Goal: Information Seeking & Learning: Learn about a topic

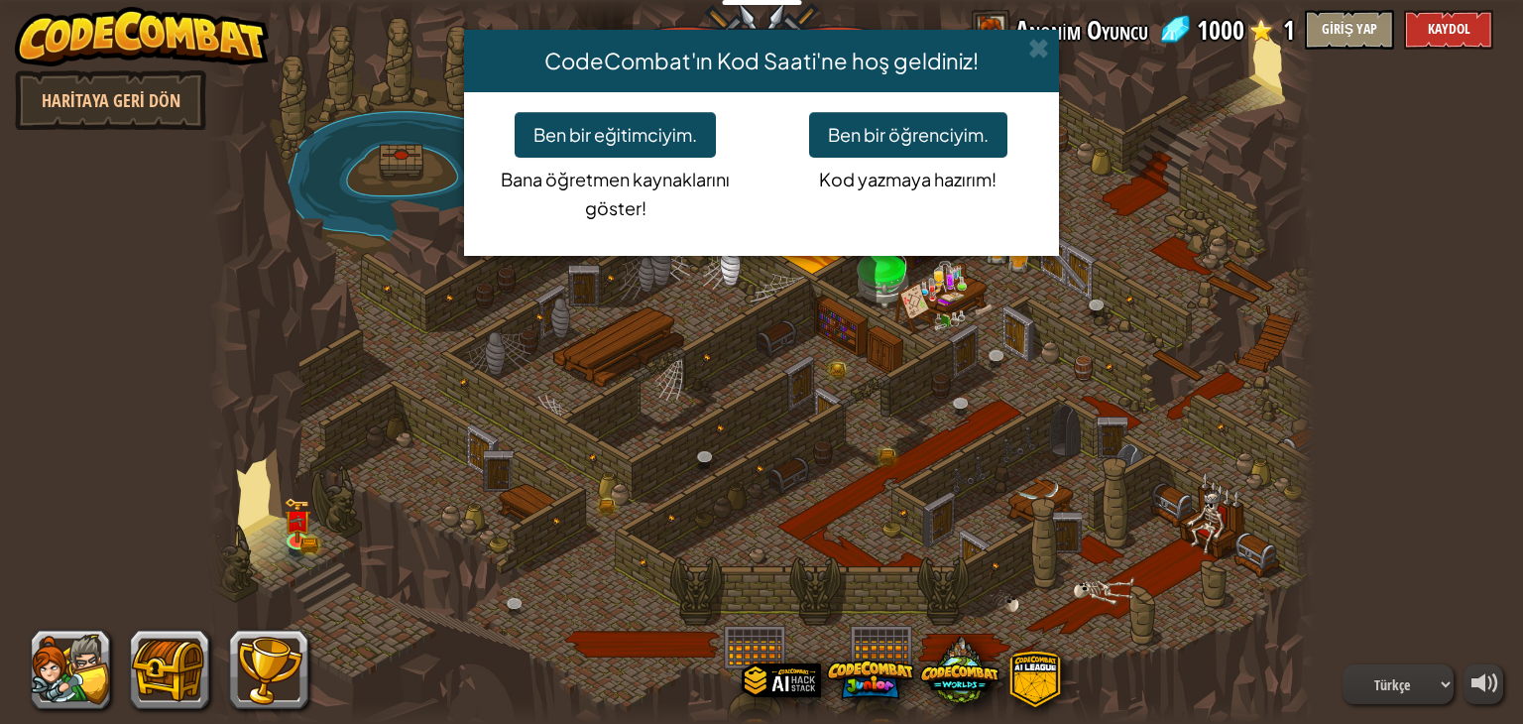
select select "tr"
click at [914, 132] on button "Ben bir öğrenciyim." at bounding box center [908, 135] width 198 height 46
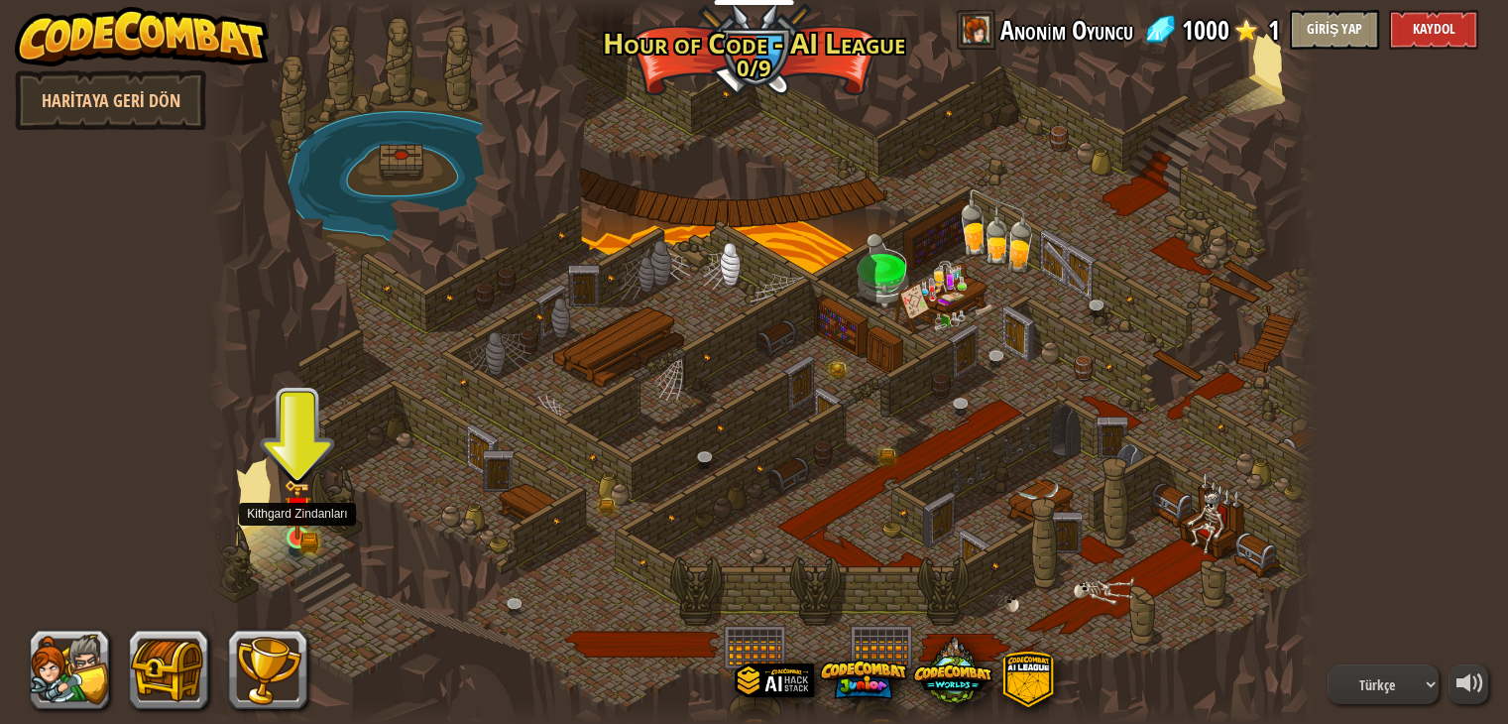
click at [300, 535] on img at bounding box center [298, 509] width 28 height 60
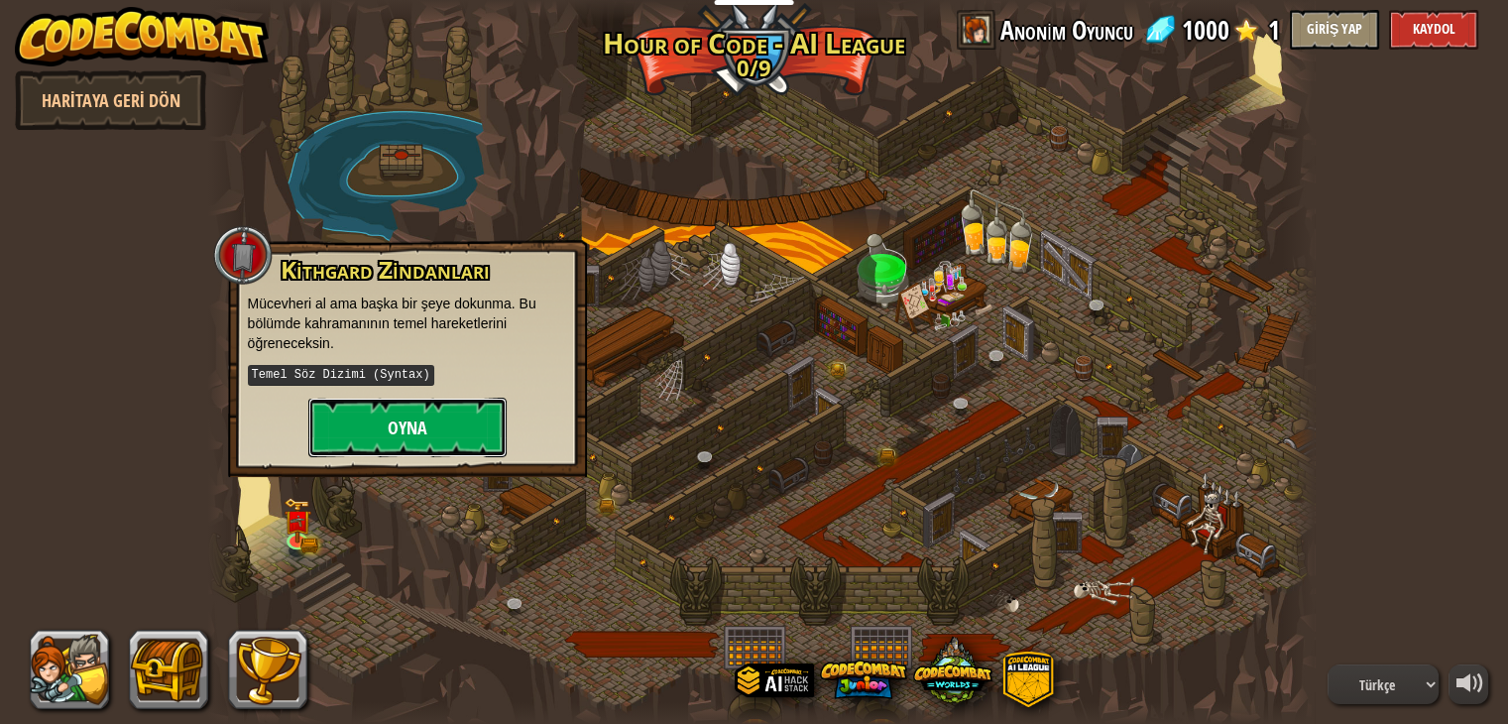
click at [419, 430] on button "Oyna" at bounding box center [407, 428] width 198 height 60
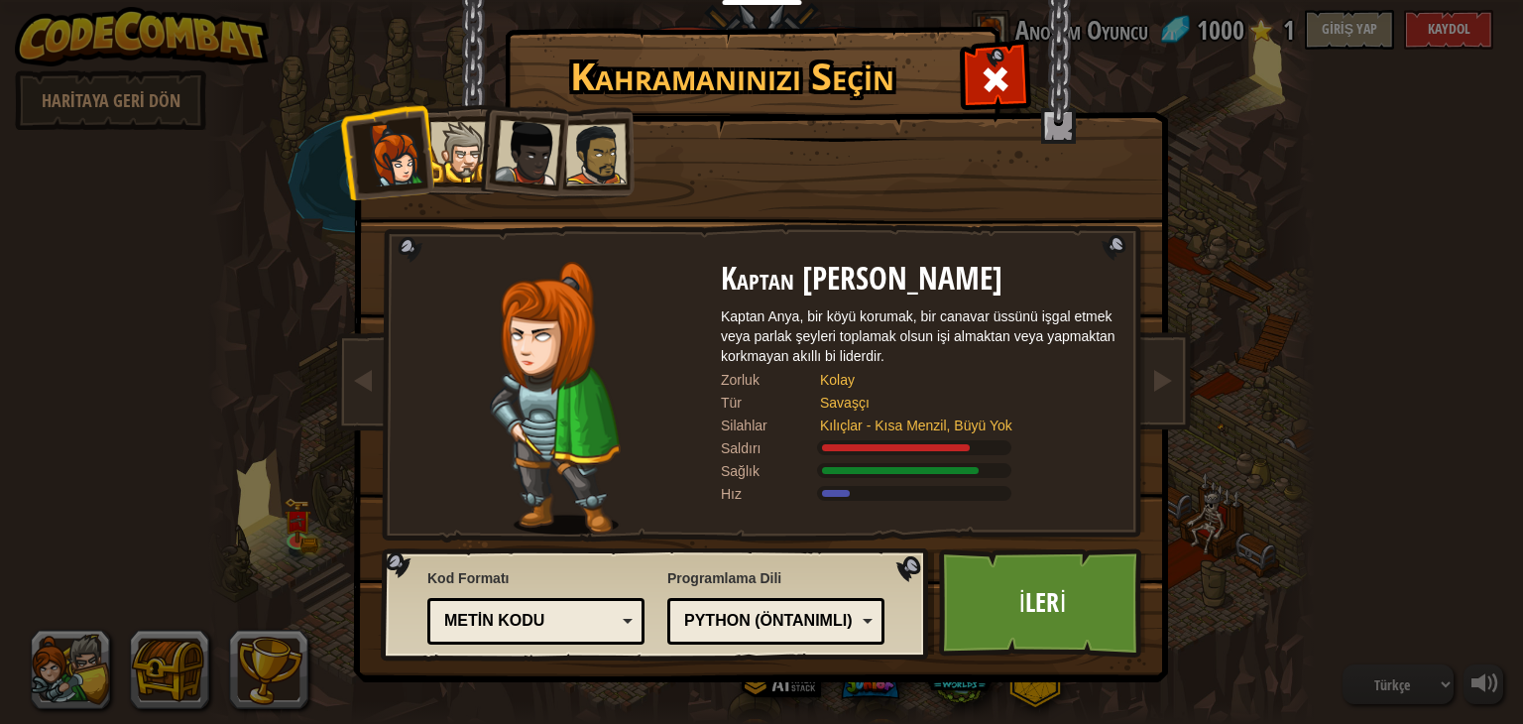
click at [607, 159] on div at bounding box center [595, 154] width 61 height 61
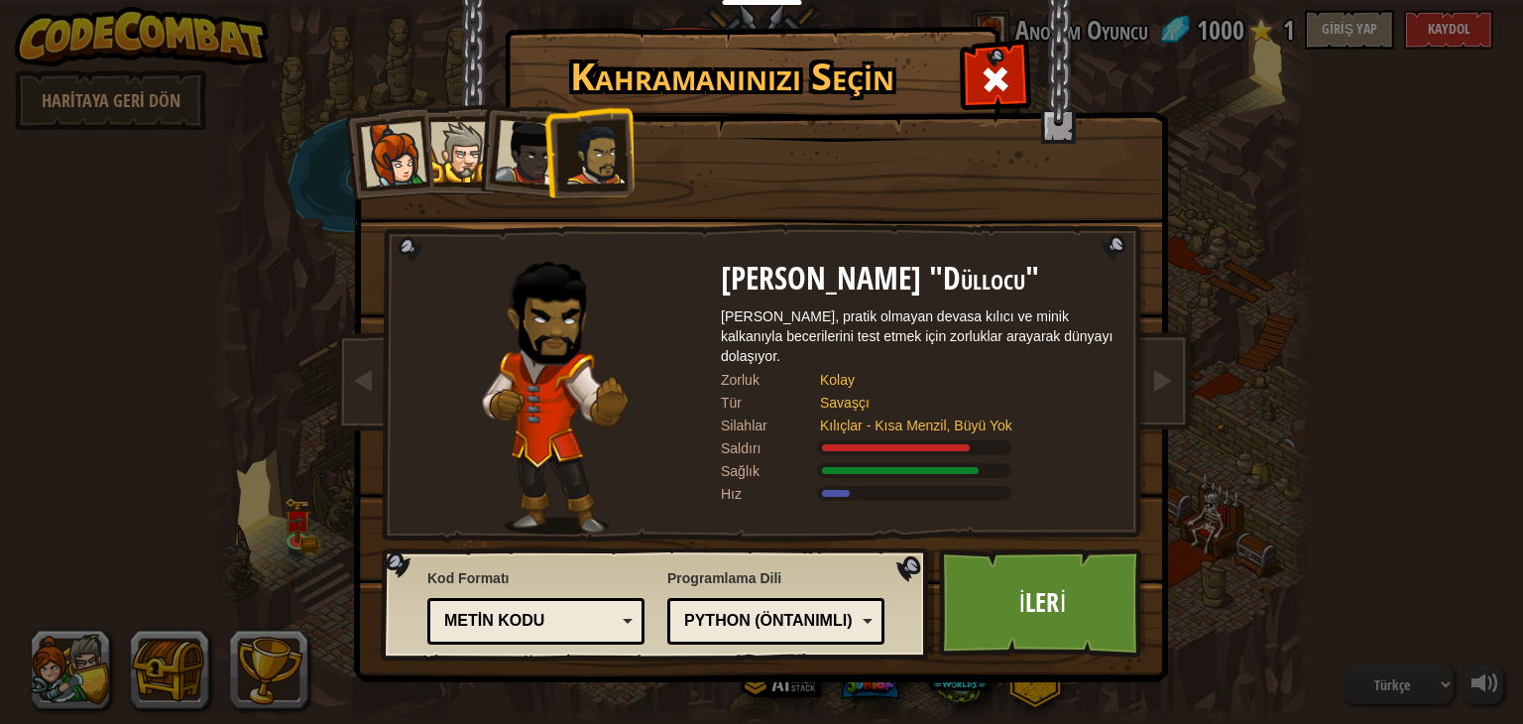
click at [807, 617] on div "Python (Öntanımlı)" at bounding box center [770, 621] width 172 height 23
click at [1035, 577] on link "İleri" at bounding box center [1042, 602] width 207 height 109
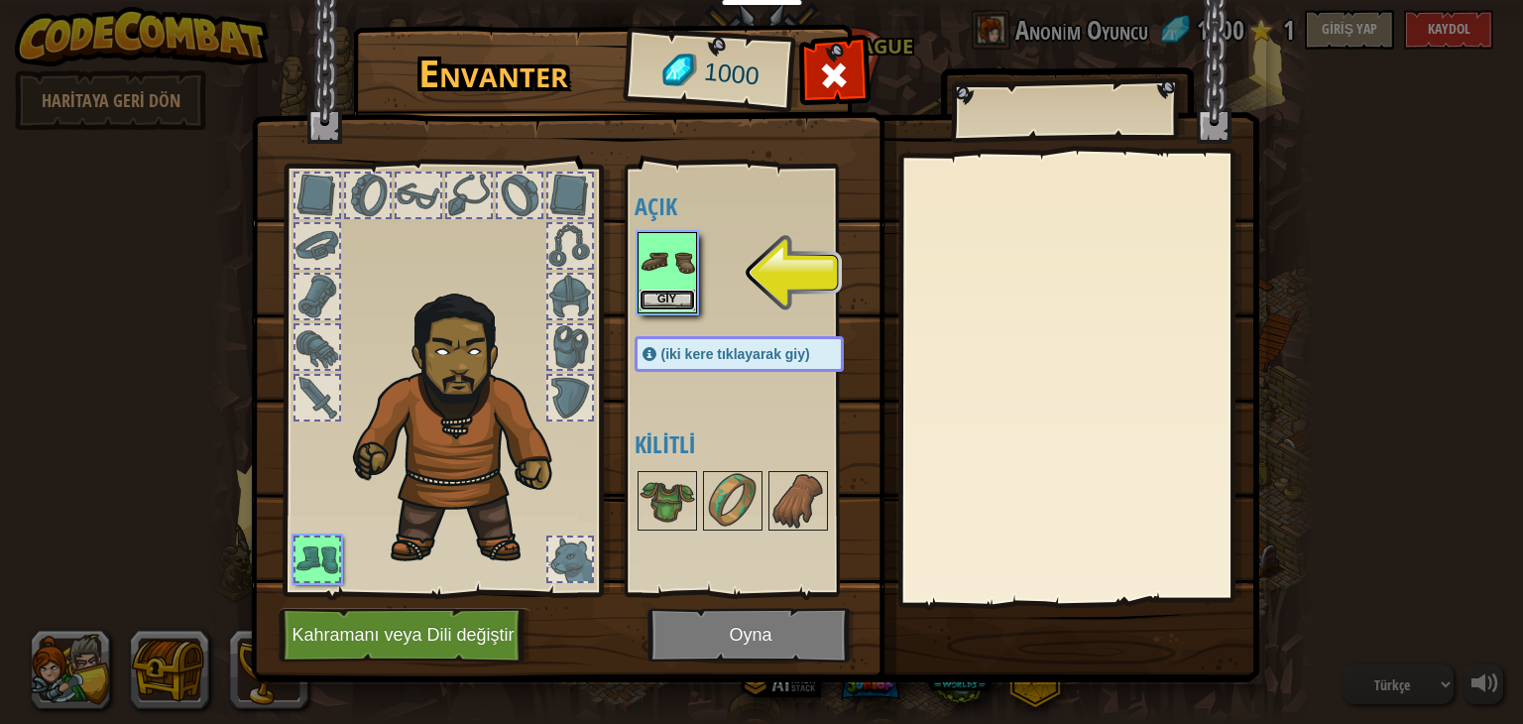
click at [669, 291] on button "Giy" at bounding box center [668, 300] width 56 height 21
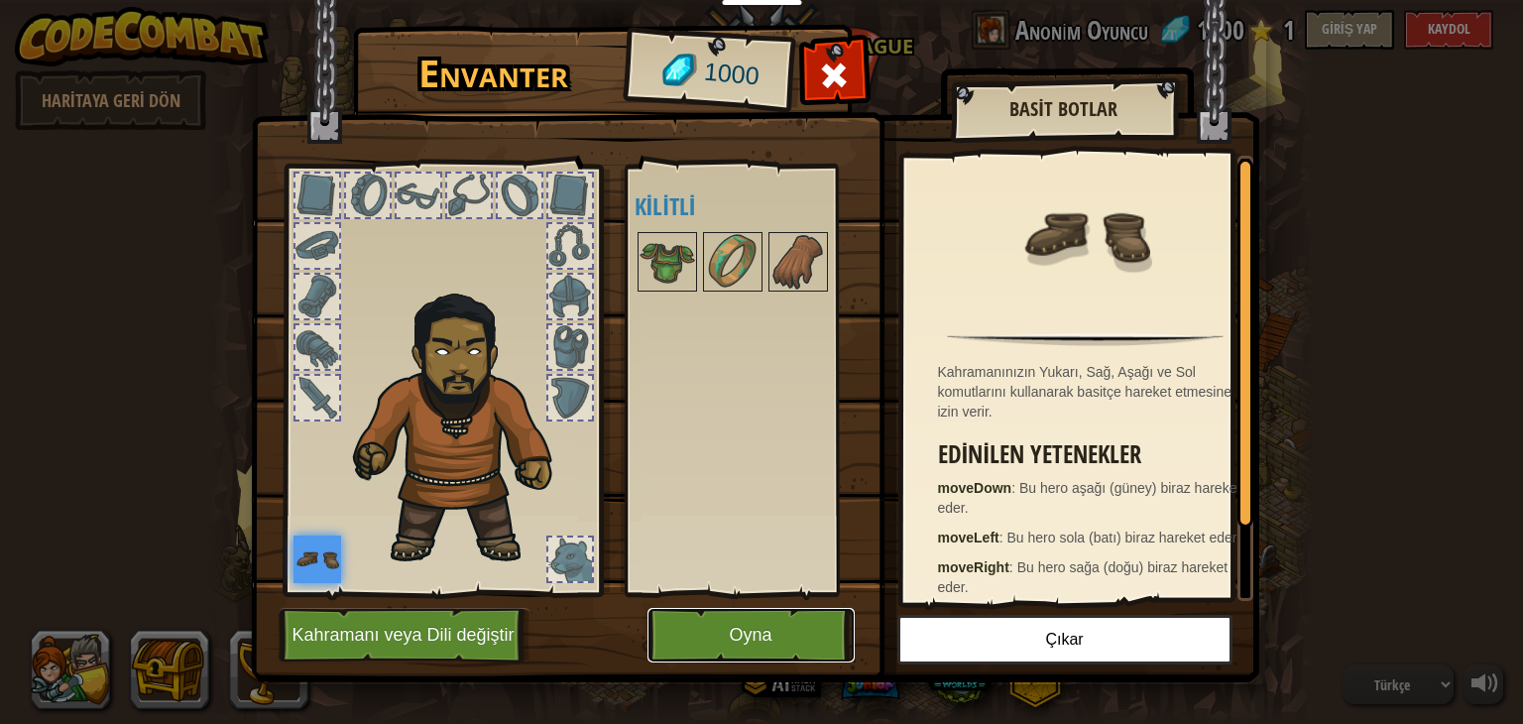
click at [768, 630] on button "Oyna" at bounding box center [751, 635] width 207 height 55
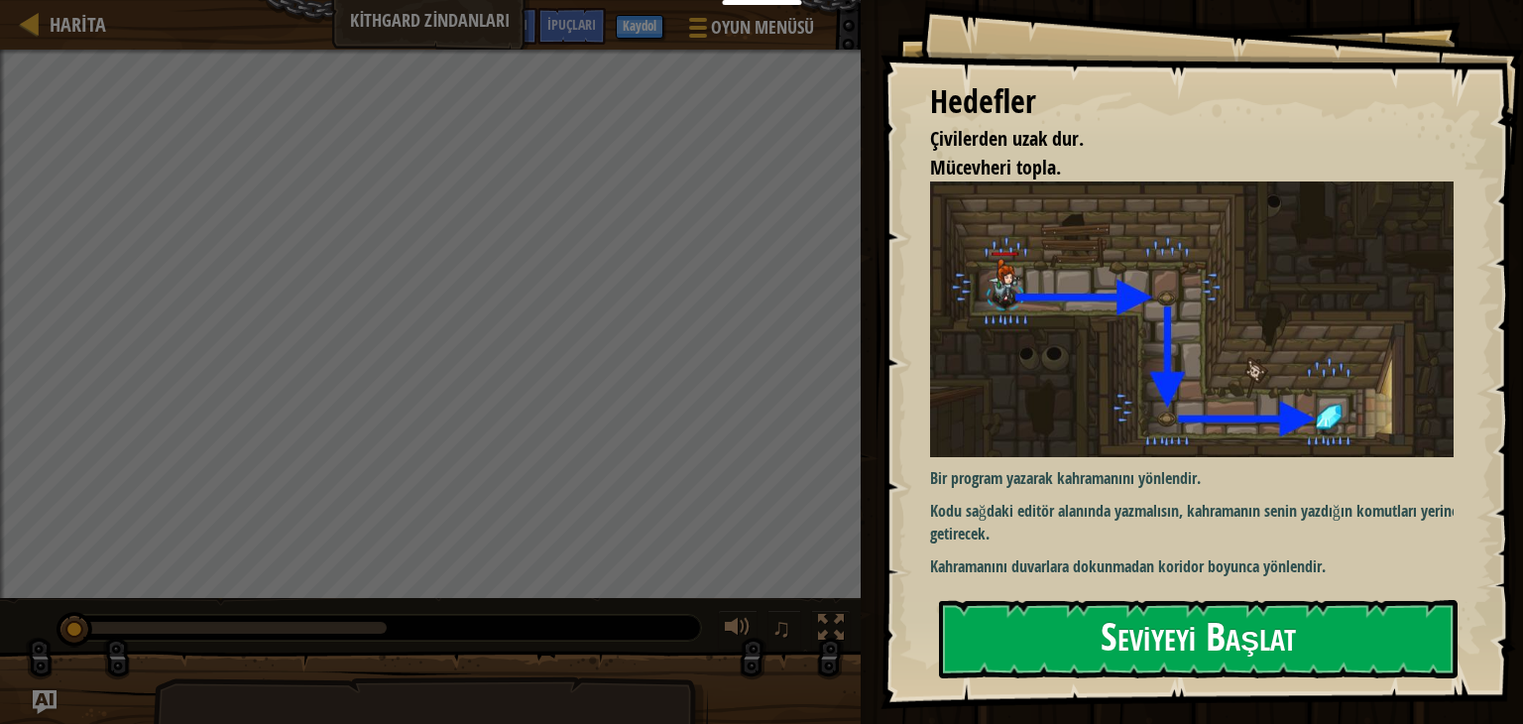
click at [1130, 620] on button "Seviyeyi Başlat" at bounding box center [1198, 639] width 519 height 78
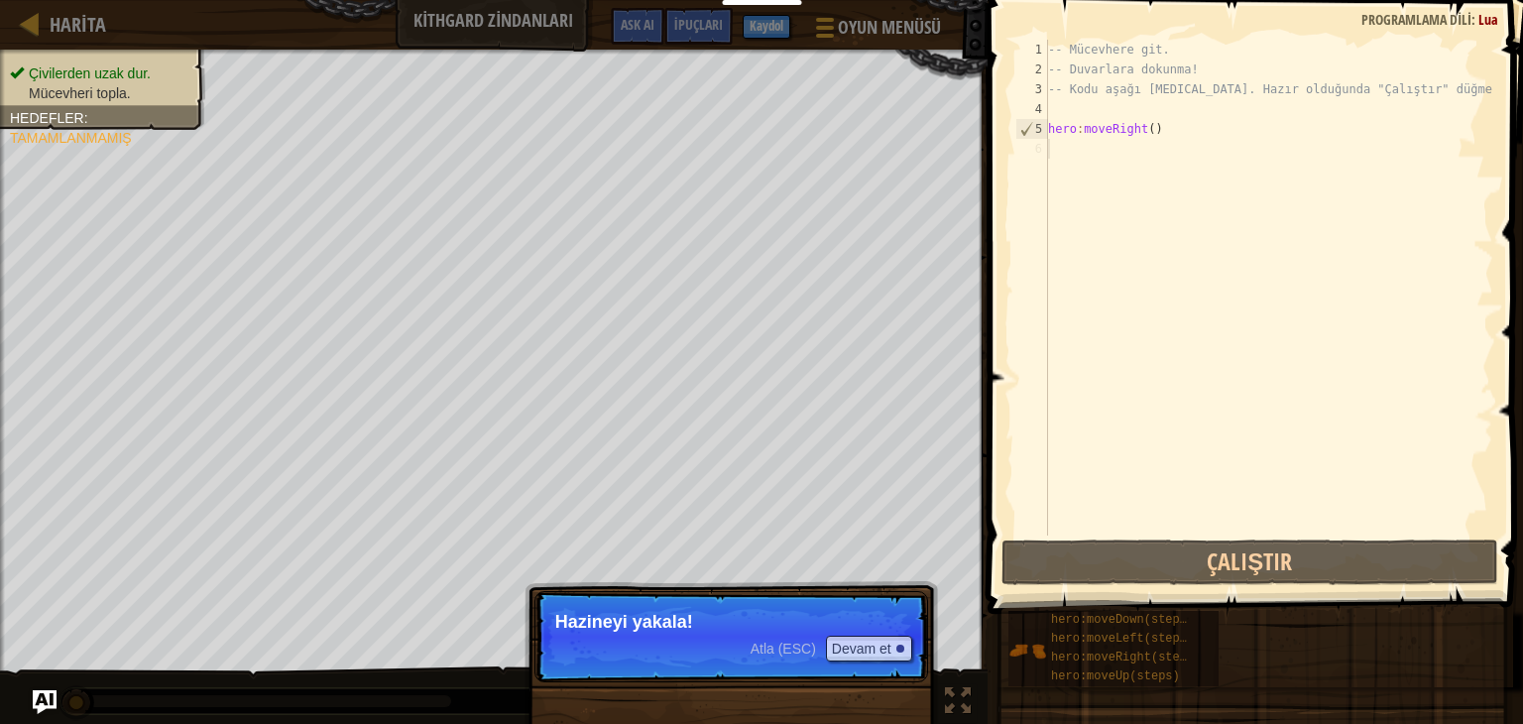
click at [693, 636] on p "Atla (ESC) [PERSON_NAME] et Hazineyi yakala!" at bounding box center [732, 636] width 394 height 91
click at [877, 623] on p "Hazineyi yakala!" at bounding box center [731, 622] width 352 height 20
click at [881, 653] on button "Devam et" at bounding box center [869, 649] width 86 height 26
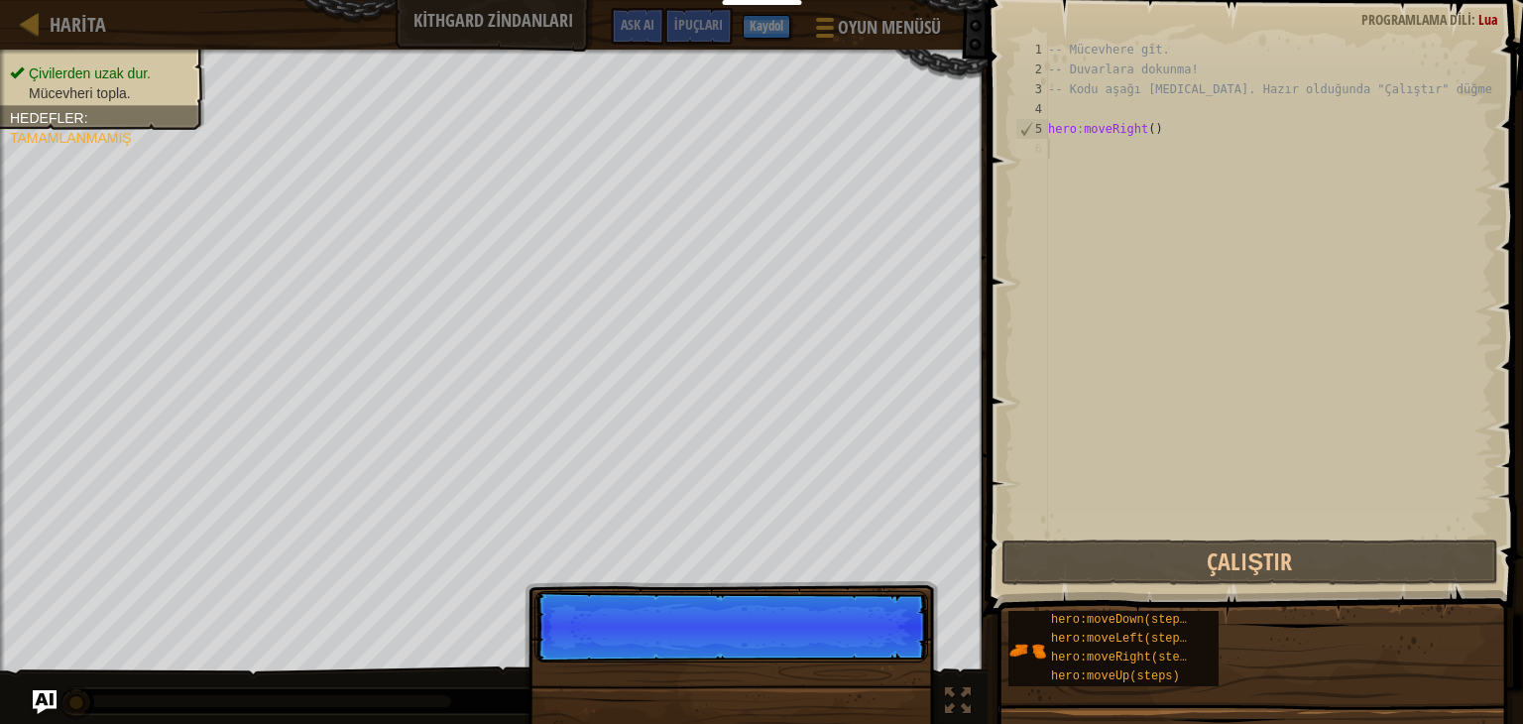
scroll to position [9, 0]
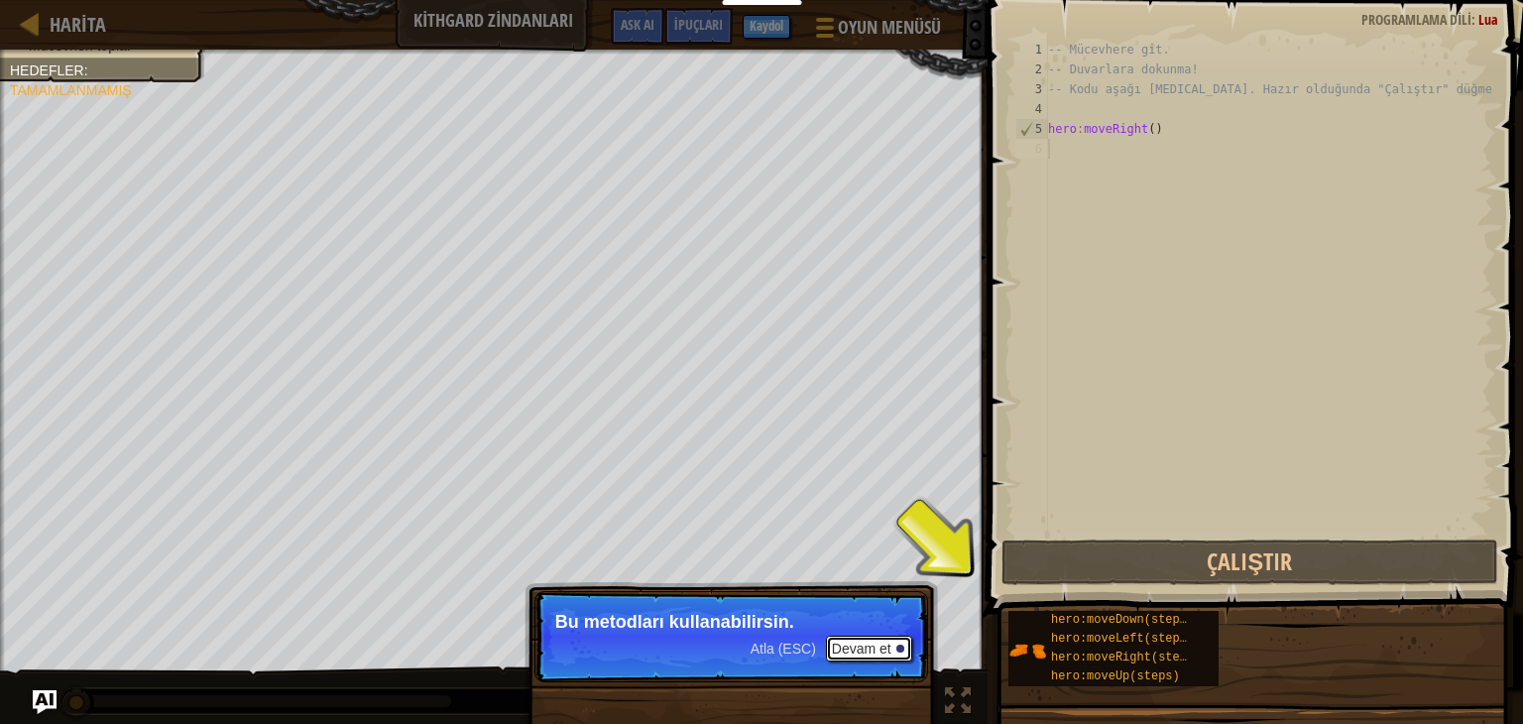
click at [909, 649] on button "Devam et" at bounding box center [869, 649] width 86 height 26
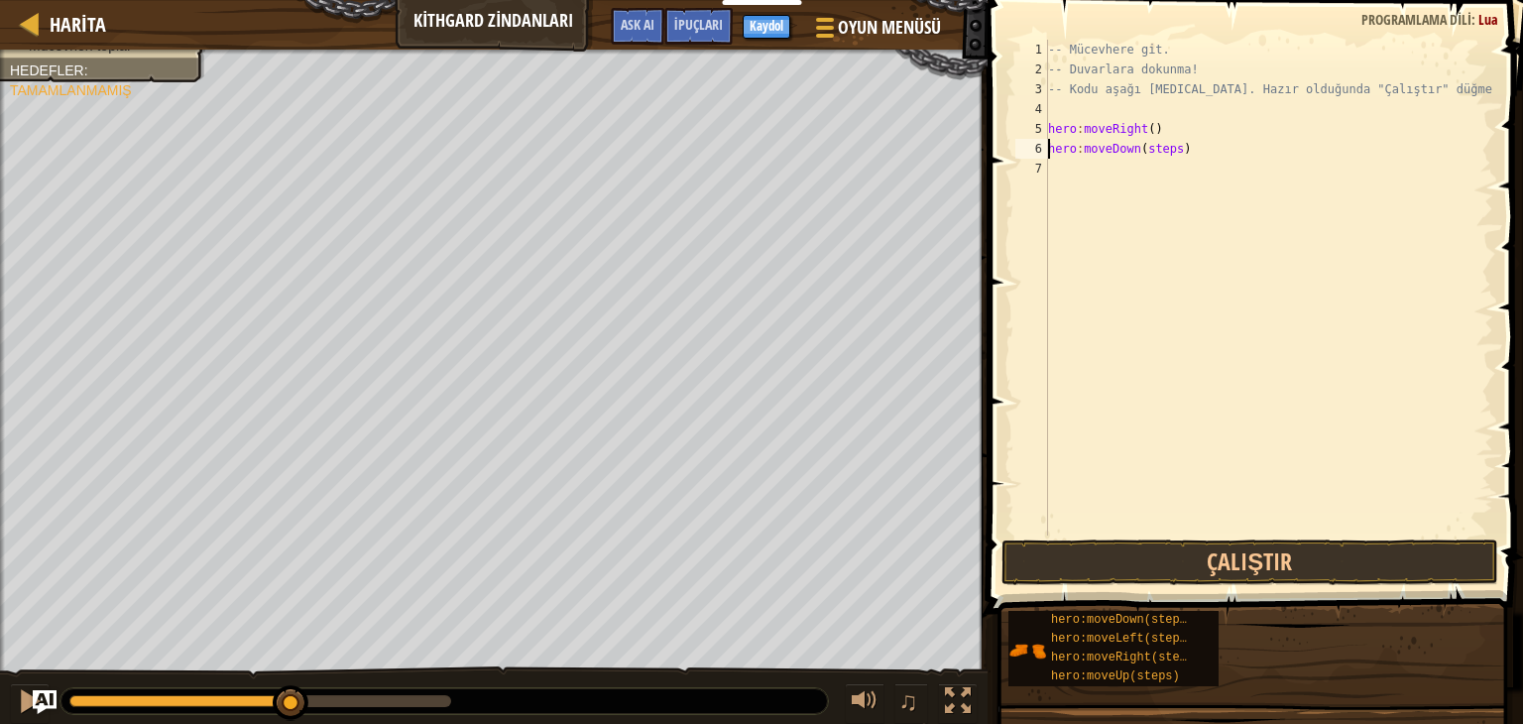
click at [1170, 151] on div "-- Mücevhere git. -- Duvarlara dokunma! -- Kodu aşağı [MEDICAL_DATA]. Hazır old…" at bounding box center [1268, 308] width 449 height 536
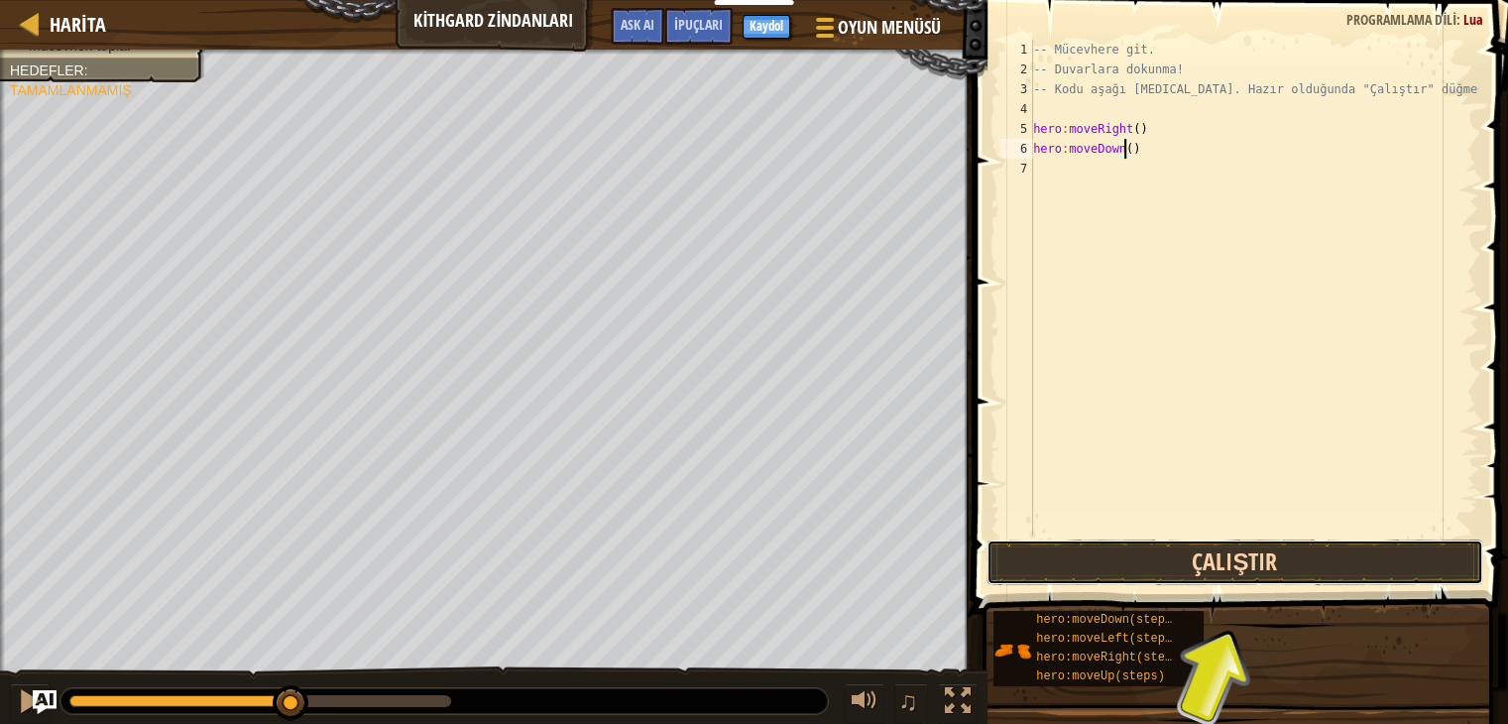
click at [1226, 548] on button "Çalıştır" at bounding box center [1235, 562] width 497 height 46
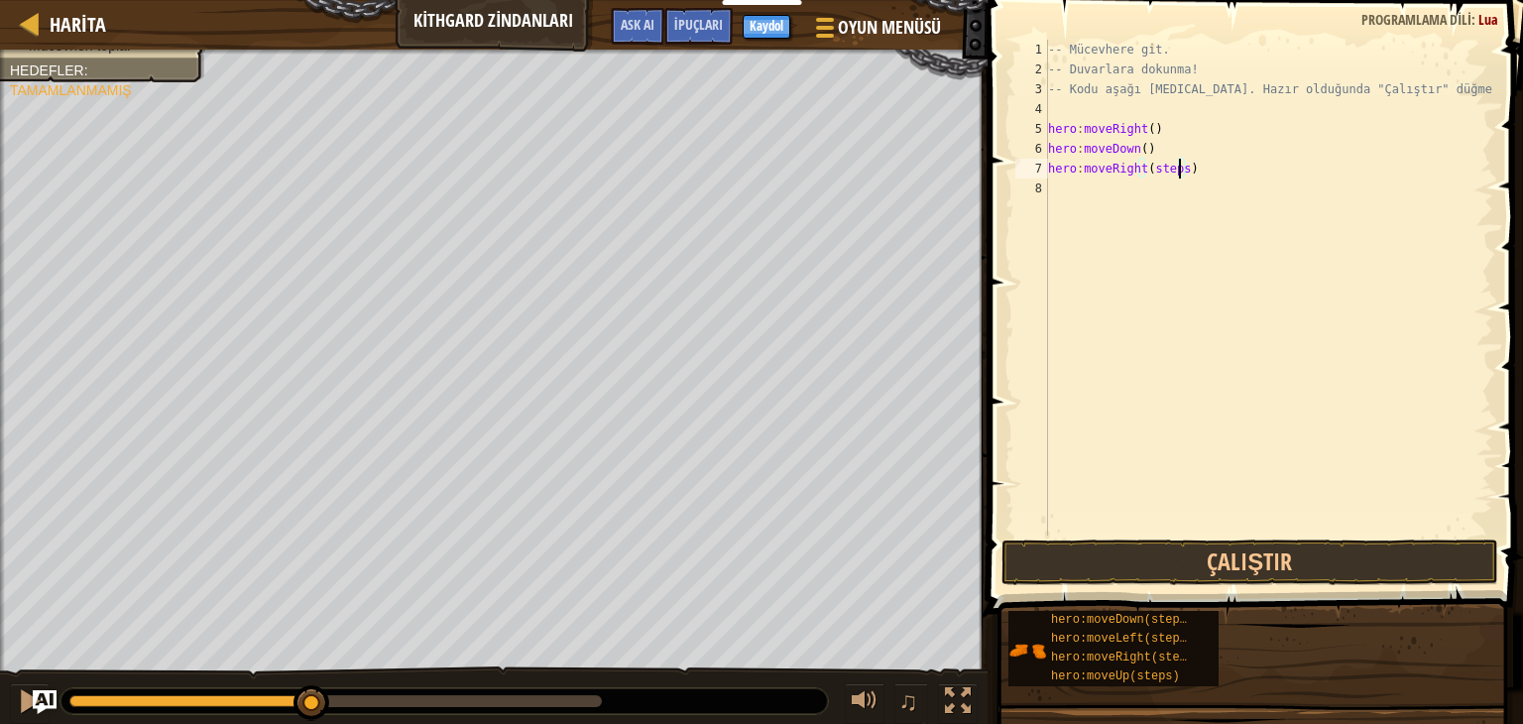
click at [1179, 167] on div "-- Mücevhere git. -- Duvarlara dokunma! -- Kodu aşağı [MEDICAL_DATA]. Hazır old…" at bounding box center [1268, 308] width 449 height 536
type textarea "hero:moveRight()"
click at [1104, 552] on button "Çalıştır" at bounding box center [1250, 562] width 497 height 46
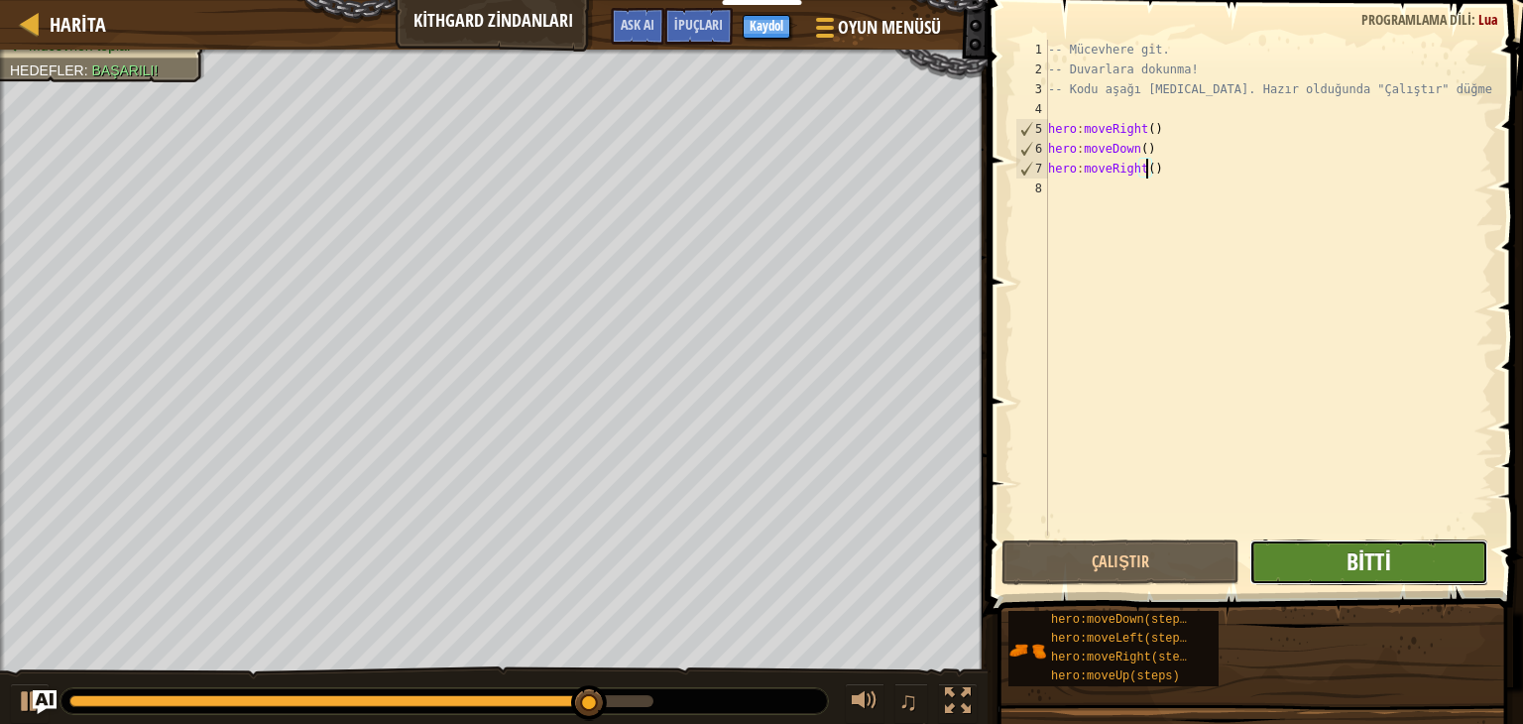
click at [1390, 558] on span "Bitti" at bounding box center [1369, 561] width 45 height 32
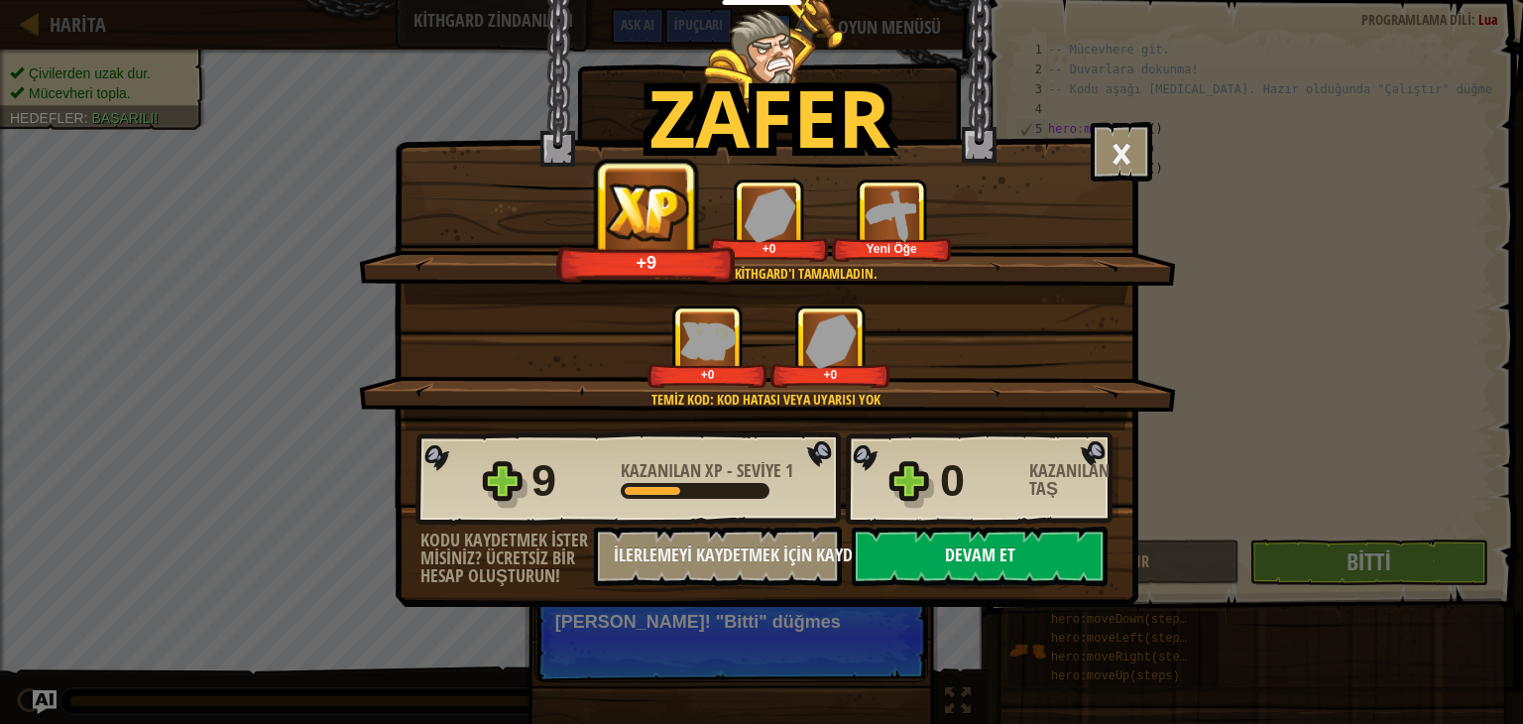
click at [984, 555] on button "Devam et" at bounding box center [980, 557] width 256 height 60
select select "tr"
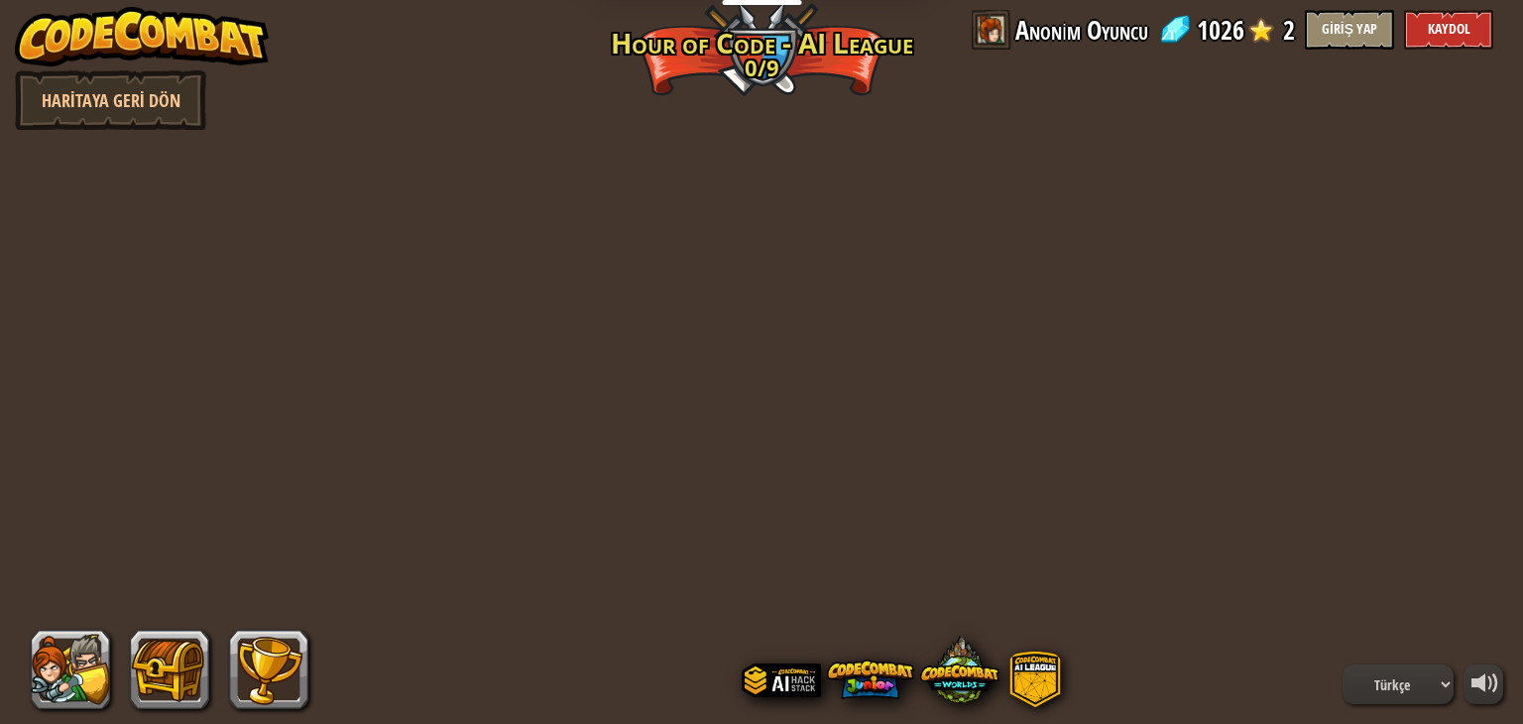
select select "tr"
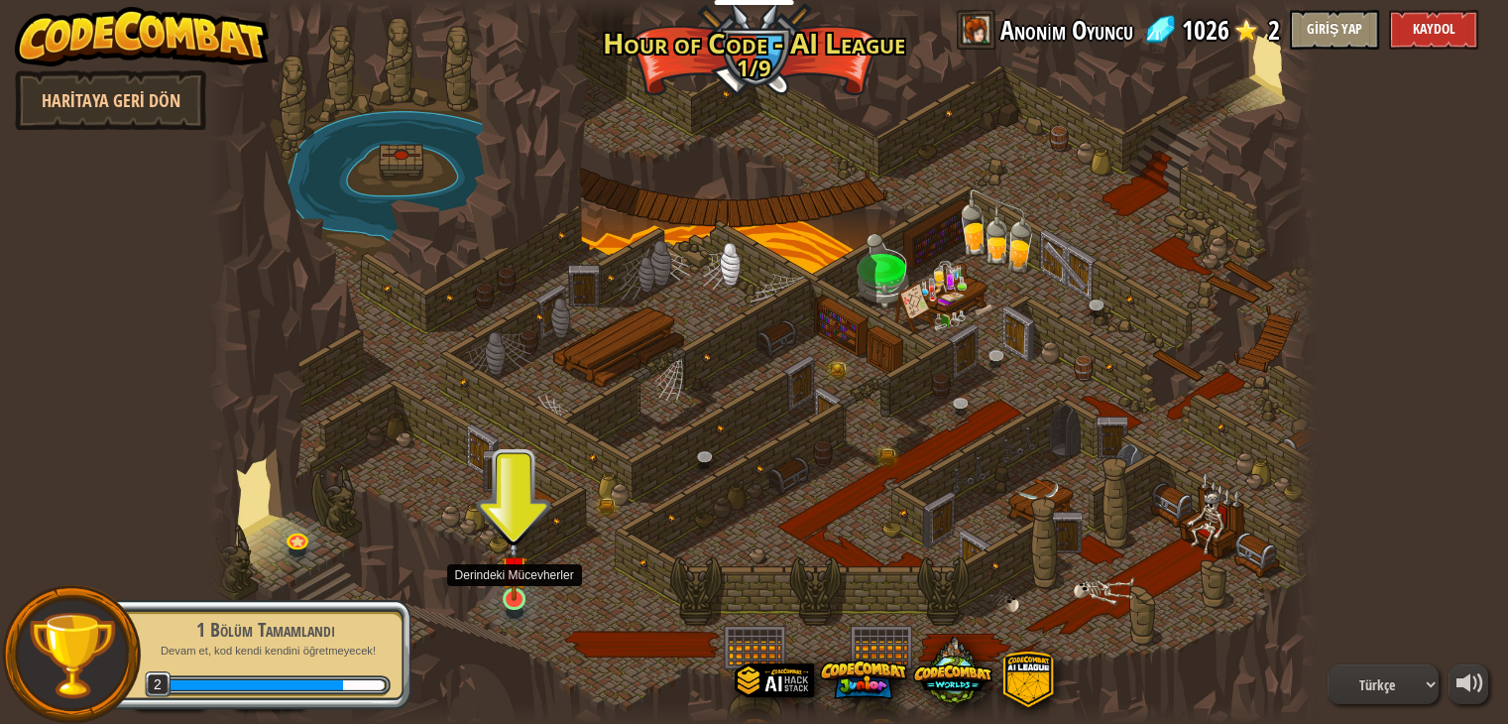
click at [528, 587] on img at bounding box center [515, 569] width 28 height 63
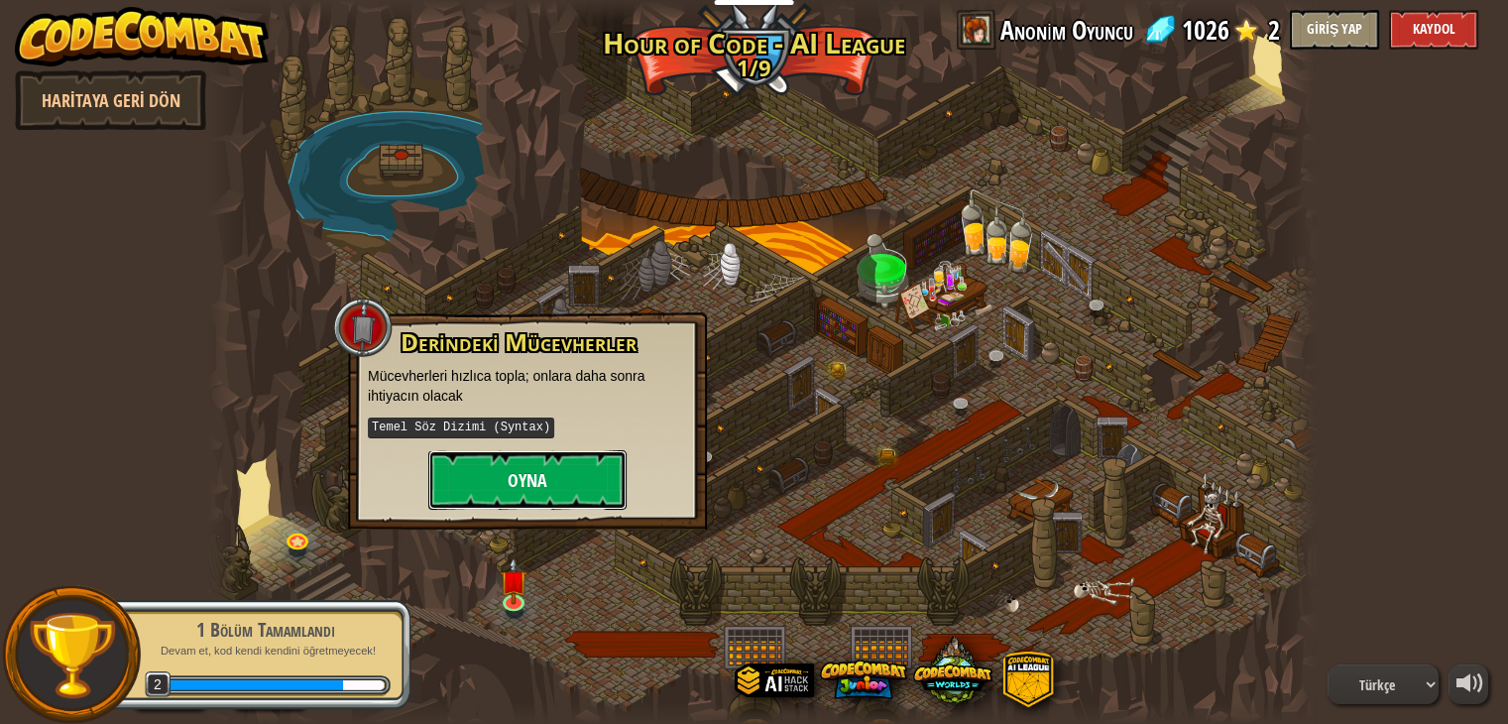
click at [575, 460] on button "Oyna" at bounding box center [527, 480] width 198 height 60
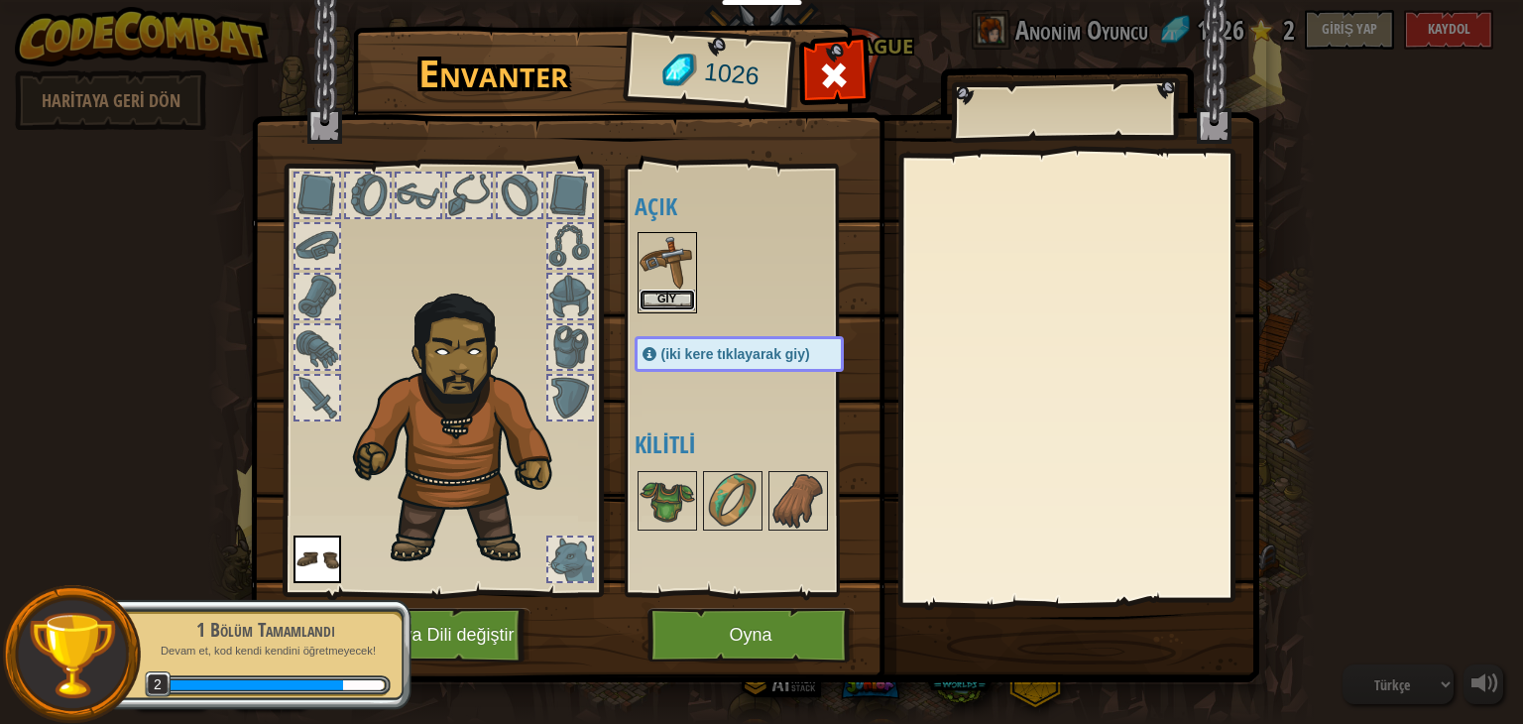
click at [669, 293] on button "Giy" at bounding box center [668, 300] width 56 height 21
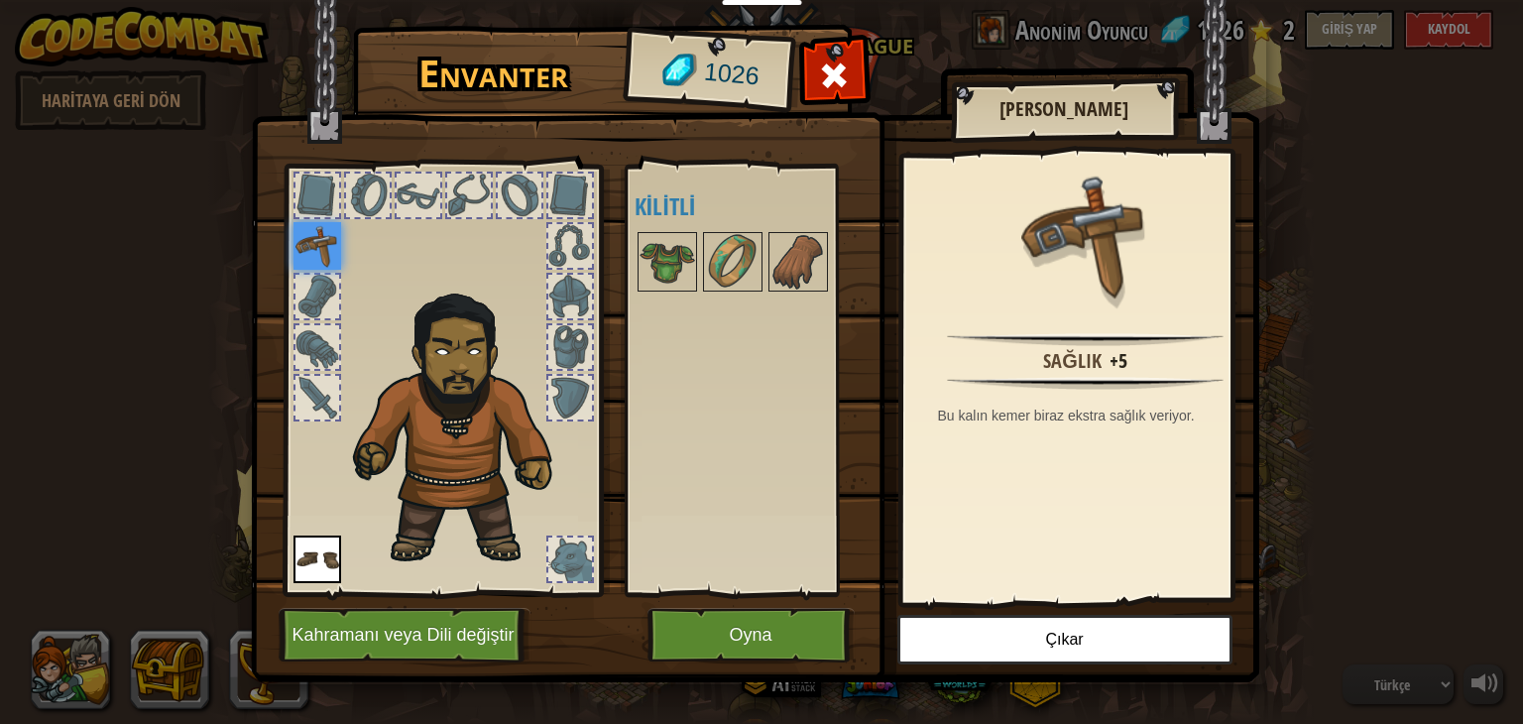
drag, startPoint x: 737, startPoint y: 666, endPoint x: 701, endPoint y: 653, distance: 38.3
click at [704, 654] on div "Envanter 1026 Açık Giy Giy (iki kere tıklayarak giy) Kilitli Deri Kemer Sağlık …" at bounding box center [762, 357] width 1009 height 655
click at [698, 652] on button "Oyna" at bounding box center [751, 635] width 207 height 55
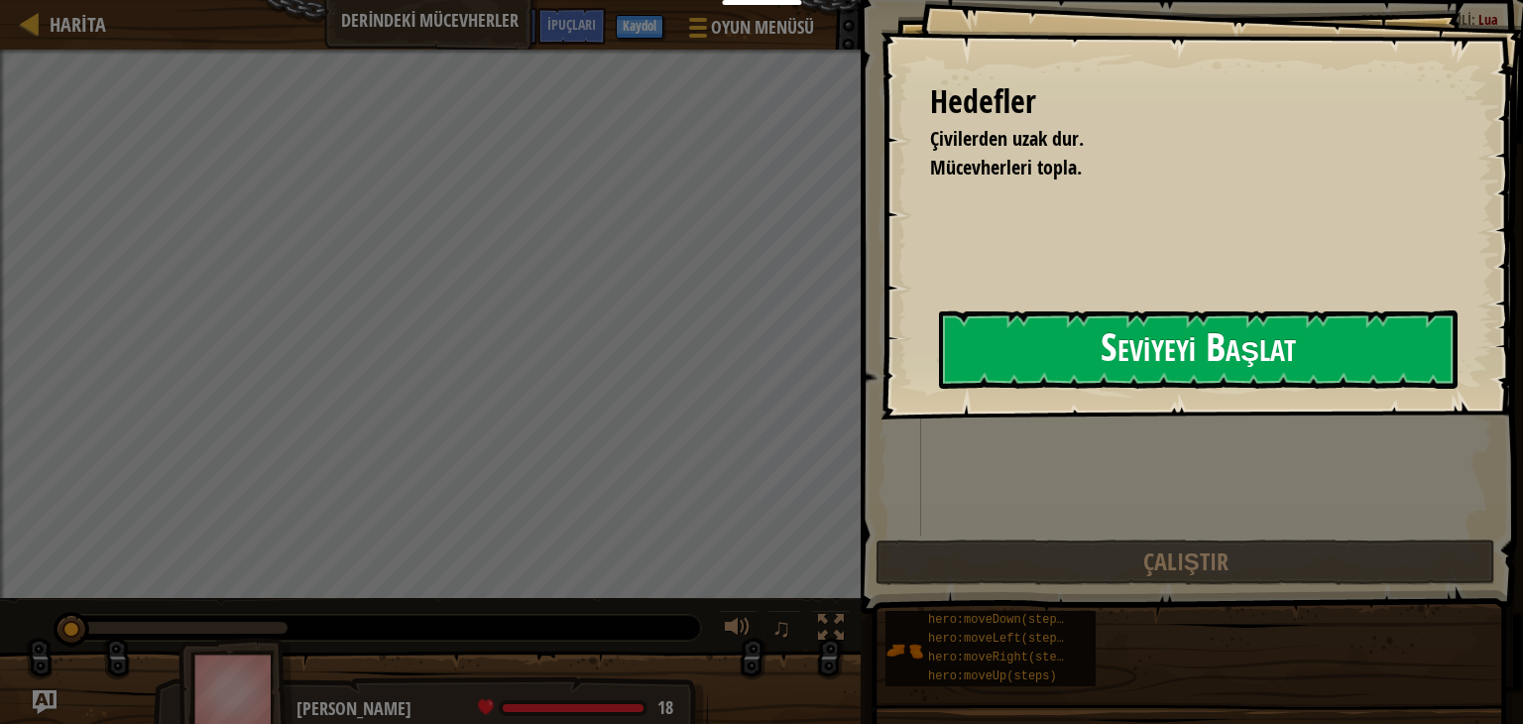
click at [1079, 325] on button "Seviyeyi Başlat" at bounding box center [1198, 349] width 519 height 78
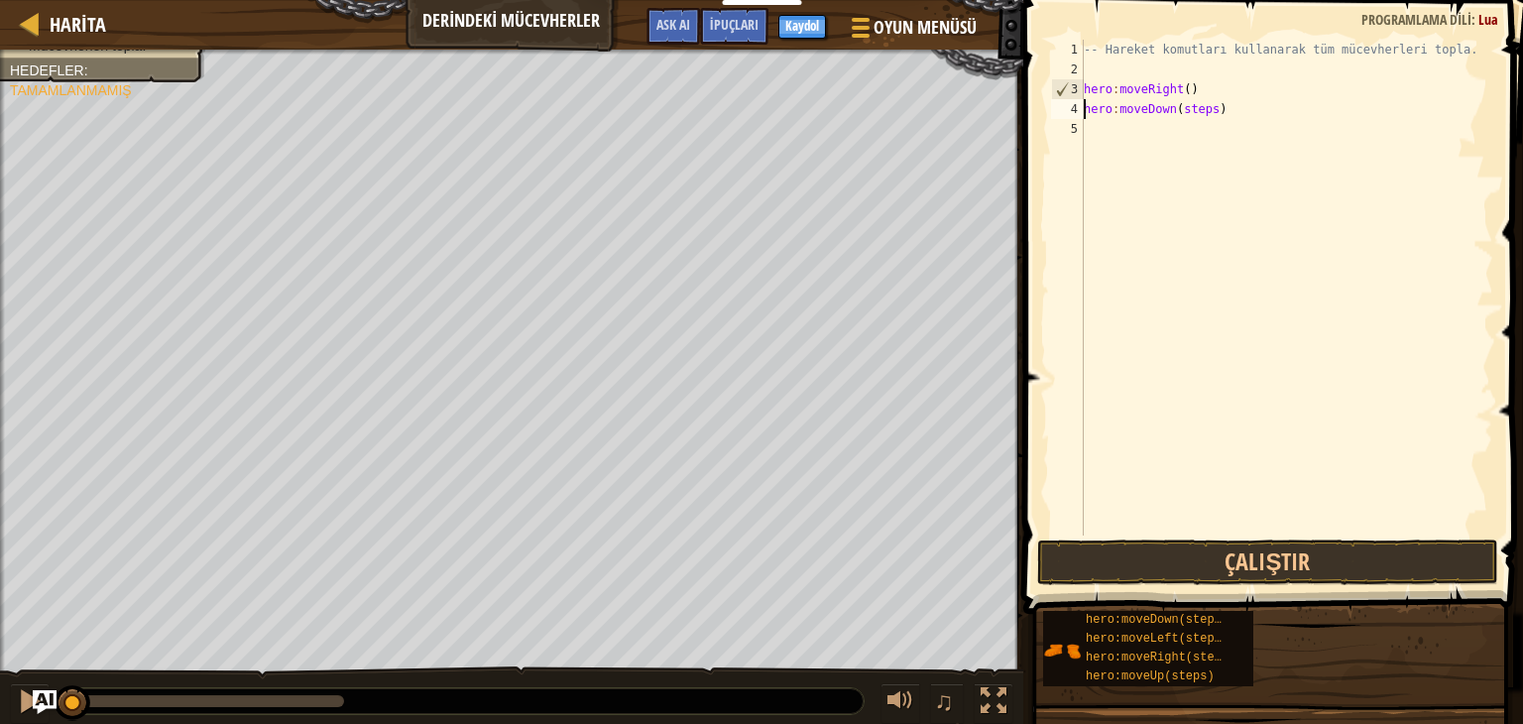
click at [1207, 116] on div "-- Hareket komutları kullanarak tüm mücevherleri topla. hero : moveRight ( ) he…" at bounding box center [1287, 308] width 414 height 536
click at [1193, 138] on div "-- Hareket komutları kullanarak tüm mücevherleri topla. hero : moveRight ( ) he…" at bounding box center [1287, 308] width 414 height 536
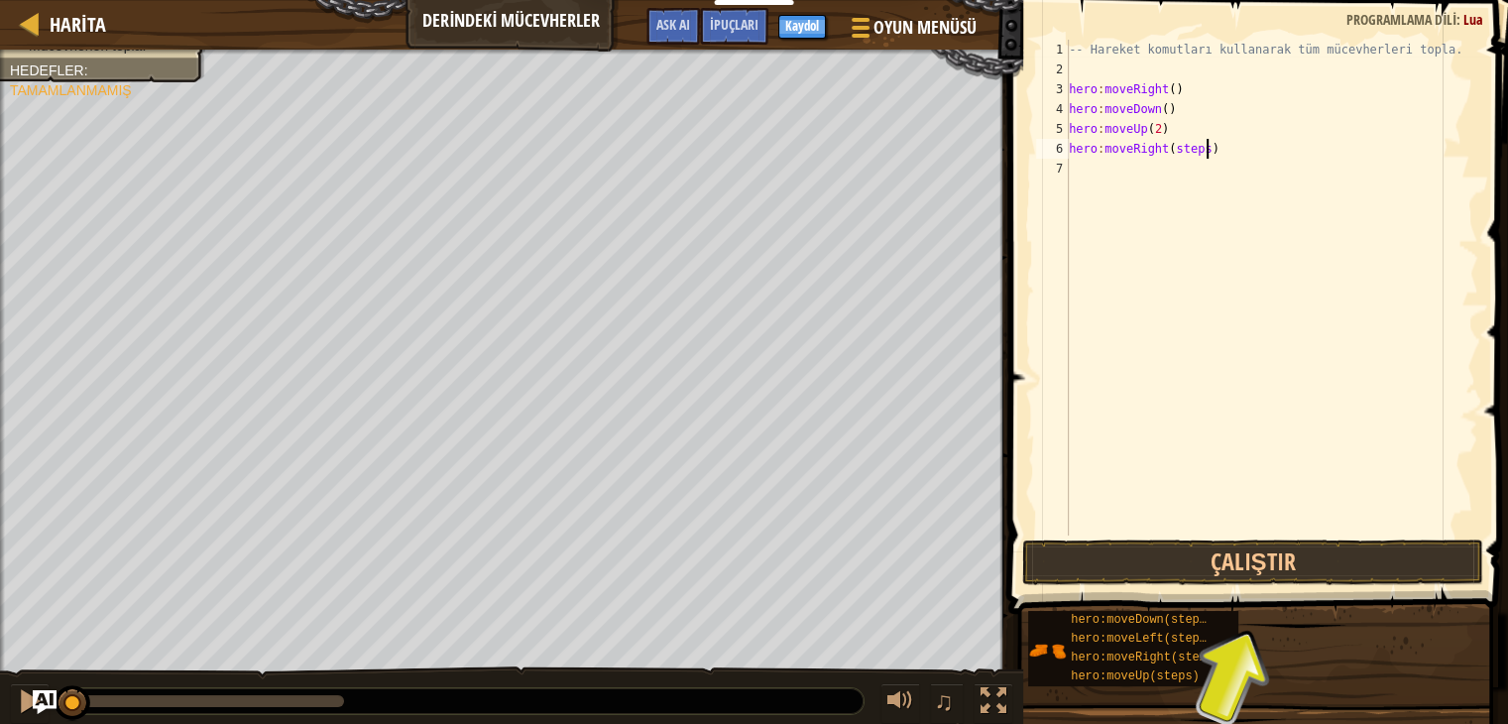
click at [1214, 151] on div "-- Hareket komutları kullanarak tüm mücevherleri topla. hero : moveRight ( ) he…" at bounding box center [1272, 308] width 414 height 536
type textarea "hero:moveRight()"
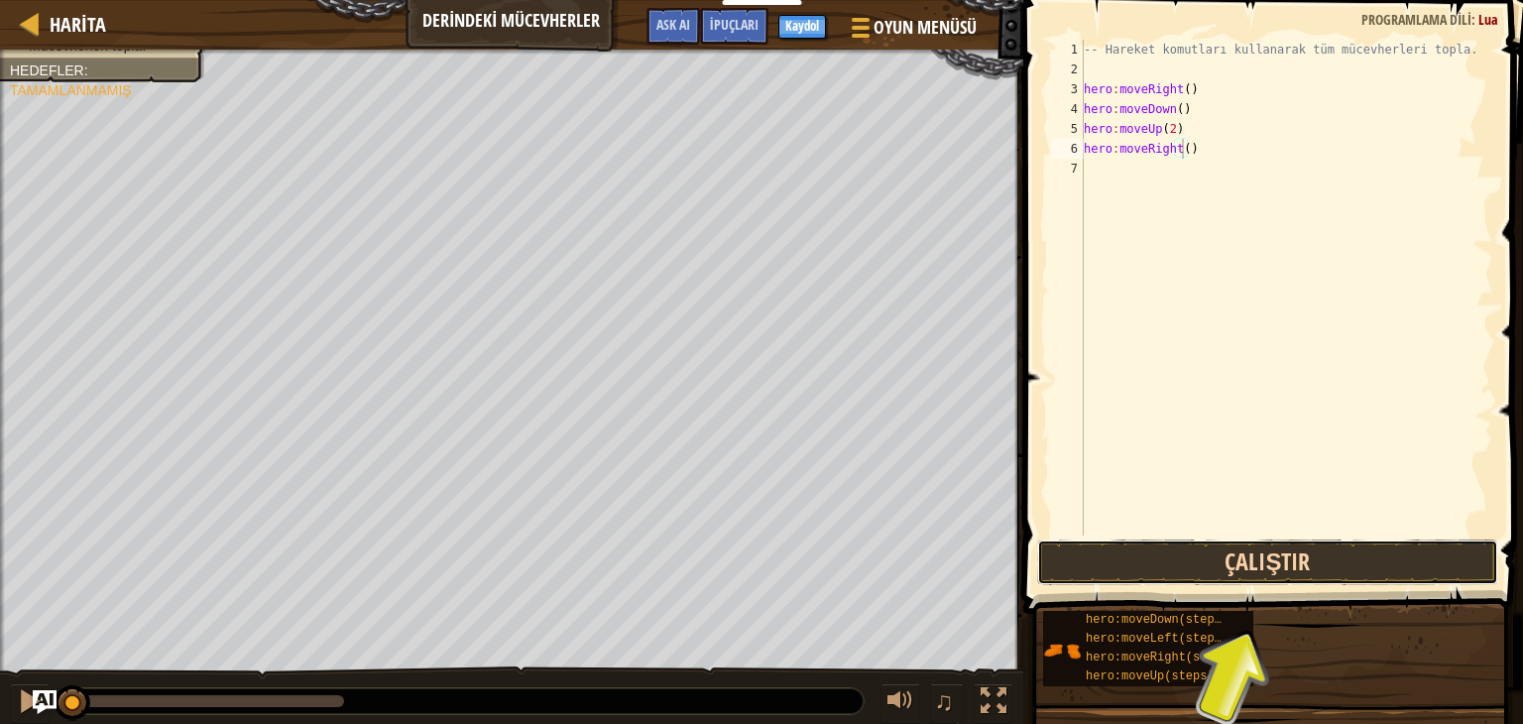
click at [1320, 563] on button "Çalıştır" at bounding box center [1268, 562] width 462 height 46
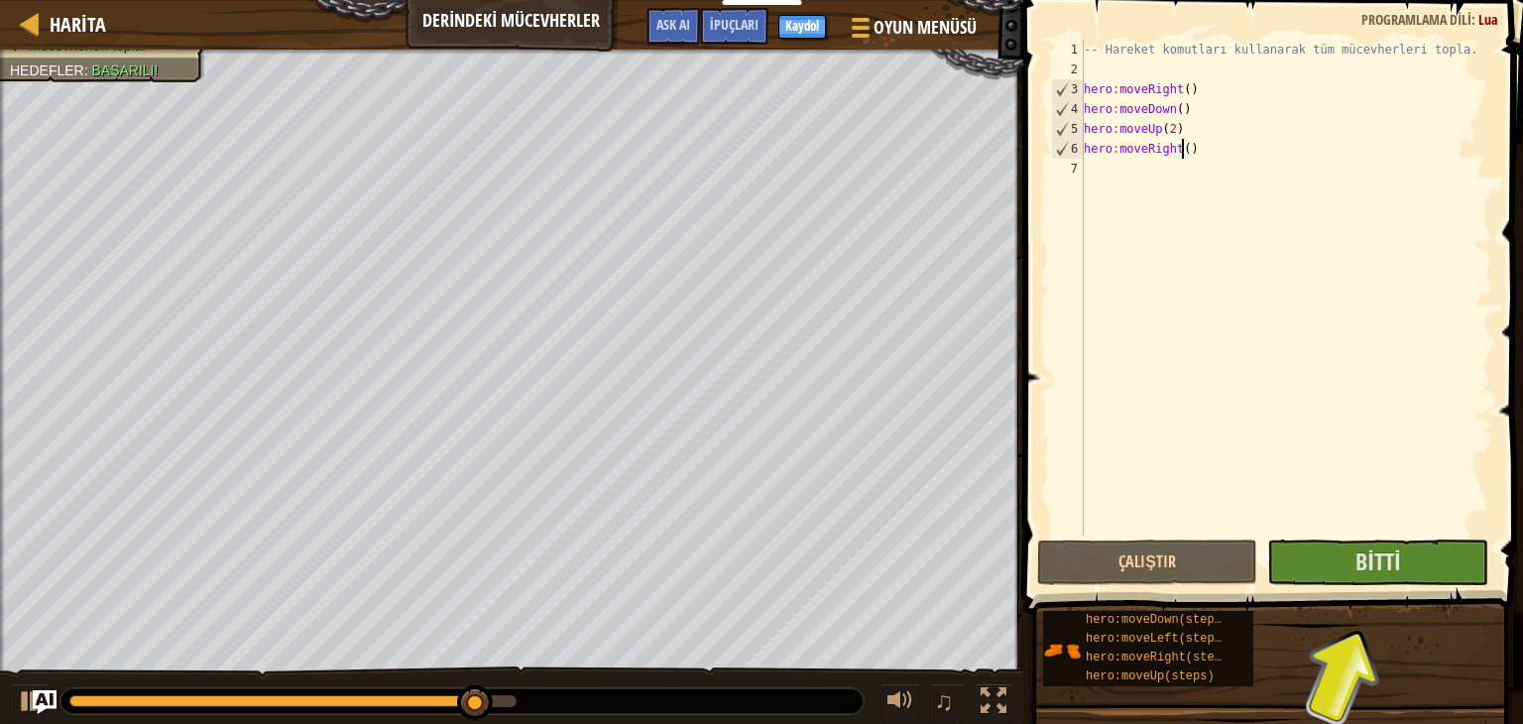
click at [1361, 536] on span at bounding box center [1276, 278] width 516 height 672
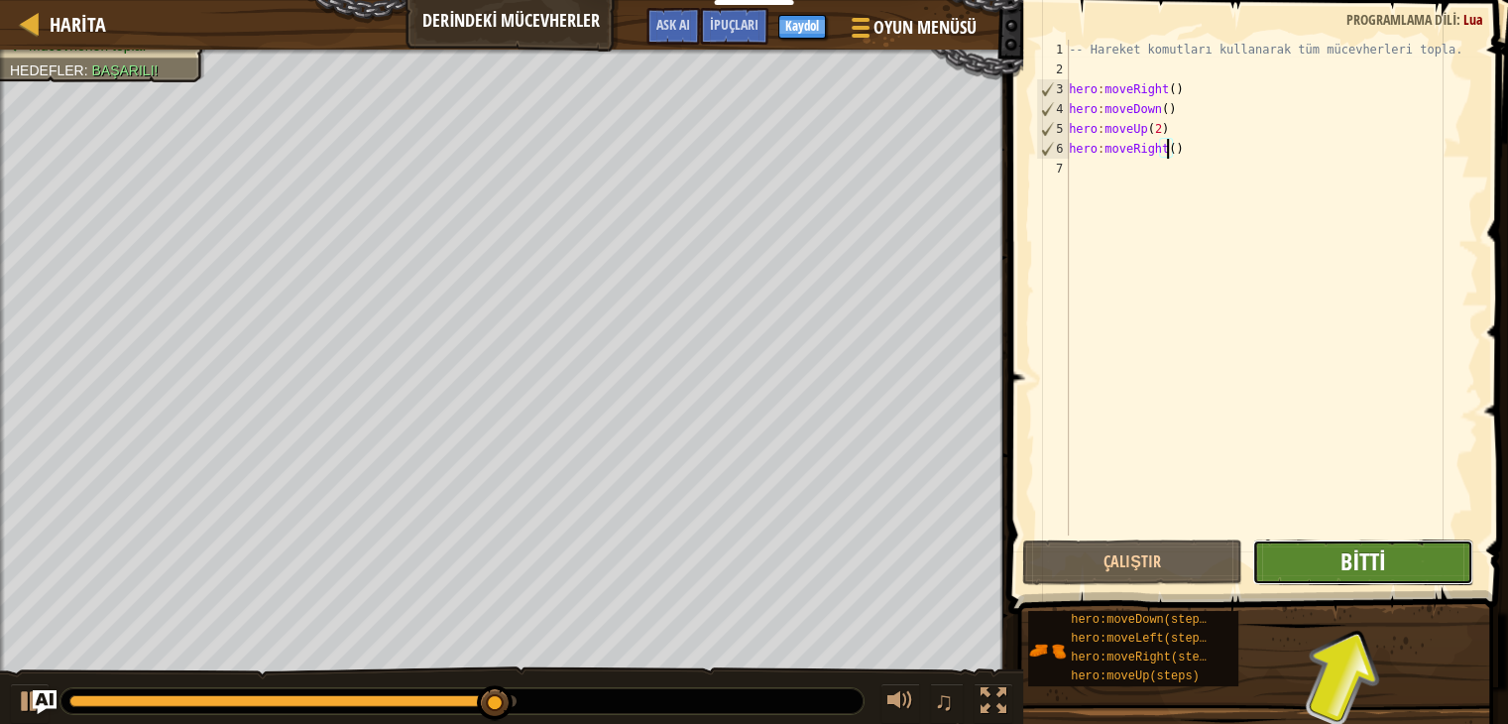
click at [1364, 554] on span "Bitti" at bounding box center [1363, 561] width 45 height 32
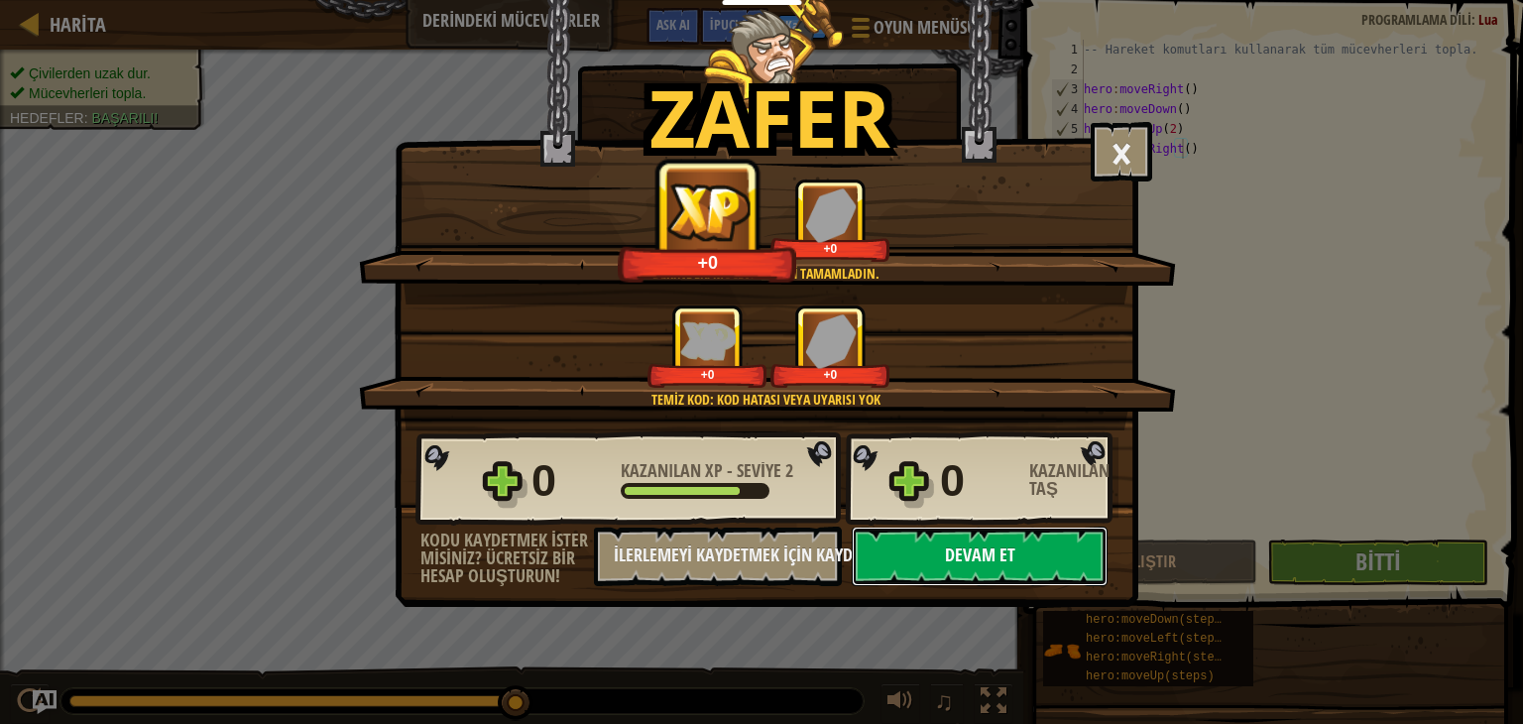
click at [1032, 564] on button "Devam et" at bounding box center [980, 557] width 256 height 60
select select "tr"
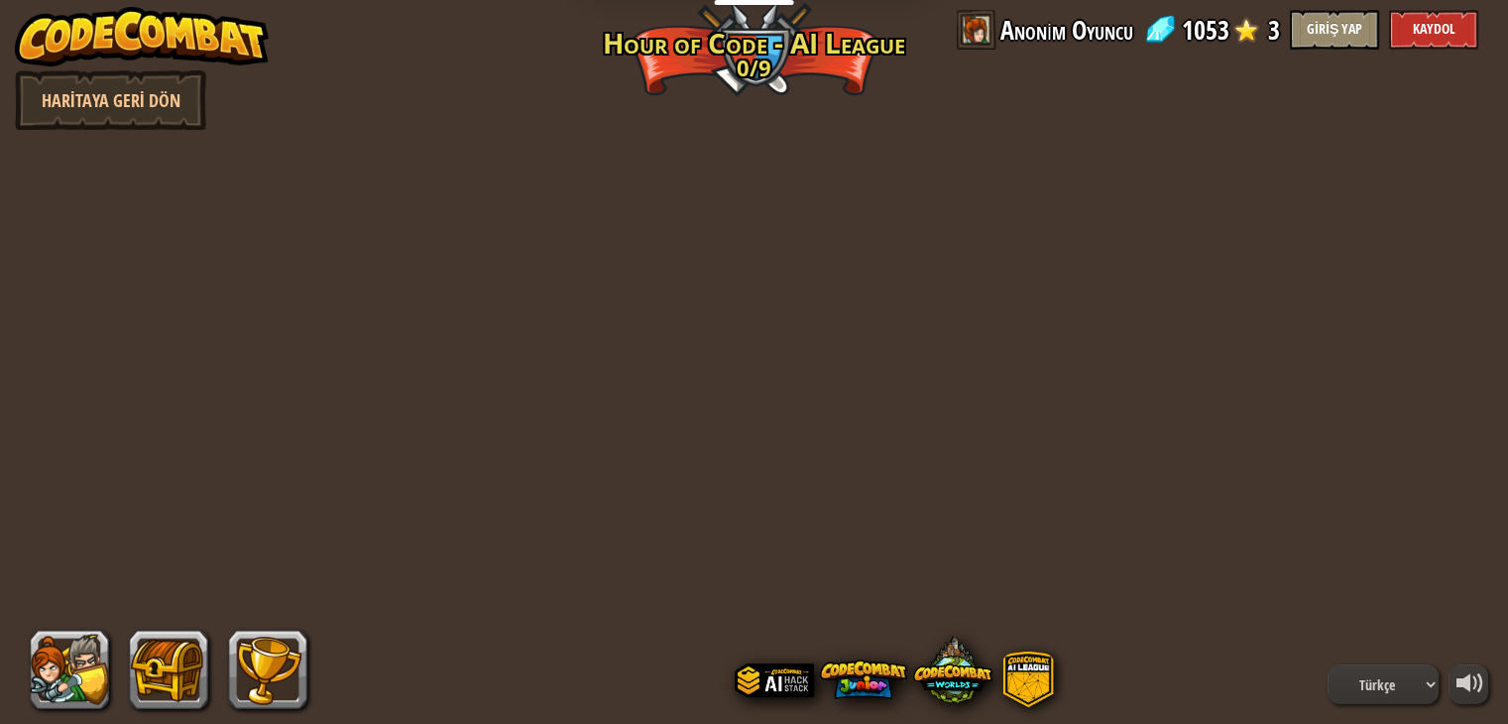
select select "tr"
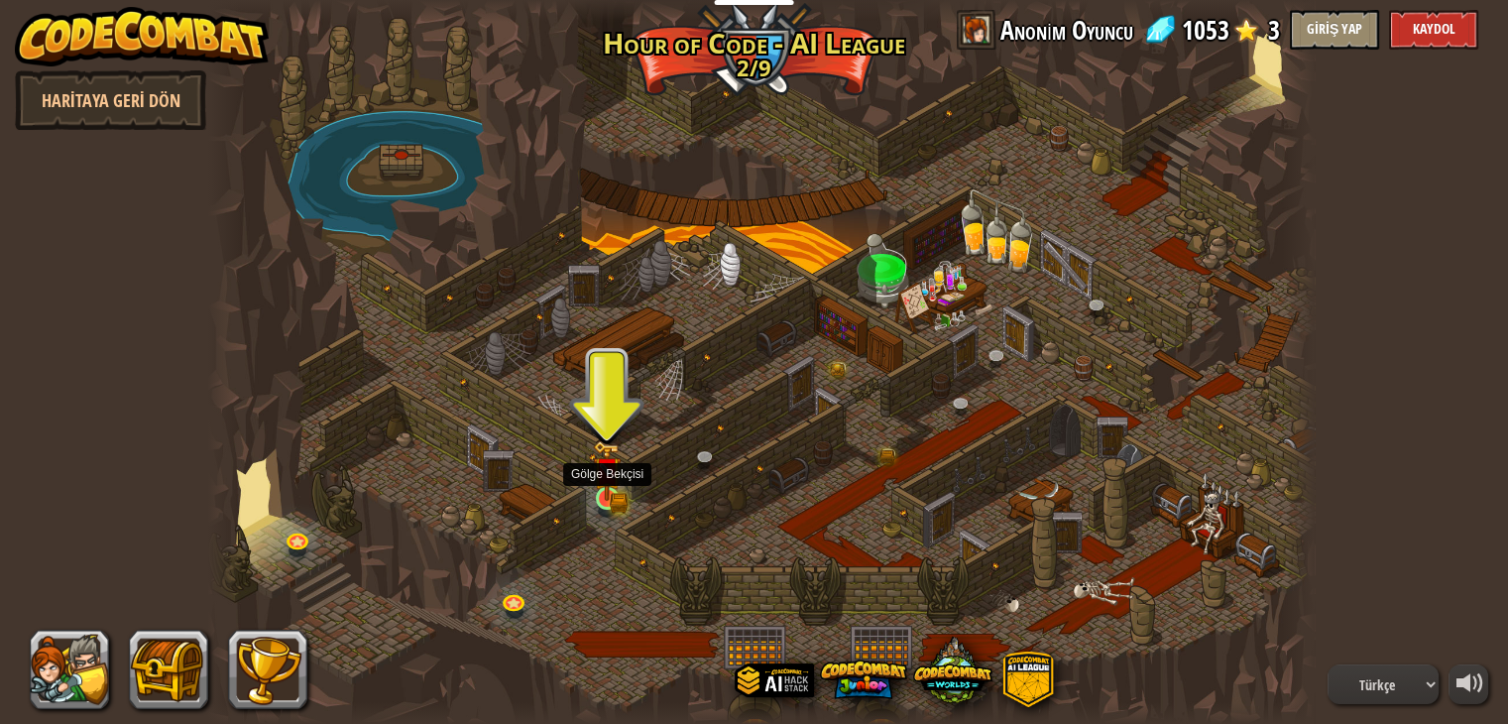
click at [614, 473] on img at bounding box center [607, 471] width 16 height 16
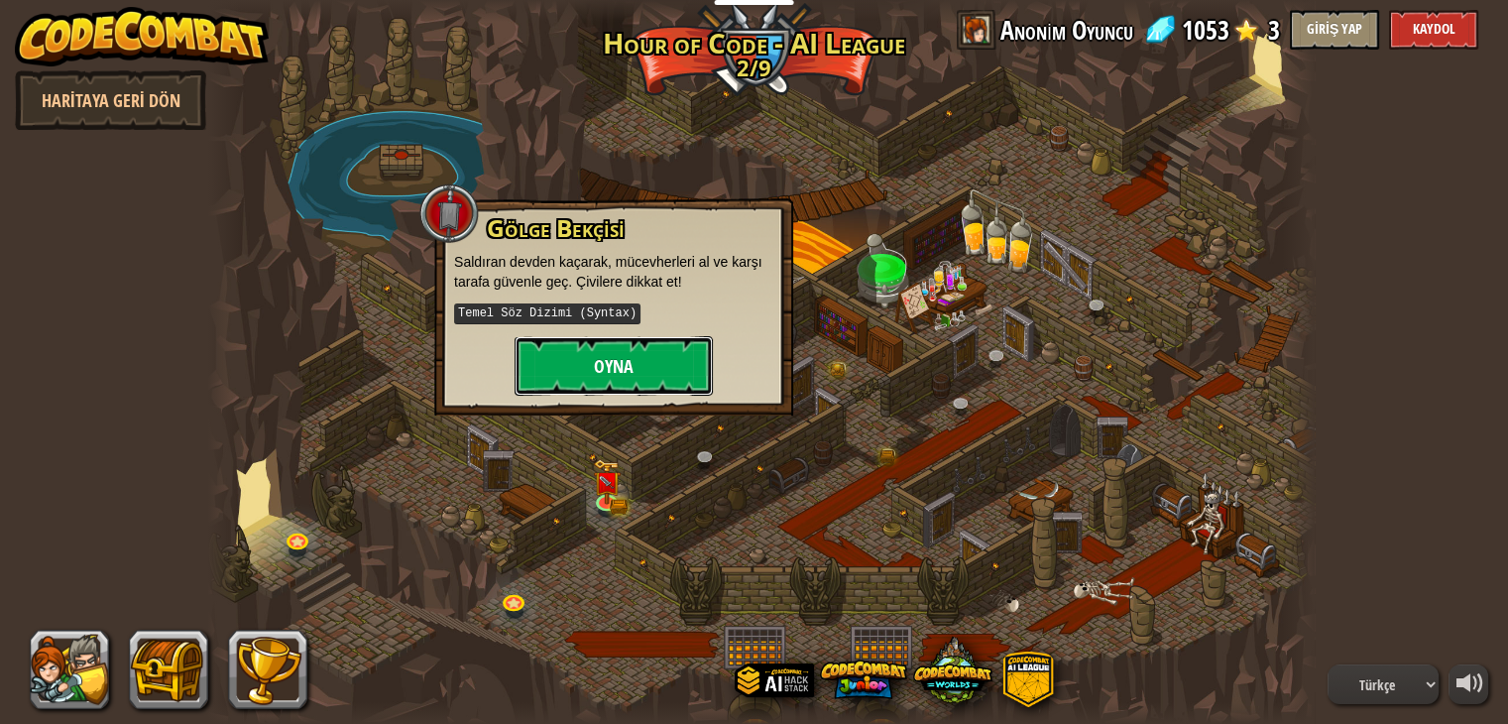
click at [617, 354] on button "Oyna" at bounding box center [614, 366] width 198 height 60
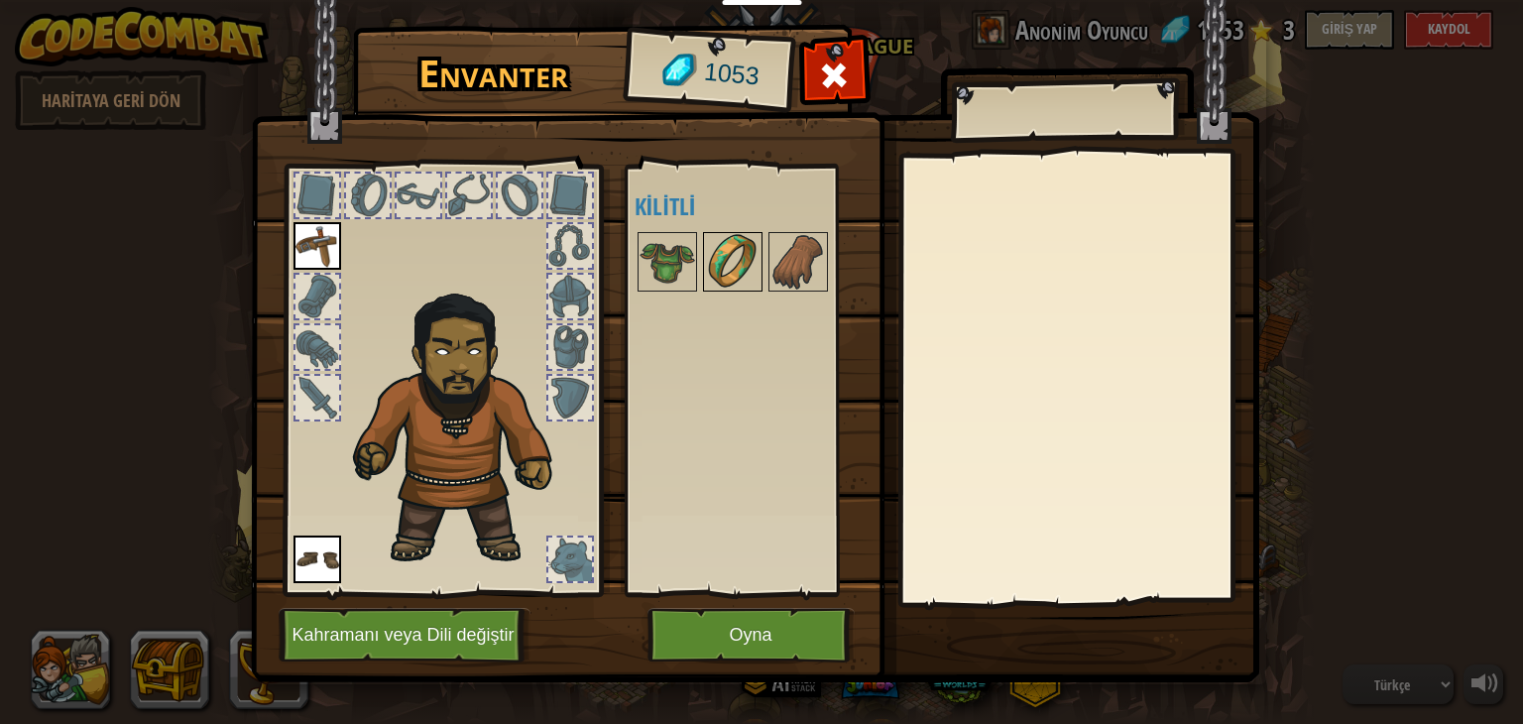
click at [746, 283] on img at bounding box center [733, 262] width 56 height 56
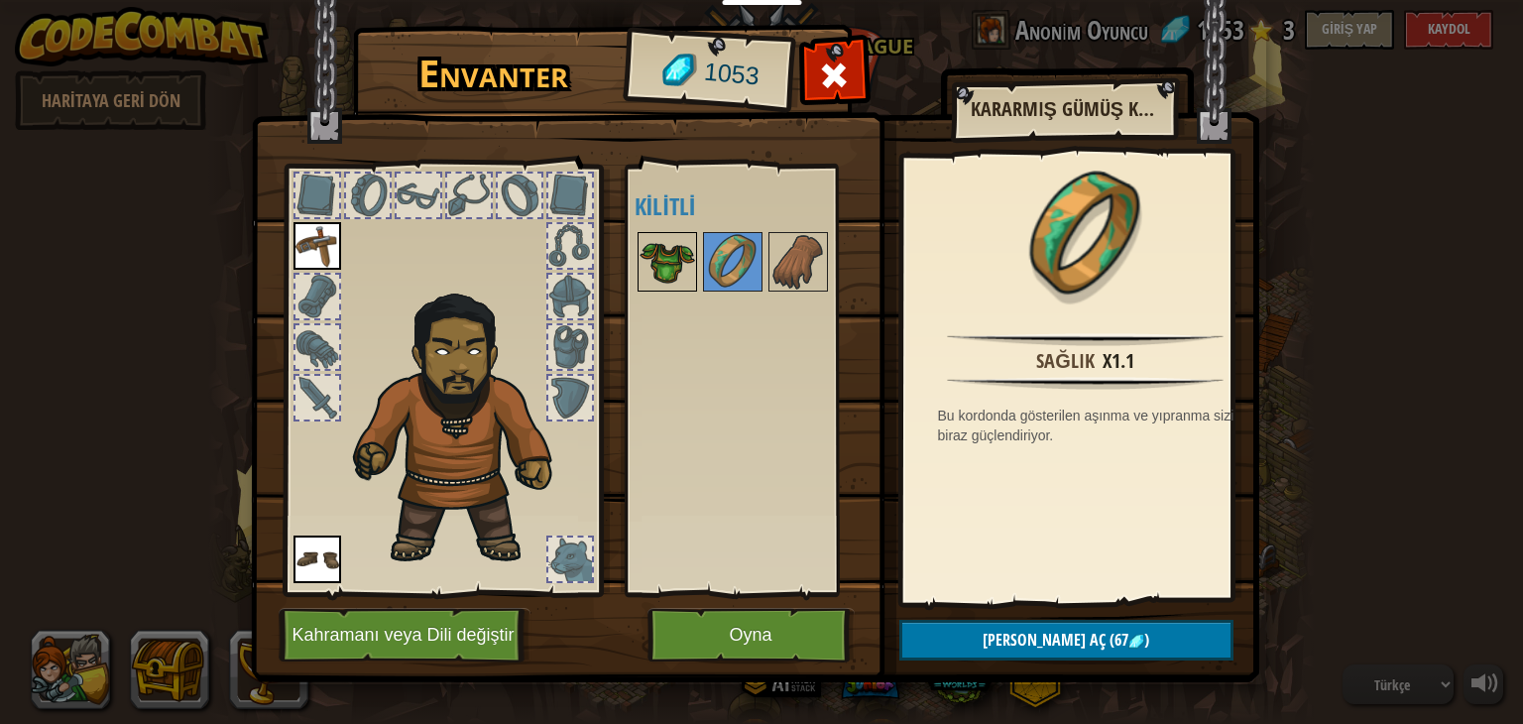
click at [641, 256] on img at bounding box center [668, 262] width 56 height 56
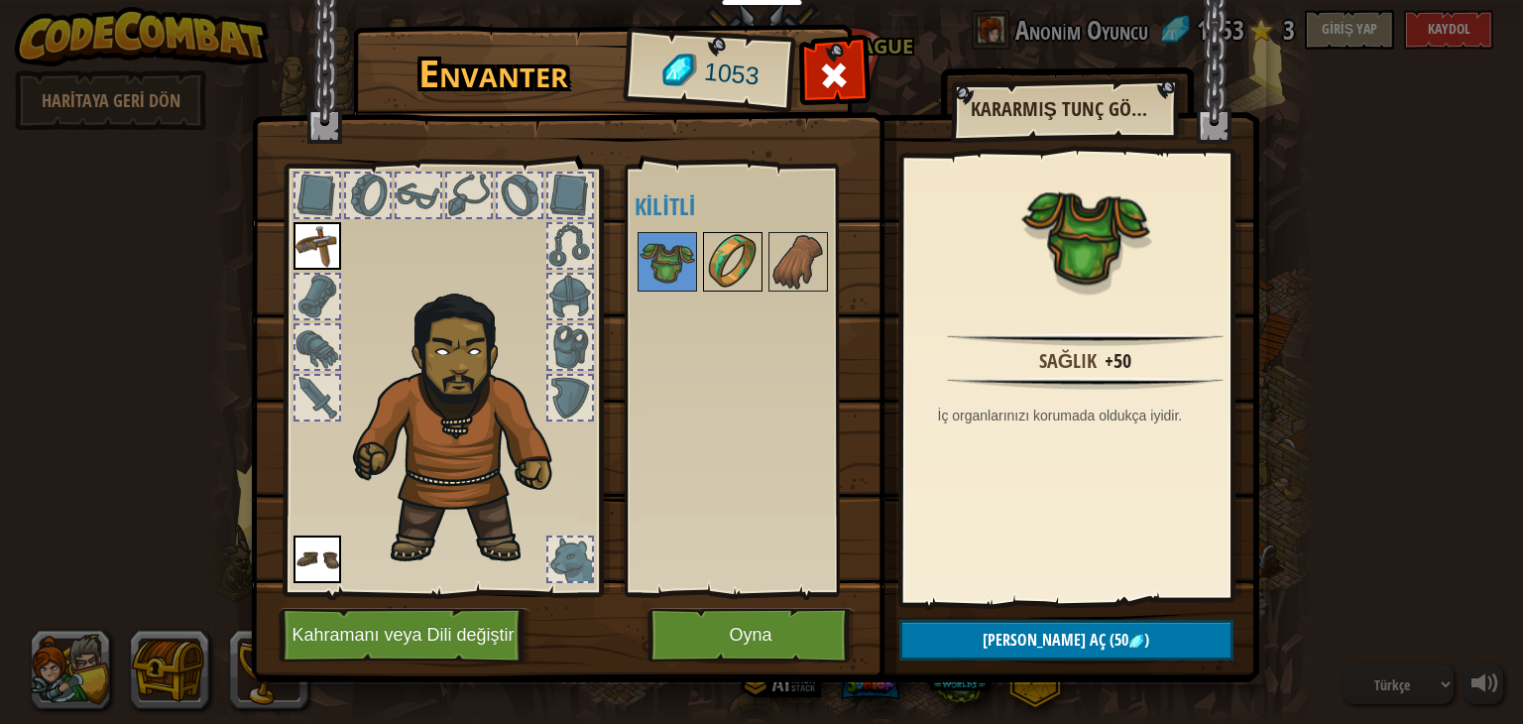
click at [750, 267] on img at bounding box center [733, 262] width 56 height 56
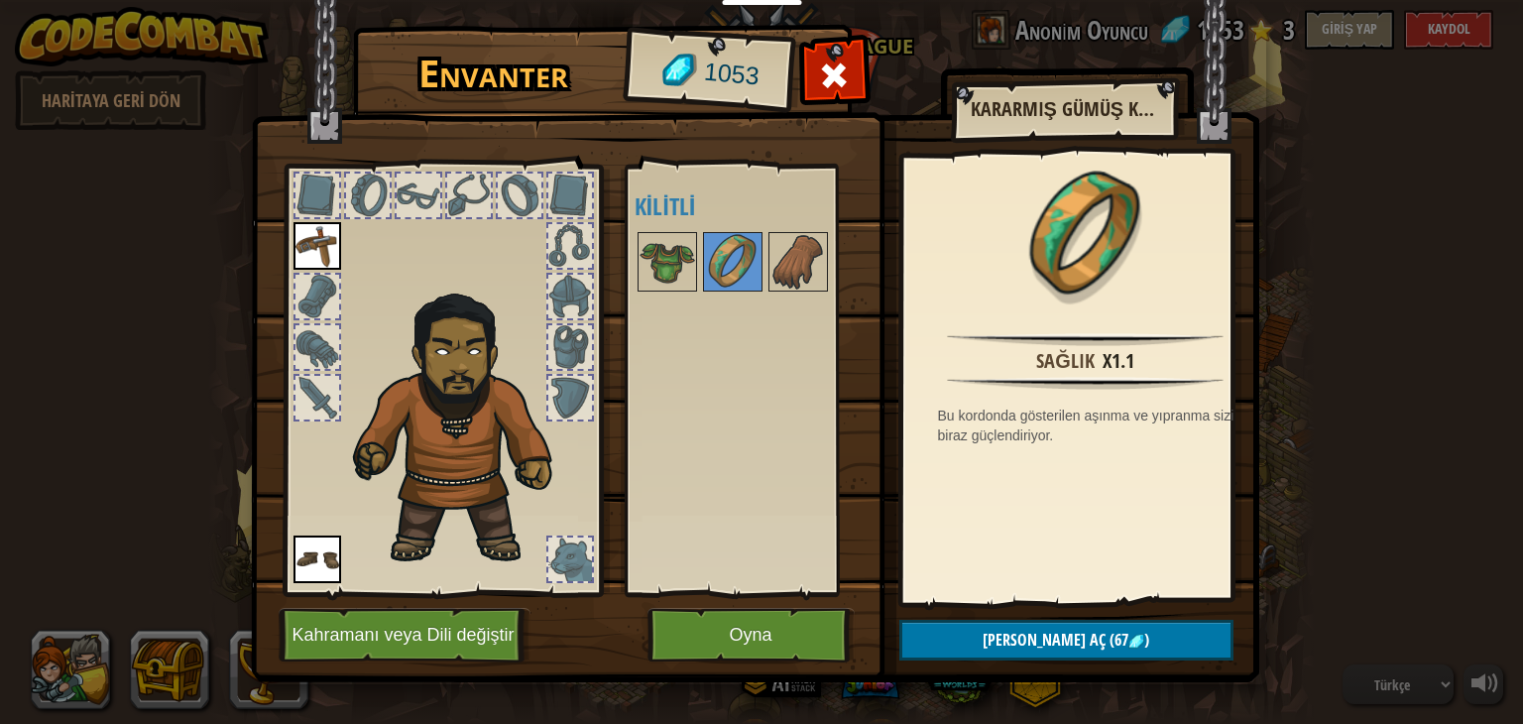
click at [829, 267] on div at bounding box center [759, 261] width 249 height 65
click at [795, 263] on img at bounding box center [799, 262] width 56 height 56
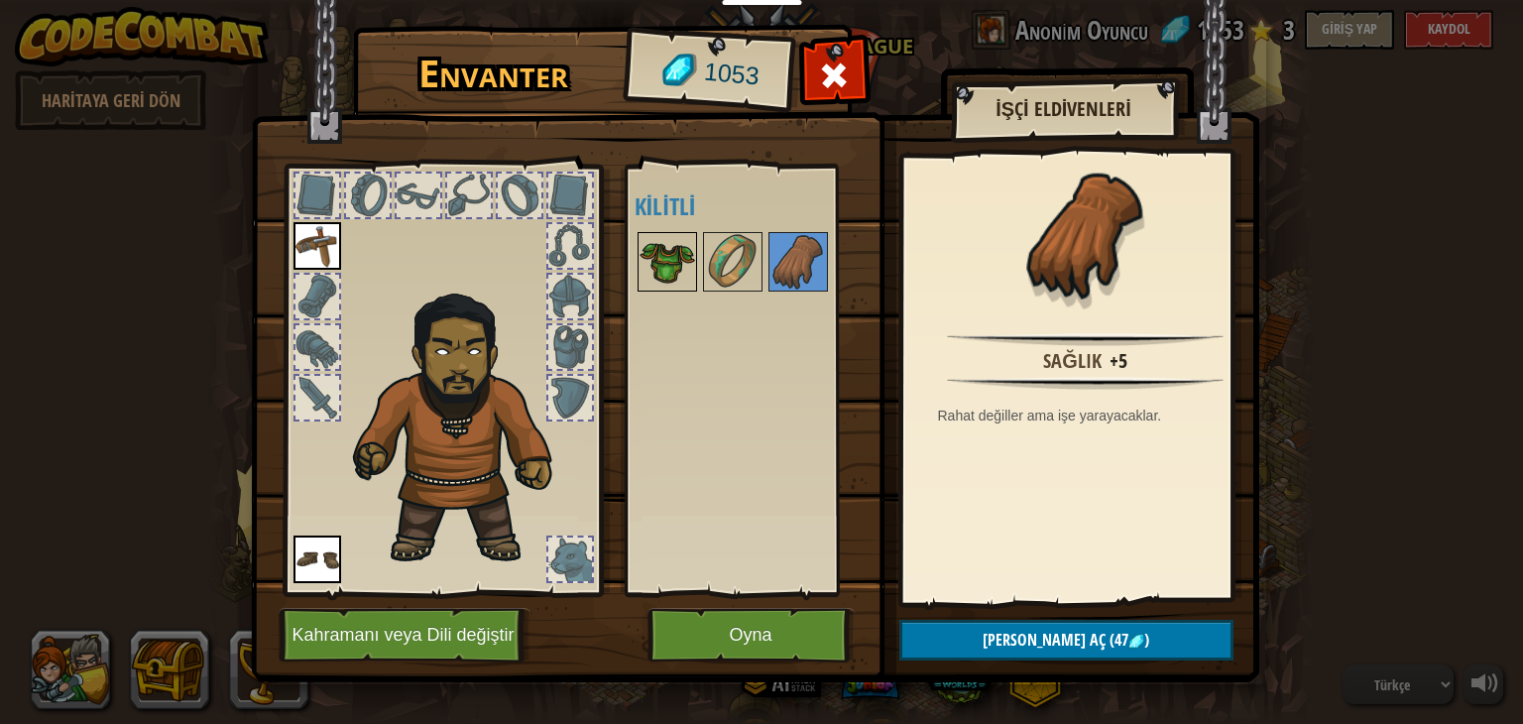
click at [691, 235] on img at bounding box center [668, 262] width 56 height 56
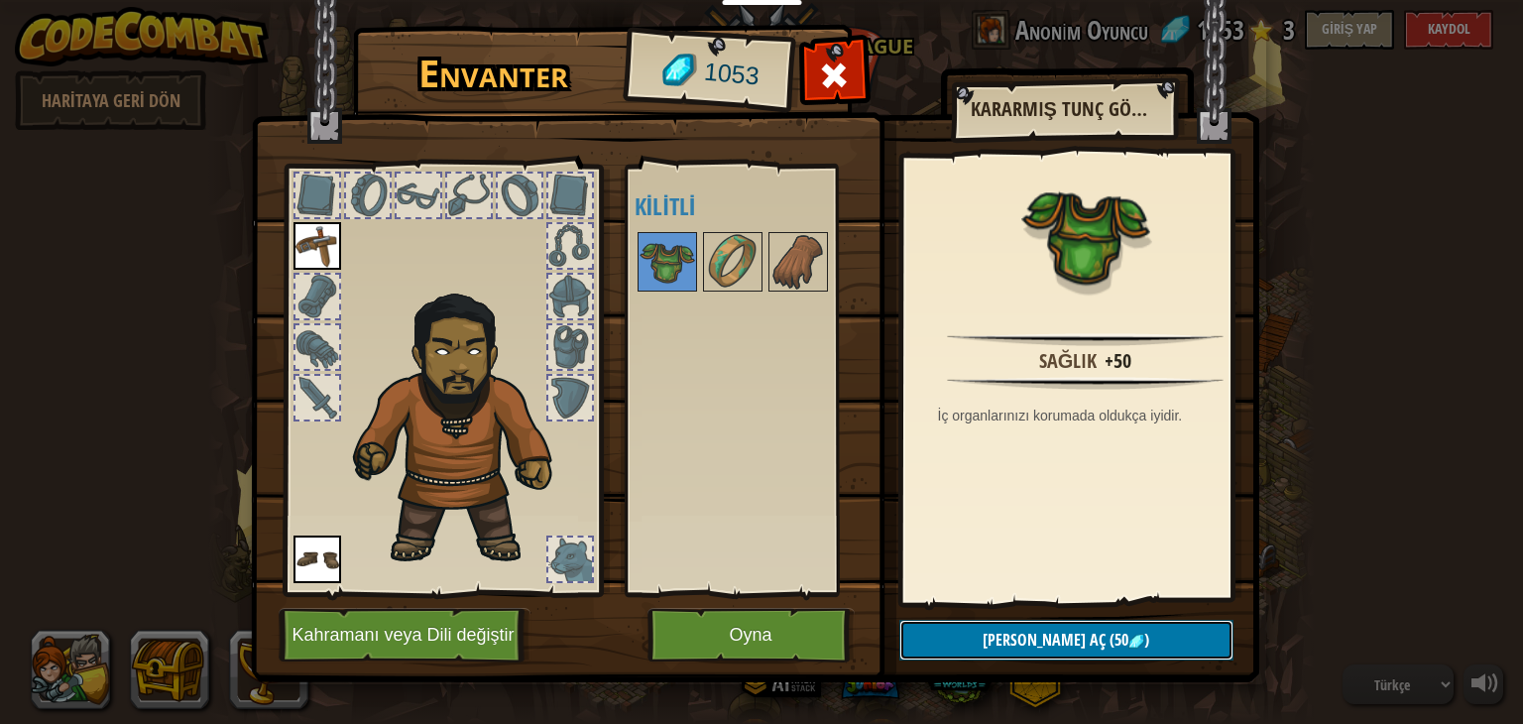
click at [987, 655] on button "Kilidi aç (50 )" at bounding box center [1066, 640] width 334 height 41
click at [987, 655] on button "Devam et" at bounding box center [1066, 640] width 334 height 41
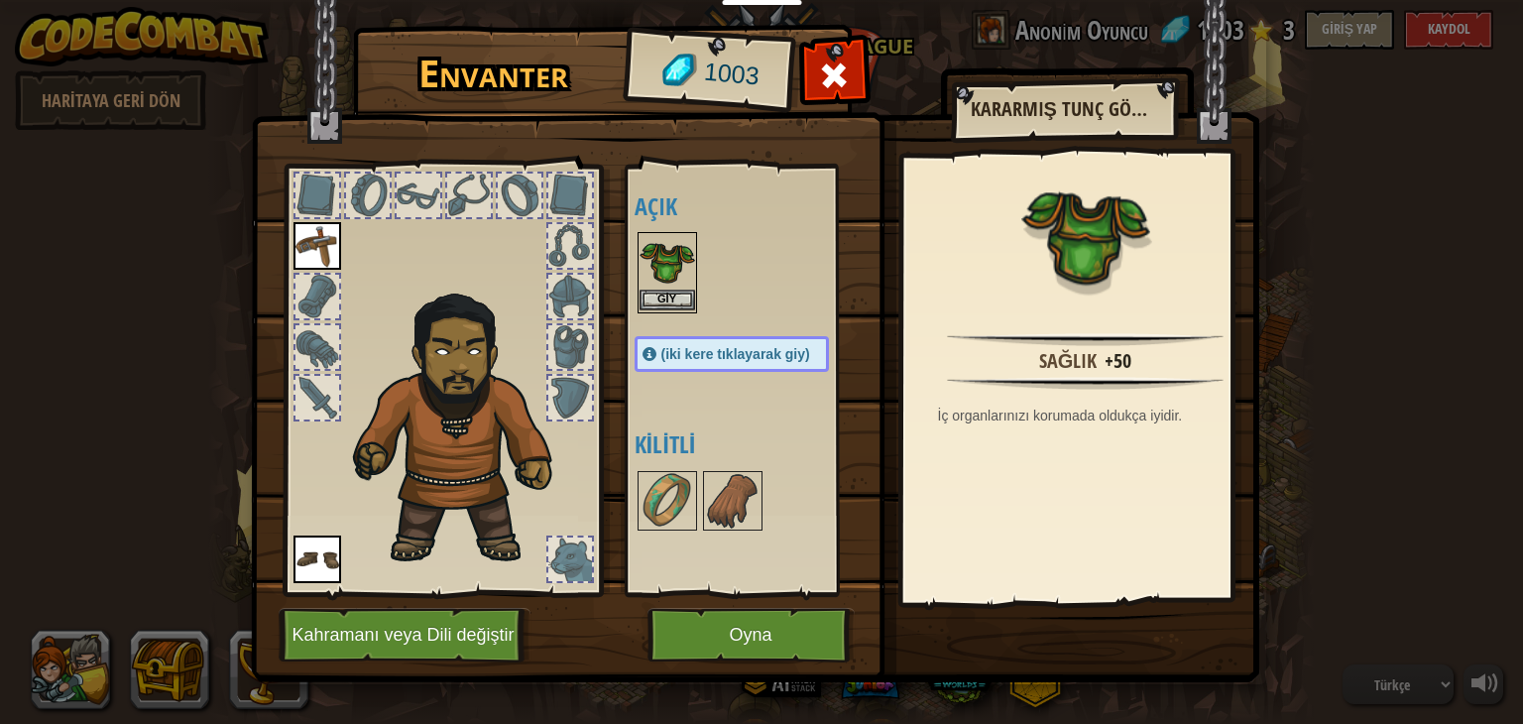
click at [678, 287] on img at bounding box center [668, 262] width 56 height 56
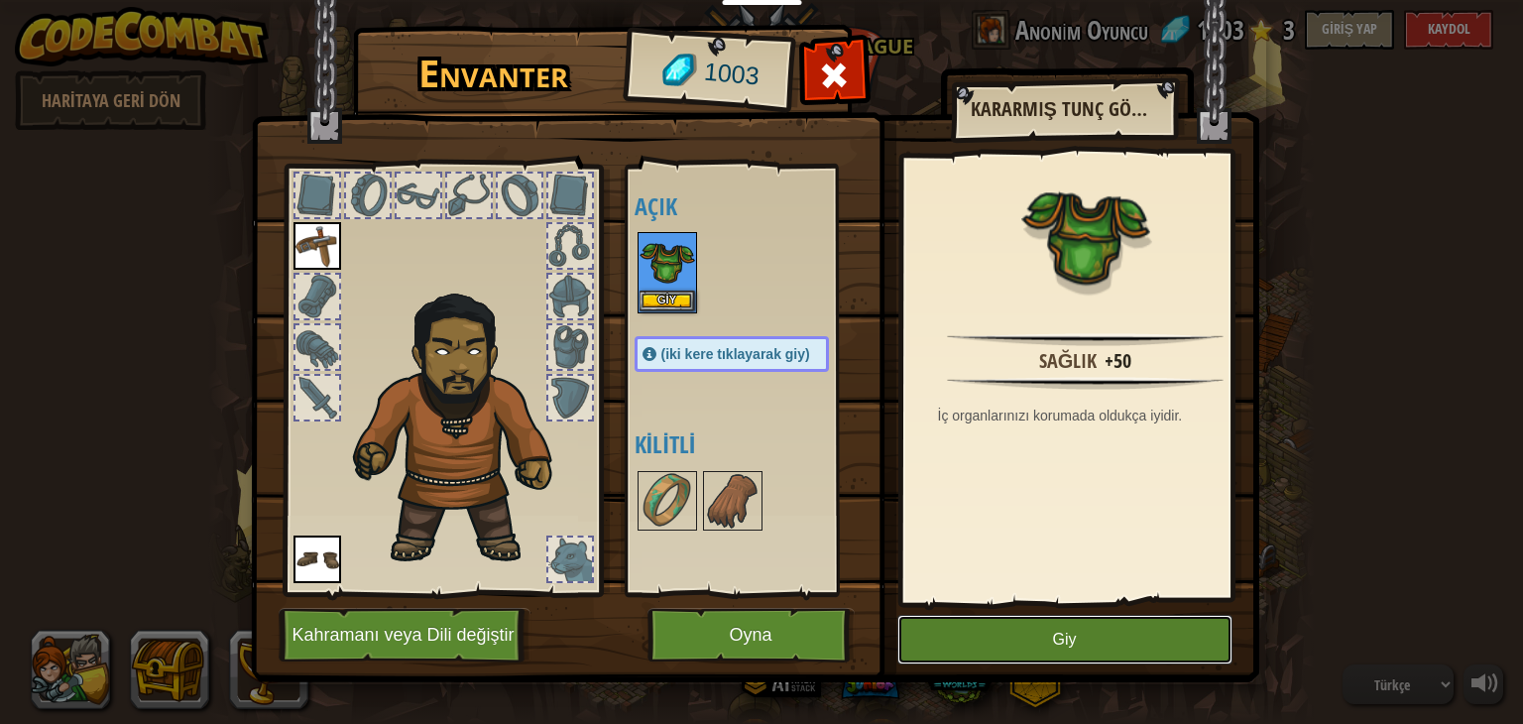
click at [1021, 639] on button "Giy" at bounding box center [1065, 640] width 335 height 50
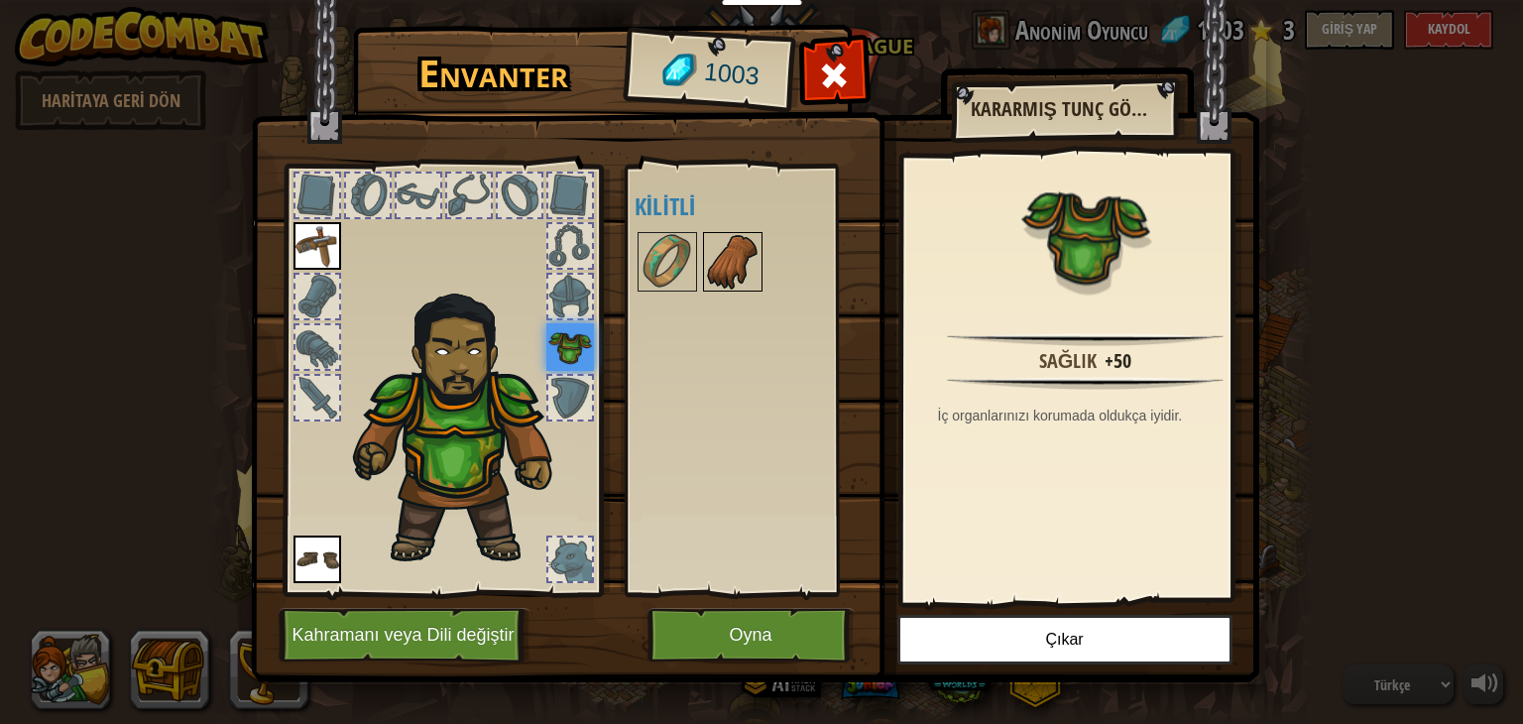
click at [715, 281] on img at bounding box center [733, 262] width 56 height 56
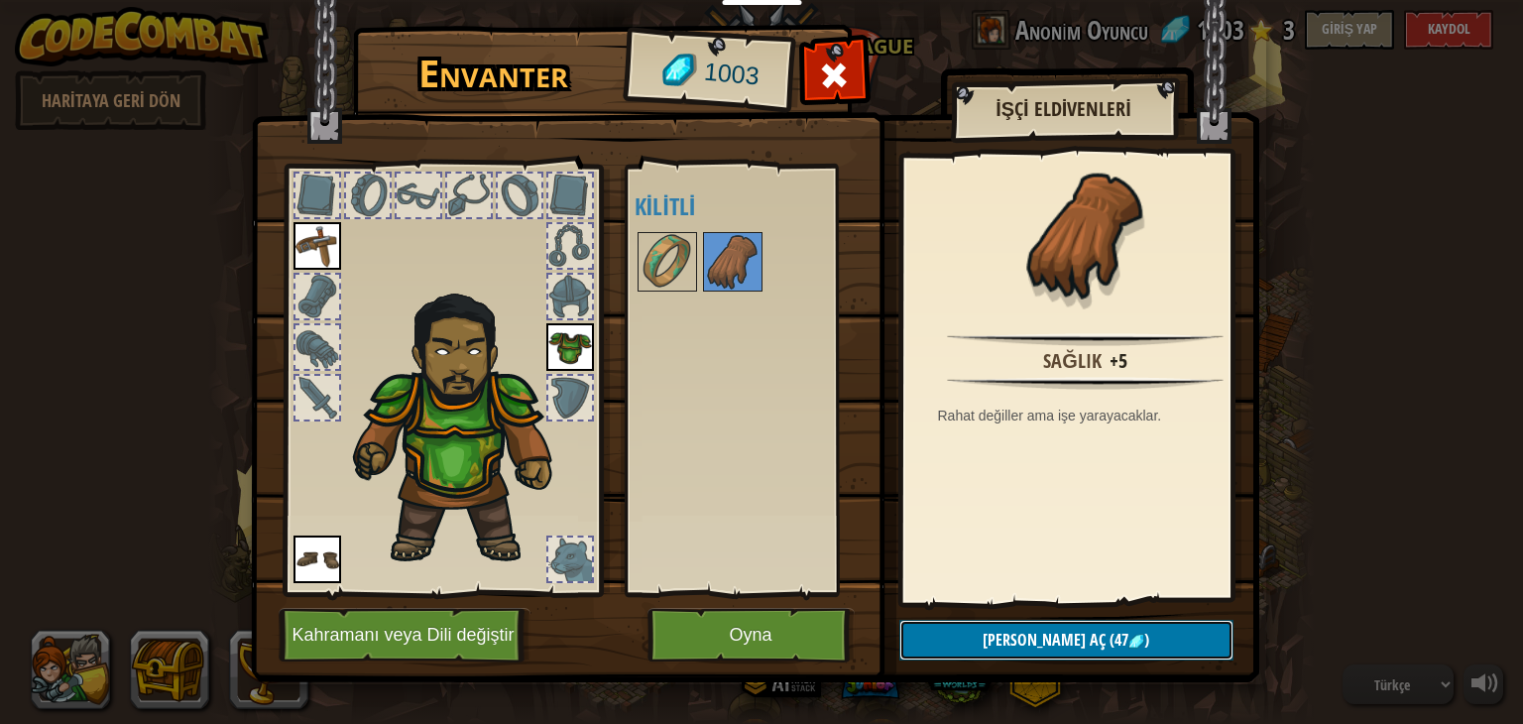
click at [1013, 643] on button "Kilidi aç (47 )" at bounding box center [1066, 640] width 334 height 41
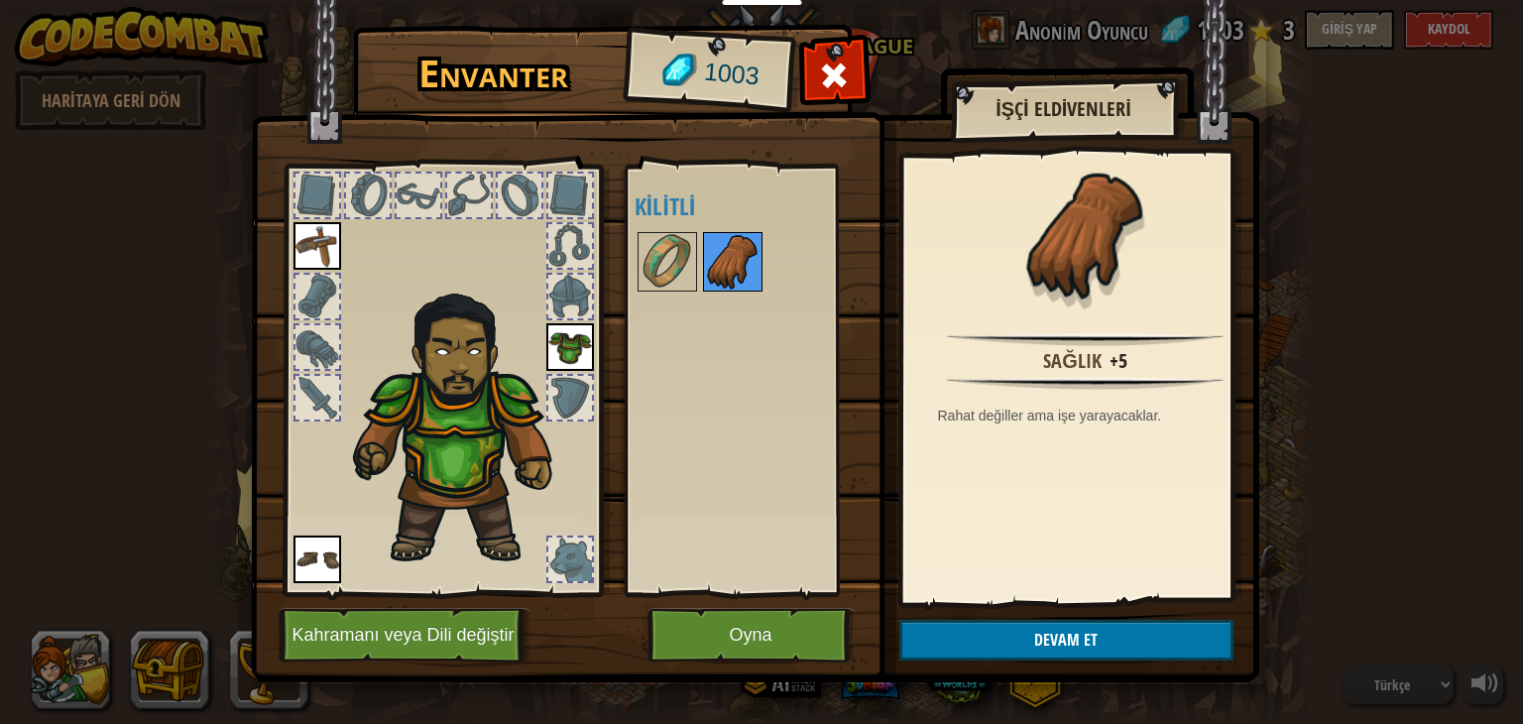
click at [729, 253] on img at bounding box center [733, 262] width 56 height 56
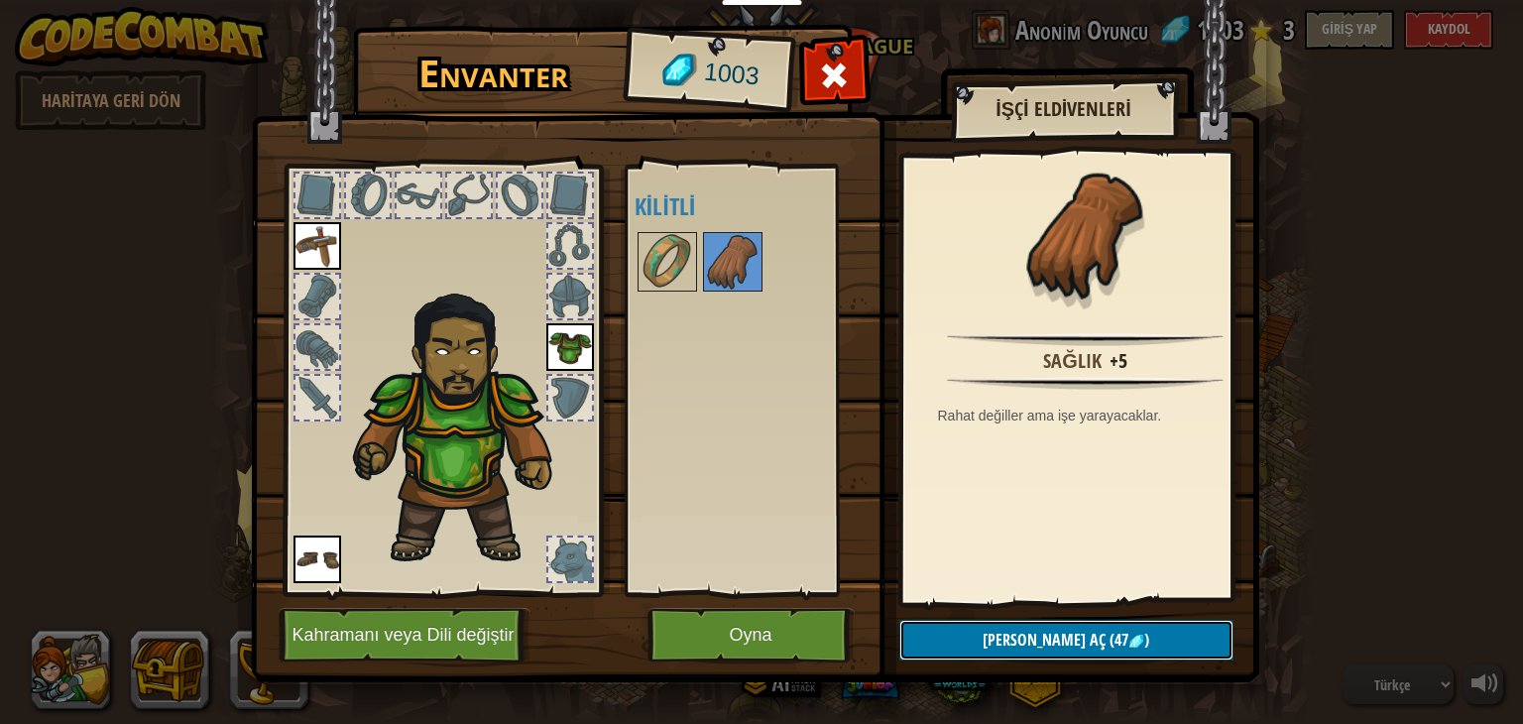
click at [1017, 648] on span "[PERSON_NAME] aç" at bounding box center [1044, 640] width 123 height 22
click at [1017, 648] on button "Devam et" at bounding box center [1066, 640] width 334 height 41
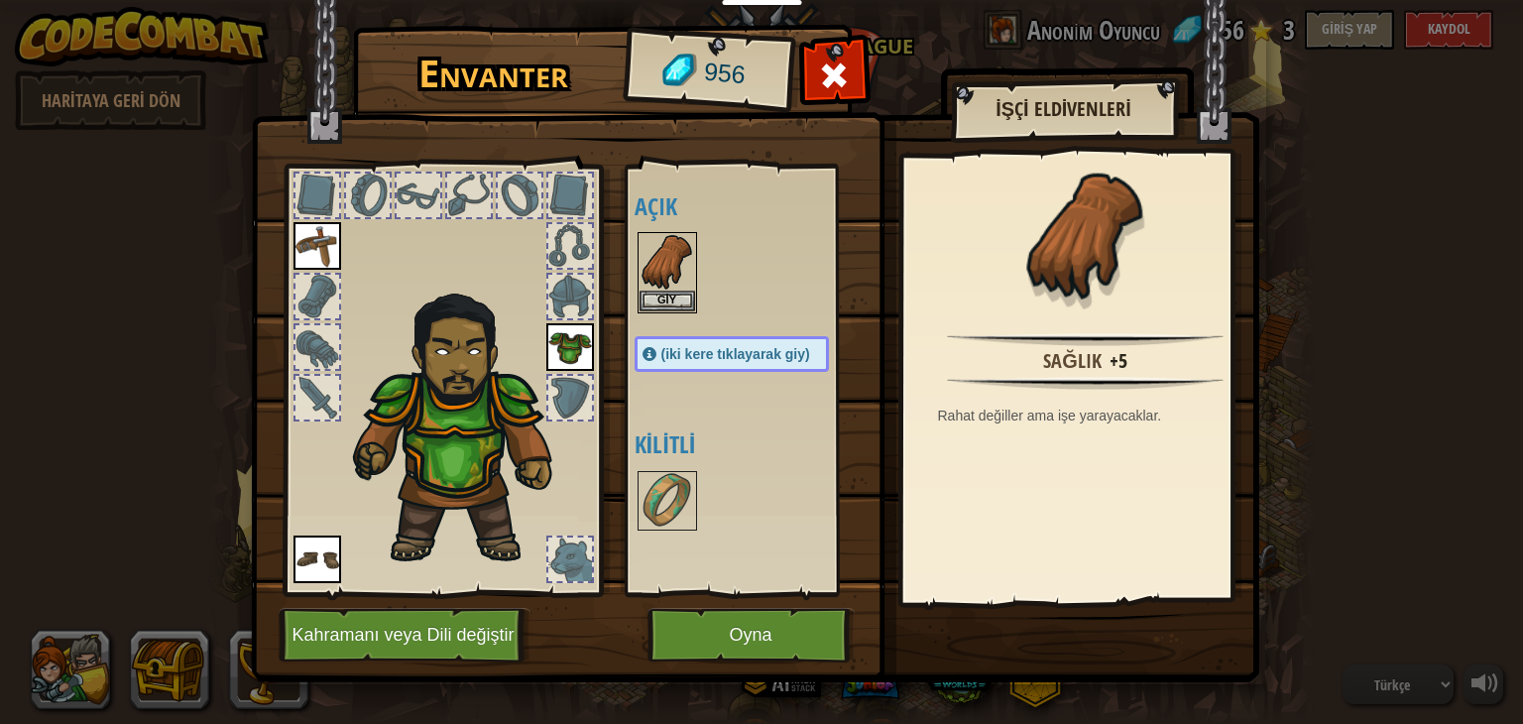
drag, startPoint x: 669, startPoint y: 275, endPoint x: 750, endPoint y: 419, distance: 165.6
click at [670, 284] on img at bounding box center [668, 262] width 56 height 56
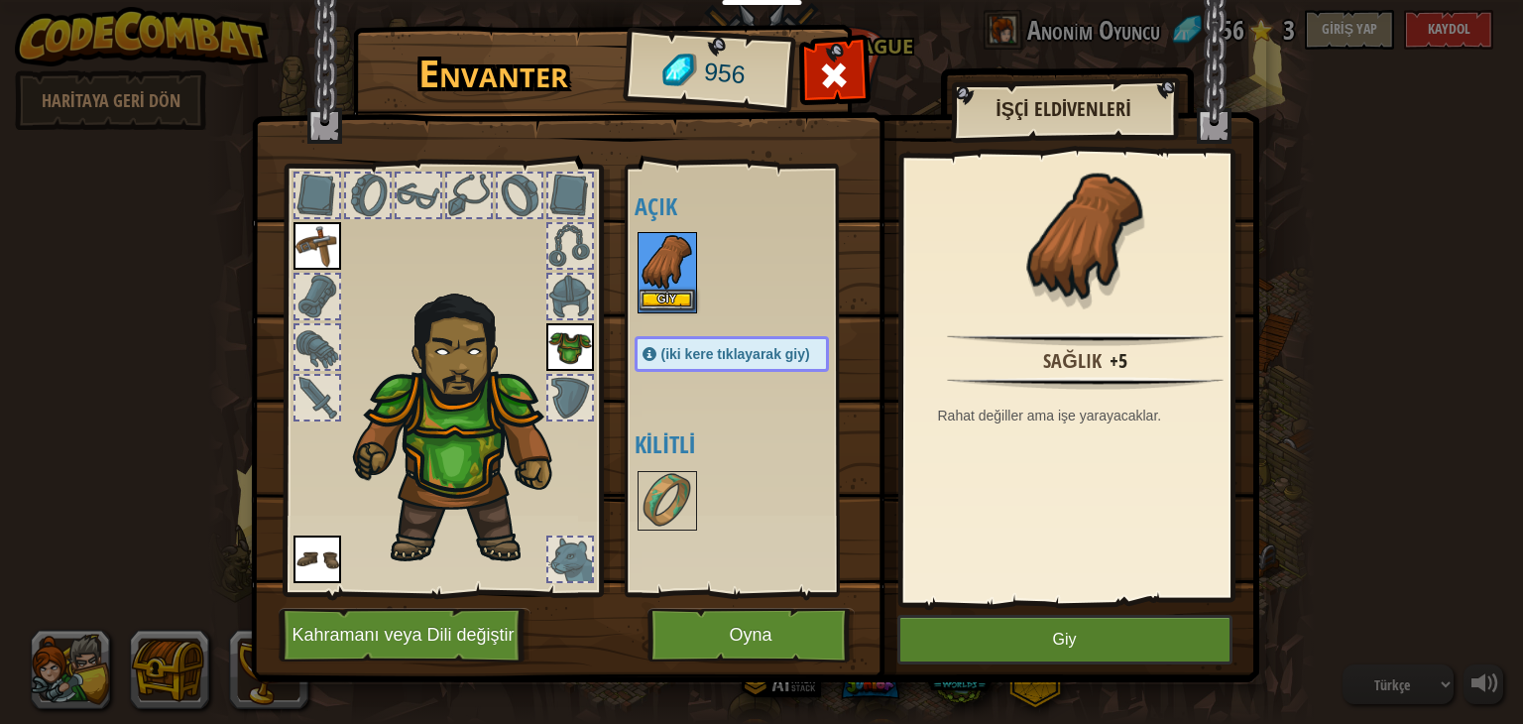
click at [654, 279] on img at bounding box center [668, 262] width 56 height 56
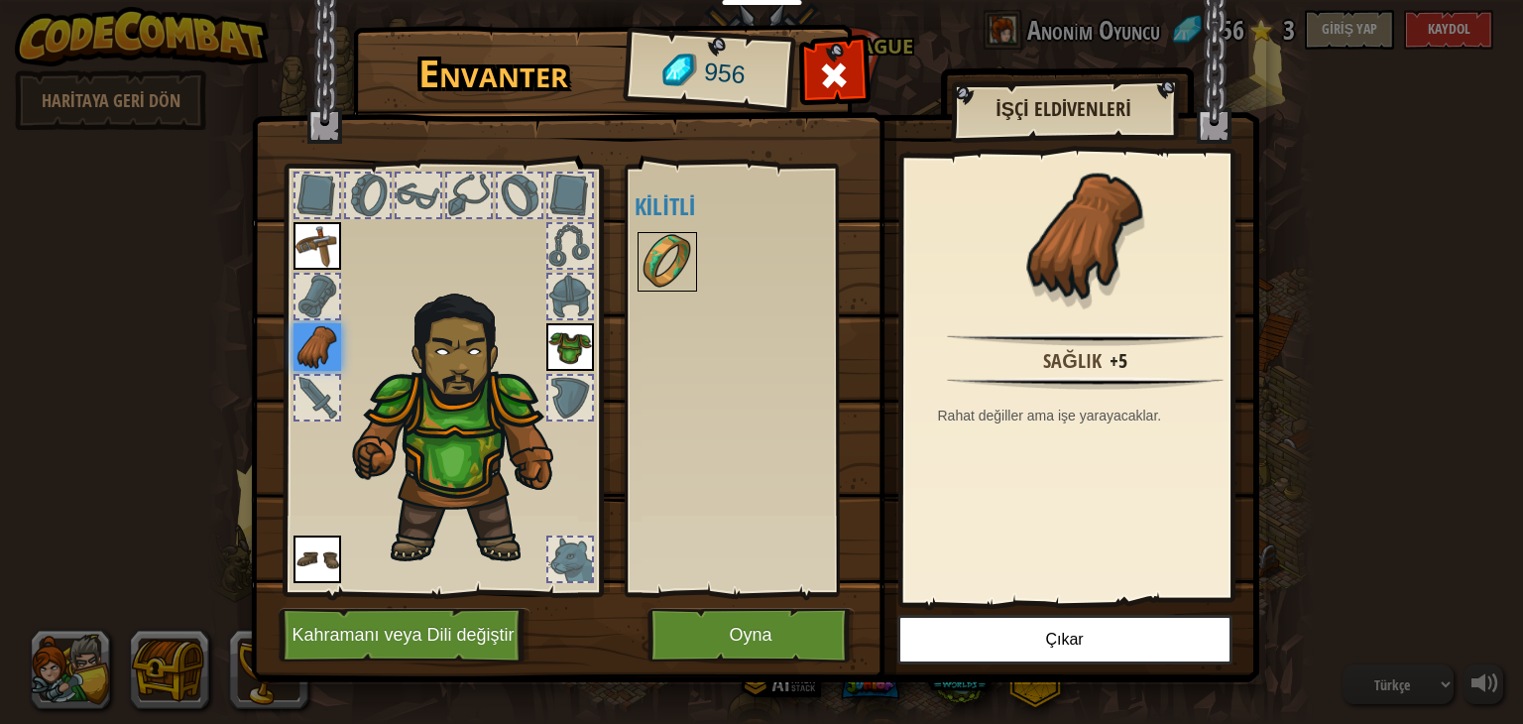
click at [666, 263] on img at bounding box center [668, 262] width 56 height 56
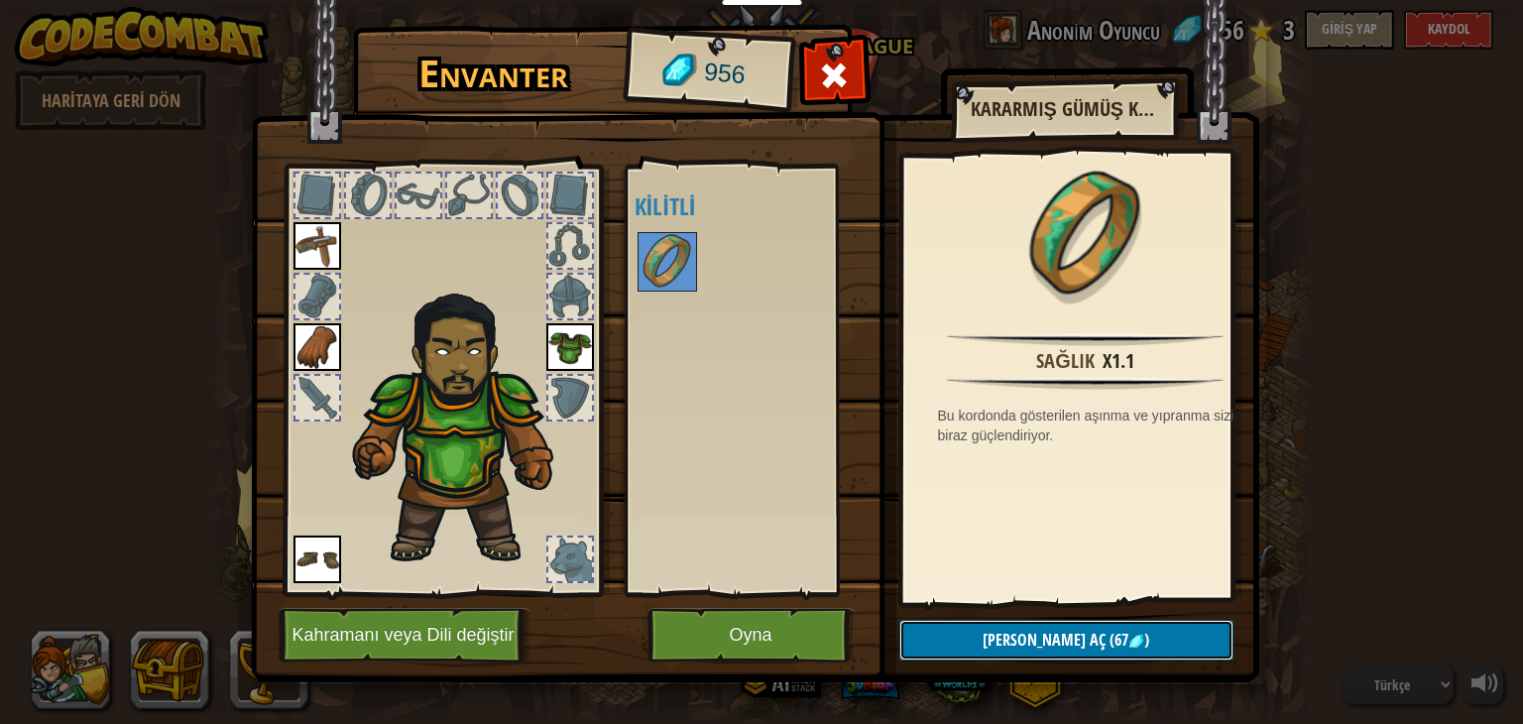
click at [996, 652] on button "[PERSON_NAME] aç (67 )" at bounding box center [1066, 640] width 334 height 41
click at [1043, 658] on button "Devam et" at bounding box center [1066, 640] width 334 height 41
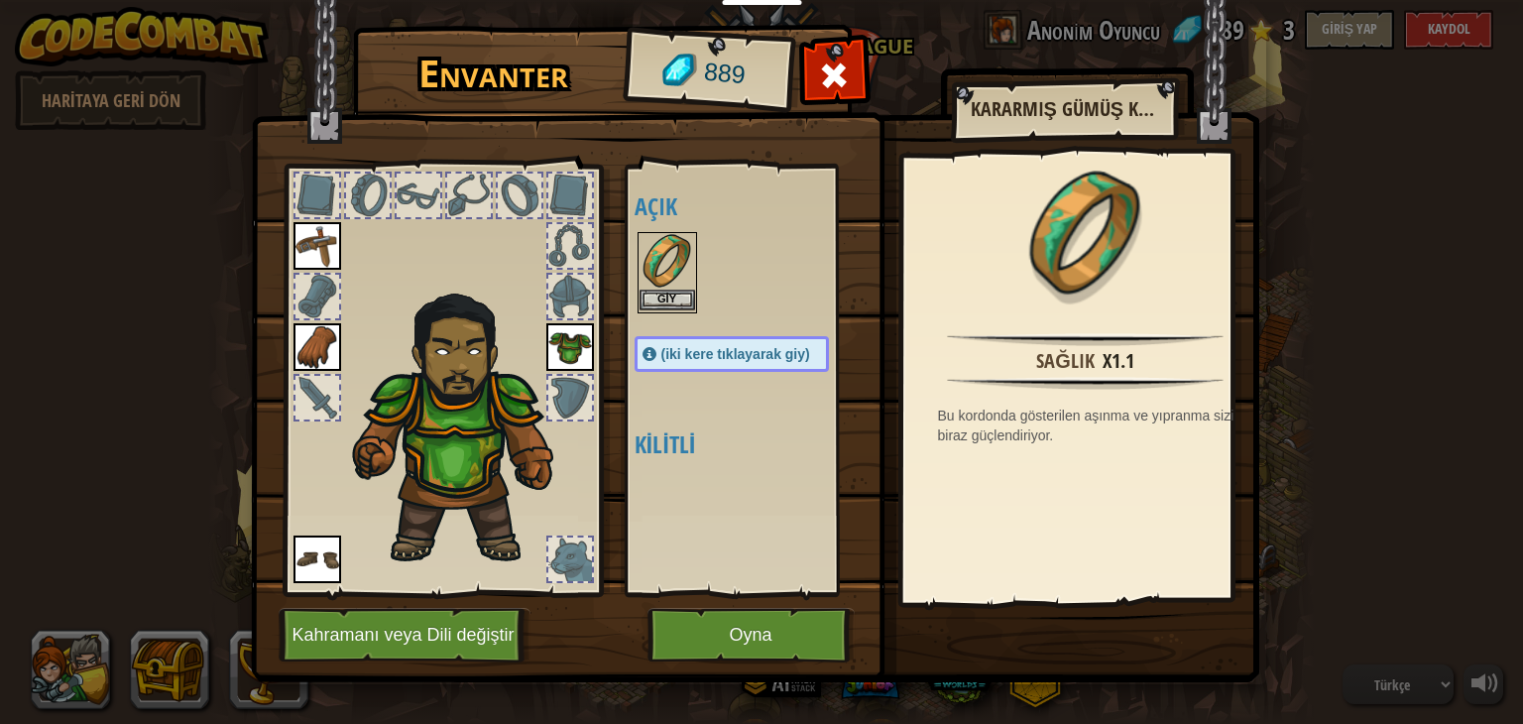
click at [678, 276] on img at bounding box center [668, 262] width 56 height 56
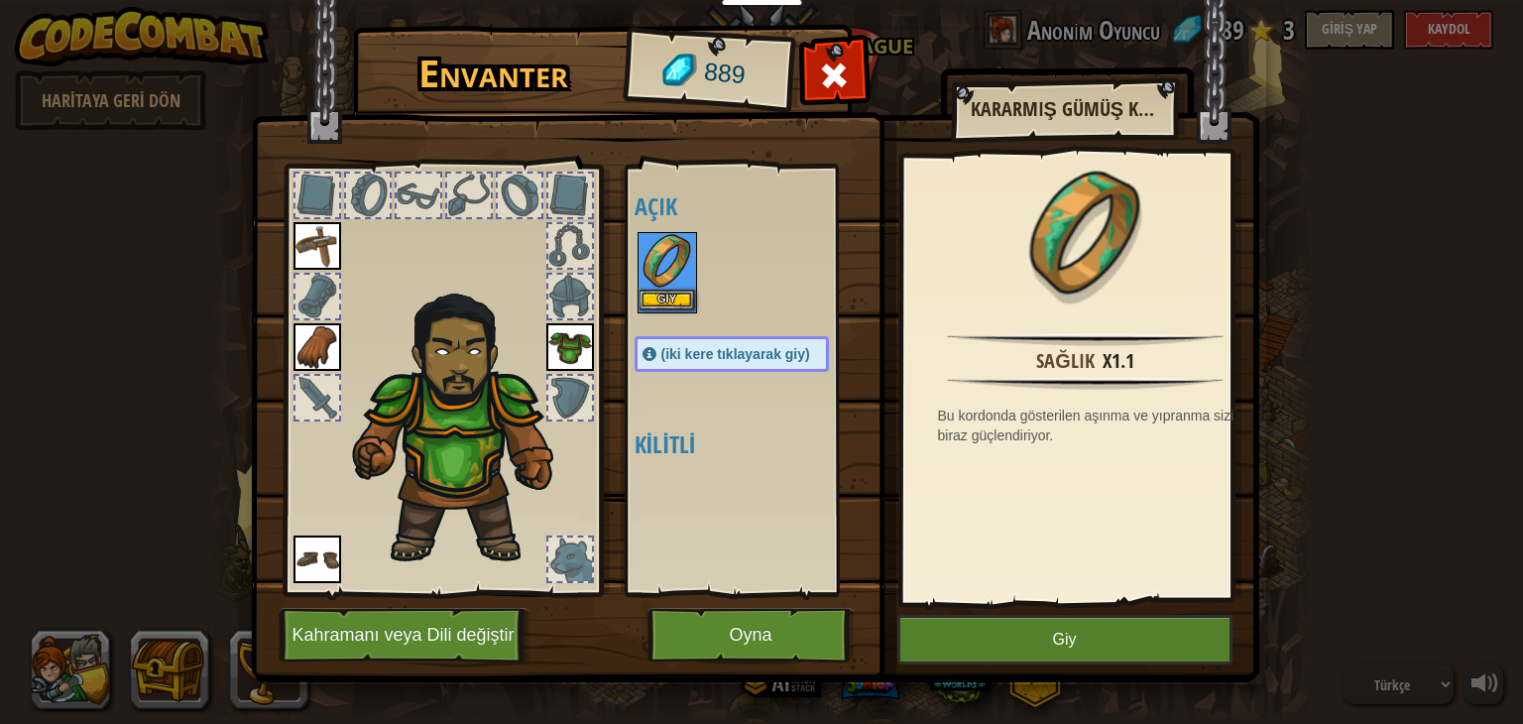
click at [677, 263] on img at bounding box center [668, 262] width 56 height 56
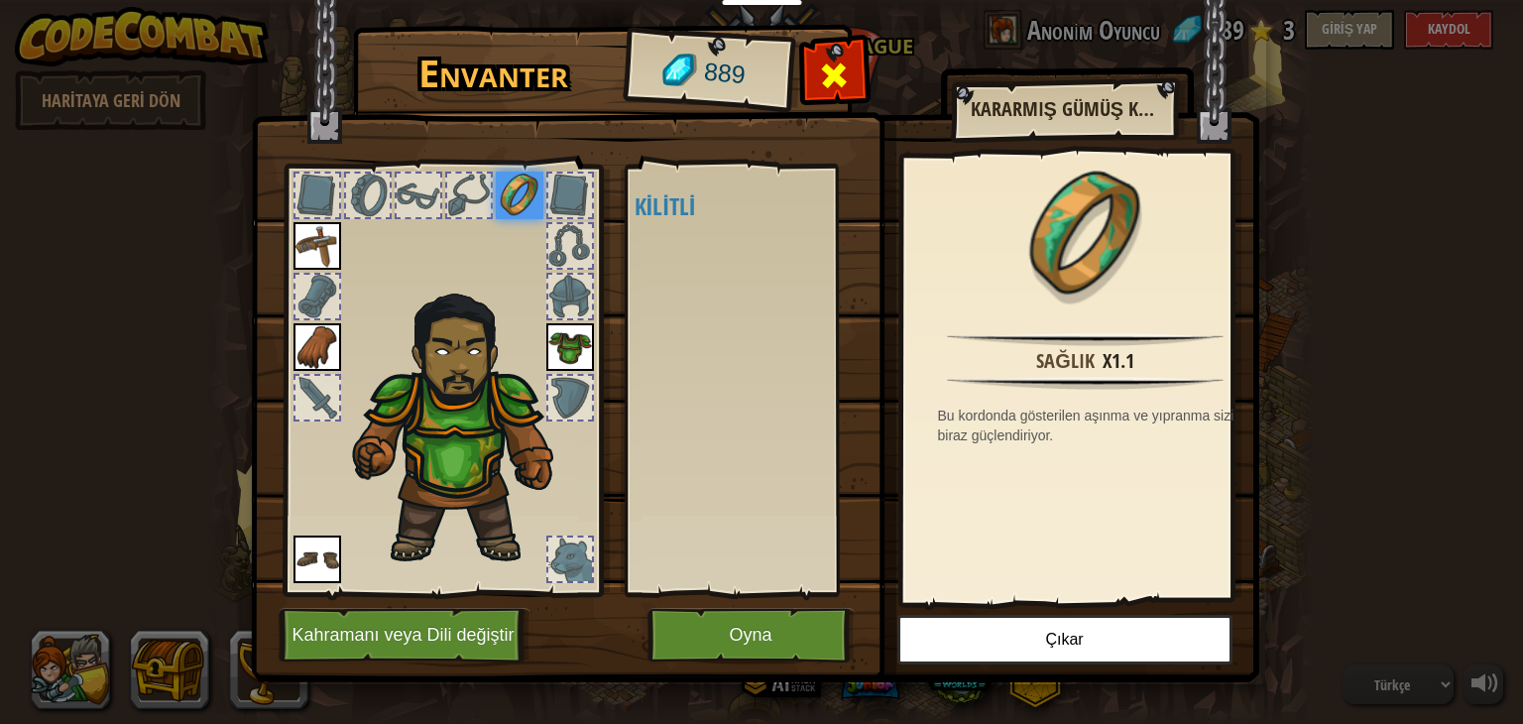
click at [819, 90] on span at bounding box center [834, 76] width 32 height 32
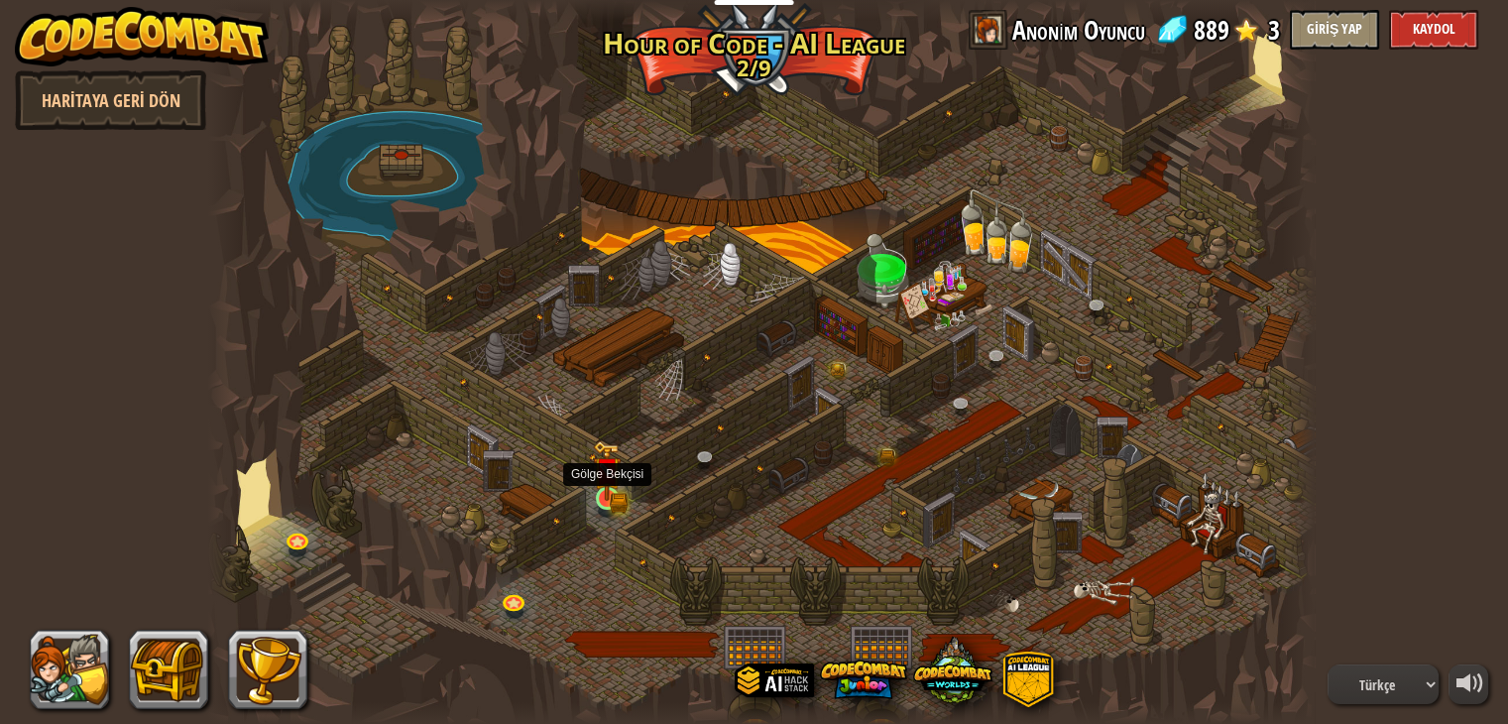
click at [613, 469] on img at bounding box center [607, 470] width 28 height 60
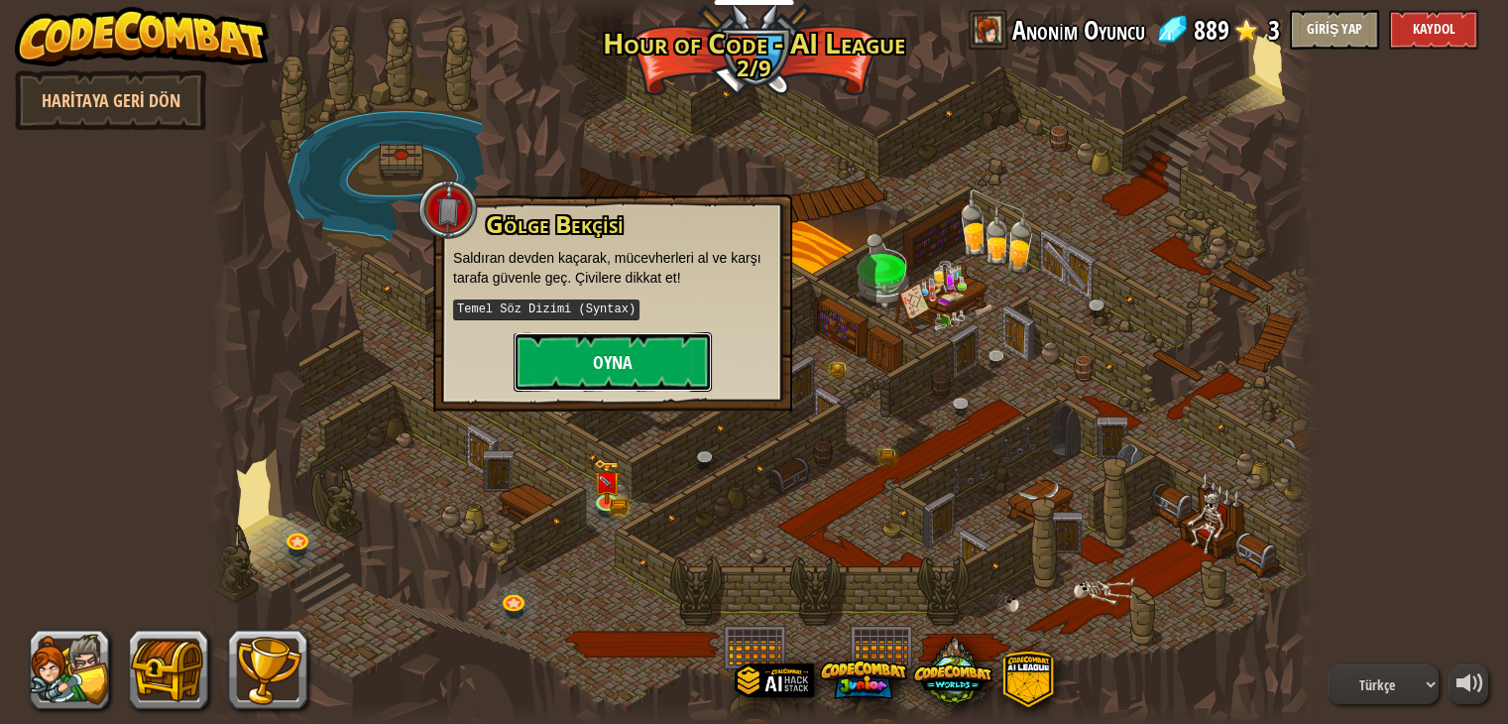
click at [642, 357] on button "Oyna" at bounding box center [613, 362] width 198 height 60
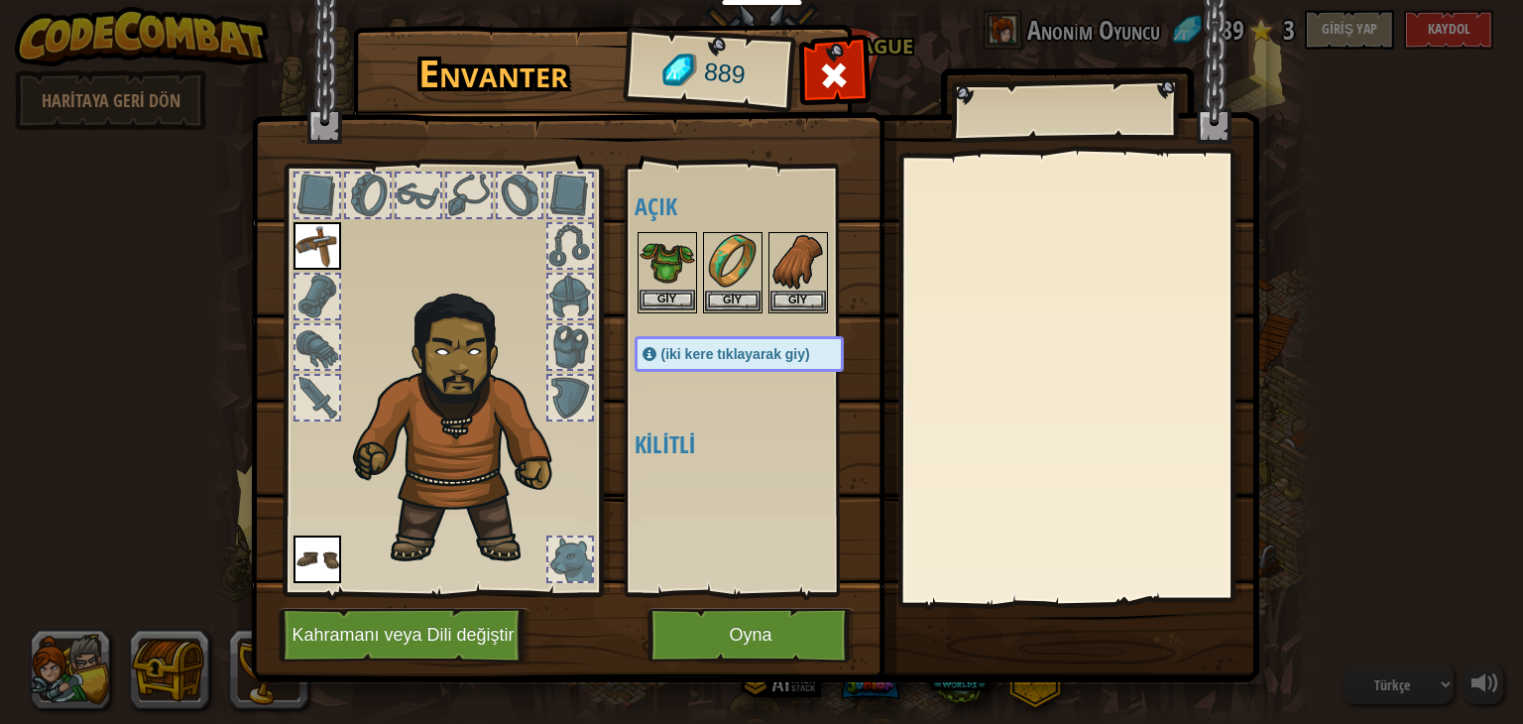
click at [672, 287] on img at bounding box center [668, 262] width 56 height 56
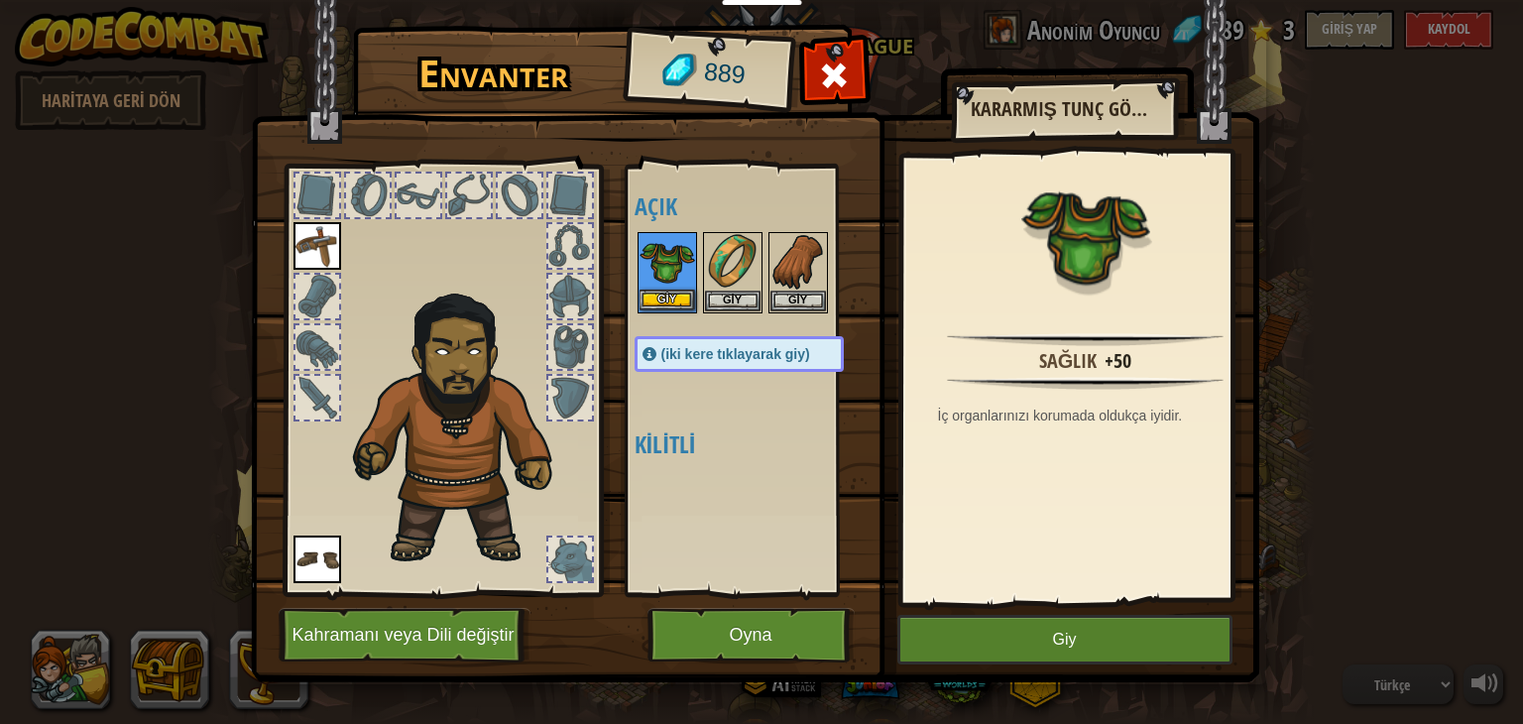
click at [672, 287] on img at bounding box center [668, 262] width 56 height 56
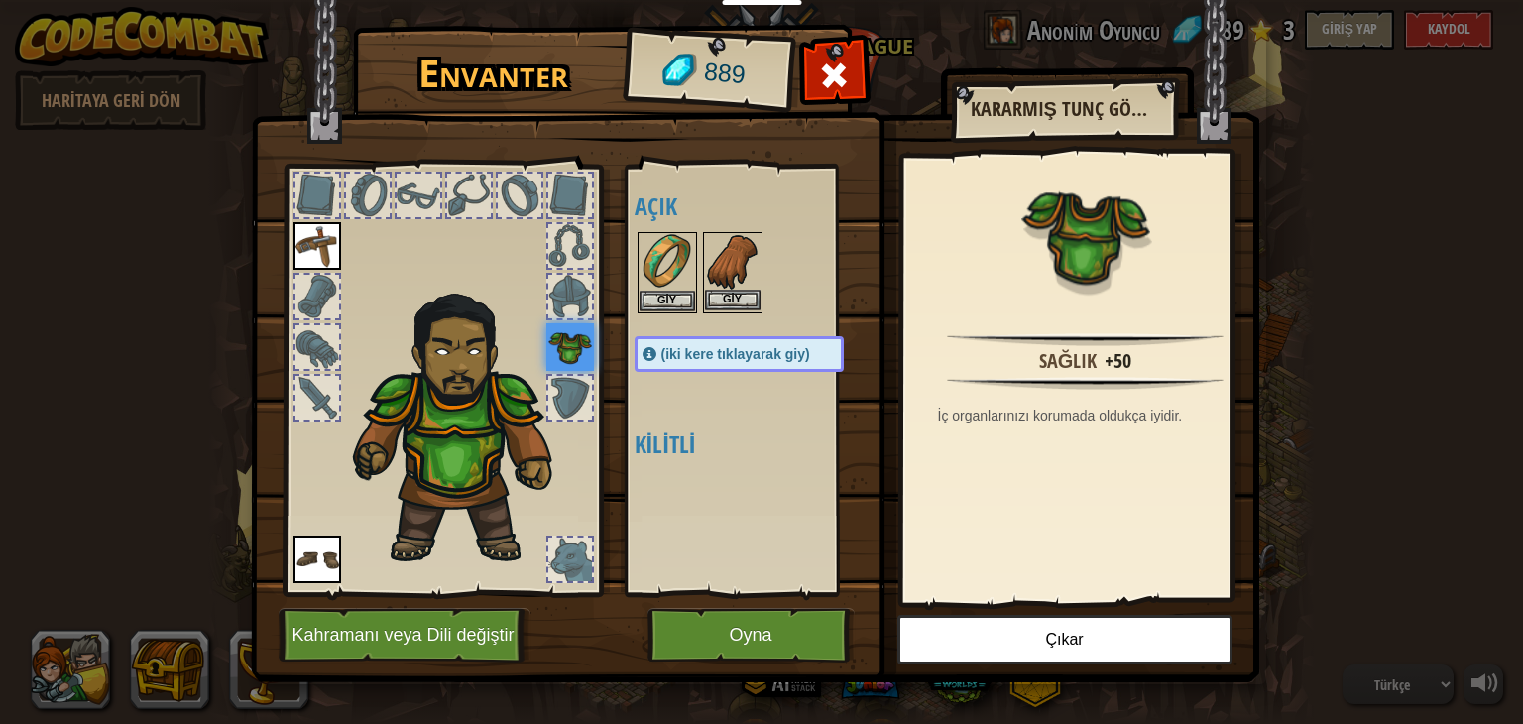
drag, startPoint x: 699, startPoint y: 294, endPoint x: 728, endPoint y: 300, distance: 29.6
click at [719, 299] on div "Açık Giy Giy Giy Giy Giy (iki kere tıklayarak giy) Kilitli" at bounding box center [759, 381] width 249 height 414
click at [728, 300] on button "Giy" at bounding box center [733, 300] width 56 height 21
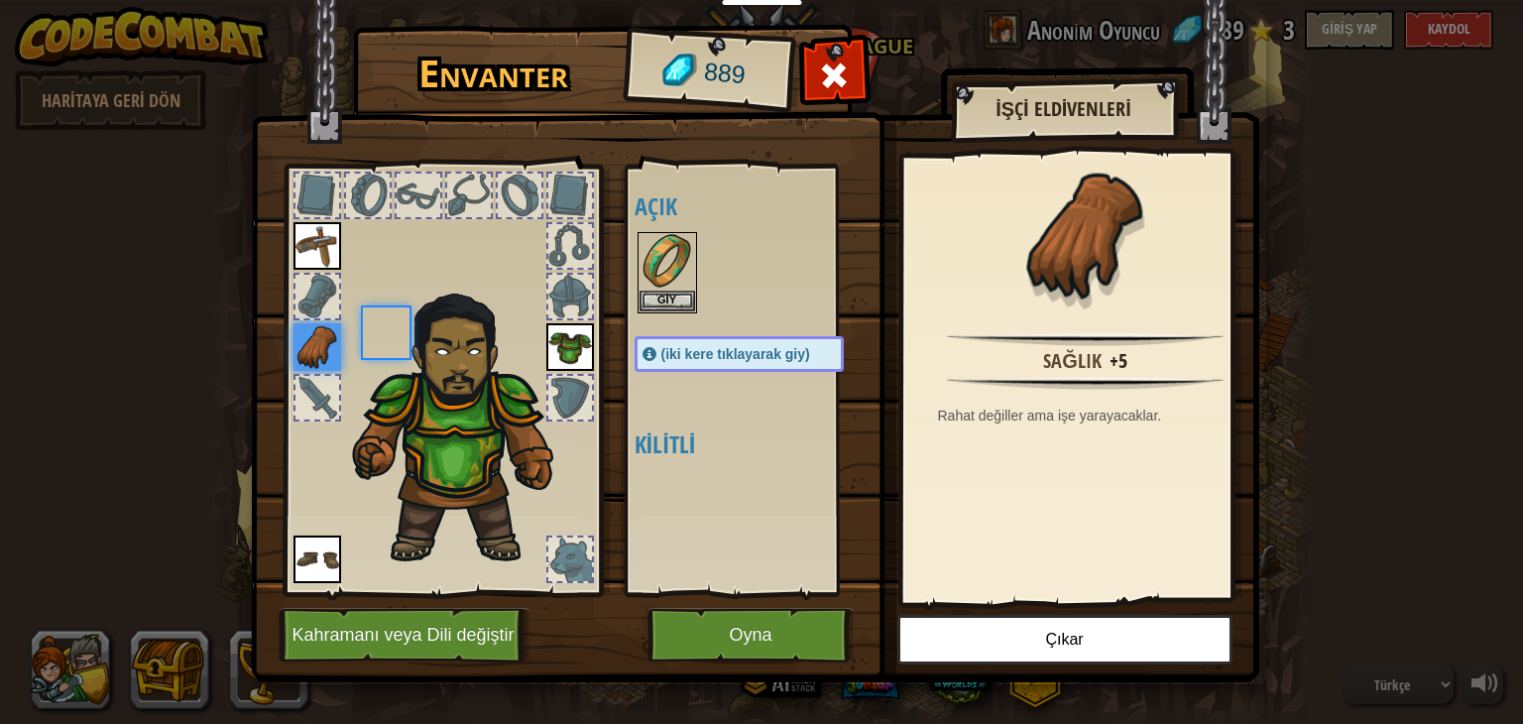
click at [728, 300] on div at bounding box center [759, 272] width 249 height 87
click at [664, 287] on img at bounding box center [668, 262] width 56 height 56
click at [665, 280] on img at bounding box center [668, 262] width 56 height 56
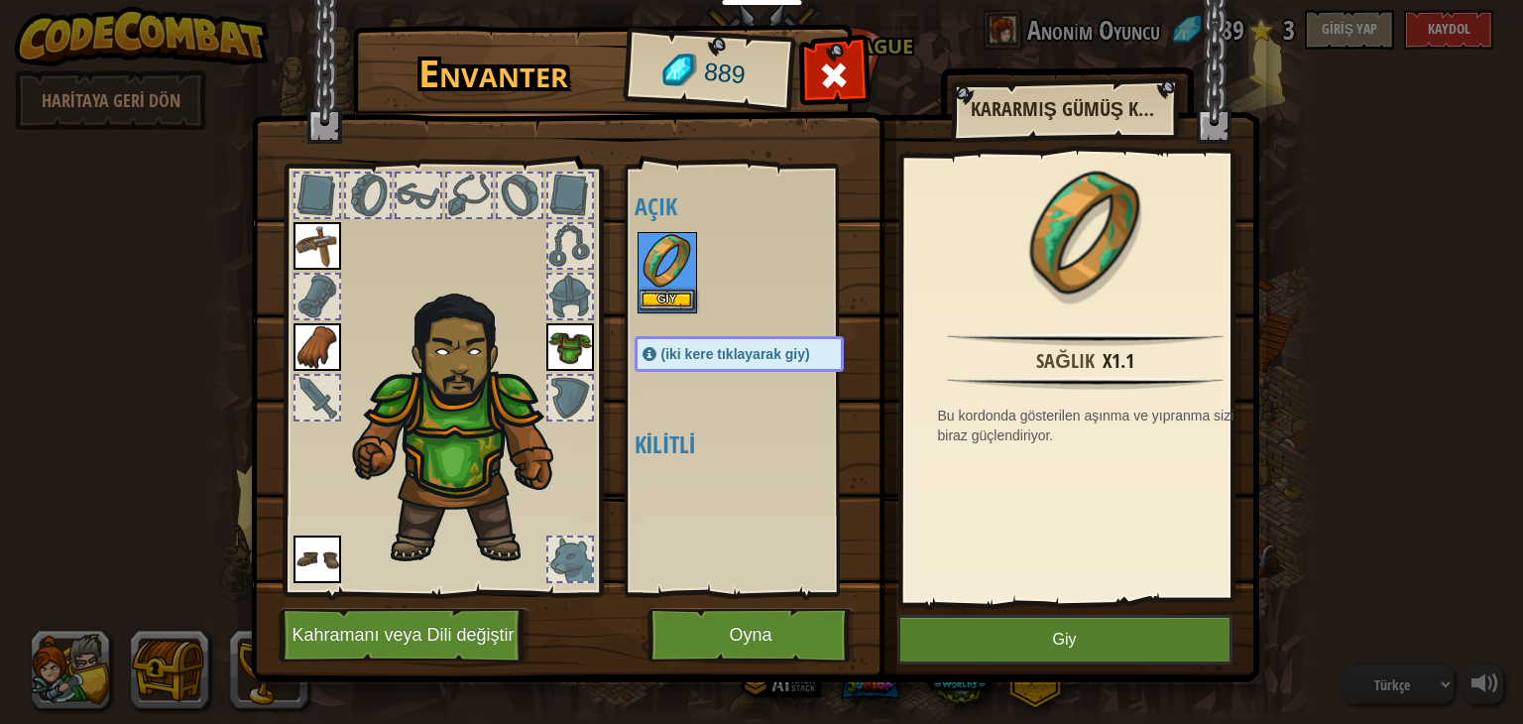
click at [665, 280] on img at bounding box center [668, 262] width 56 height 56
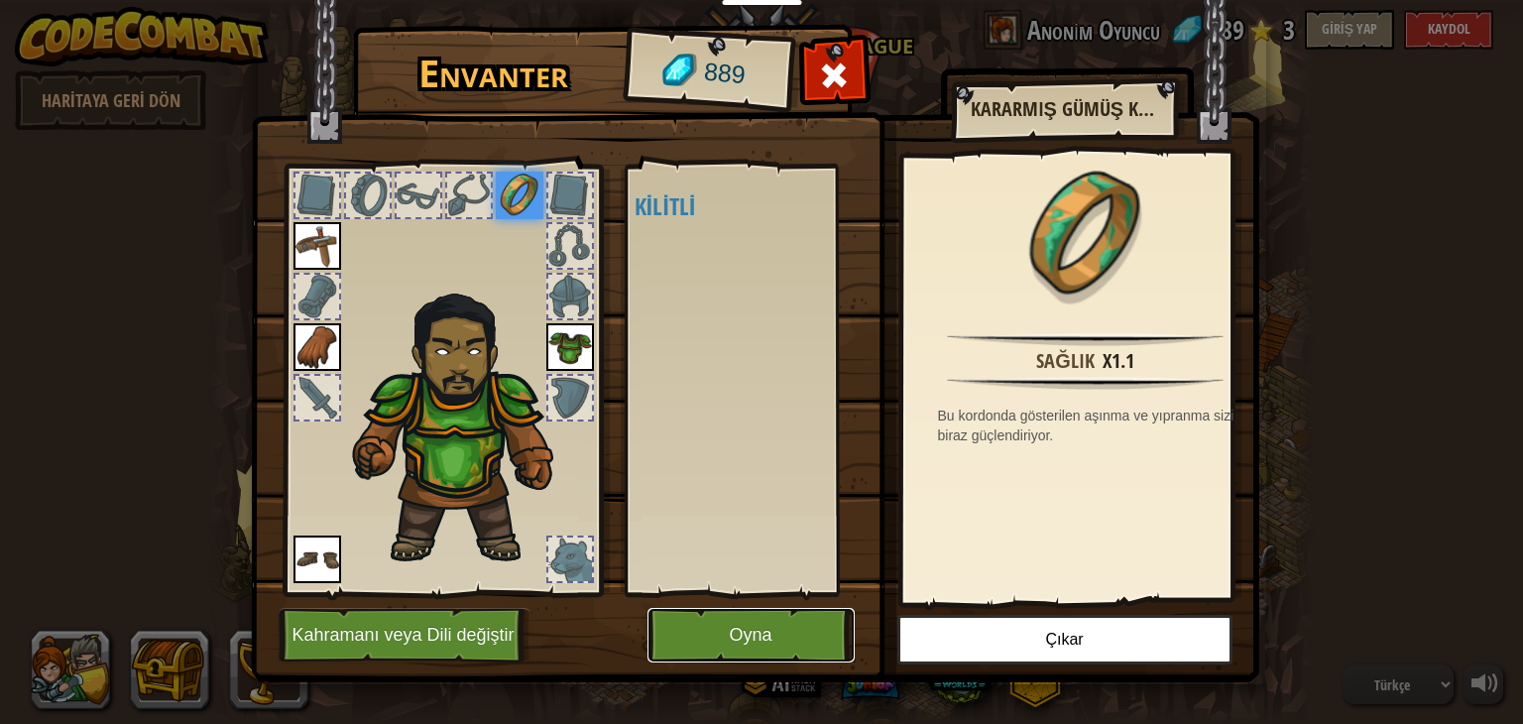
click at [741, 644] on button "Oyna" at bounding box center [751, 635] width 207 height 55
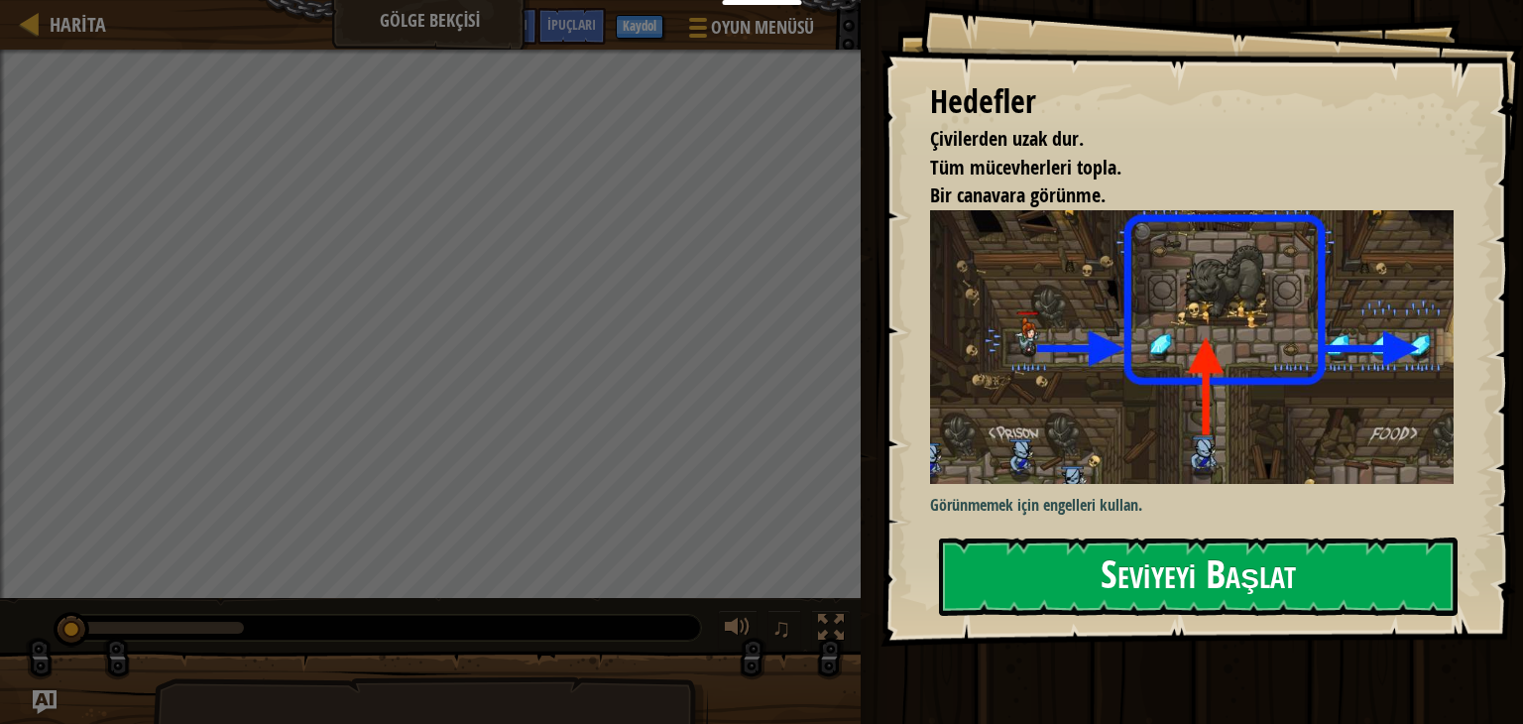
click at [1060, 567] on button "Seviyeyi Başlat" at bounding box center [1198, 577] width 519 height 78
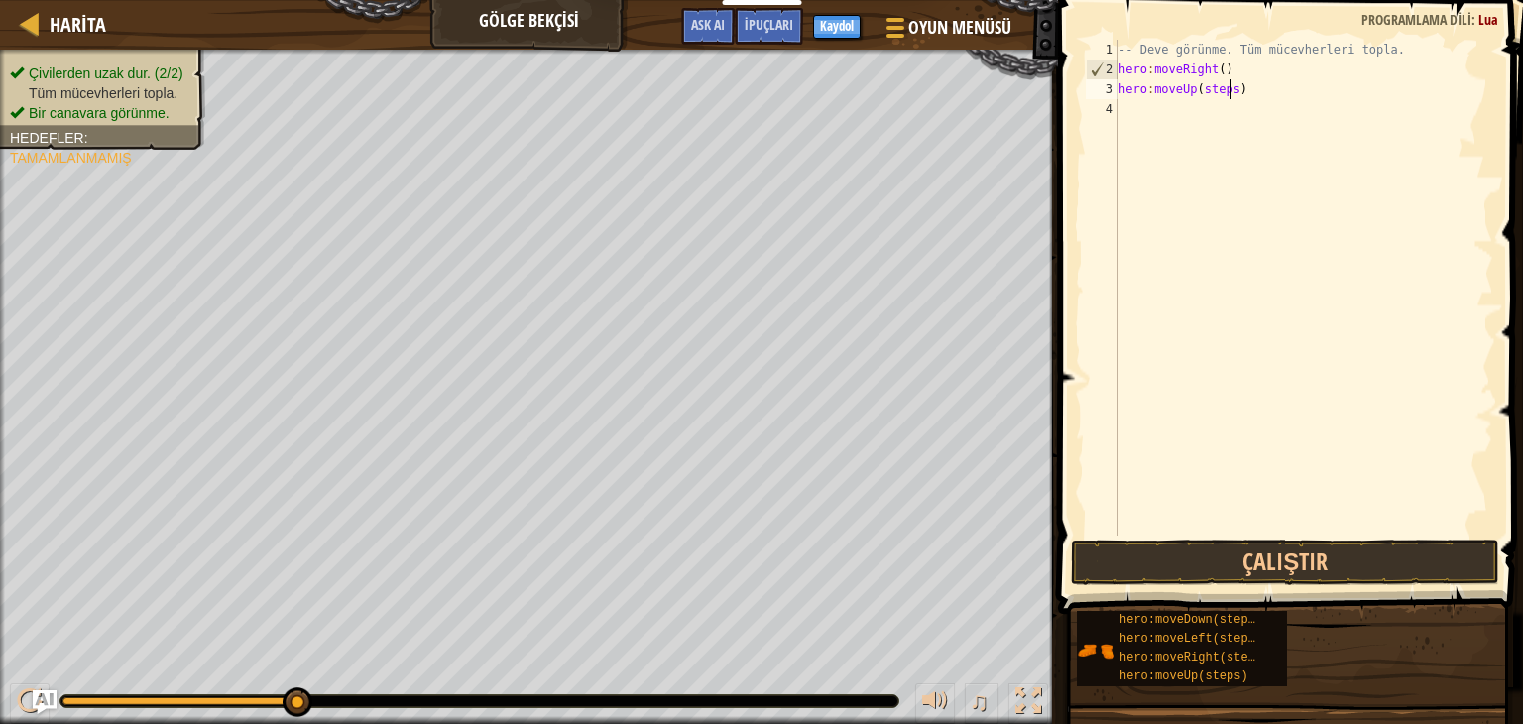
drag, startPoint x: 1228, startPoint y: 94, endPoint x: 1263, endPoint y: 100, distance: 36.2
click at [1231, 94] on div "-- Deve görünme. Tüm mücevherleri topla. hero : moveRight ( ) hero : moveUp ( s…" at bounding box center [1304, 308] width 379 height 536
click at [1248, 103] on div "-- Deve görünme. Tüm mücevherleri topla. hero : moveRight ( ) hero : moveUp ( )…" at bounding box center [1304, 308] width 379 height 536
drag, startPoint x: 1243, startPoint y: 118, endPoint x: 1226, endPoint y: 146, distance: 32.5
click at [1247, 118] on div "-- Deve görünme. Tüm mücevherleri topla. hero : moveRight ( ) hero : moveUp ( )…" at bounding box center [1304, 308] width 379 height 536
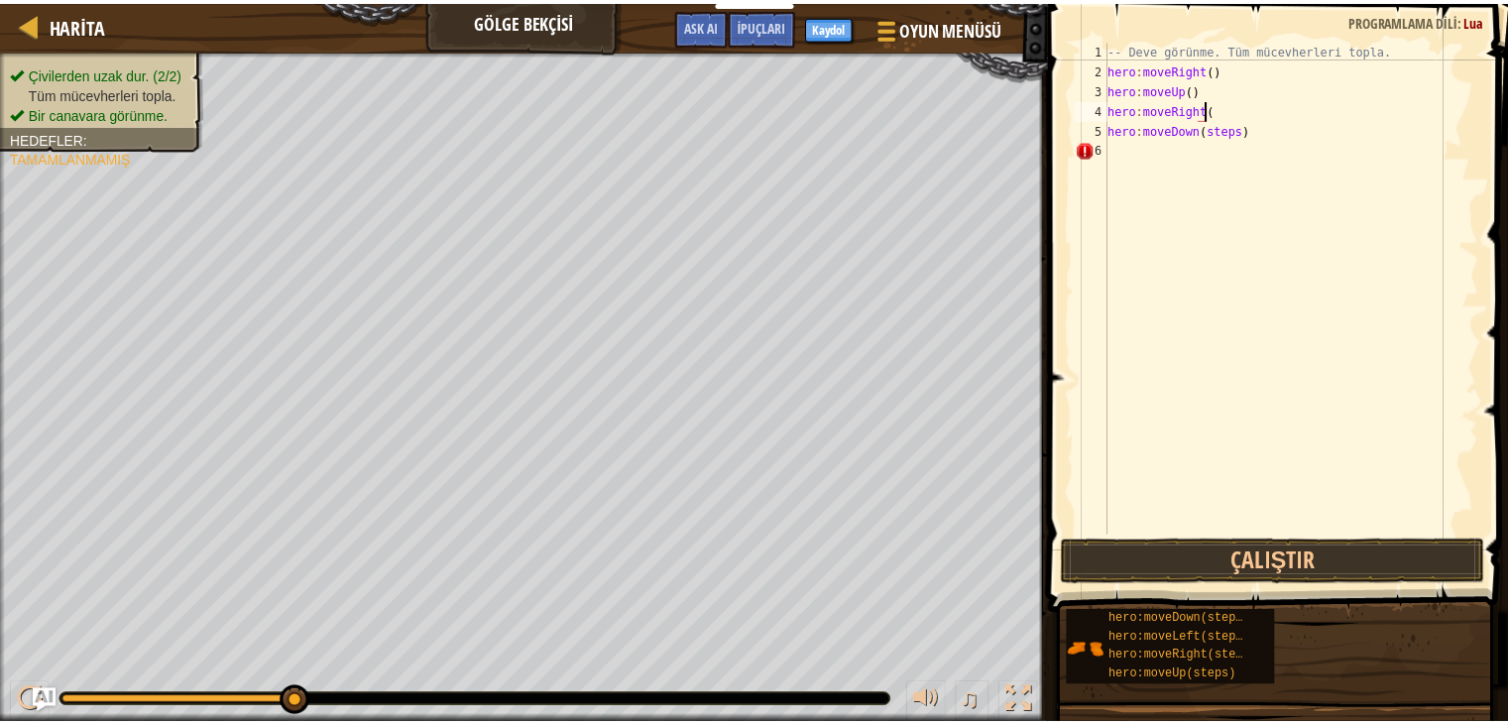
scroll to position [9, 7]
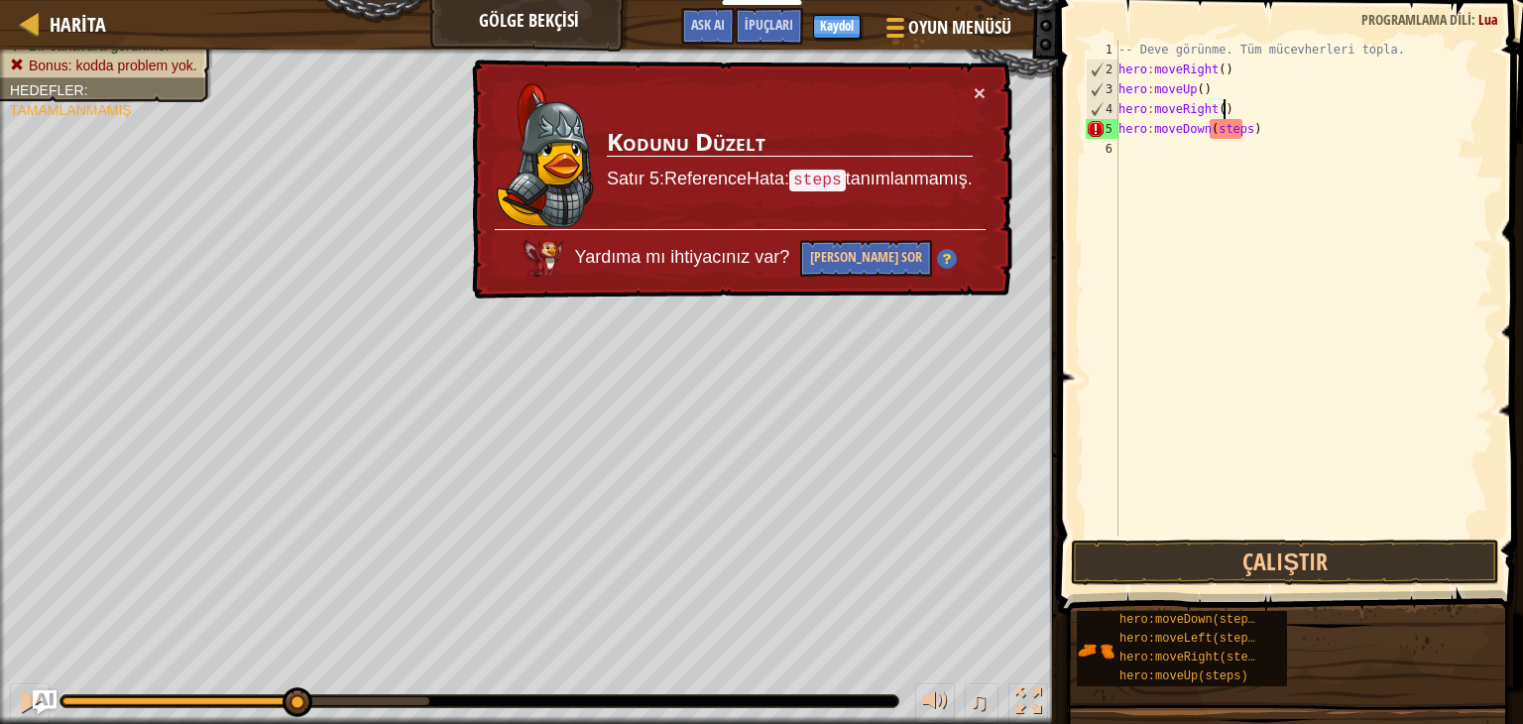
click at [1247, 128] on div "-- Deve görünme. Tüm mücevherleri topla. hero : moveRight ( ) hero : moveUp ( )…" at bounding box center [1304, 308] width 379 height 536
click at [1245, 128] on div "-- Deve görünme. Tüm mücevherleri topla. hero : moveRight ( ) hero : moveUp ( )…" at bounding box center [1304, 308] width 379 height 536
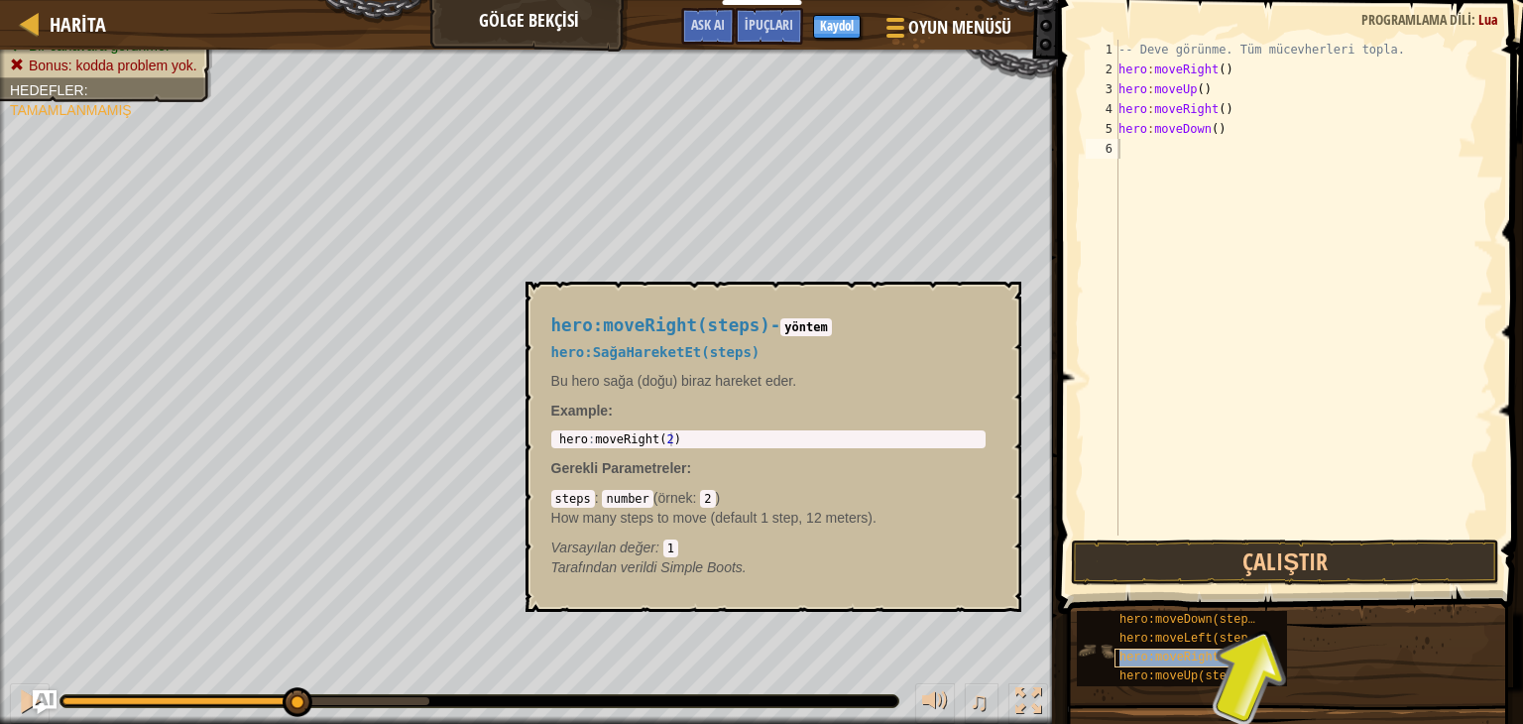
type textarea "hero:moveRight(steps)"
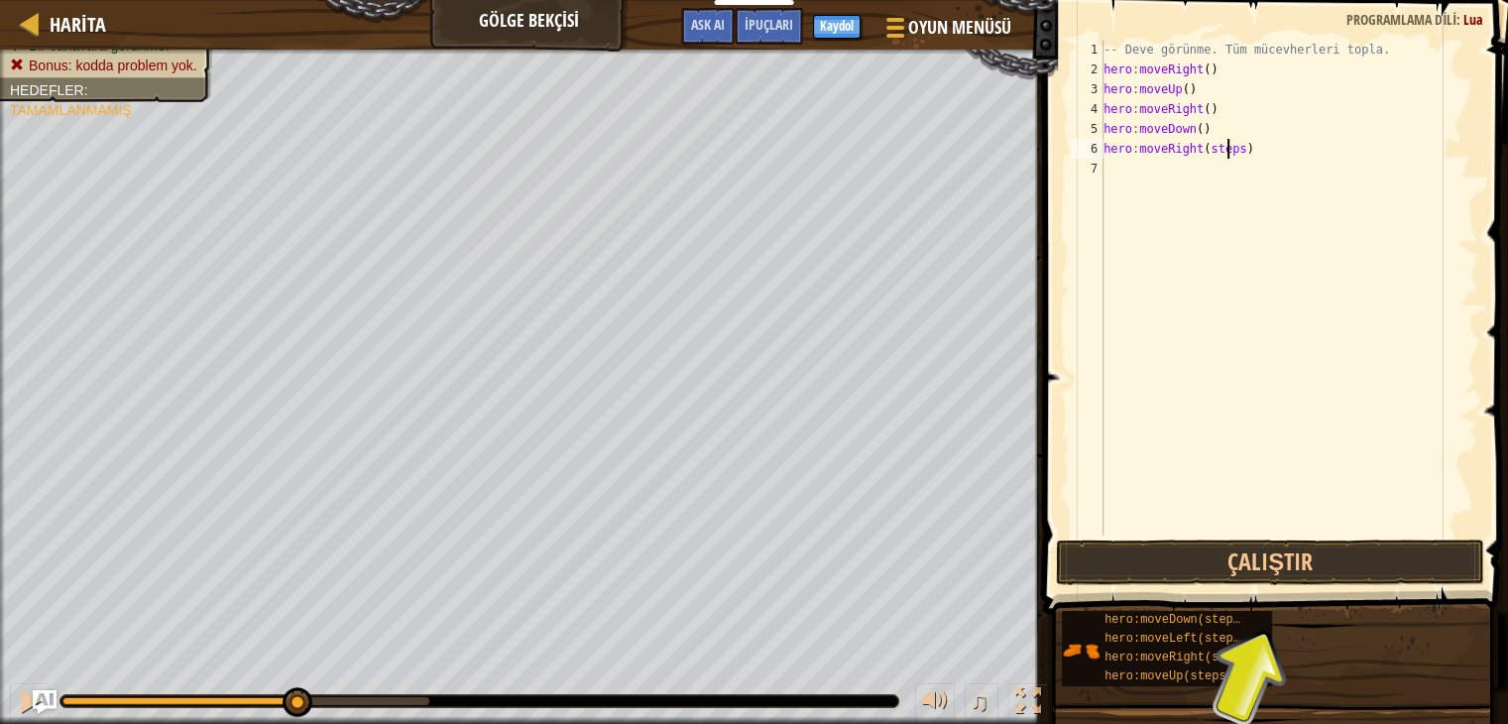
click at [1228, 146] on div "-- Deve görünme. Tüm mücevherleri topla. hero : moveRight ( ) hero : moveUp ( )…" at bounding box center [1289, 308] width 379 height 536
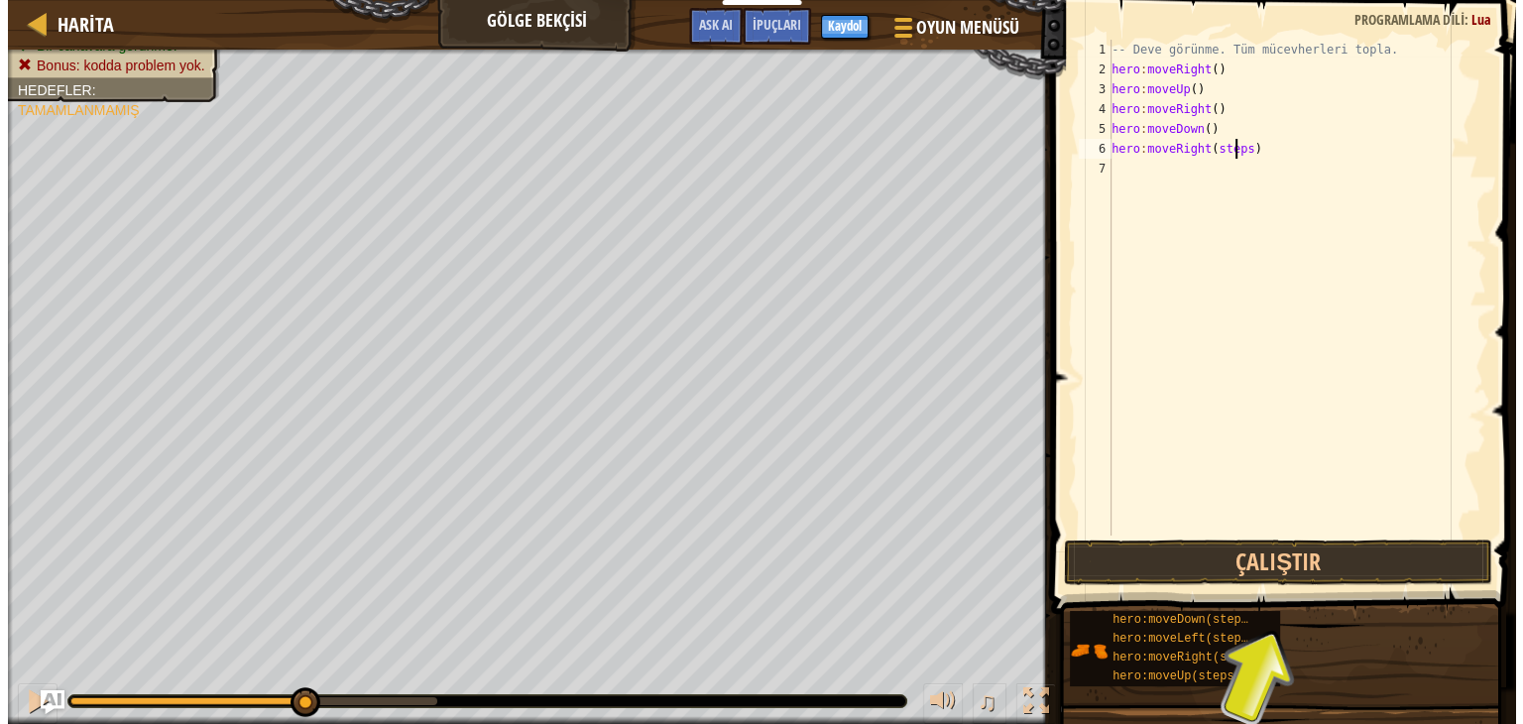
scroll to position [9, 0]
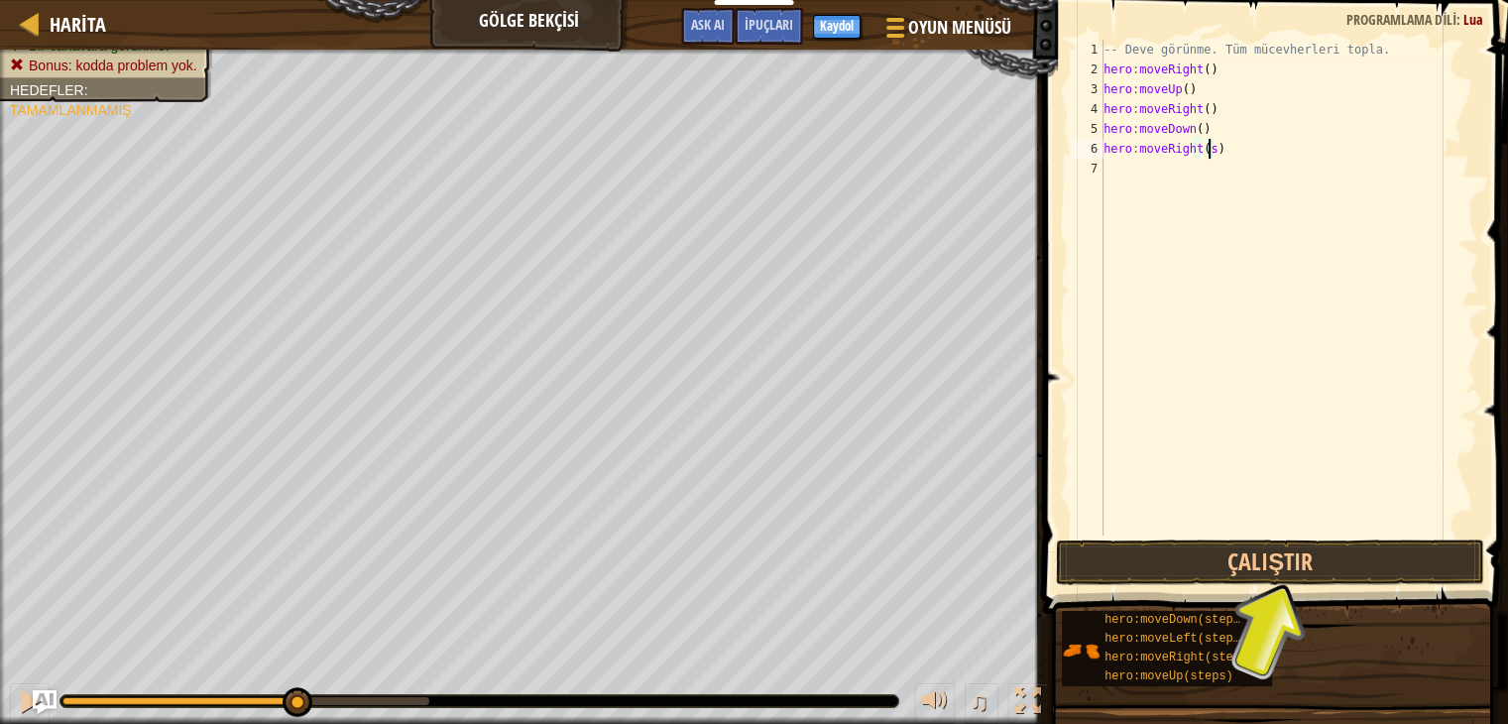
type textarea "hero:moveRight()"
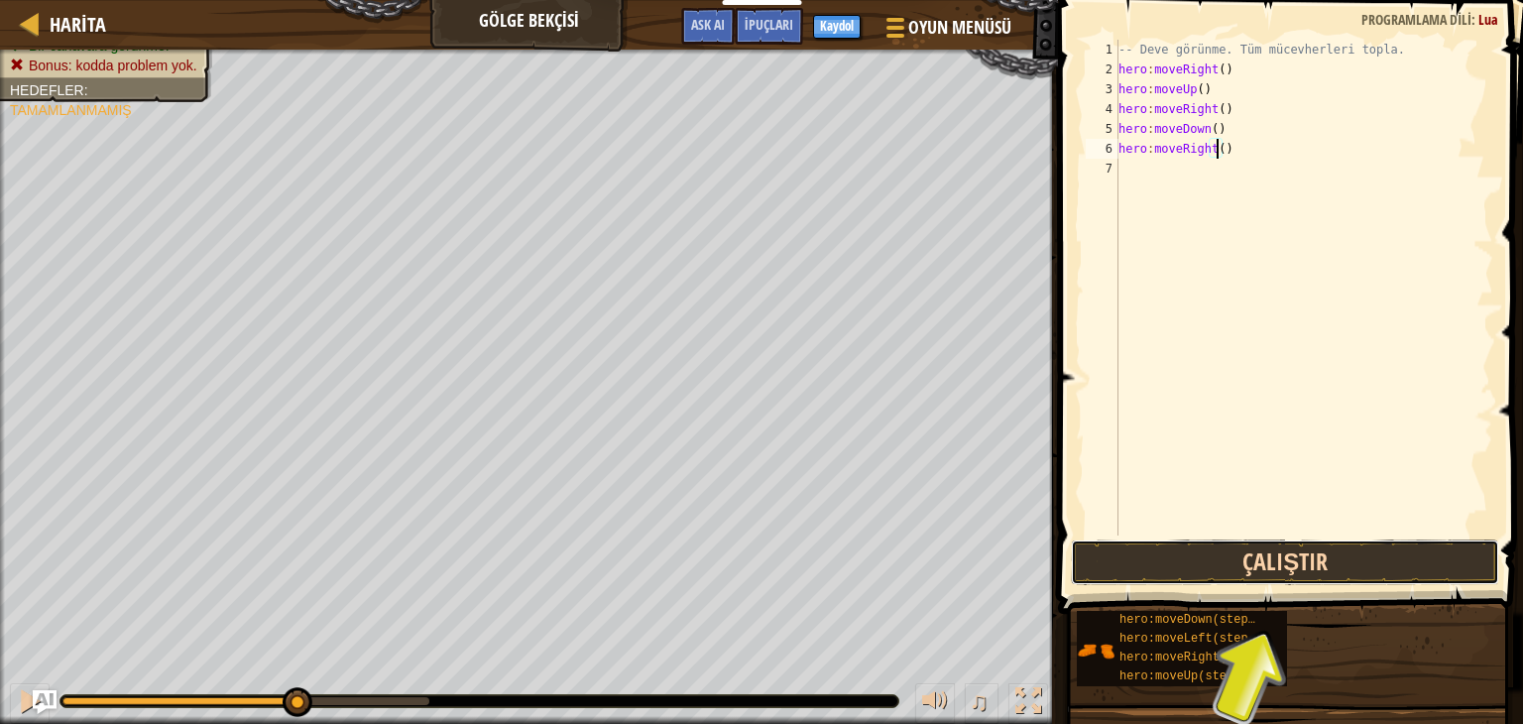
click at [1373, 568] on button "Çalıştır" at bounding box center [1285, 562] width 428 height 46
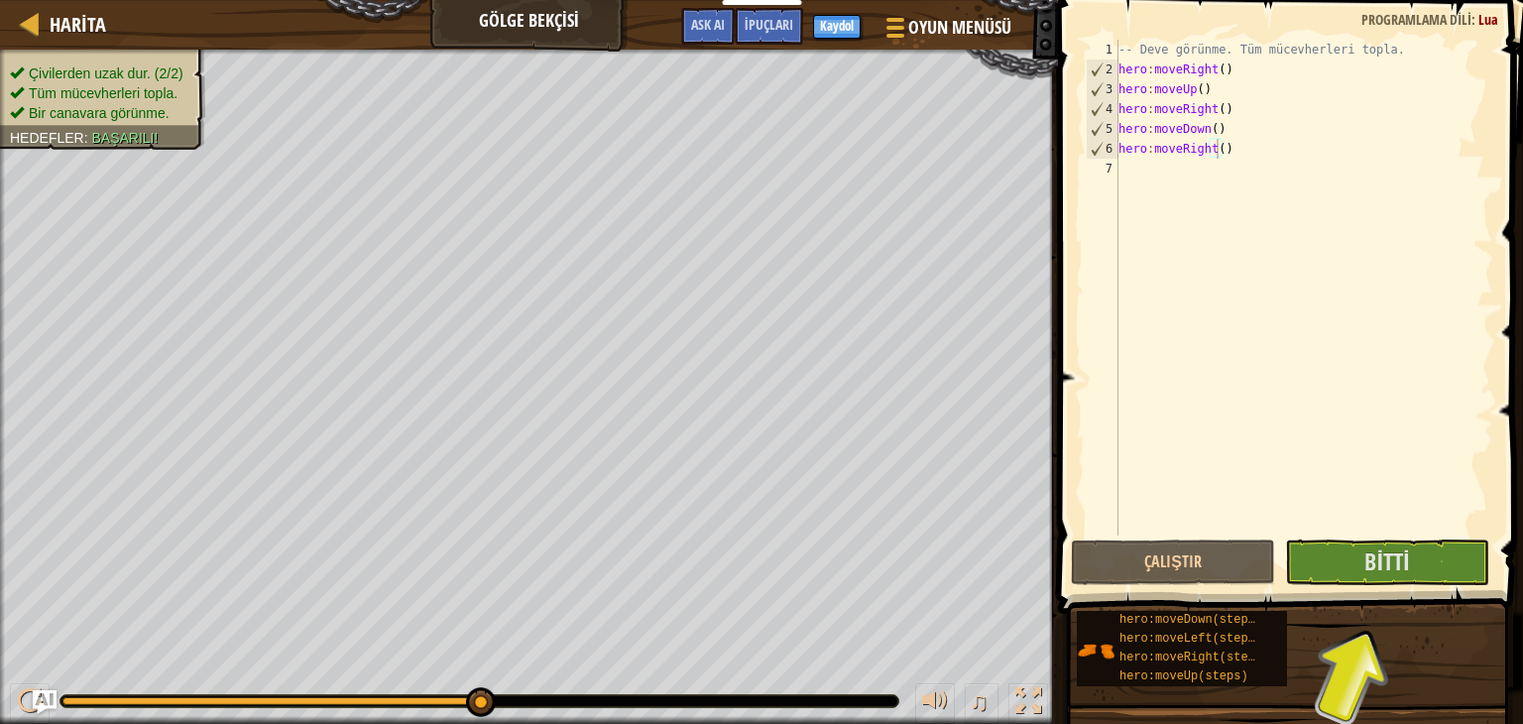
drag, startPoint x: 405, startPoint y: 676, endPoint x: 354, endPoint y: 693, distance: 53.3
click at [357, 692] on div "♫" at bounding box center [529, 696] width 1058 height 60
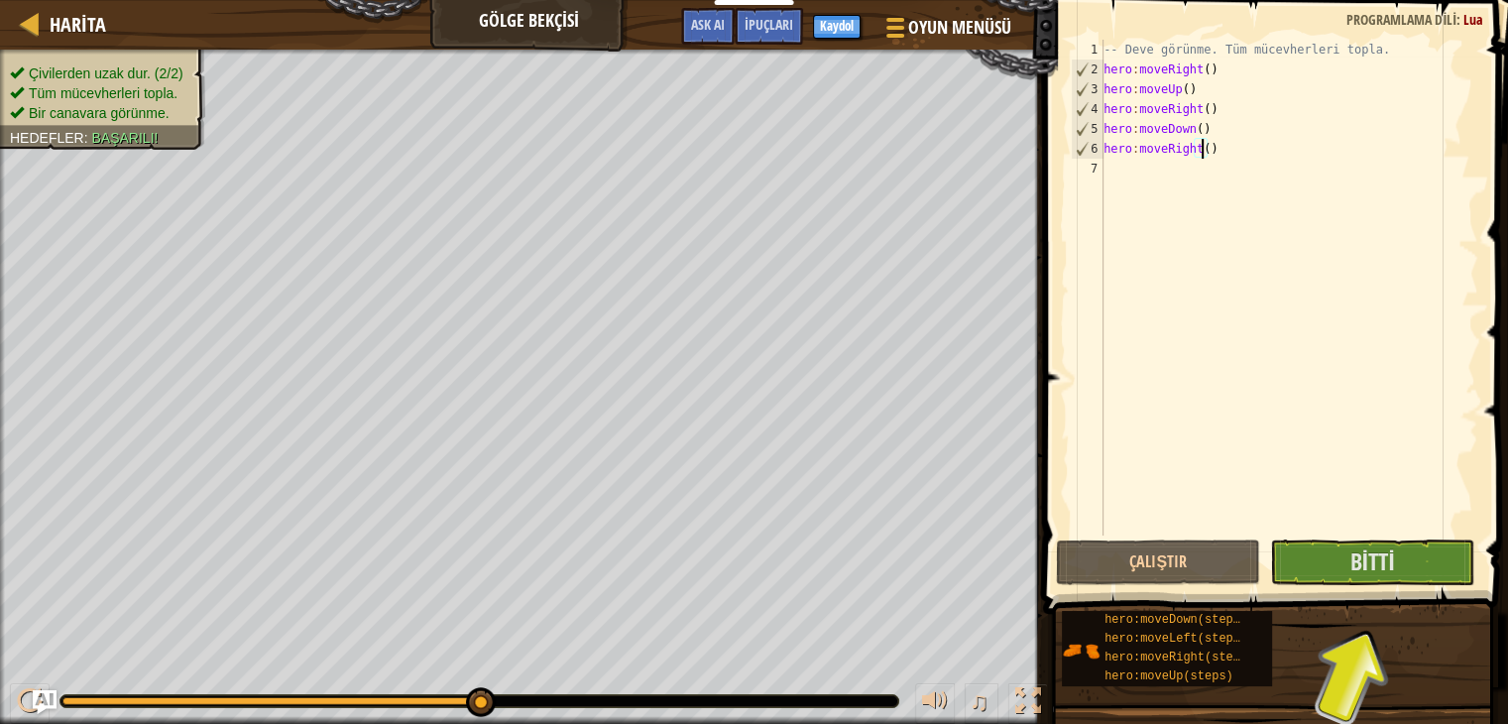
click at [253, 697] on div at bounding box center [270, 701] width 417 height 8
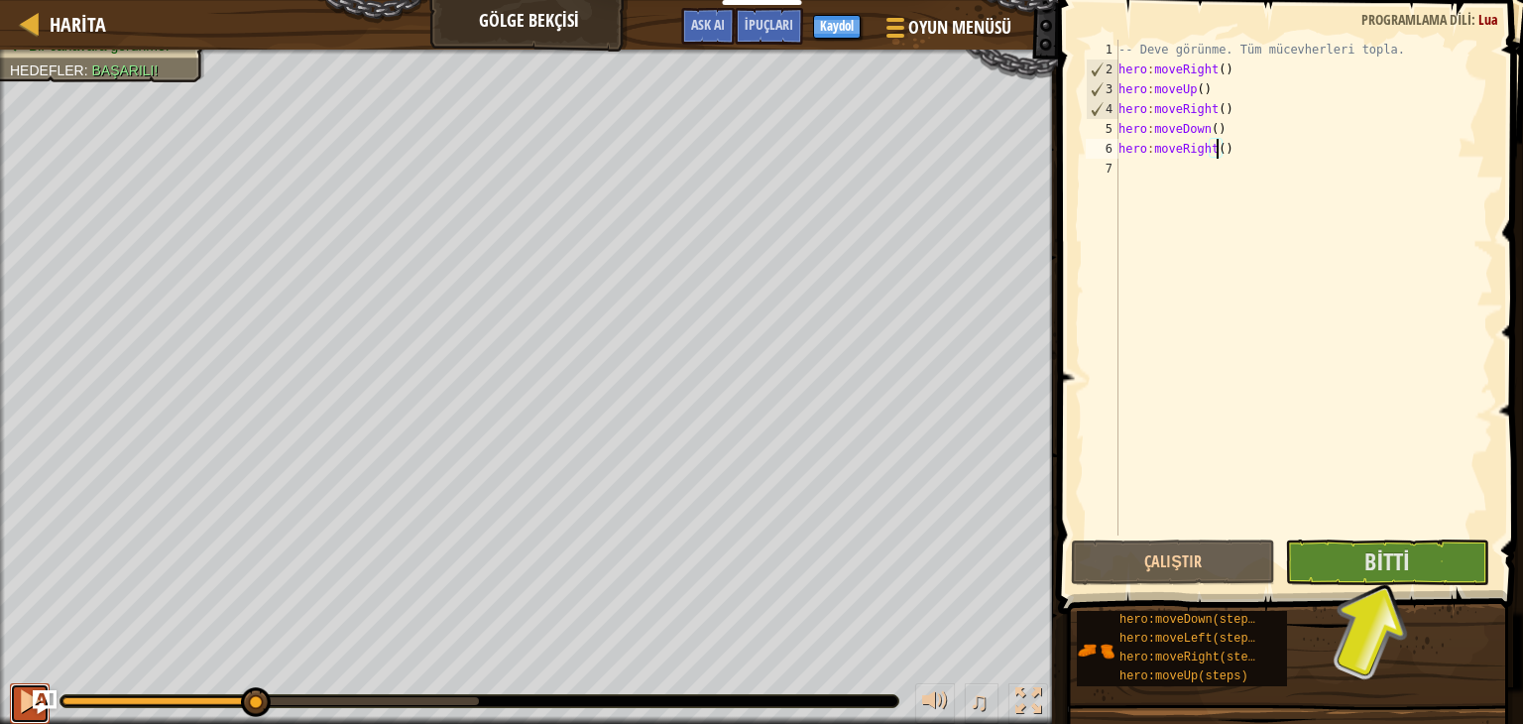
click at [19, 695] on div at bounding box center [30, 701] width 26 height 26
click at [1308, 580] on button "Bitti" at bounding box center [1387, 562] width 204 height 46
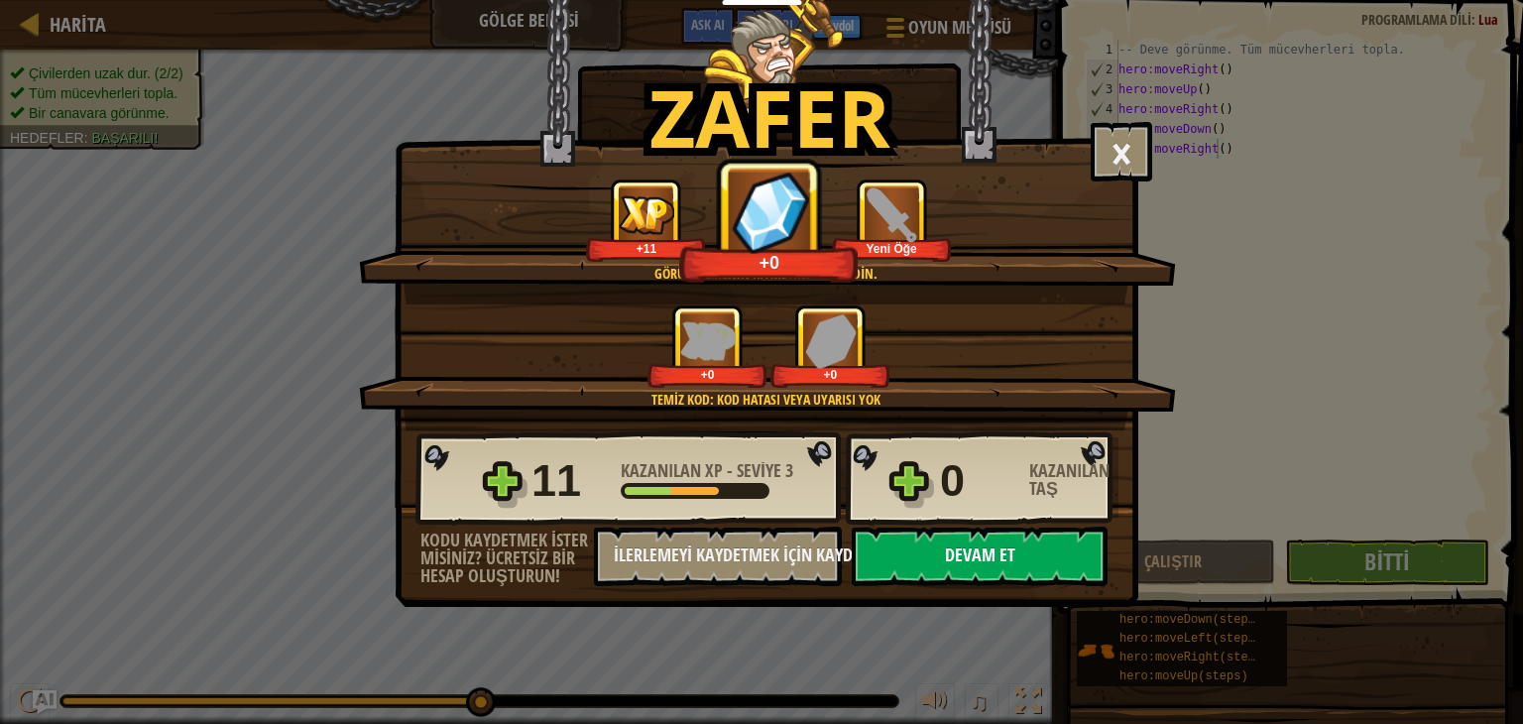
click at [981, 552] on button "Devam et" at bounding box center [980, 557] width 256 height 60
select select "tr"
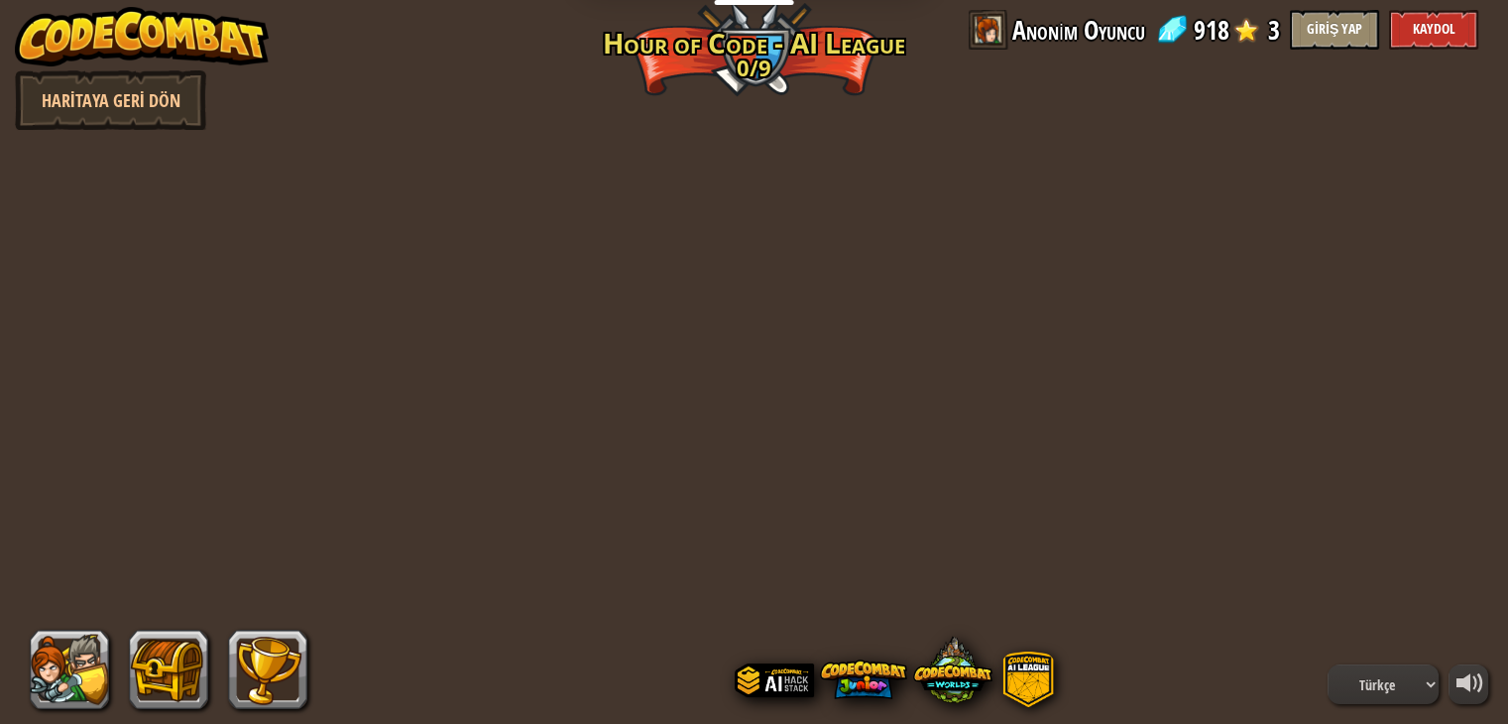
select select "tr"
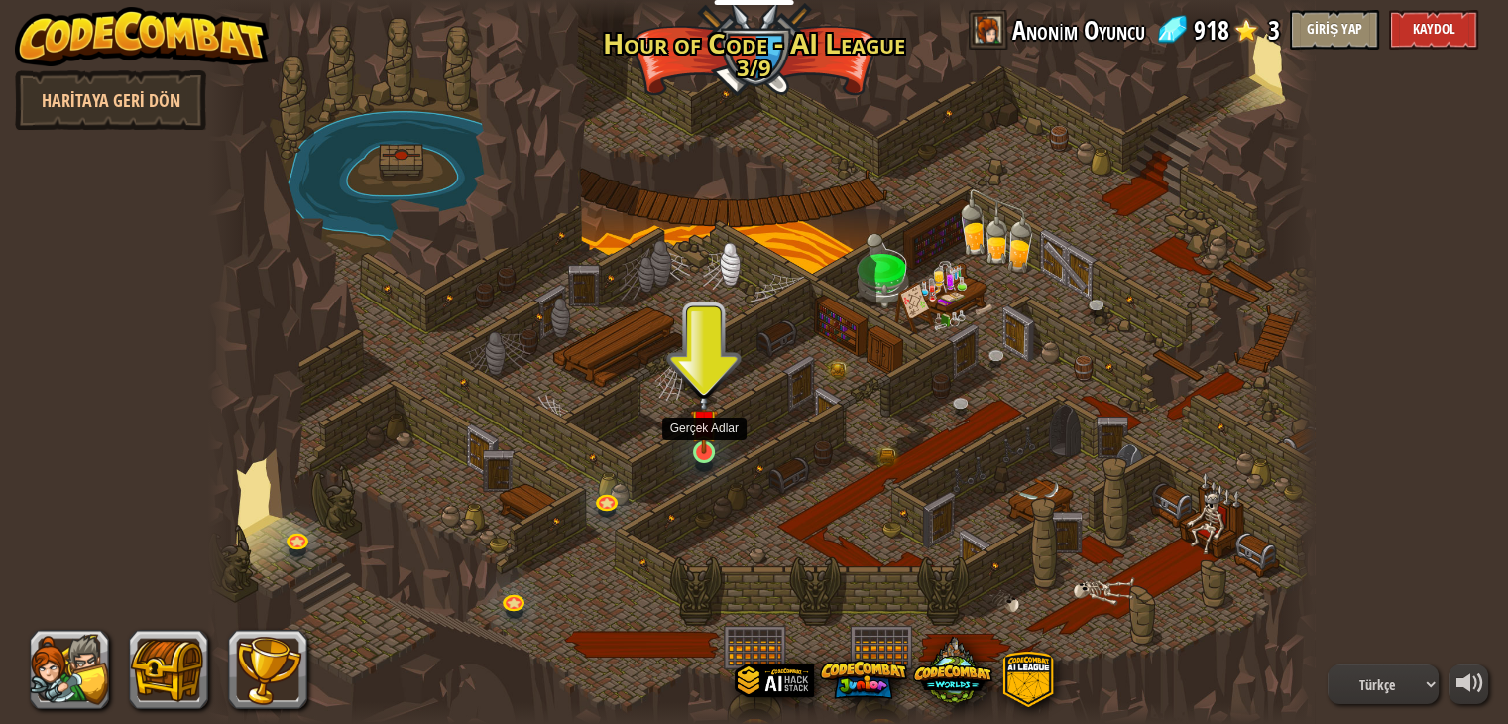
click at [699, 445] on img at bounding box center [704, 422] width 28 height 63
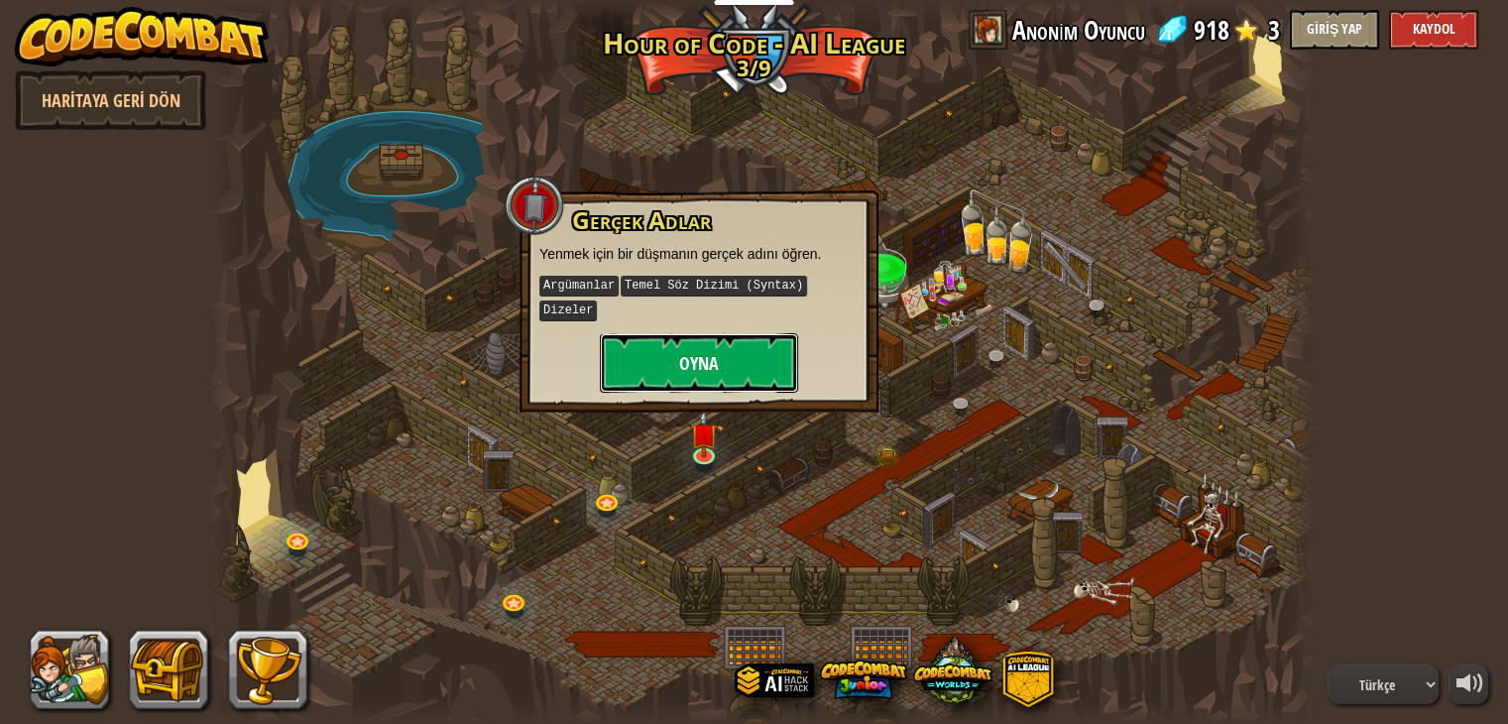
click at [758, 358] on button "Oyna" at bounding box center [699, 363] width 198 height 60
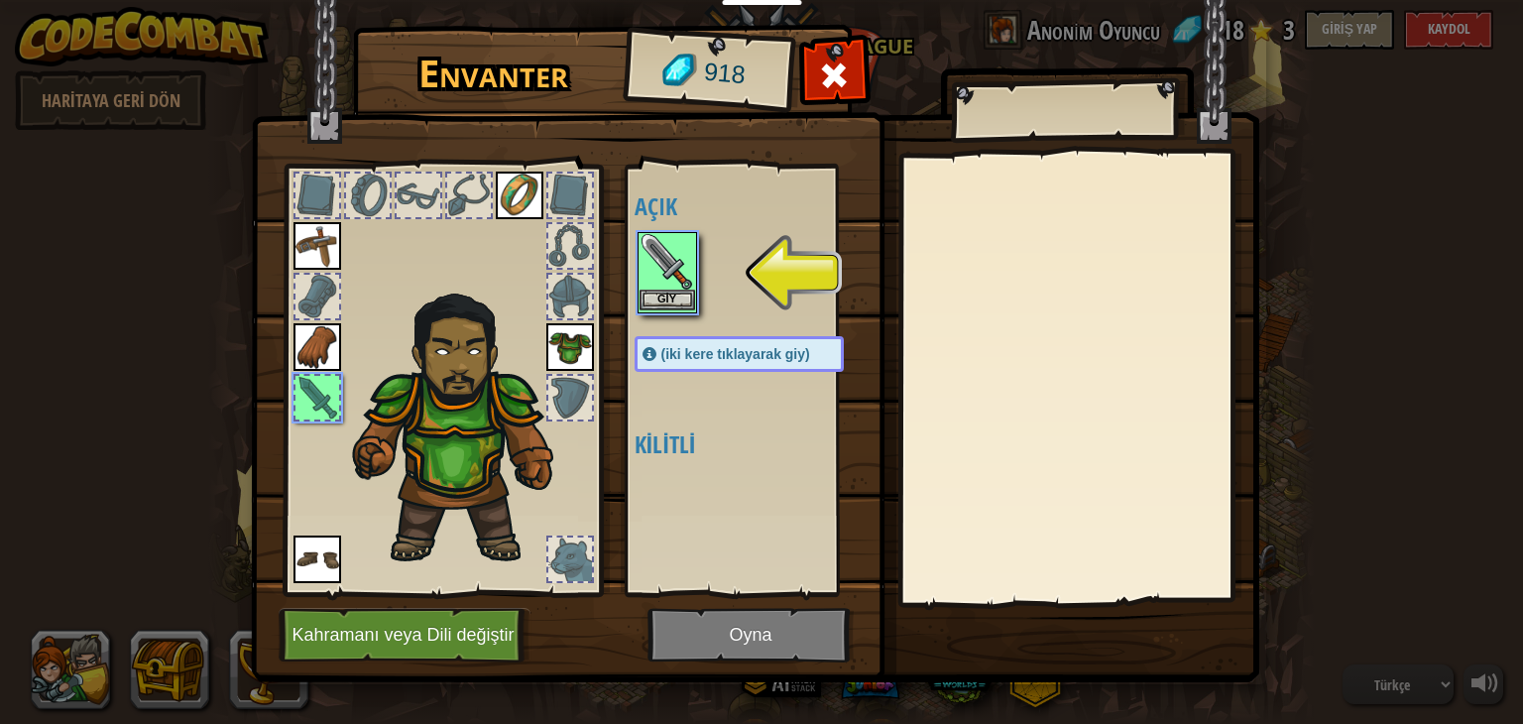
click at [656, 286] on div "Envanter 918 Açık Giy Giy Giy Giy Giy Giy (iki kere tıklayarak giy) Kilitli Giy…" at bounding box center [761, 362] width 1523 height 724
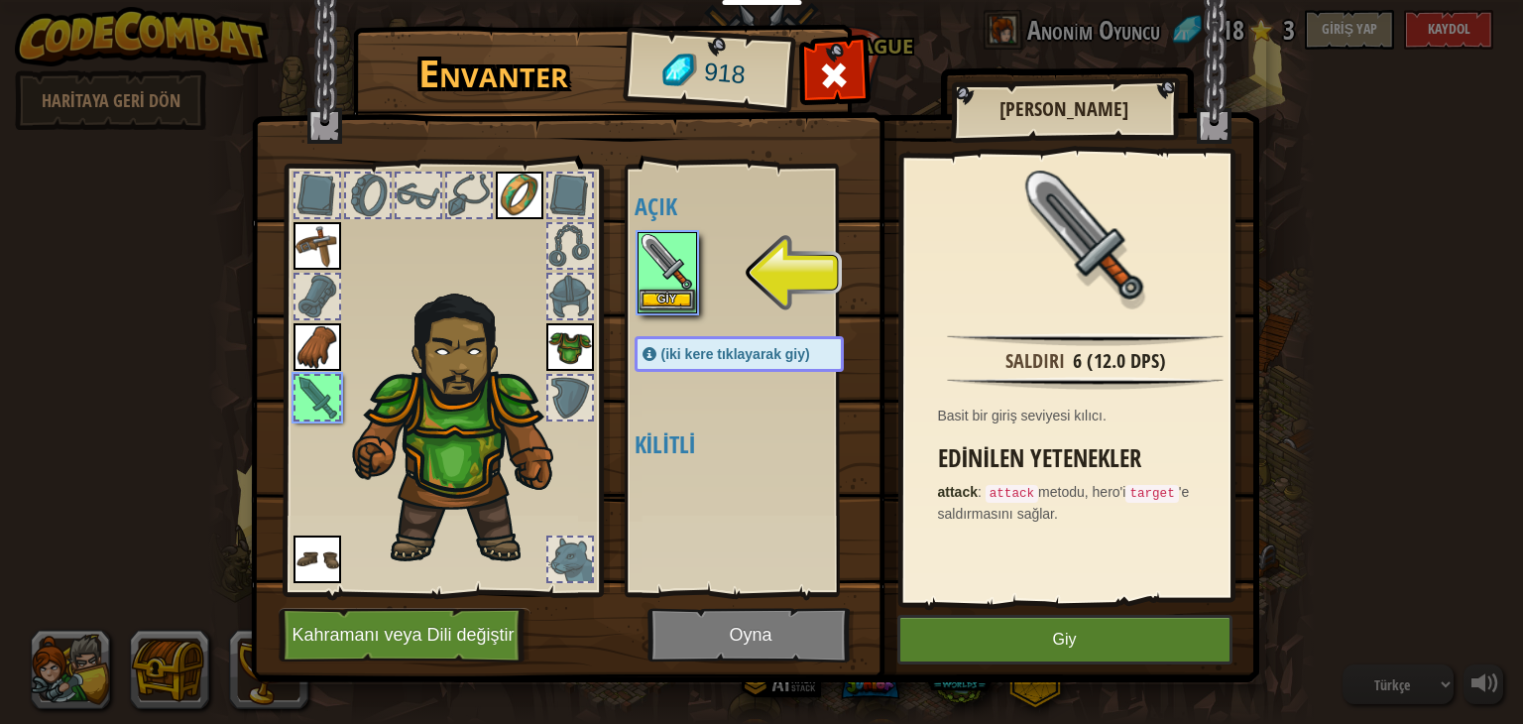
click at [692, 234] on img at bounding box center [668, 262] width 56 height 56
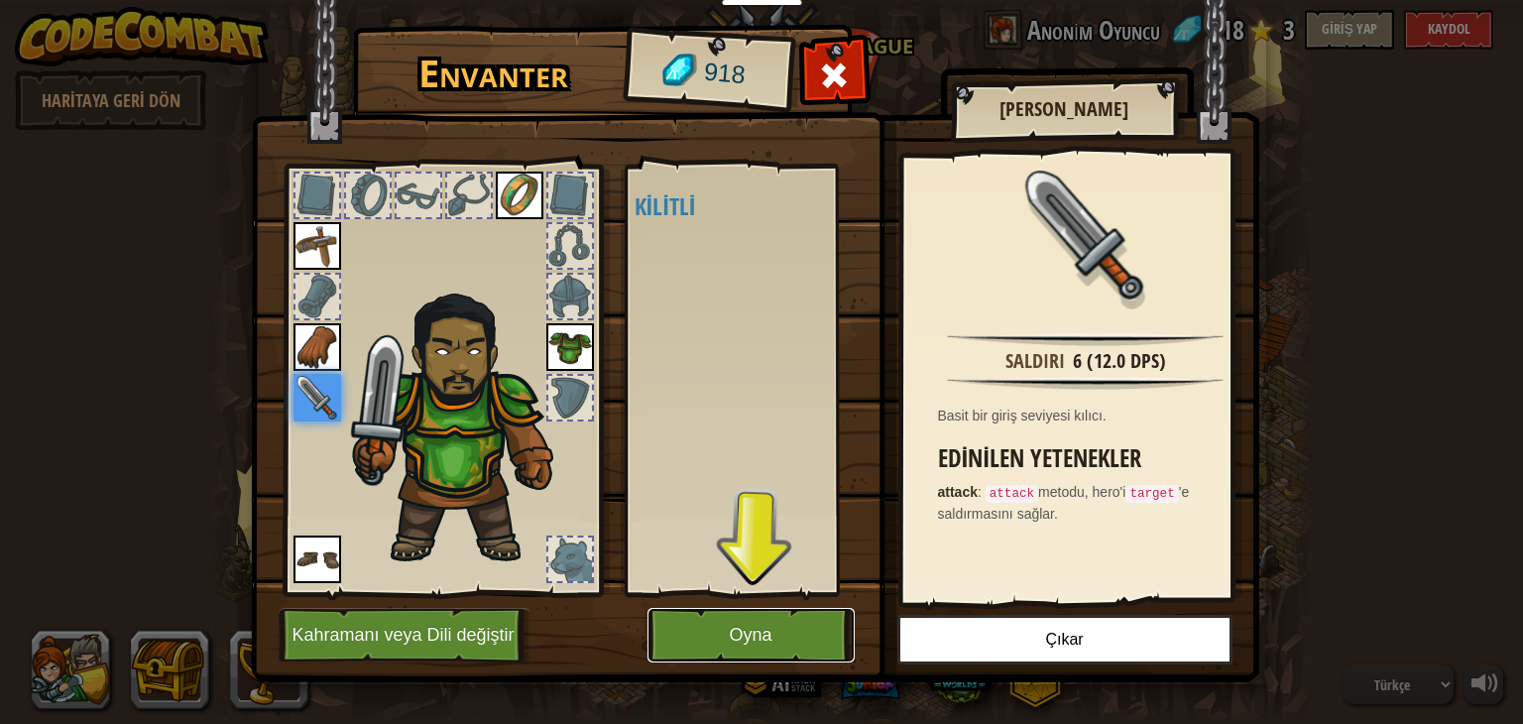
click at [778, 608] on button "Oyna" at bounding box center [751, 635] width 207 height 55
click at [766, 616] on button "Oyna" at bounding box center [751, 635] width 207 height 55
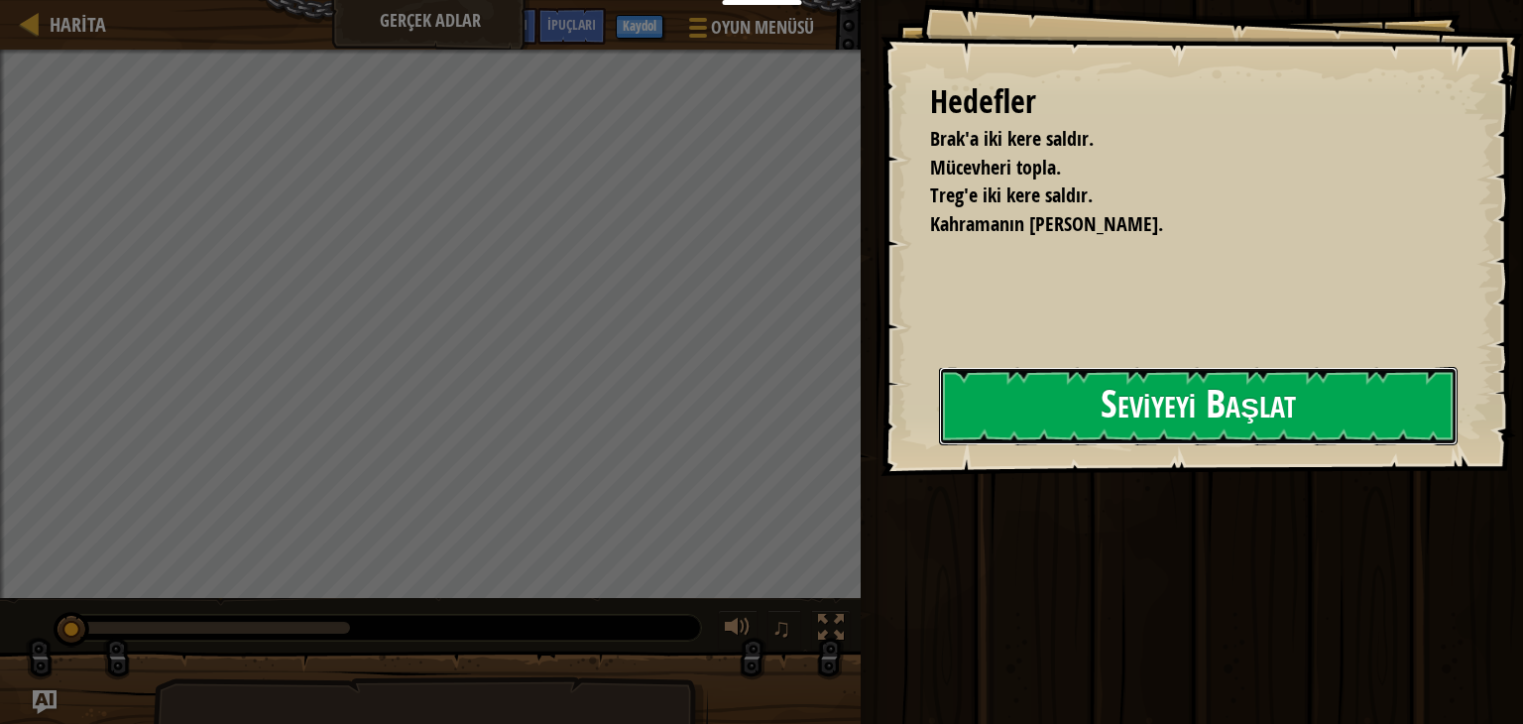
click at [1273, 401] on button "Seviyeyi Başlat" at bounding box center [1198, 406] width 519 height 78
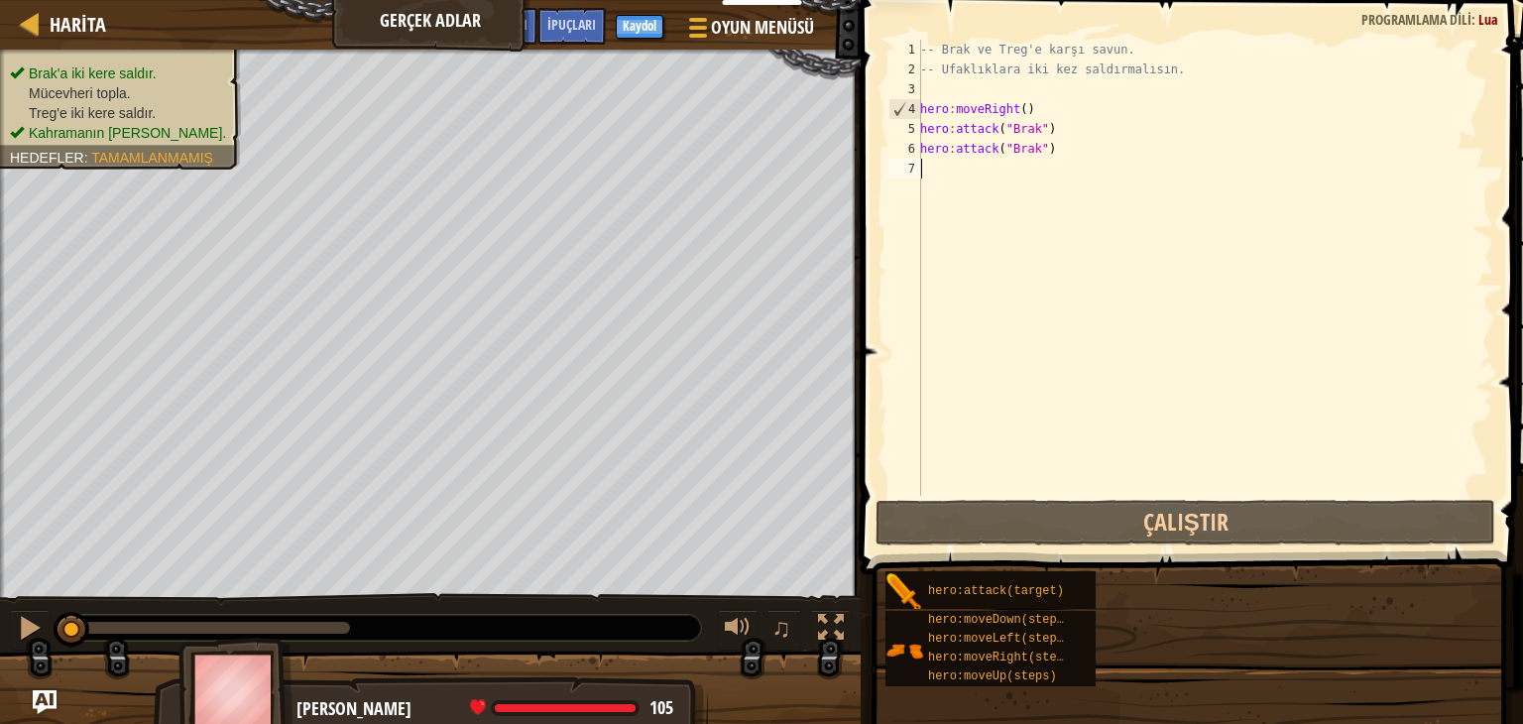
click at [1172, 437] on div "Eğitimciler Ücretsiz Hesap Oluştur Okul ve İlçe Çözümleri Öğretmen Araç Seti Ön…" at bounding box center [761, 362] width 1523 height 724
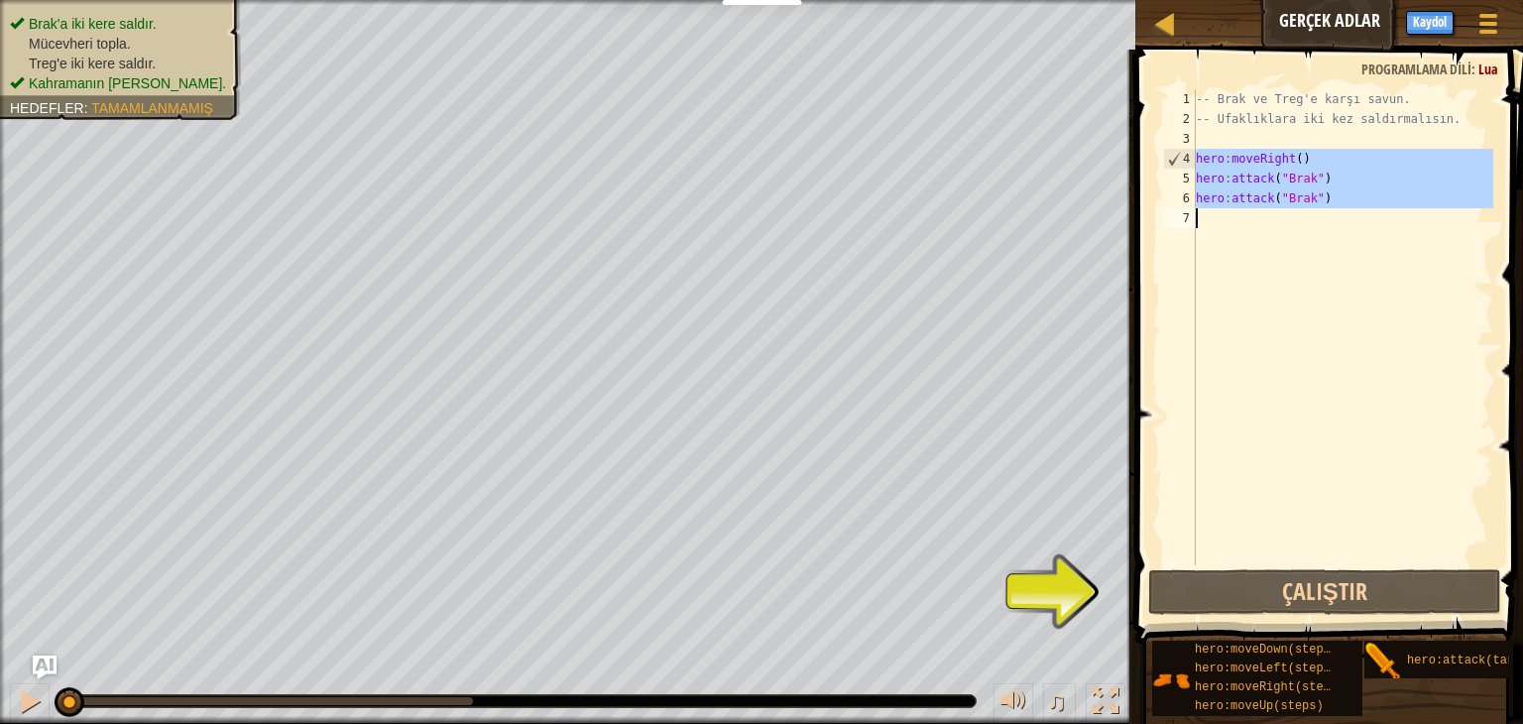
drag, startPoint x: 1197, startPoint y: 160, endPoint x: 1346, endPoint y: 209, distance: 156.8
click at [1346, 209] on div "-- Brak ve Treg'e karşı savun. -- Ufaklıklara iki kez saldırmalısın. hero : mov…" at bounding box center [1342, 347] width 301 height 516
type textarea "hero:attack("Brak")"
drag, startPoint x: 1278, startPoint y: 167, endPoint x: 1242, endPoint y: 177, distance: 38.0
click at [1337, 215] on div "-- Brak ve Treg'e karşı savun. -- Ufaklıklara iki kez saldırmalısın. hero : mov…" at bounding box center [1342, 327] width 301 height 476
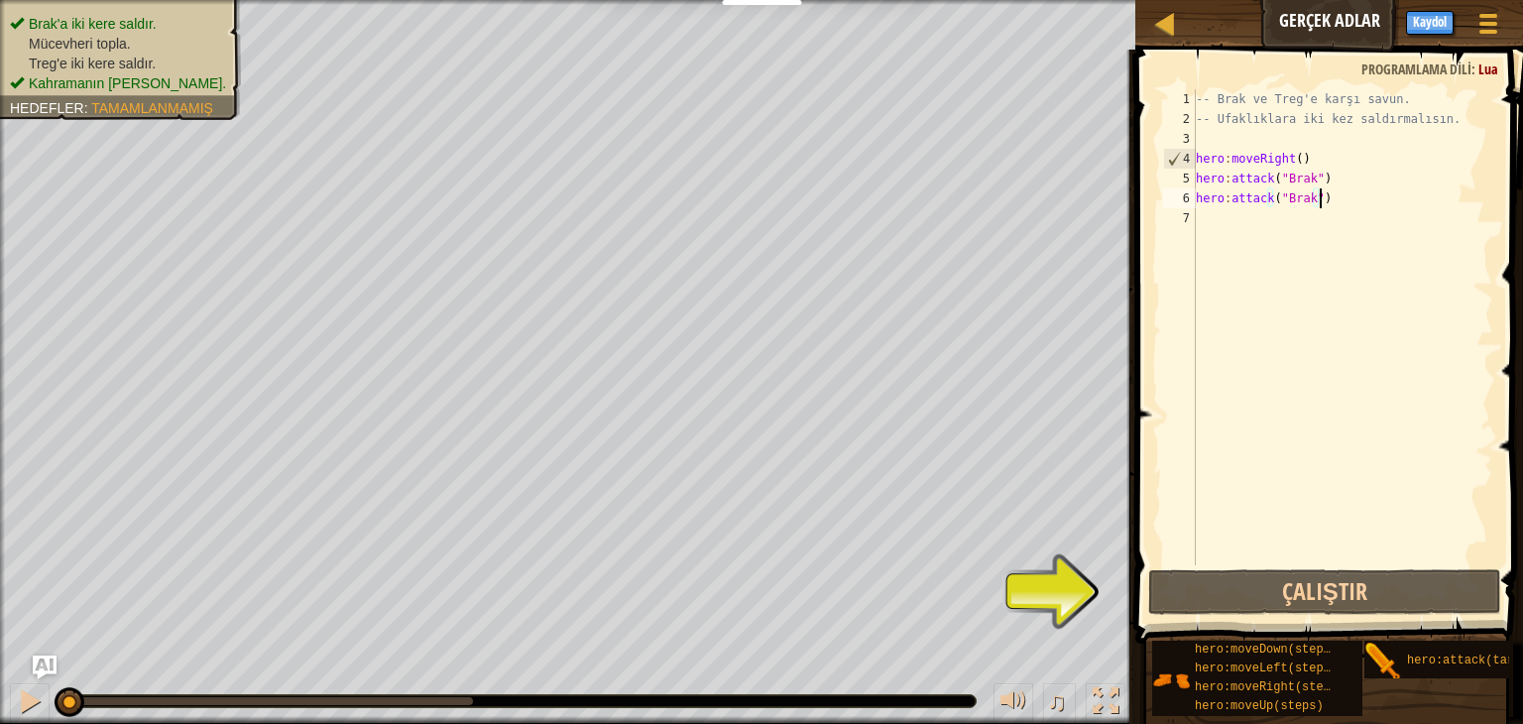
click at [1343, 202] on div "-- Brak ve Treg'e karşı savun. -- Ufaklıklara iki kez saldırmalısın. hero : mov…" at bounding box center [1342, 347] width 301 height 516
type textarea "hero:attack("Brak")"
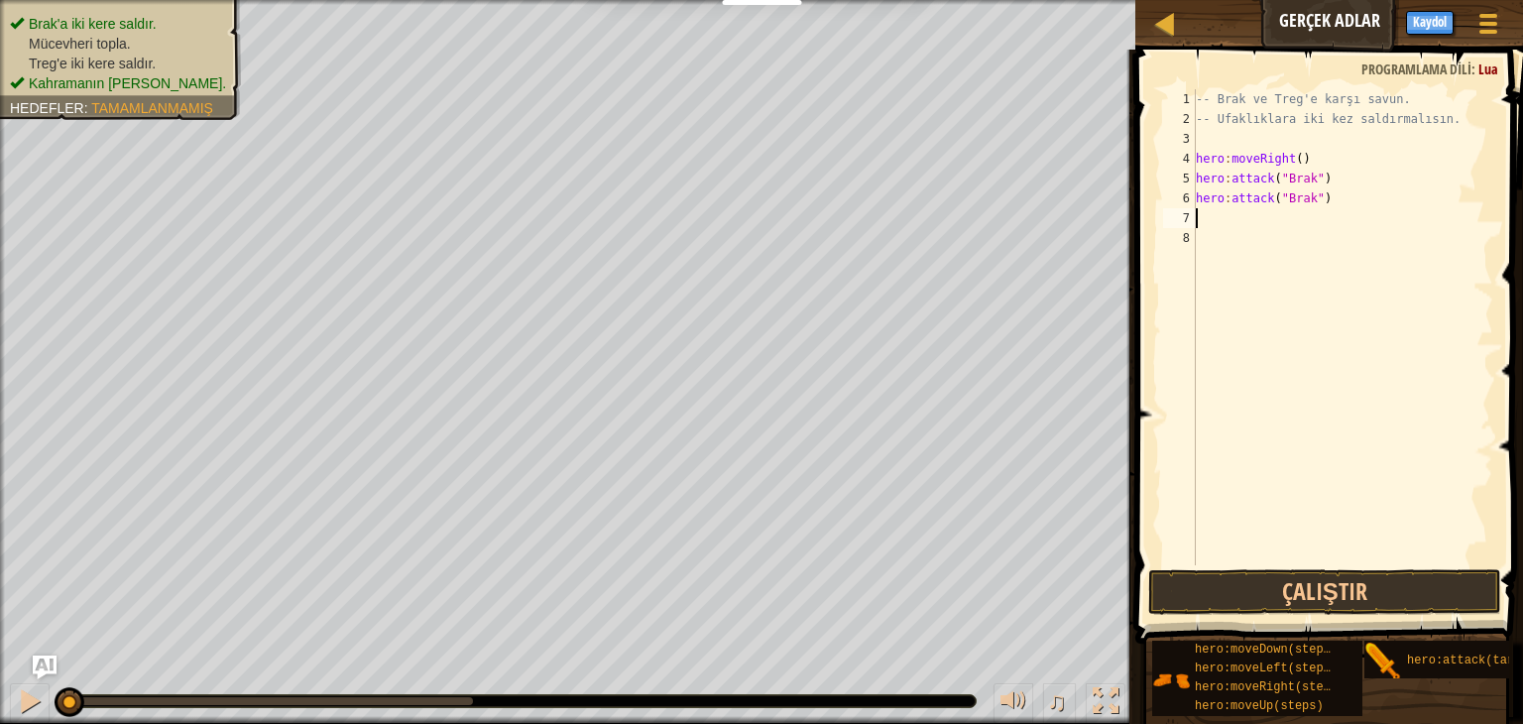
paste textarea "hero:attack("Brak")"
click at [1313, 260] on div "-- Brak ve Treg'e karşı savun. -- Ufaklıklara iki kez saldırmalısın. hero : mov…" at bounding box center [1346, 347] width 296 height 516
type textarea "hero:attack("Treg")"
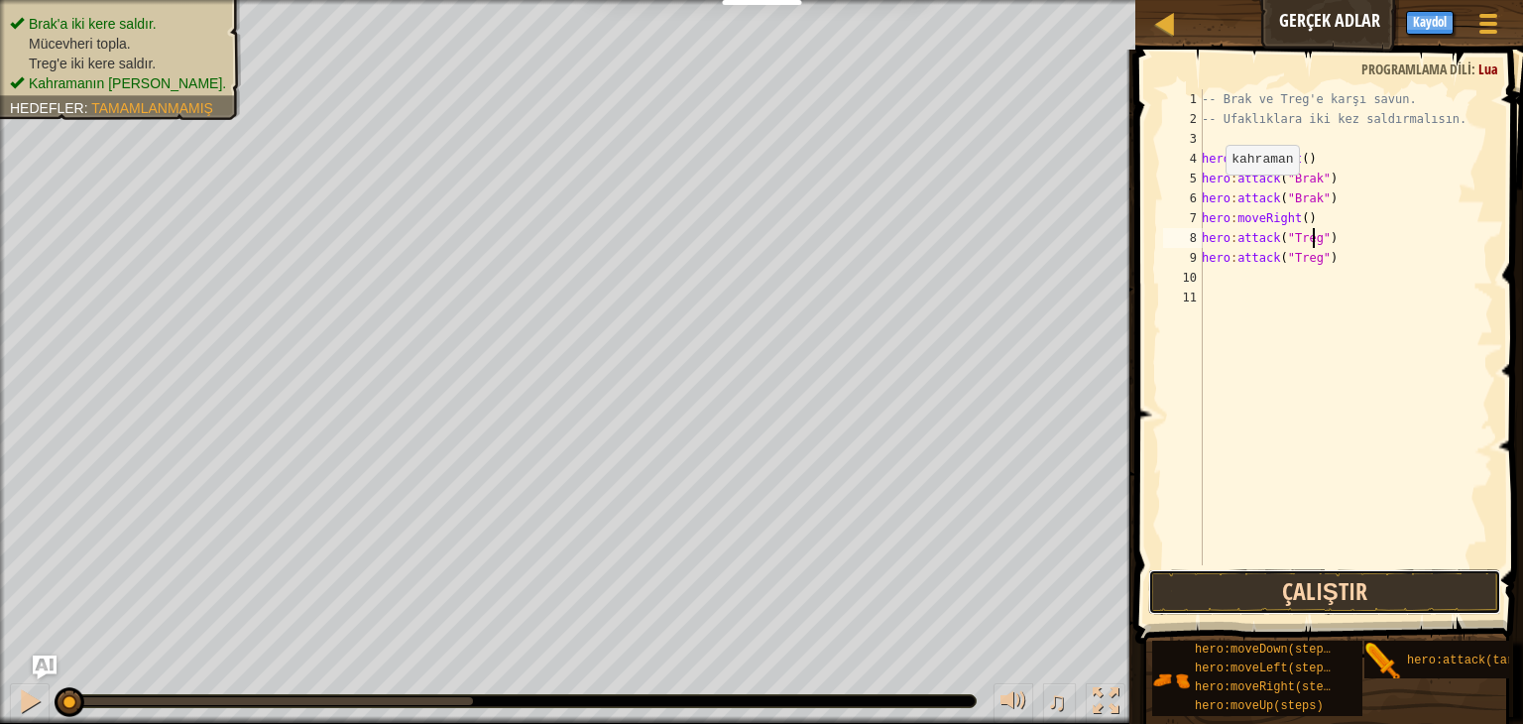
click at [1296, 600] on button "Çalıştır" at bounding box center [1324, 592] width 353 height 46
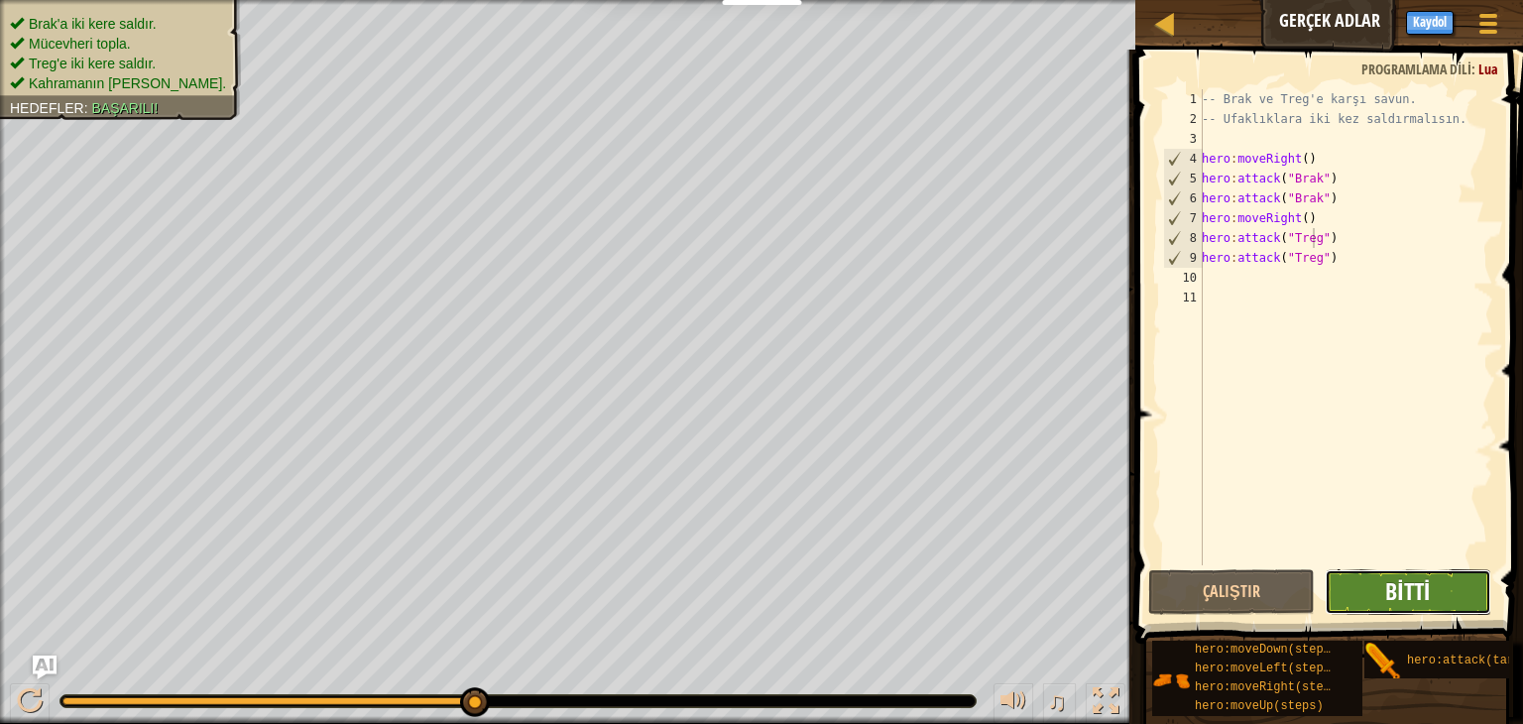
click at [1393, 600] on span "Bitti" at bounding box center [1407, 591] width 45 height 32
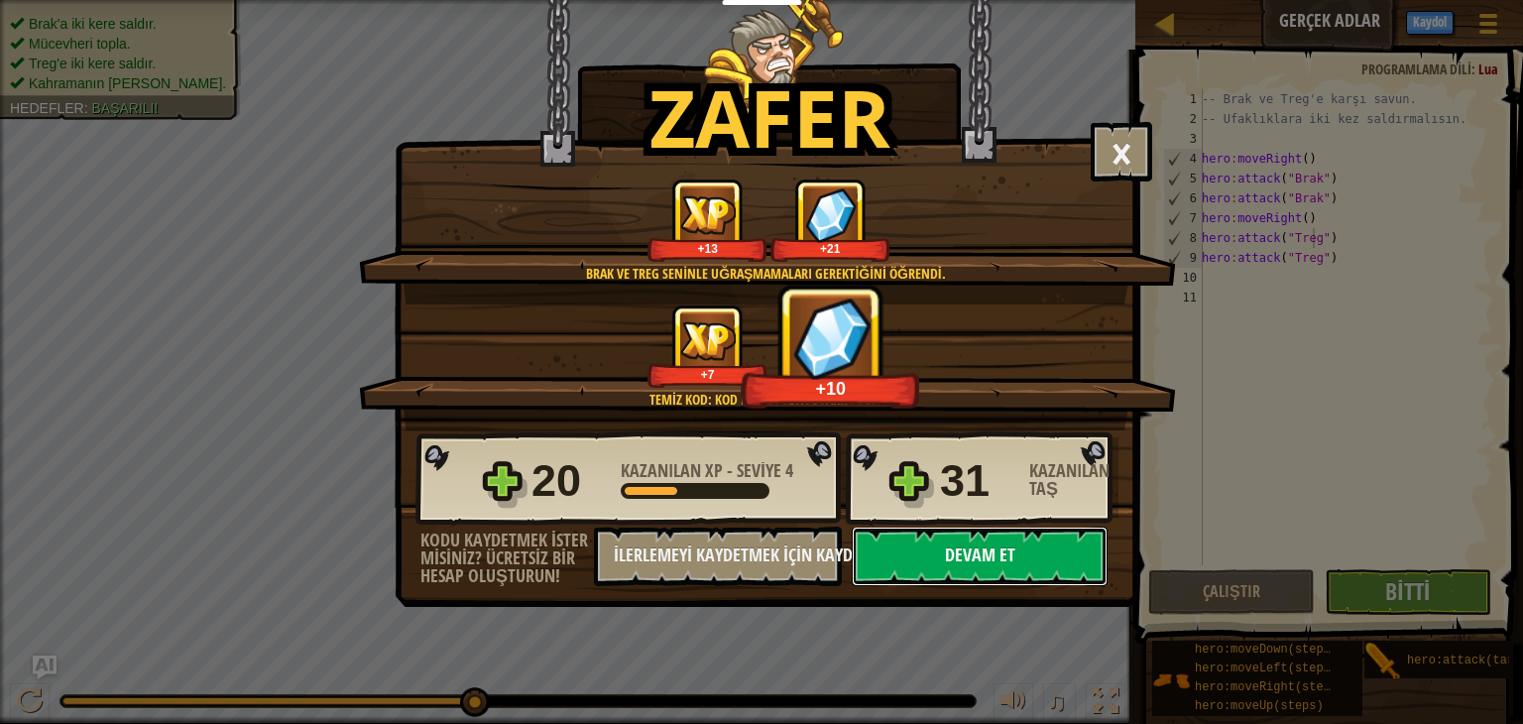
click at [912, 552] on button "Devam et" at bounding box center [980, 557] width 256 height 60
select select "tr"
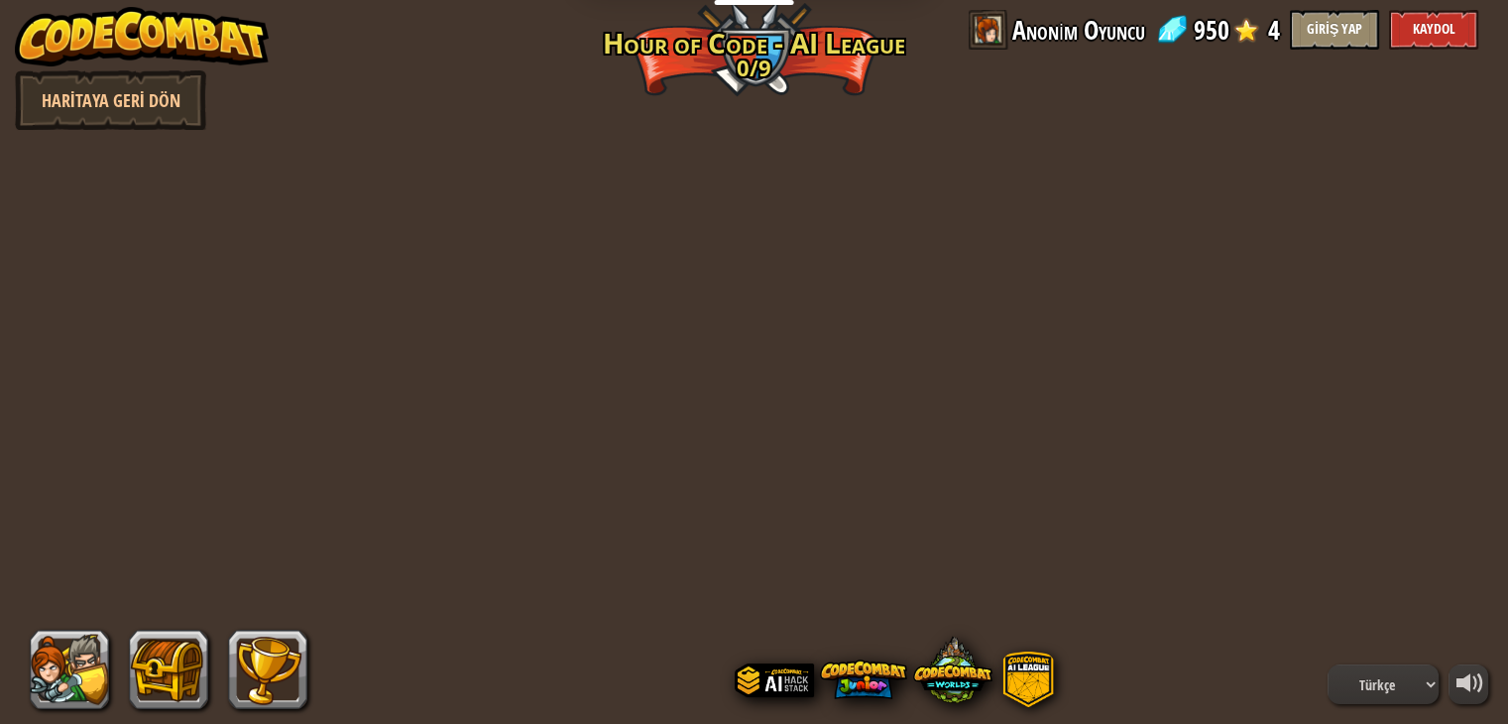
select select "tr"
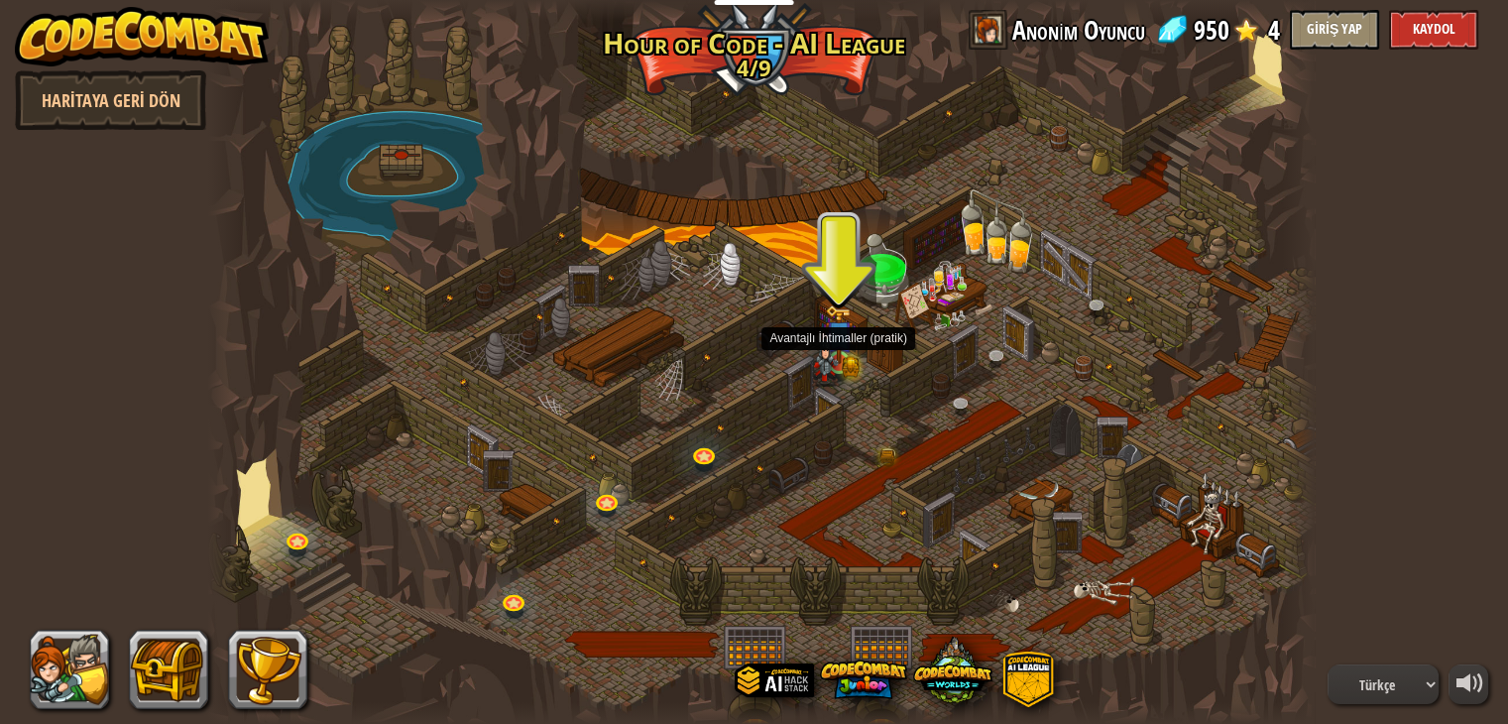
click at [829, 350] on img at bounding box center [825, 360] width 28 height 54
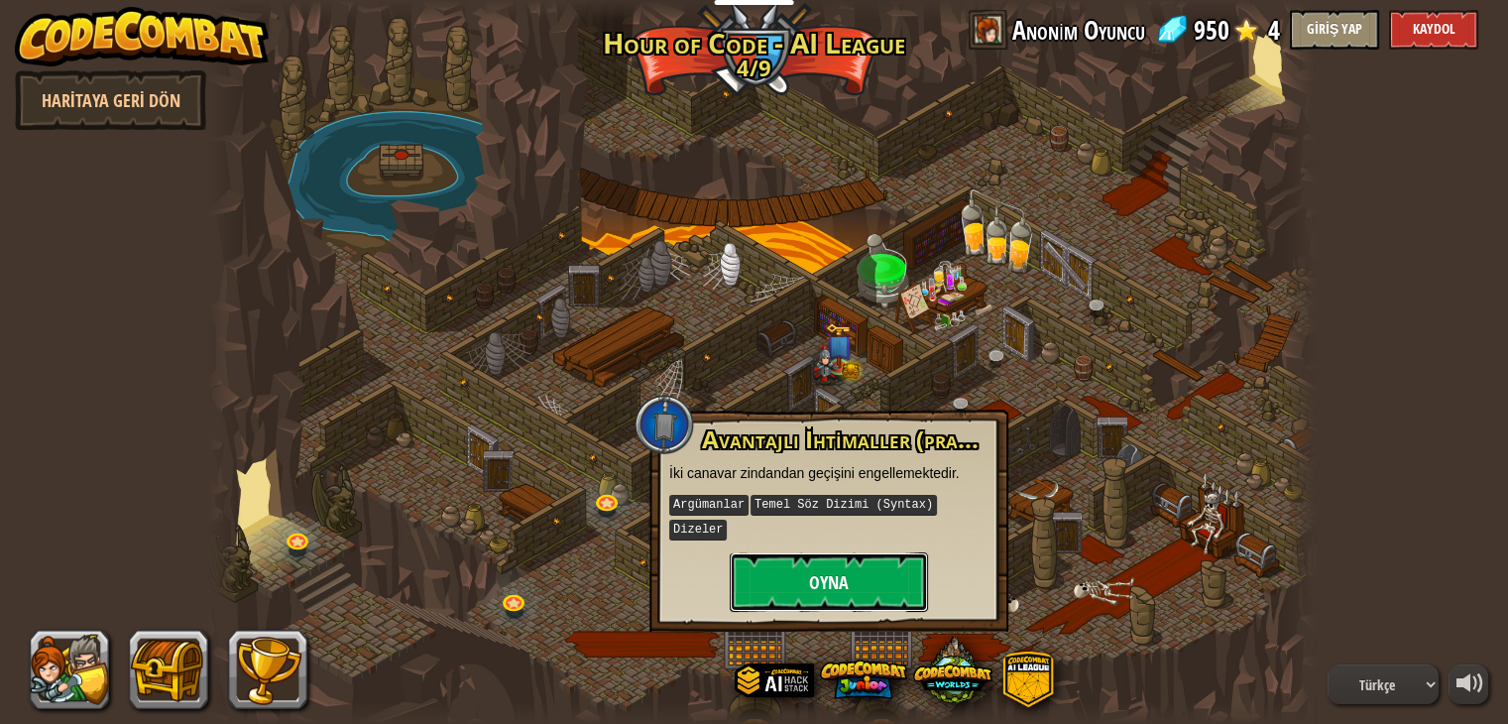
click at [781, 552] on button "Oyna" at bounding box center [829, 582] width 198 height 60
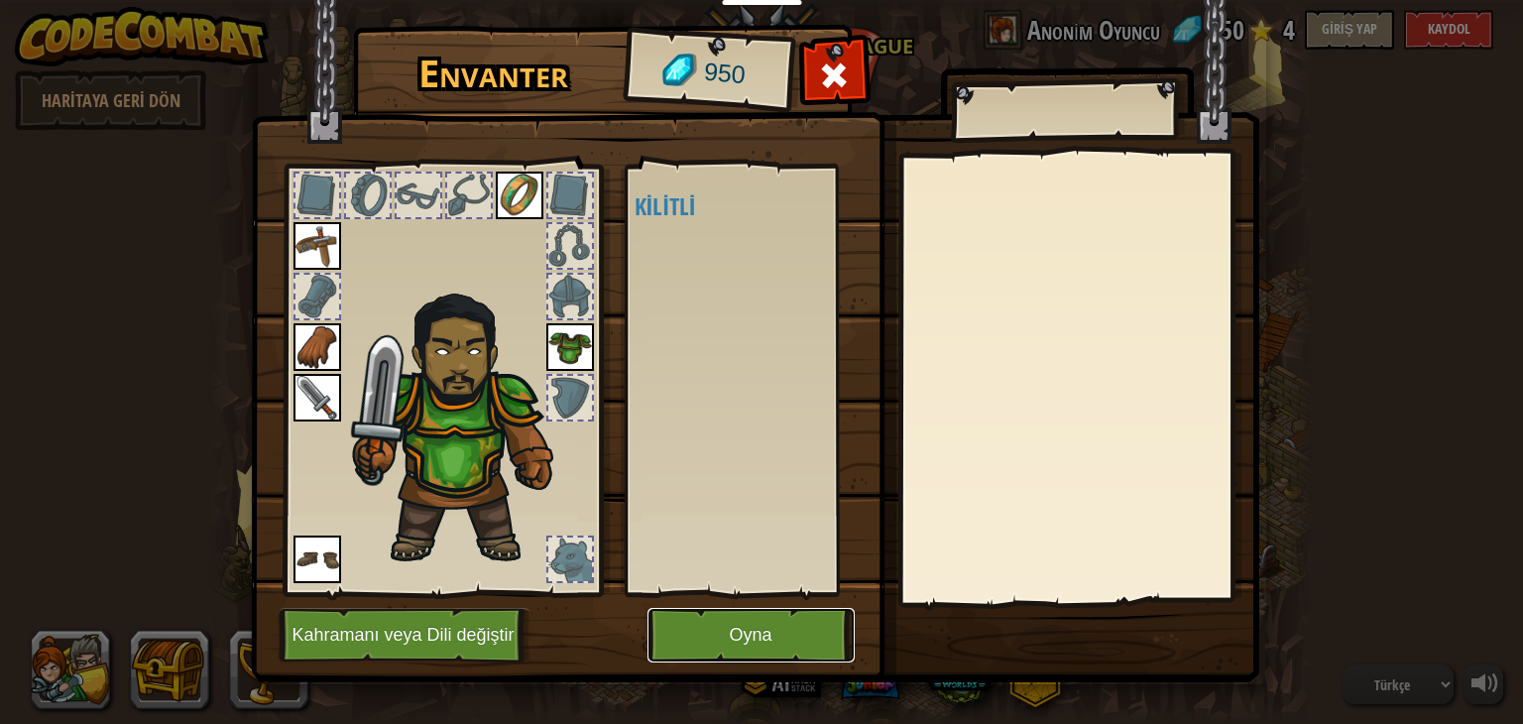
click at [689, 618] on button "Oyna" at bounding box center [751, 635] width 207 height 55
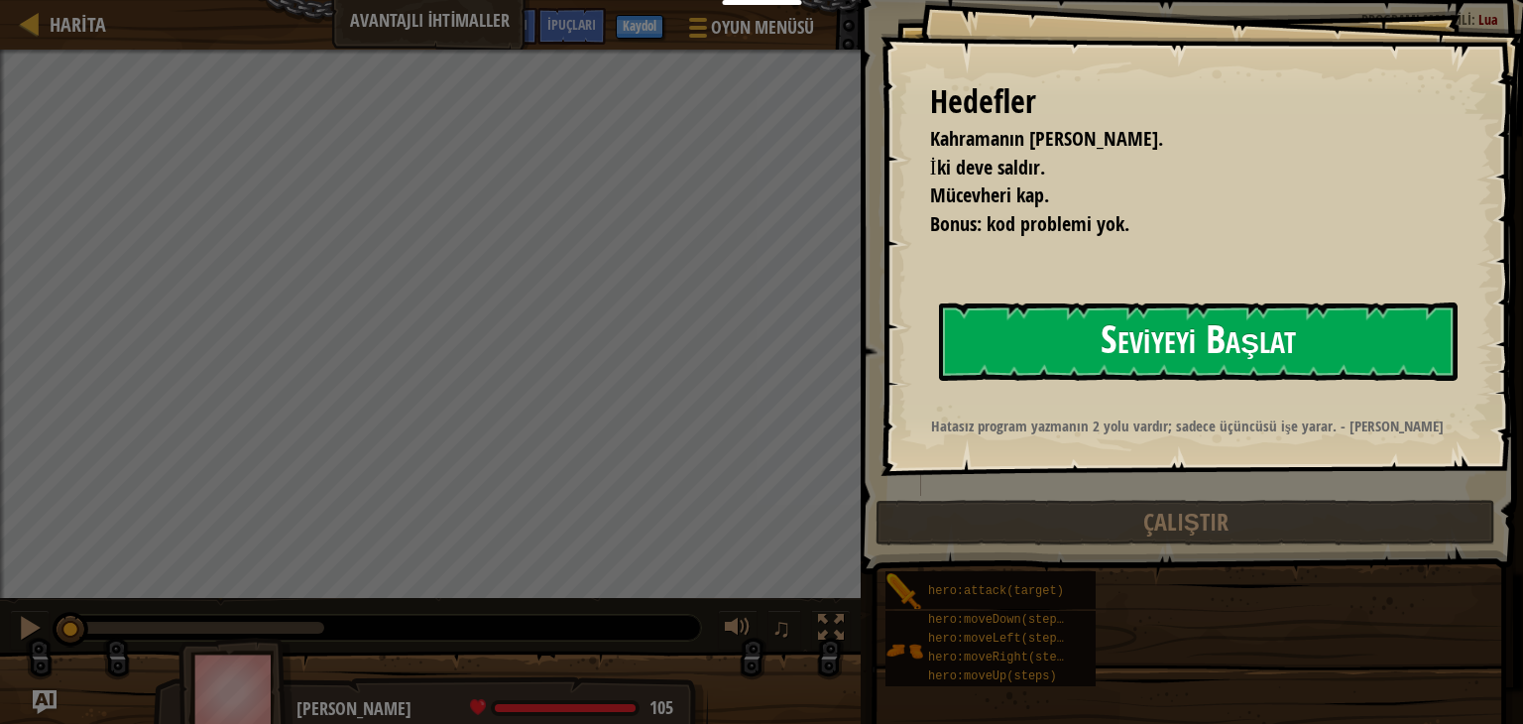
click at [1093, 367] on button "Seviyeyi Başlat" at bounding box center [1198, 341] width 519 height 78
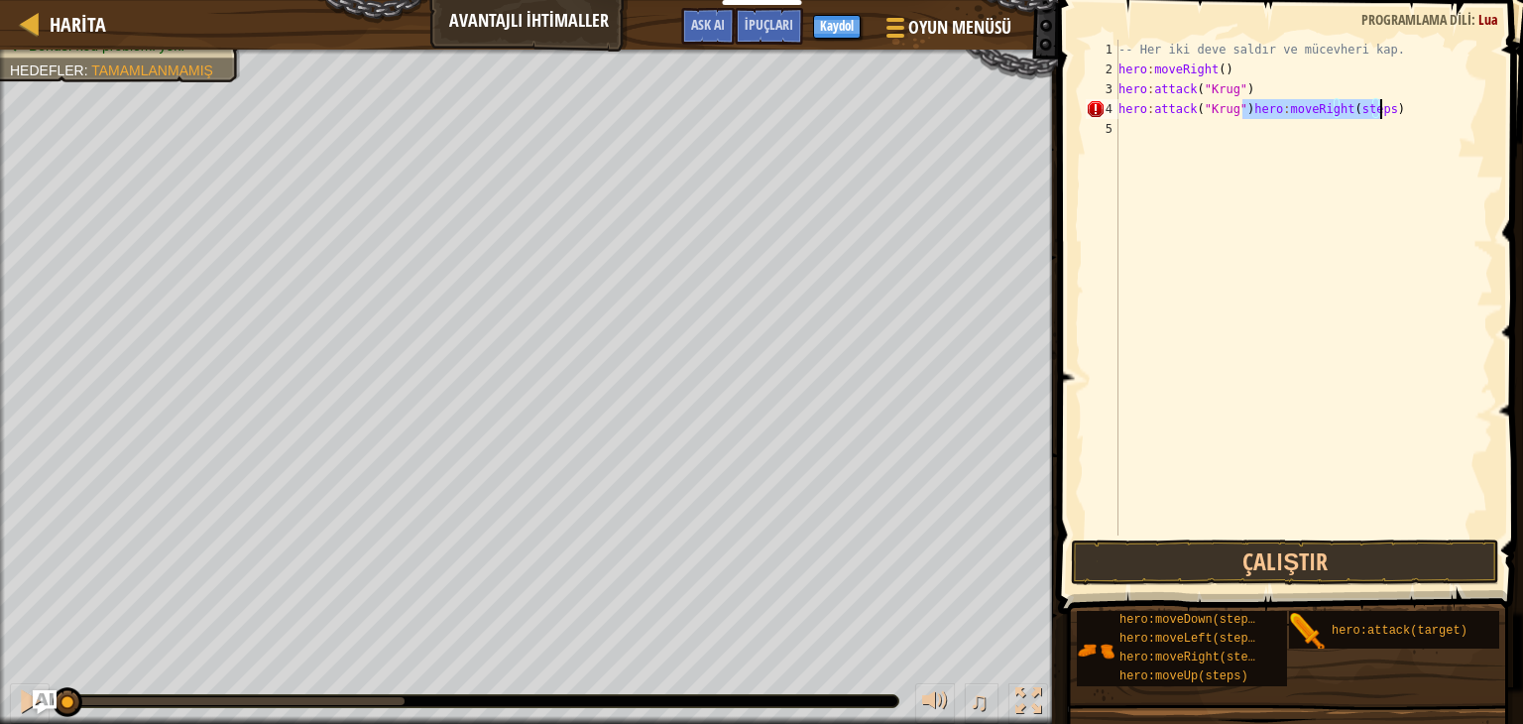
click at [1242, 98] on div "-- Her iki deve saldır ve mücevheri kap. hero : moveRight ( ) hero : attack ( "…" at bounding box center [1304, 308] width 379 height 536
click at [1245, 118] on div "-- Her iki deve saldır ve mücevheri kap. hero : moveRight ( ) hero : attack ( "…" at bounding box center [1304, 308] width 379 height 536
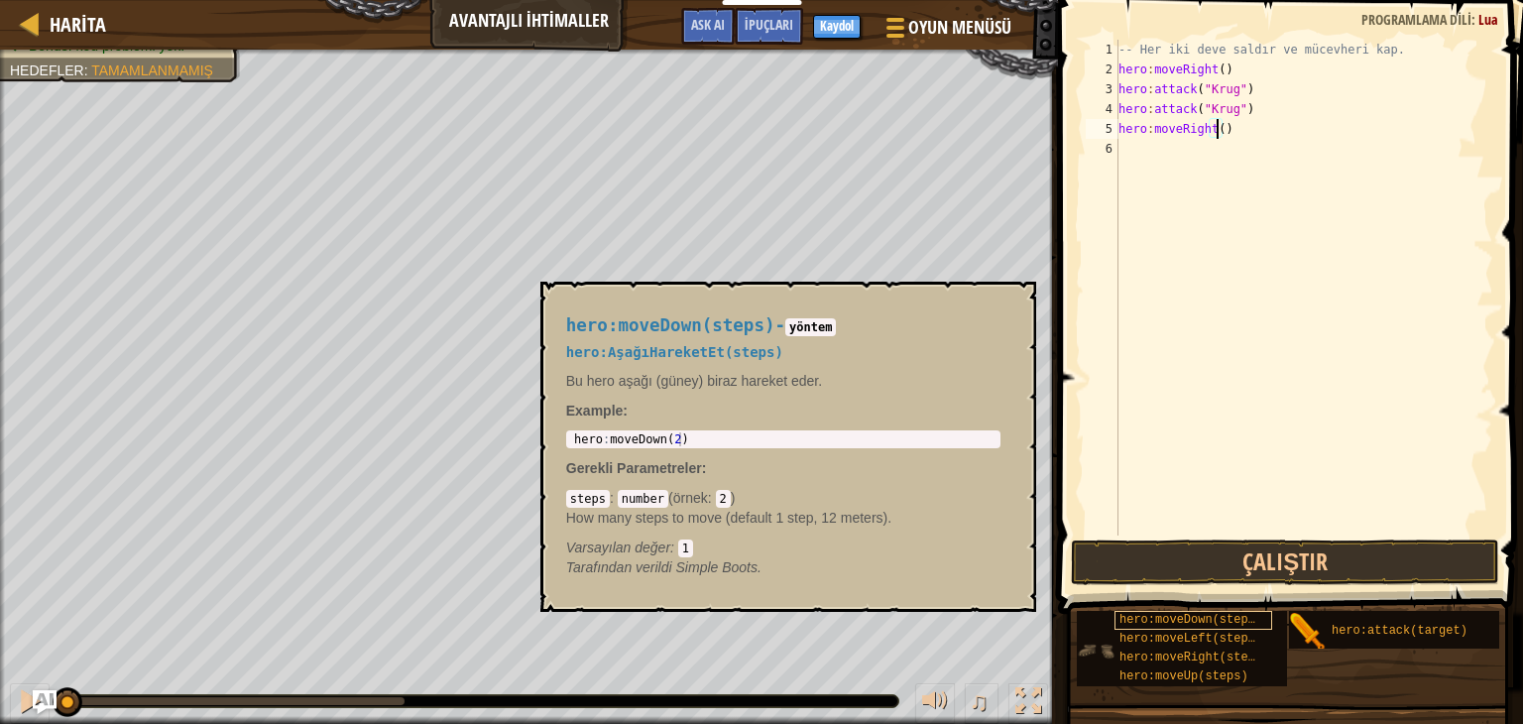
scroll to position [15, 0]
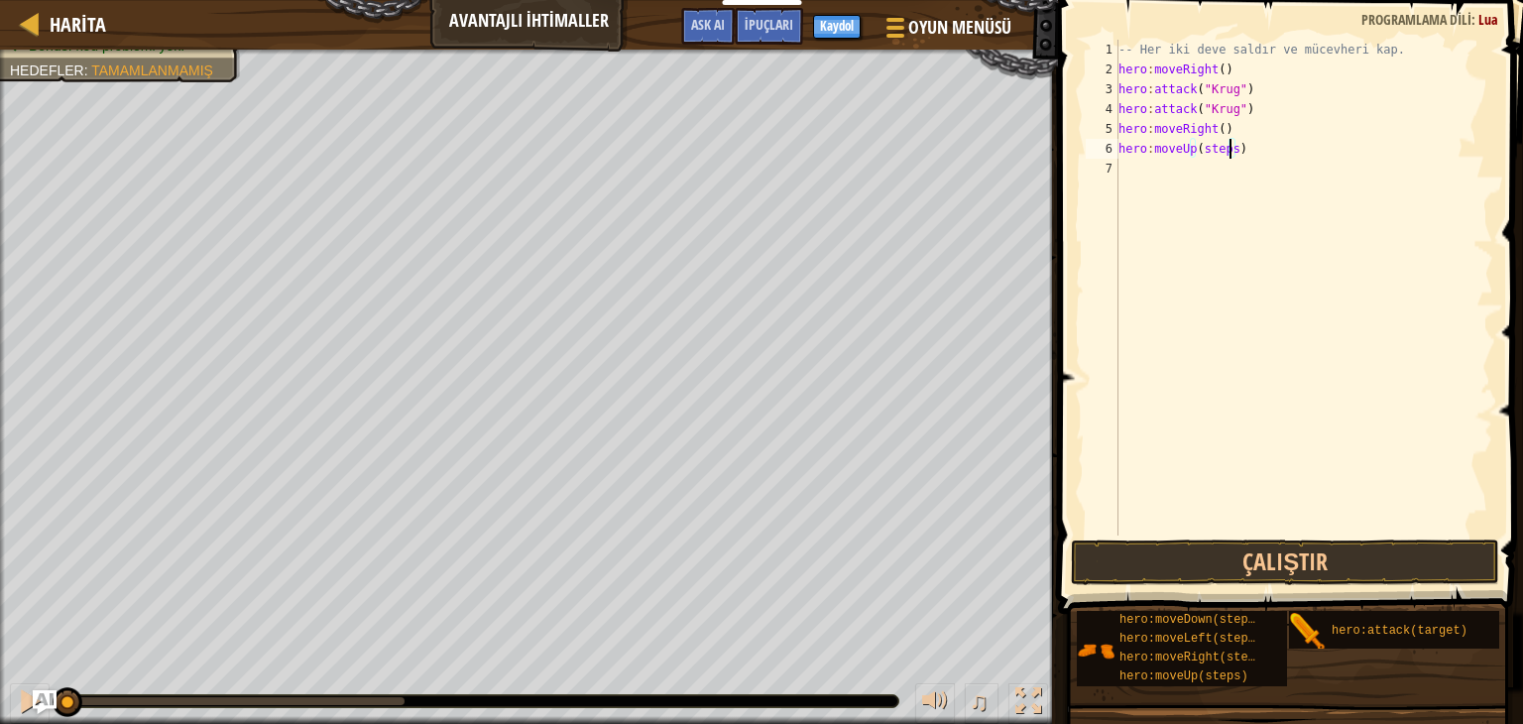
click at [1230, 157] on div "-- Her iki deve saldır ve mücevheri kap. hero : moveRight ( ) hero : attack ( "…" at bounding box center [1304, 308] width 379 height 536
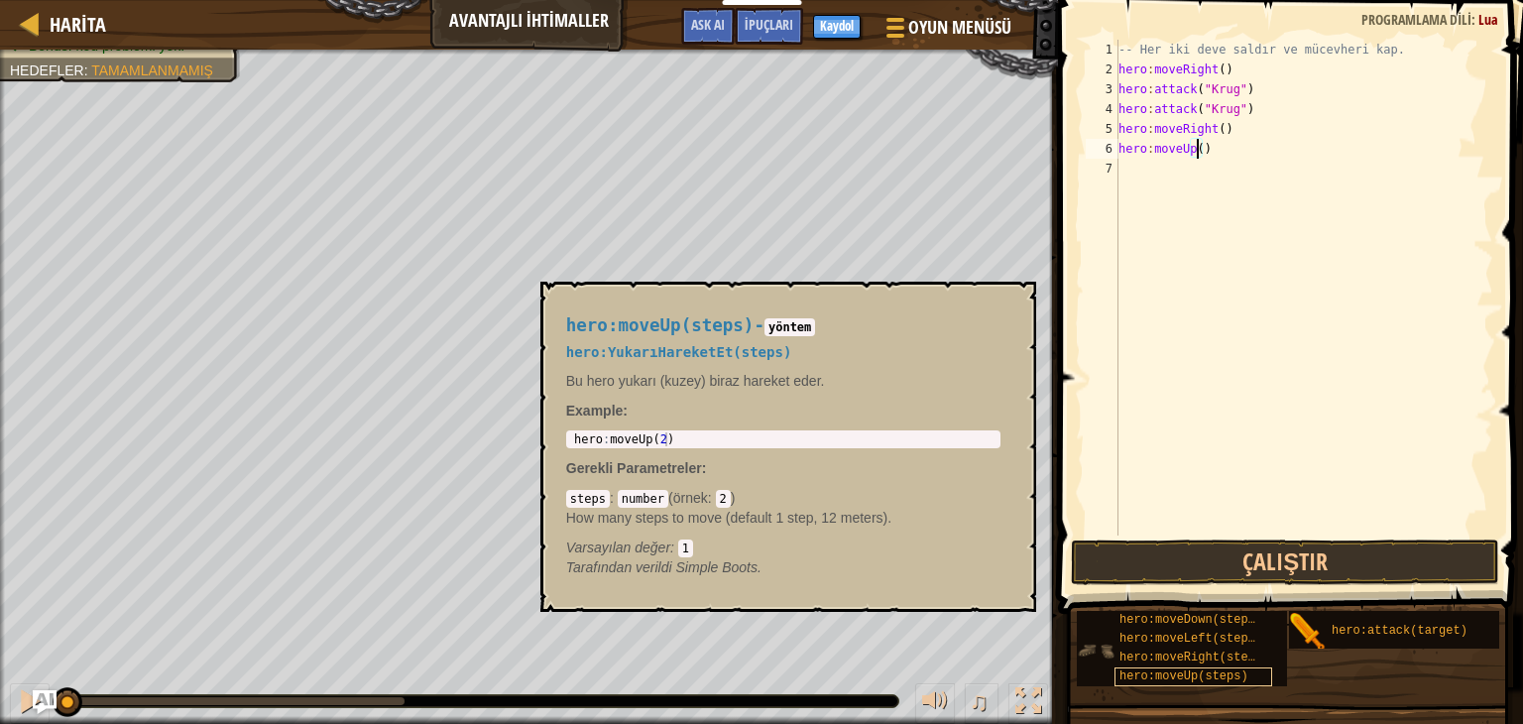
scroll to position [0, 0]
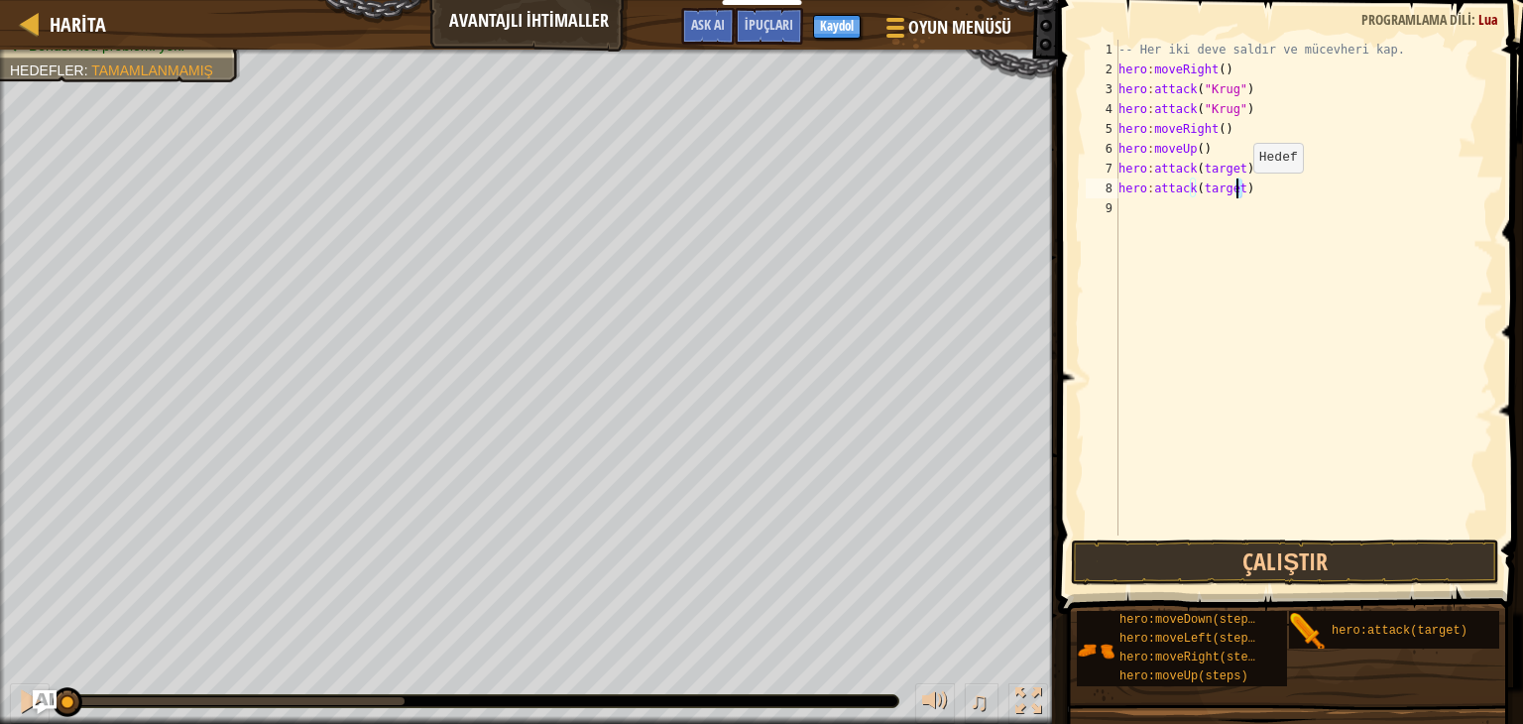
click at [1236, 191] on div "-- Her iki deve saldır ve mücevheri kap. hero : moveRight ( ) hero : attack ( "…" at bounding box center [1304, 308] width 379 height 536
click at [1236, 191] on div "-- Her iki deve saldır ve mücevheri kap. hero : moveRight ( ) hero : attack ( "…" at bounding box center [1304, 288] width 379 height 496
click at [1236, 191] on div "-- Her iki deve saldır ve mücevheri kap. hero : moveRight ( ) hero : attack ( "…" at bounding box center [1304, 308] width 379 height 536
click at [1247, 199] on div "-- Her iki deve saldır ve mücevheri kap. hero : moveRight ( ) hero : attack ( "…" at bounding box center [1307, 308] width 373 height 536
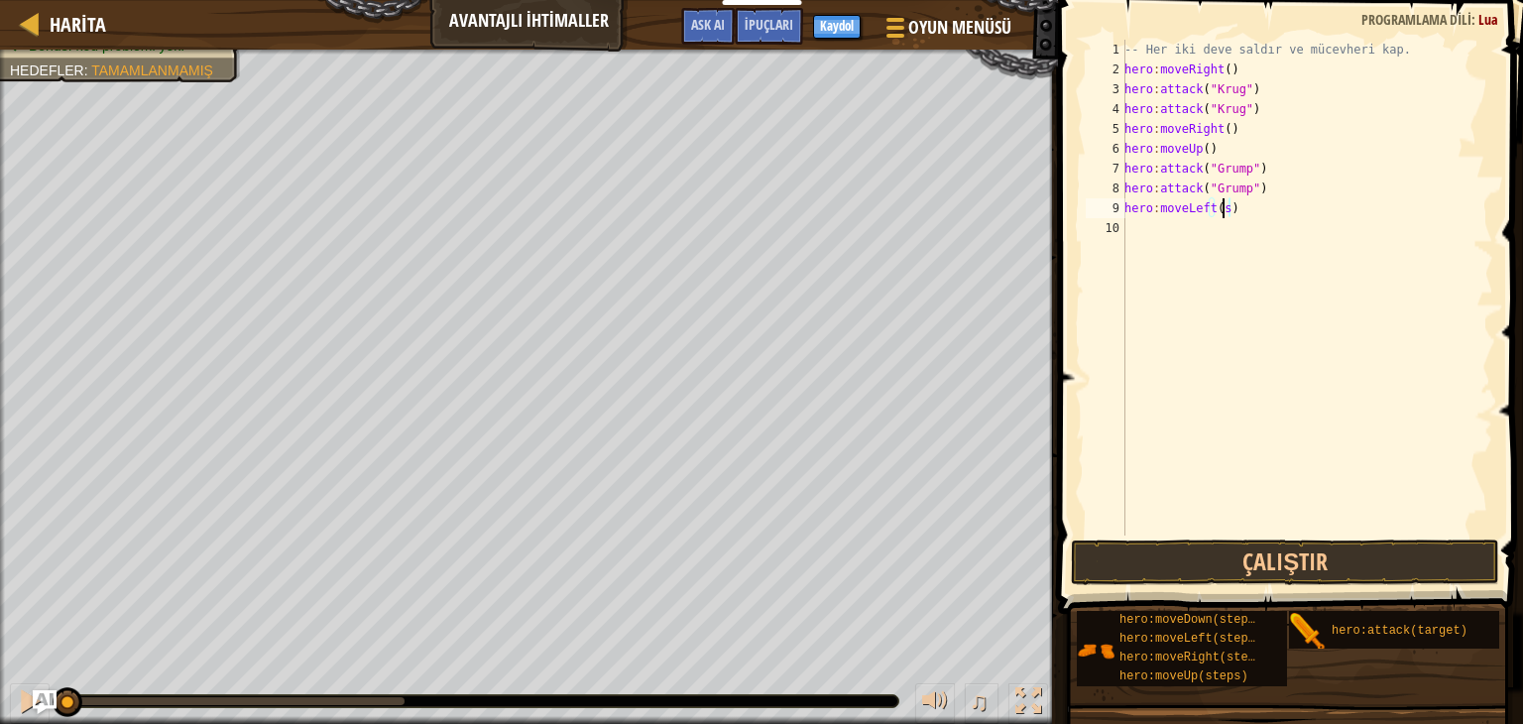
scroll to position [9, 7]
type textarea "hero:moveLeft(2)"
click at [1257, 576] on button "Çalıştır" at bounding box center [1285, 562] width 428 height 46
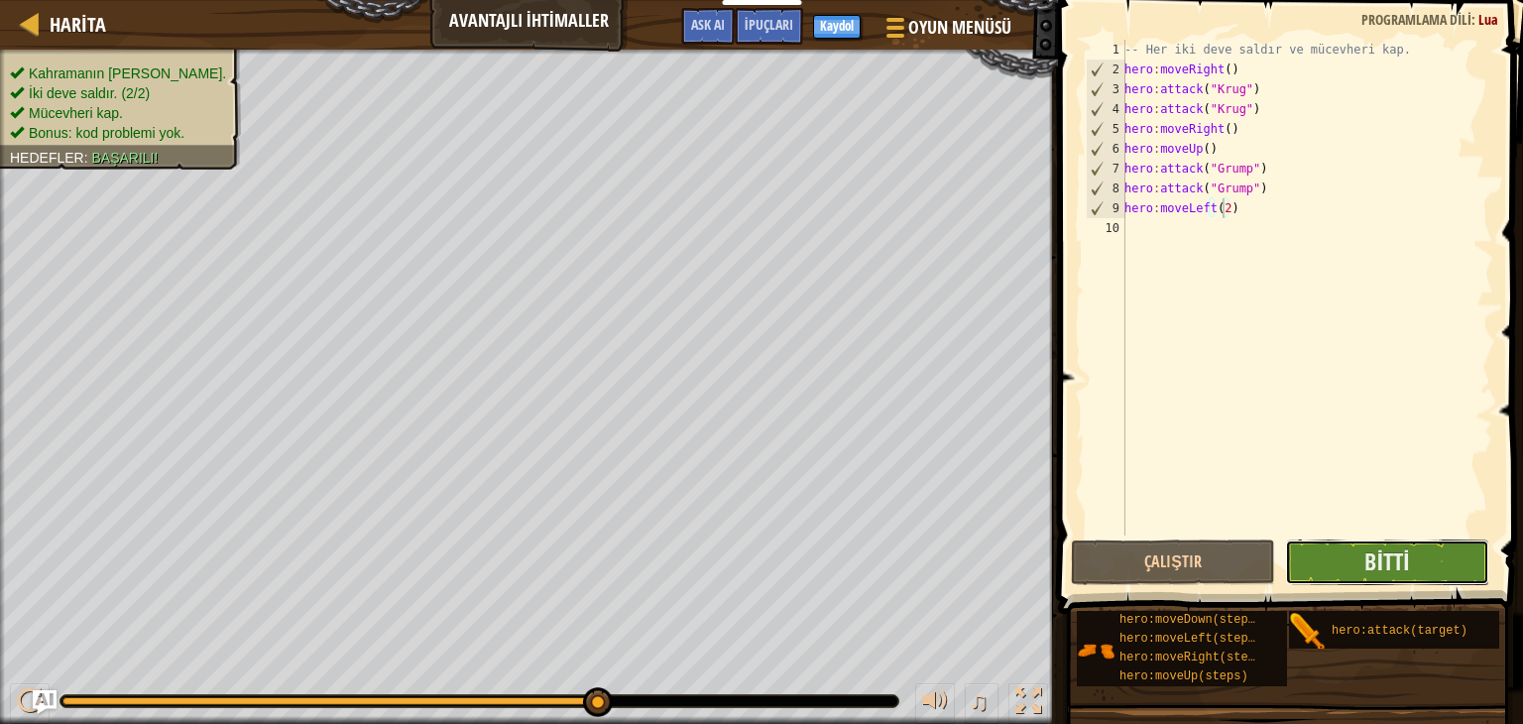
click at [1318, 565] on button "Bitti" at bounding box center [1387, 562] width 204 height 46
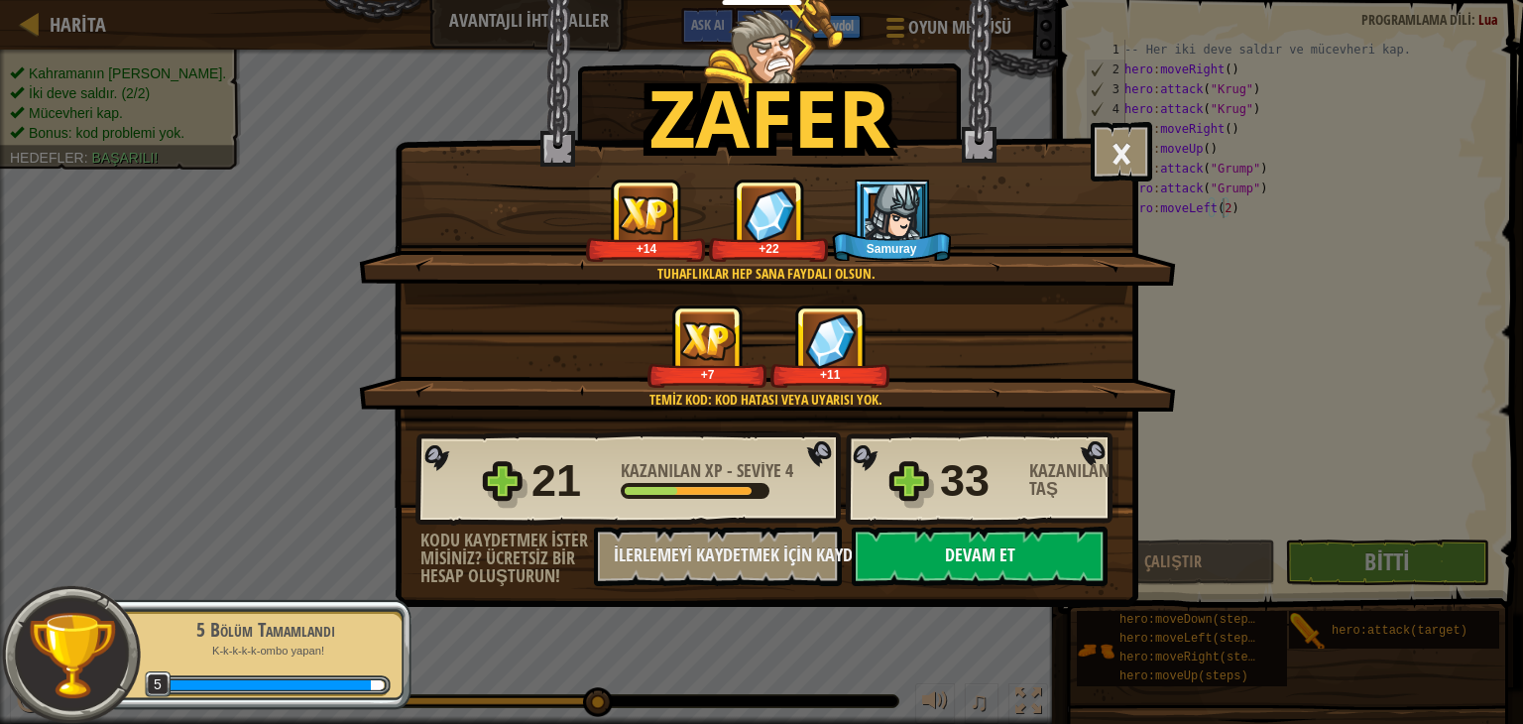
click at [1037, 548] on button "Devam et" at bounding box center [980, 557] width 256 height 60
select select "tr"
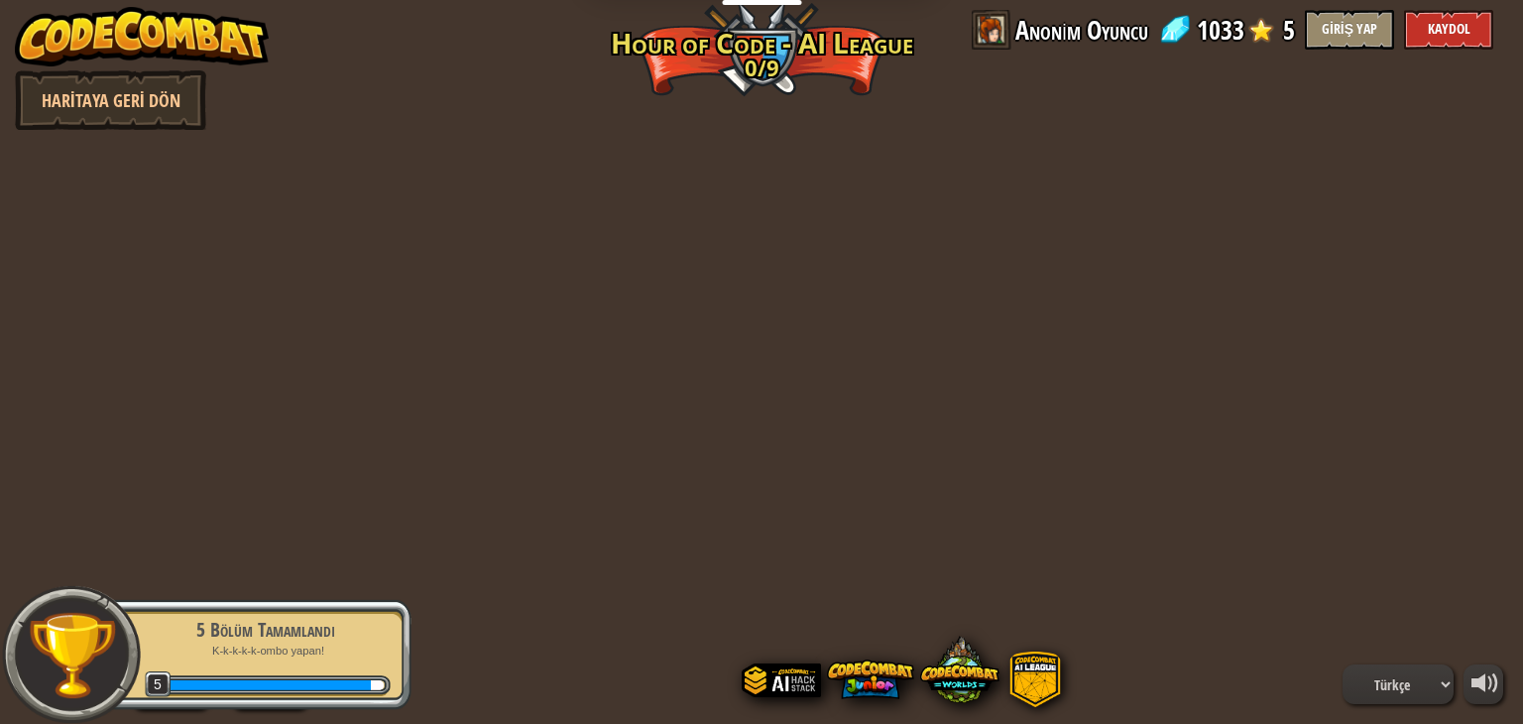
select select "tr"
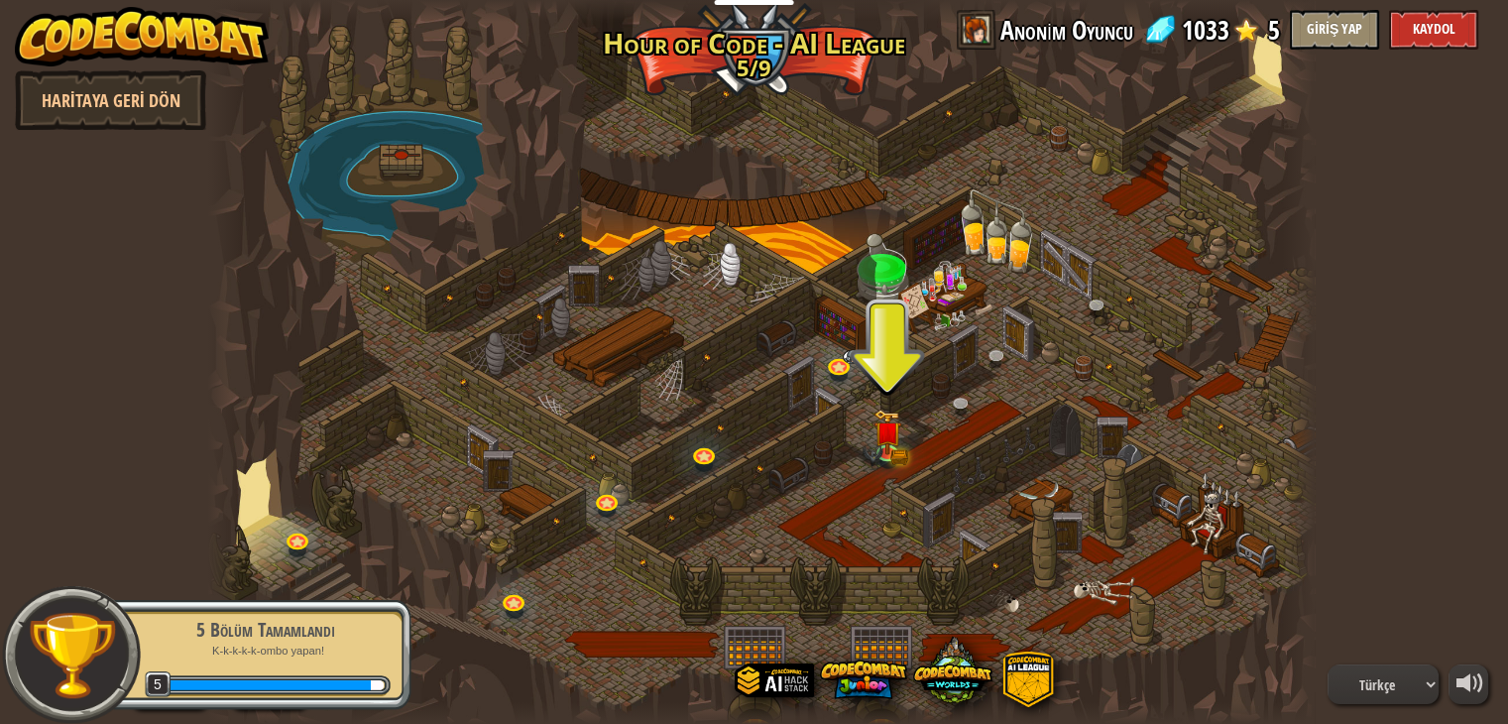
click at [210, 663] on div "5 Bölüm Tamamlandı K-k-k-k-k-ombo yapan! 5" at bounding box center [255, 654] width 312 height 111
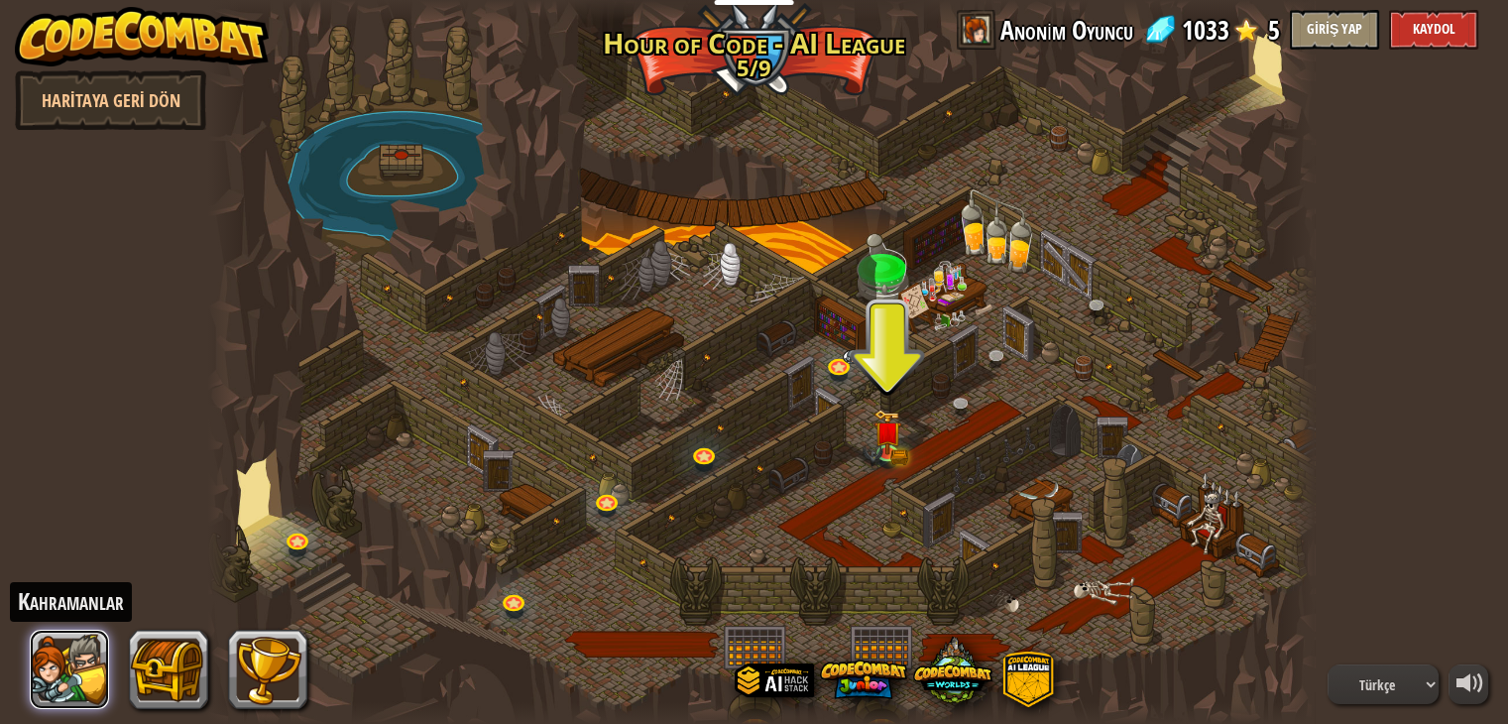
click at [52, 689] on button at bounding box center [69, 669] width 79 height 79
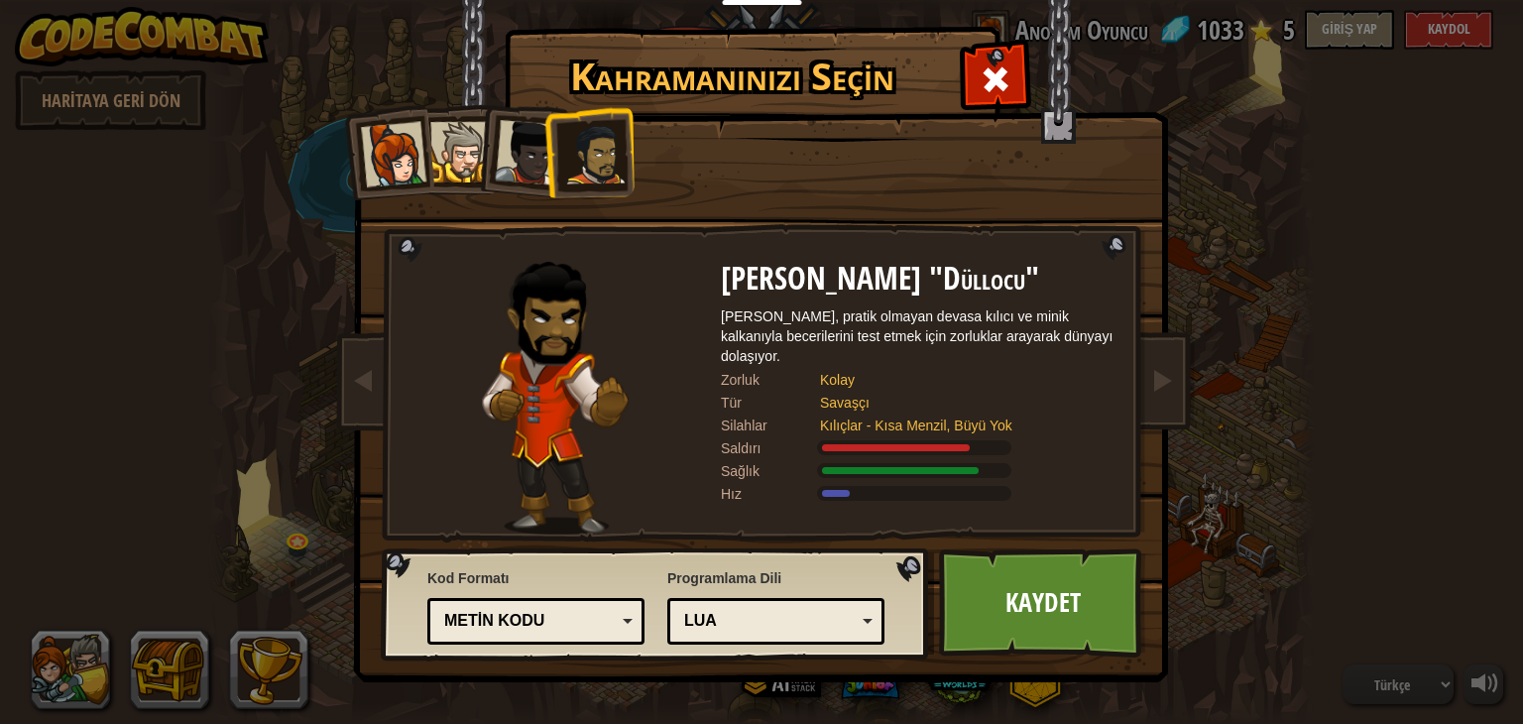
drag, startPoint x: 975, startPoint y: 74, endPoint x: 1071, endPoint y: 369, distance: 309.9
click at [980, 87] on div at bounding box center [995, 77] width 62 height 62
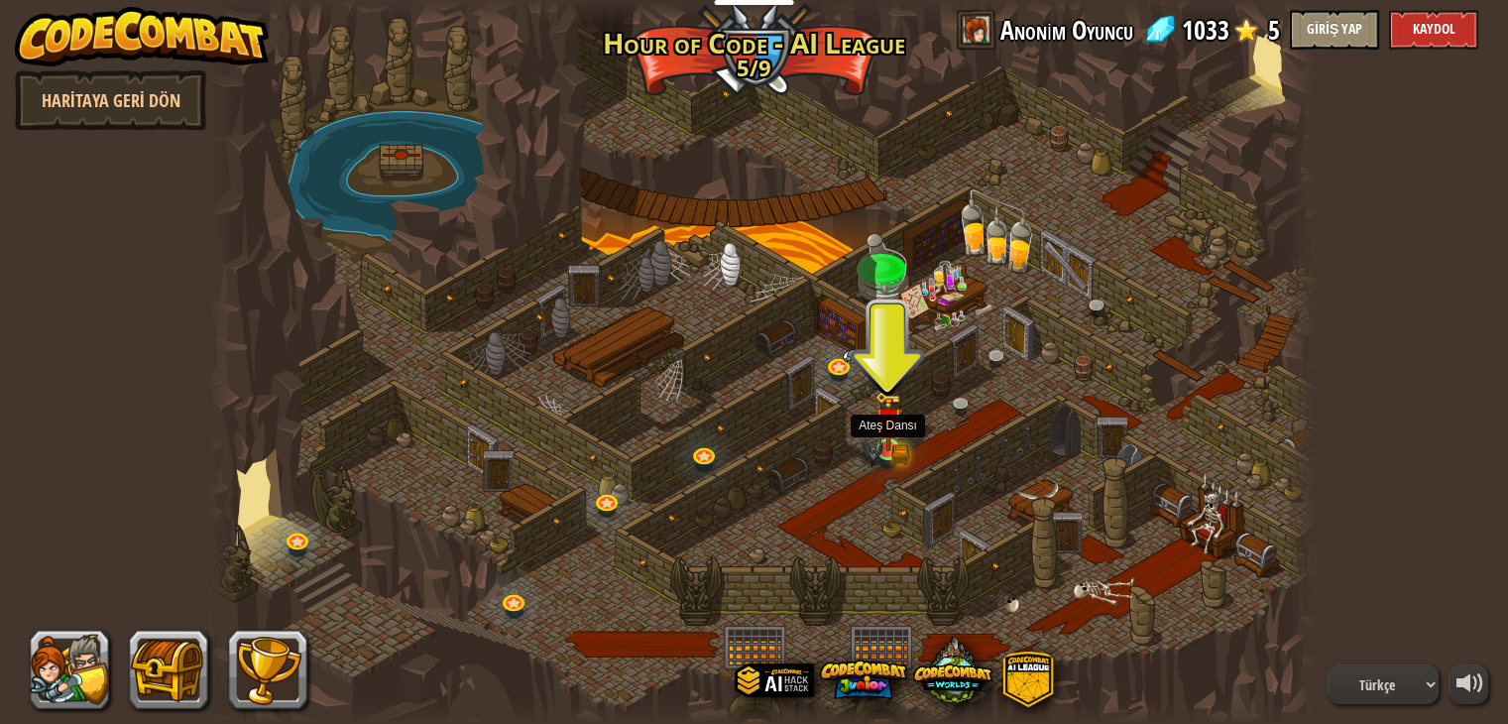
click at [896, 425] on img at bounding box center [889, 421] width 28 height 60
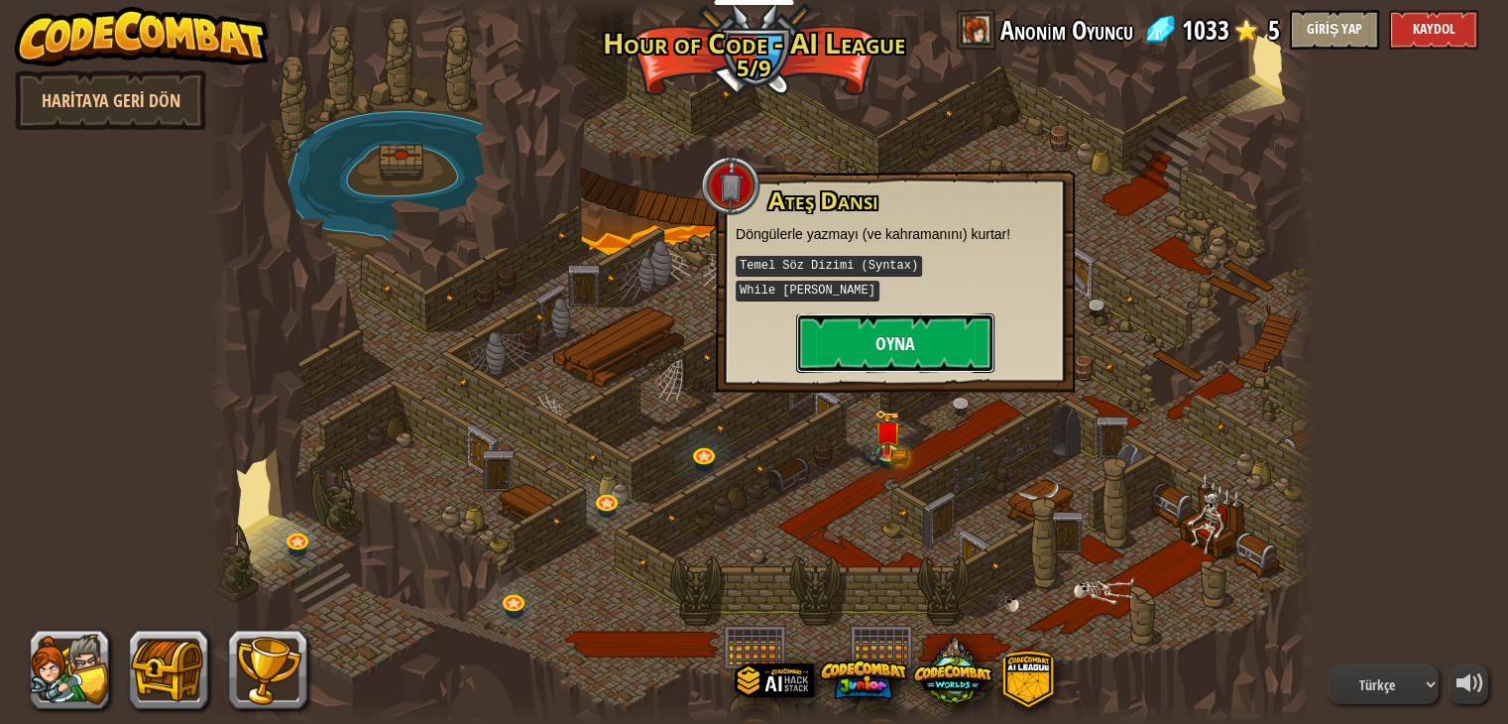
click at [857, 318] on button "Oyna" at bounding box center [895, 343] width 198 height 60
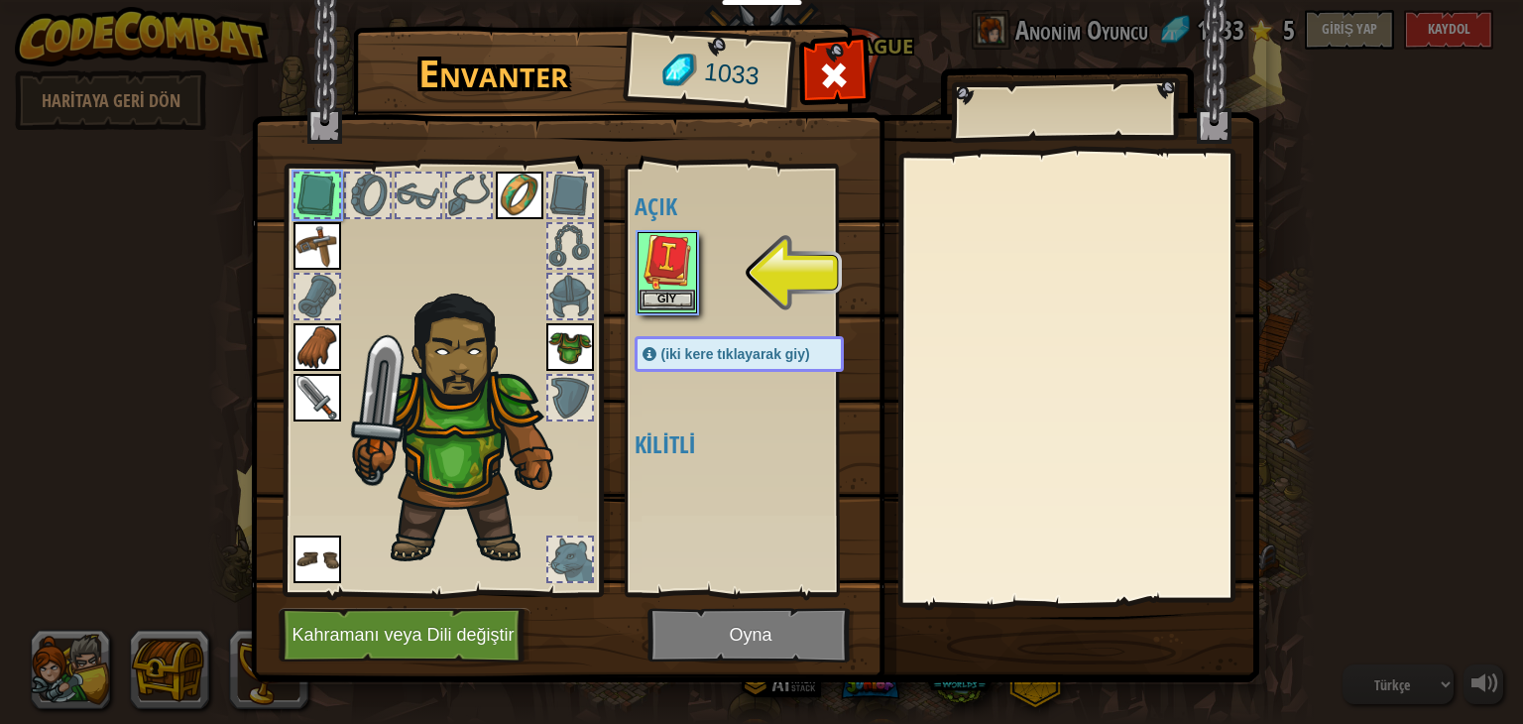
drag, startPoint x: 615, startPoint y: 272, endPoint x: 693, endPoint y: 274, distance: 78.4
click at [636, 273] on div "Envanter 1033 Açık Giy Giy Giy Giy Giy Giy Giy (iki kere tıklayarak giy) Kilitl…" at bounding box center [762, 357] width 1009 height 655
click at [693, 274] on img at bounding box center [668, 262] width 56 height 56
click at [666, 274] on img at bounding box center [668, 262] width 56 height 56
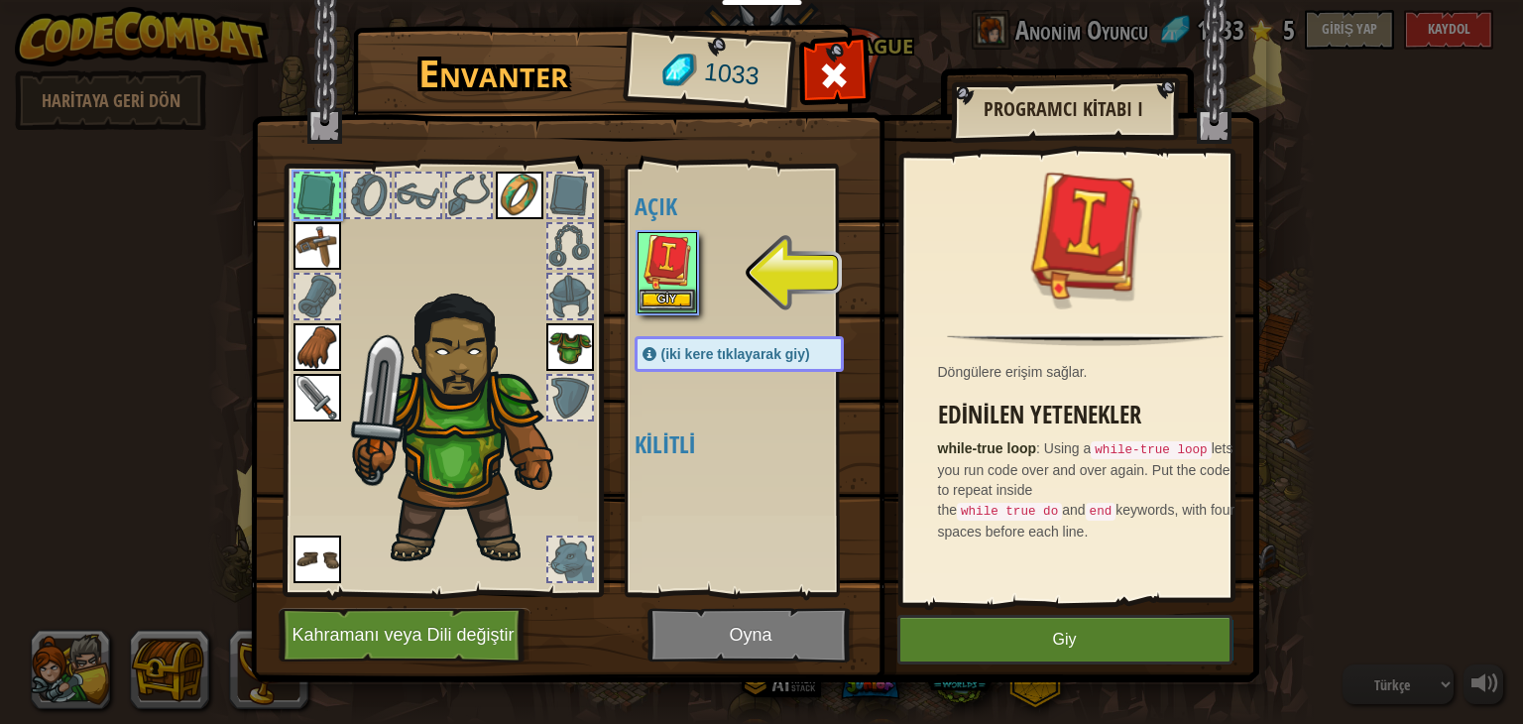
click at [657, 286] on img at bounding box center [668, 262] width 56 height 56
click at [658, 288] on img at bounding box center [668, 262] width 56 height 56
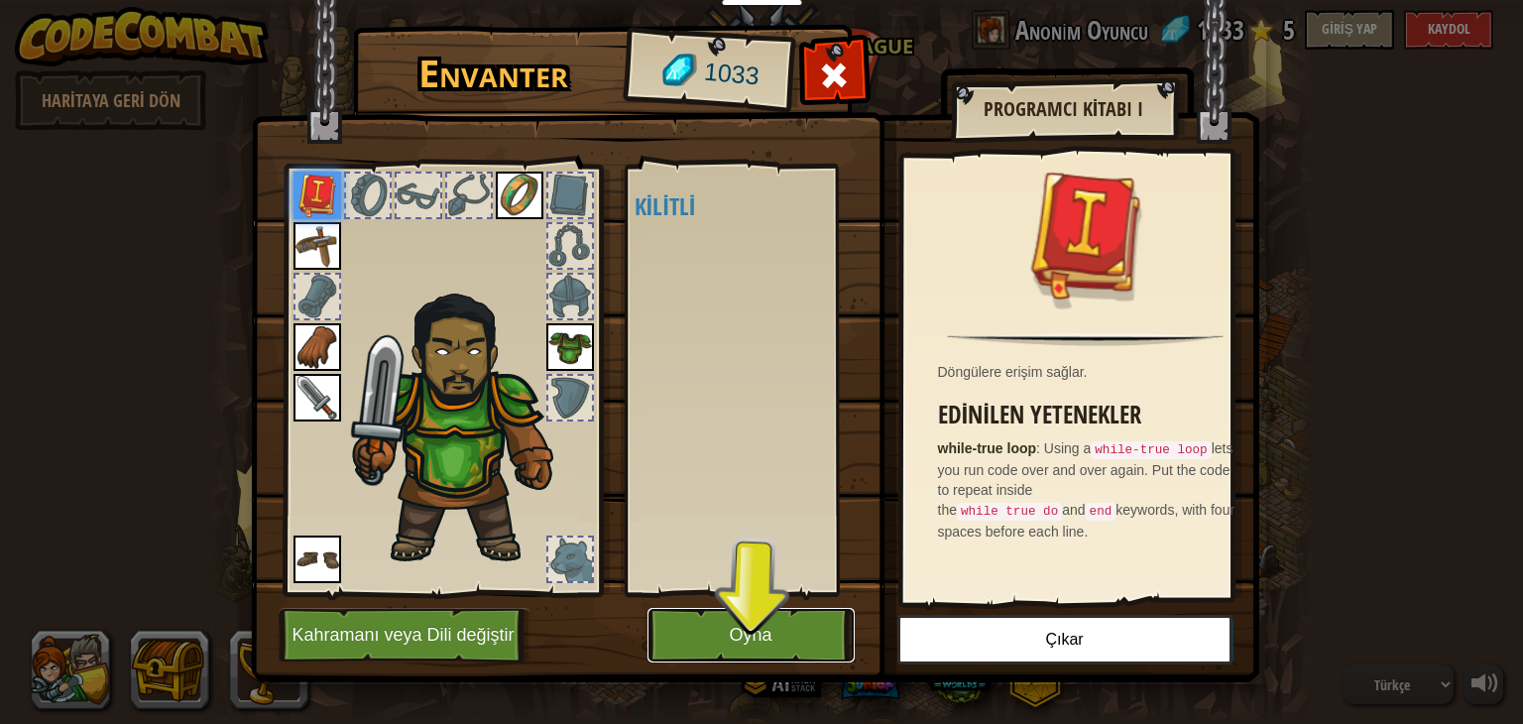
click at [781, 614] on button "Oyna" at bounding box center [751, 635] width 207 height 55
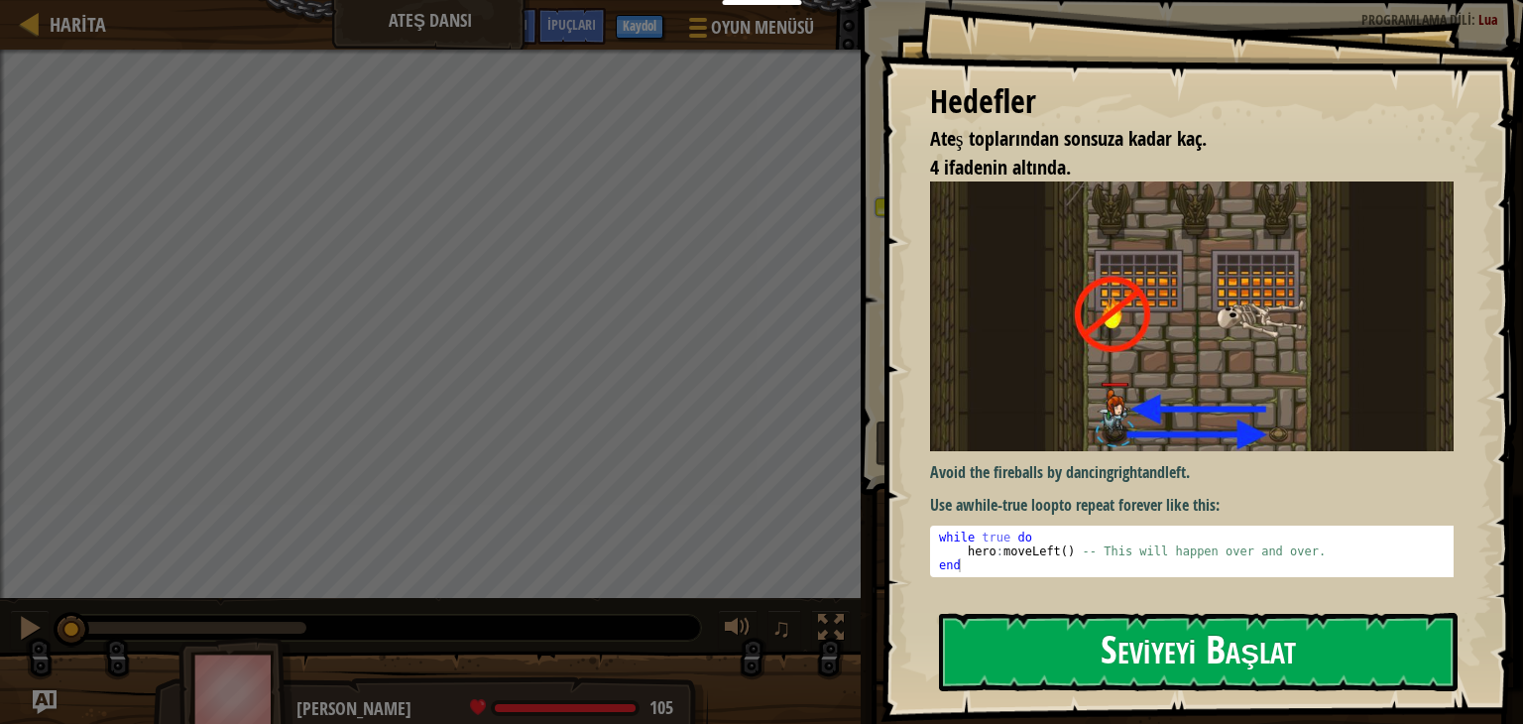
click at [1172, 613] on button "Seviyeyi Başlat" at bounding box center [1198, 652] width 519 height 78
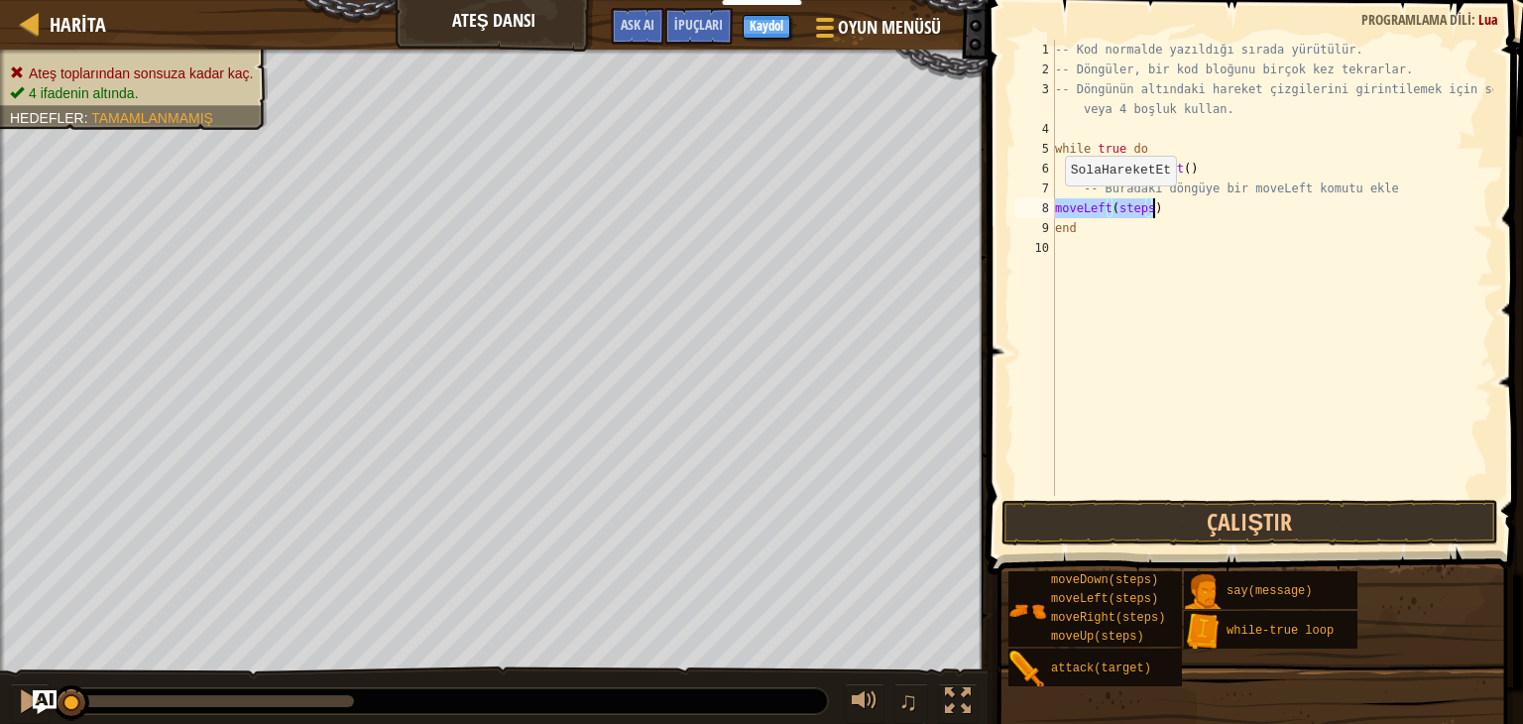
click at [1054, 205] on div "8" at bounding box center [1036, 208] width 40 height 20
type textarea "hero:moveLeft()"
click at [1219, 528] on button "Çalıştır" at bounding box center [1250, 523] width 497 height 46
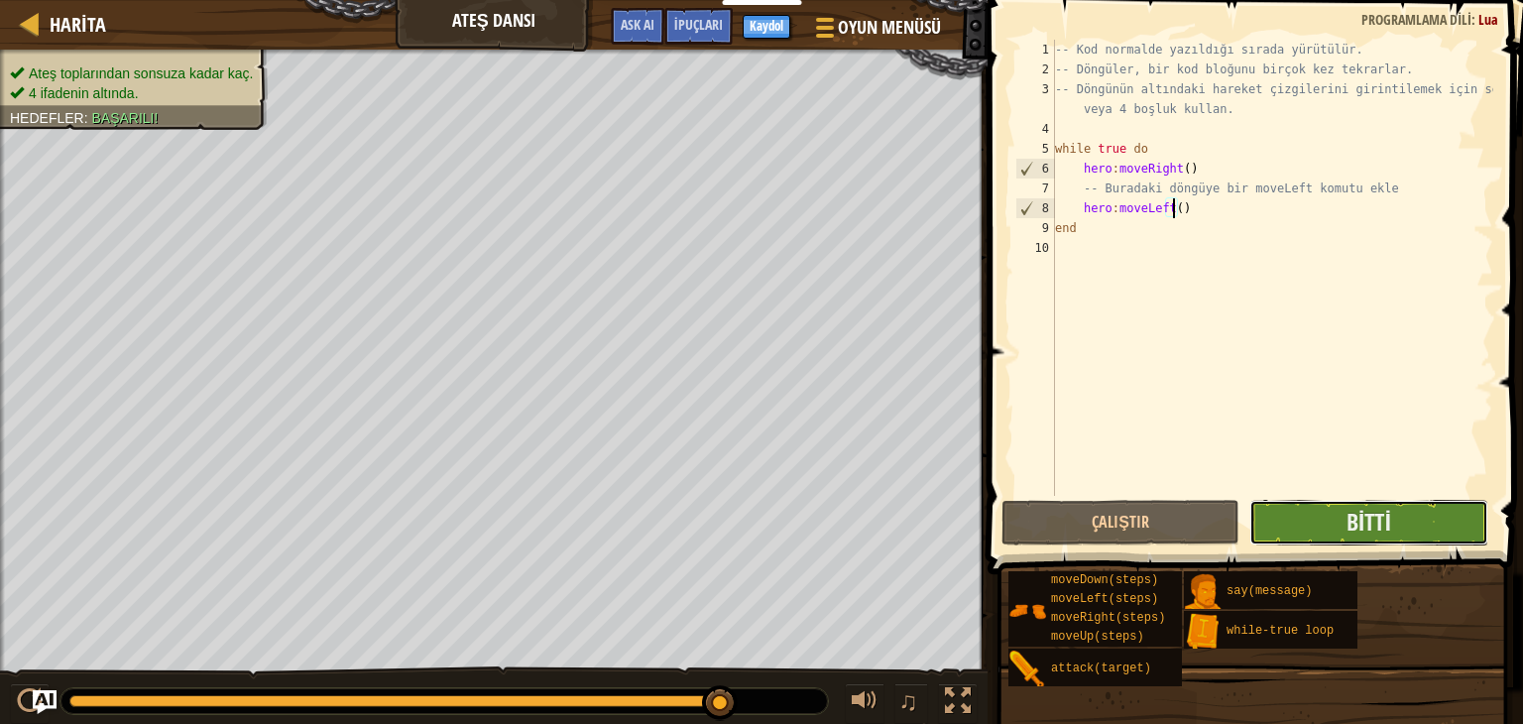
click at [1388, 539] on button "Bitti" at bounding box center [1369, 523] width 238 height 46
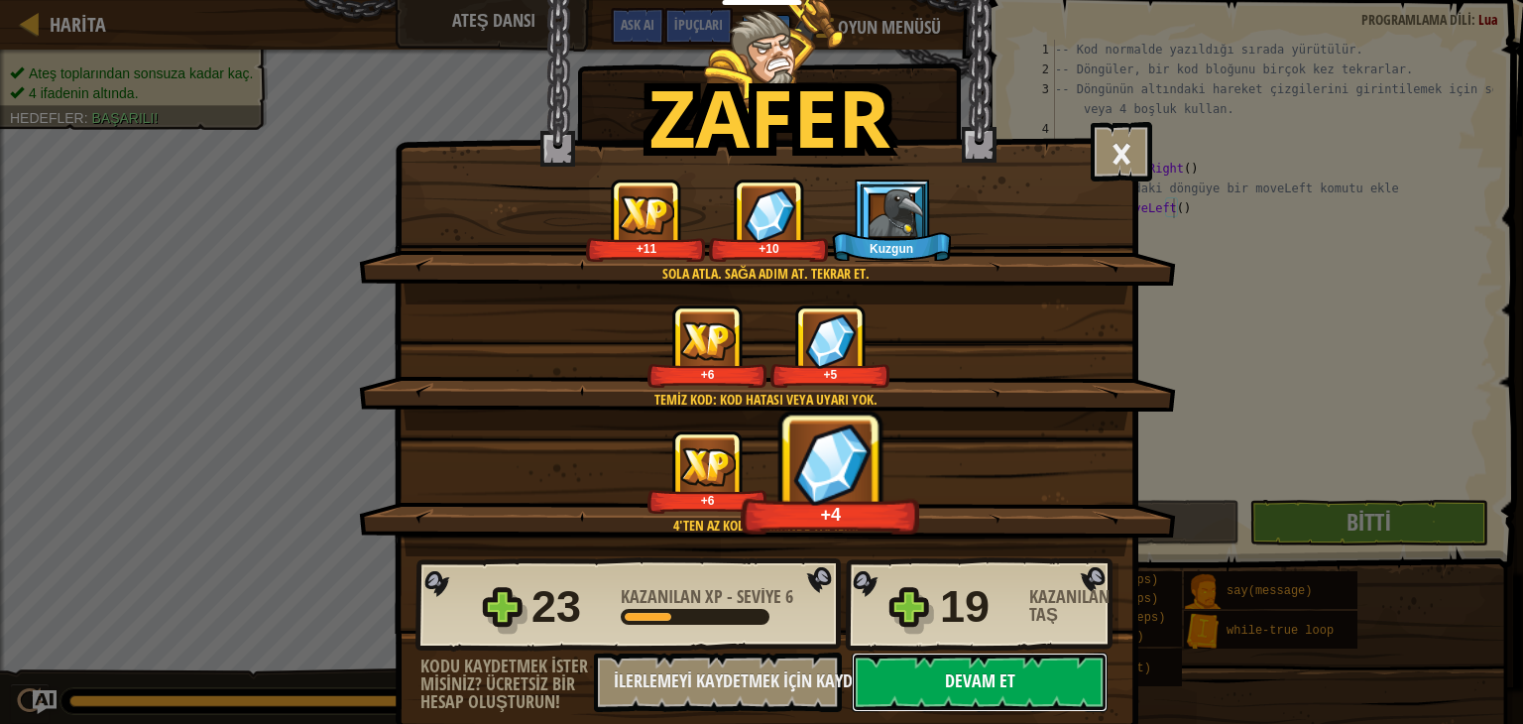
click at [973, 679] on button "Devam et" at bounding box center [980, 683] width 256 height 60
select select "tr"
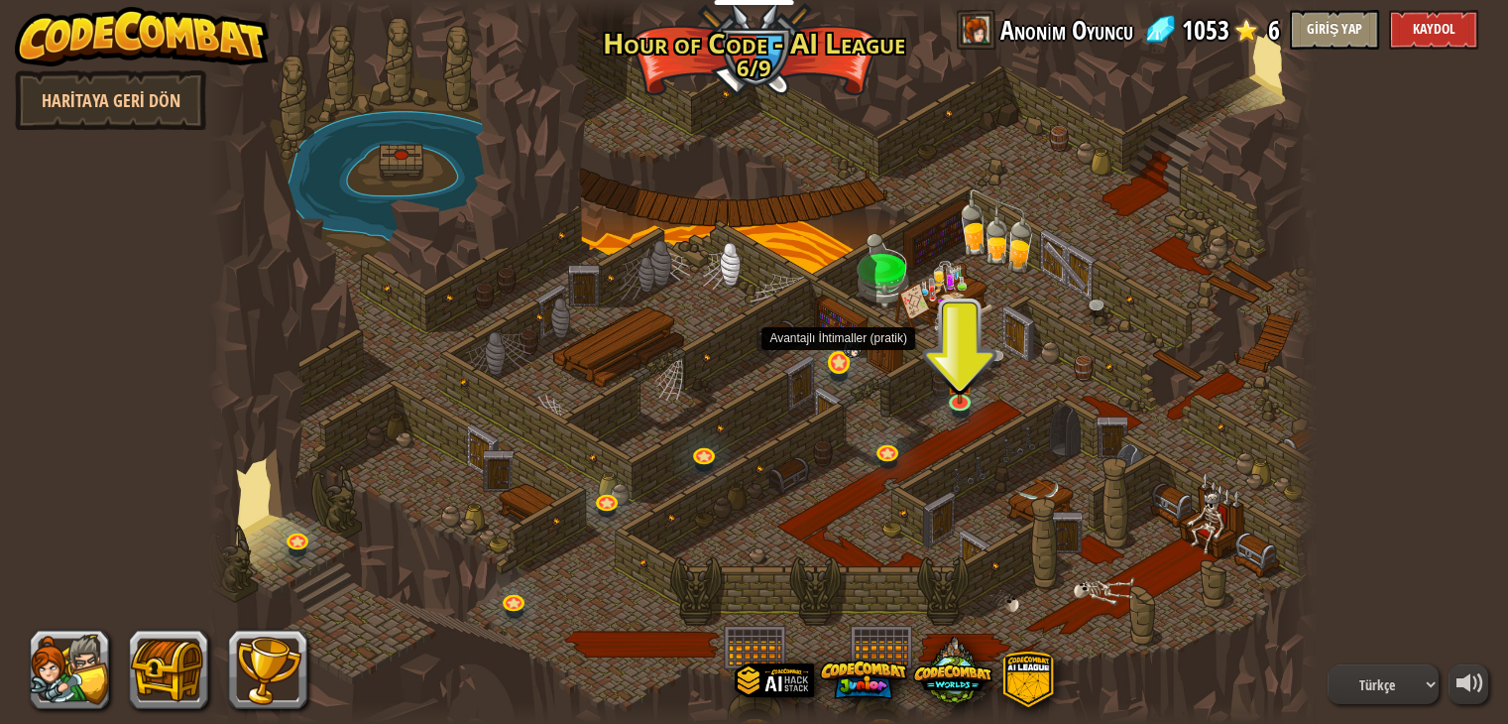
click at [852, 356] on img at bounding box center [853, 349] width 20 height 20
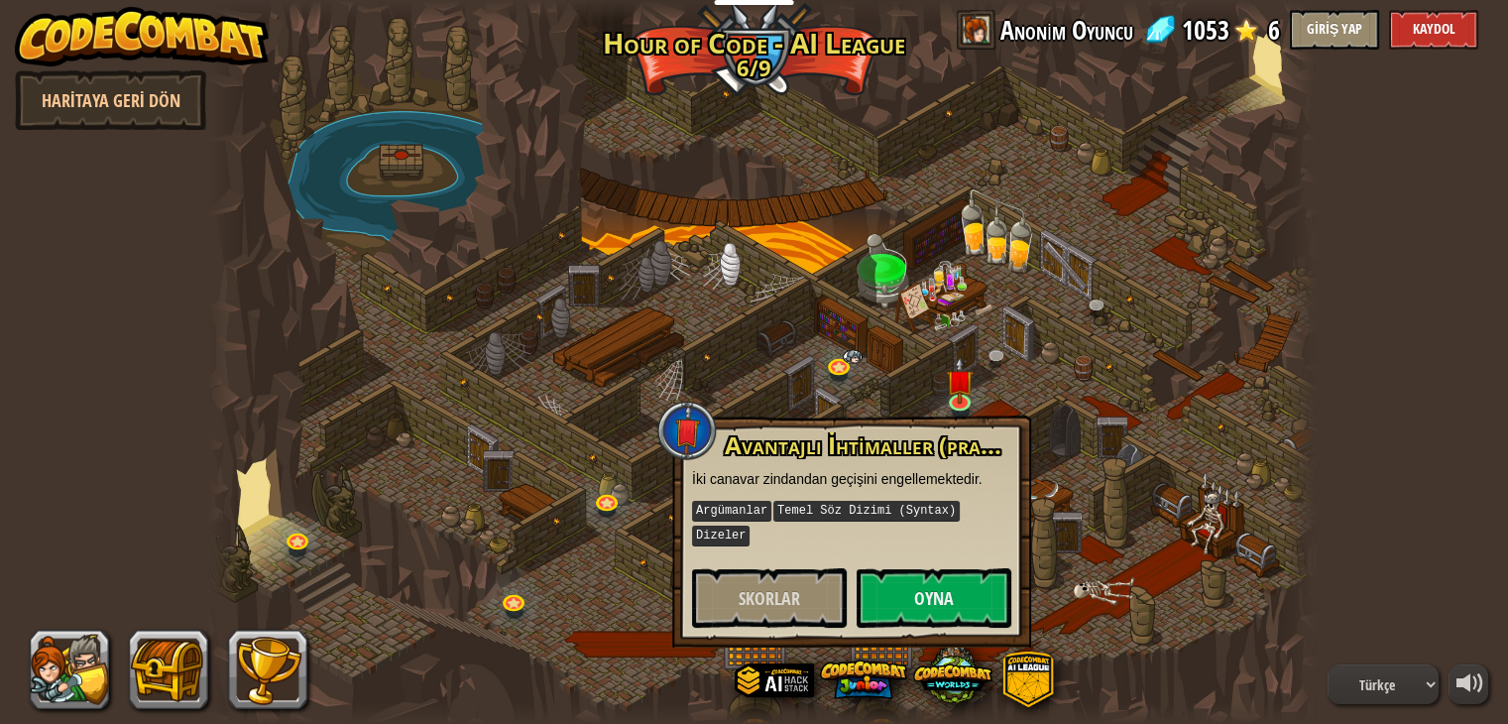
drag, startPoint x: 784, startPoint y: 231, endPoint x: 785, endPoint y: 346, distance: 115.0
click at [784, 232] on div at bounding box center [762, 362] width 1108 height 724
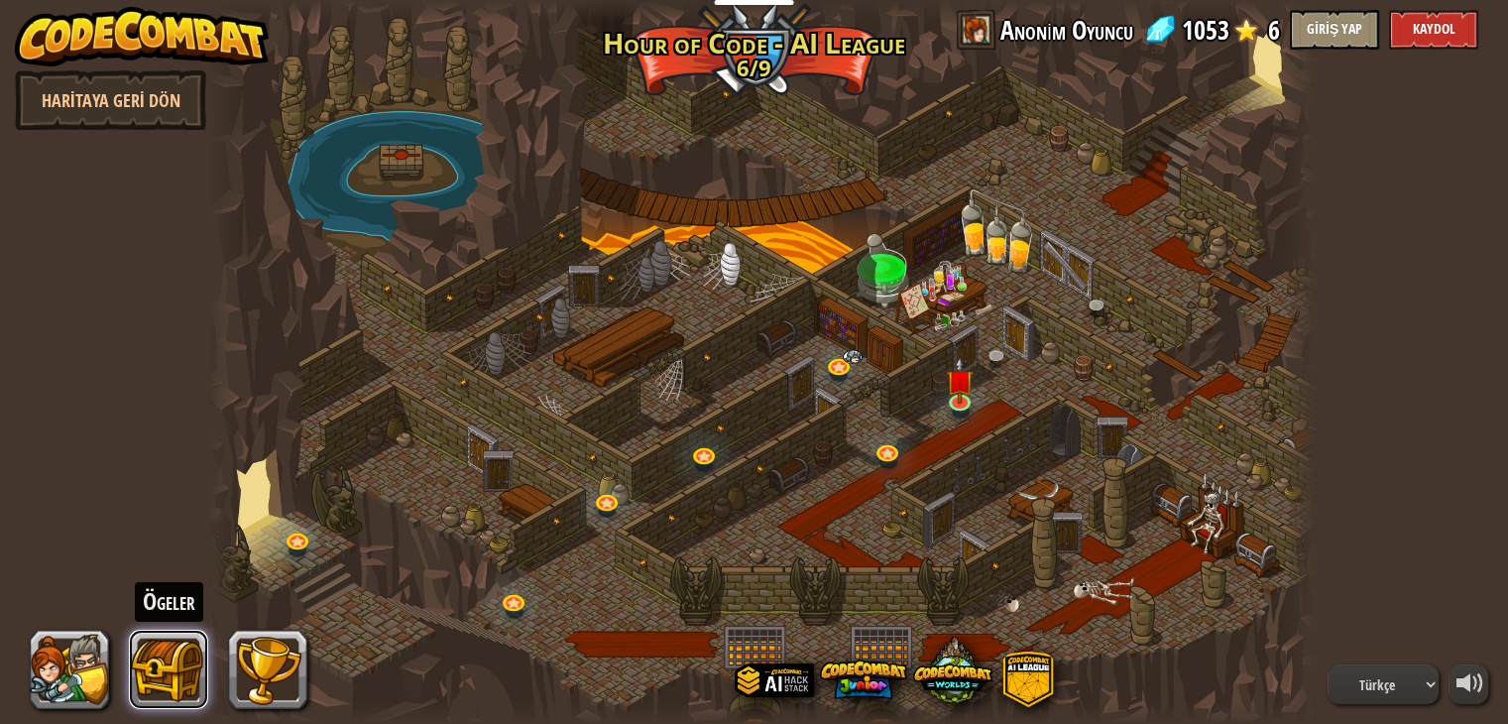
click at [170, 660] on button at bounding box center [168, 669] width 79 height 79
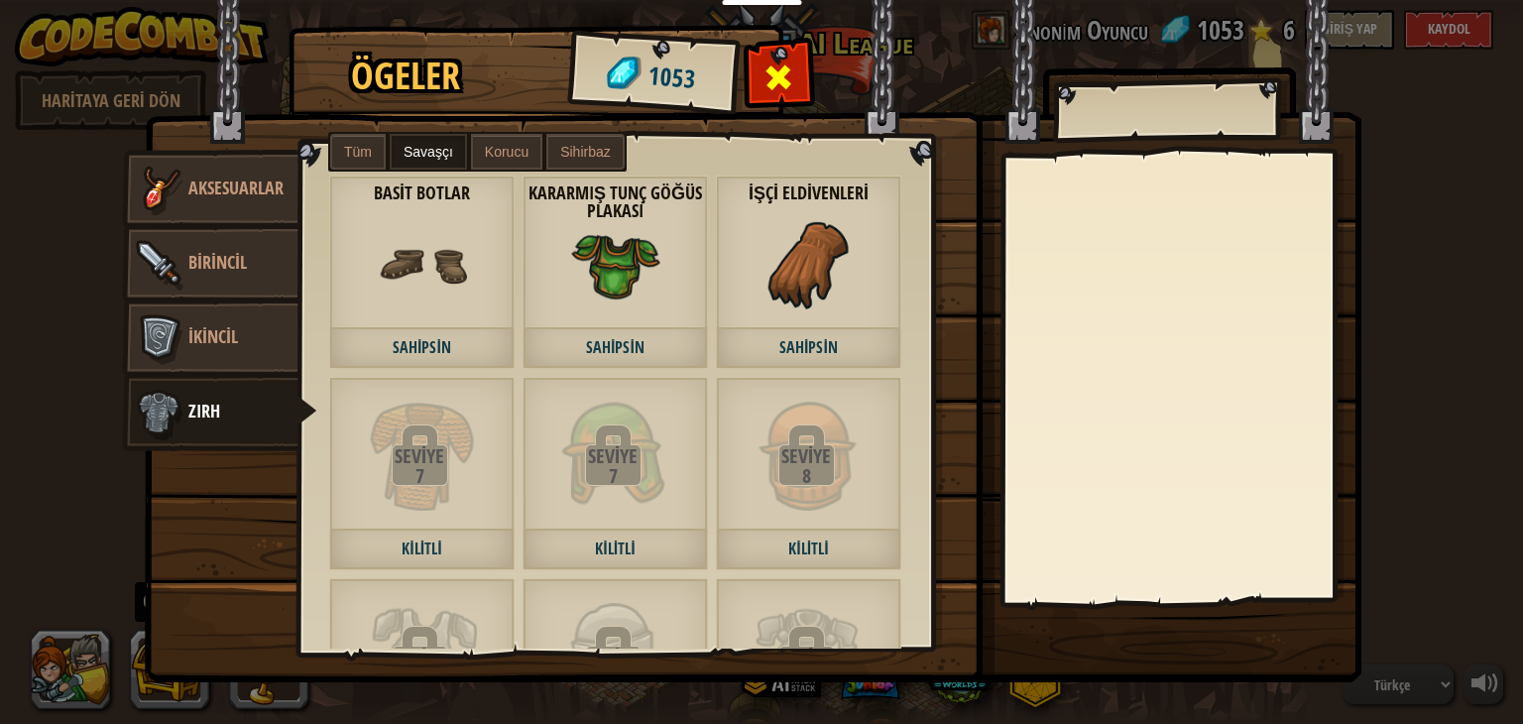
click at [778, 73] on span at bounding box center [780, 77] width 32 height 32
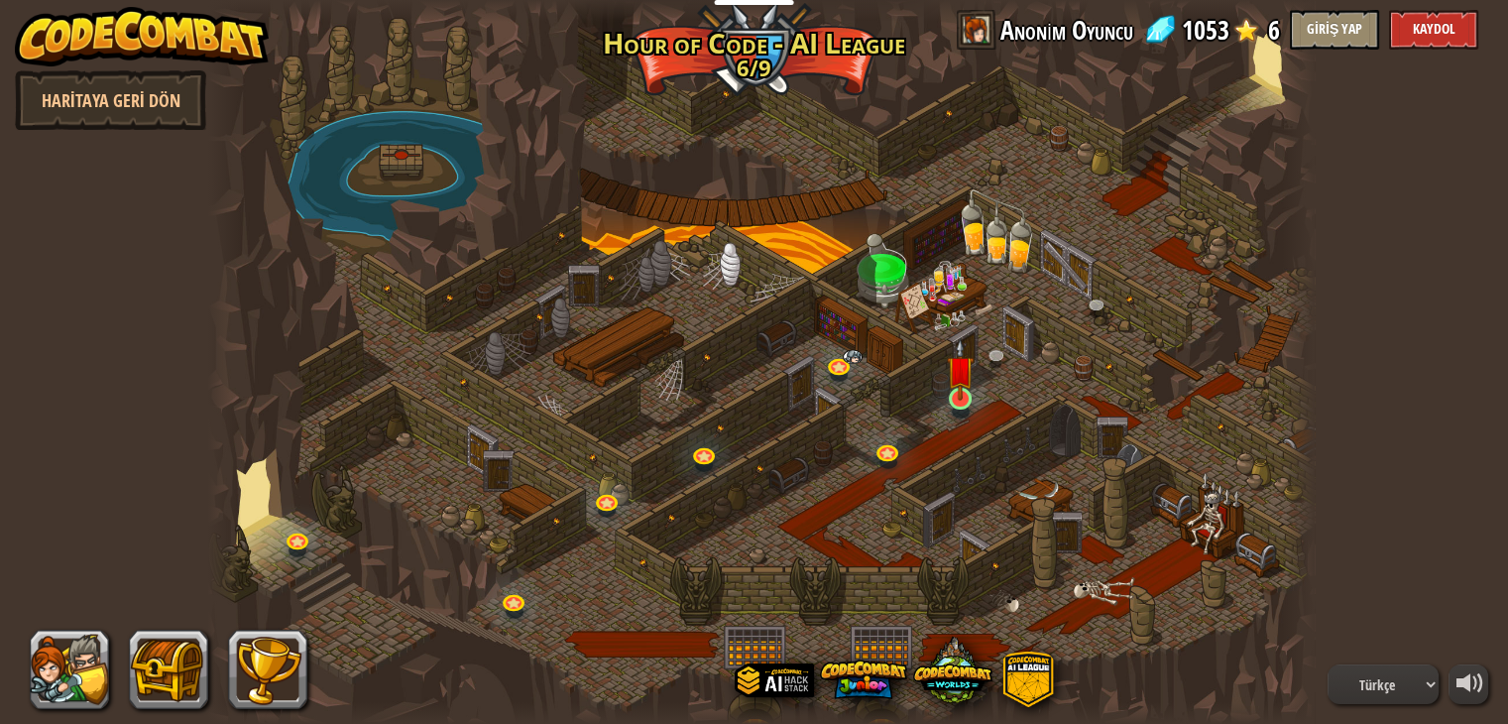
drag, startPoint x: 954, startPoint y: 407, endPoint x: 972, endPoint y: 370, distance: 40.8
click at [967, 380] on div "Storm Siege (Kilitli) Deep in the [GEOGRAPHIC_DATA]... two forces emerged! Magi…" at bounding box center [762, 362] width 1108 height 724
click at [972, 370] on img at bounding box center [961, 369] width 28 height 63
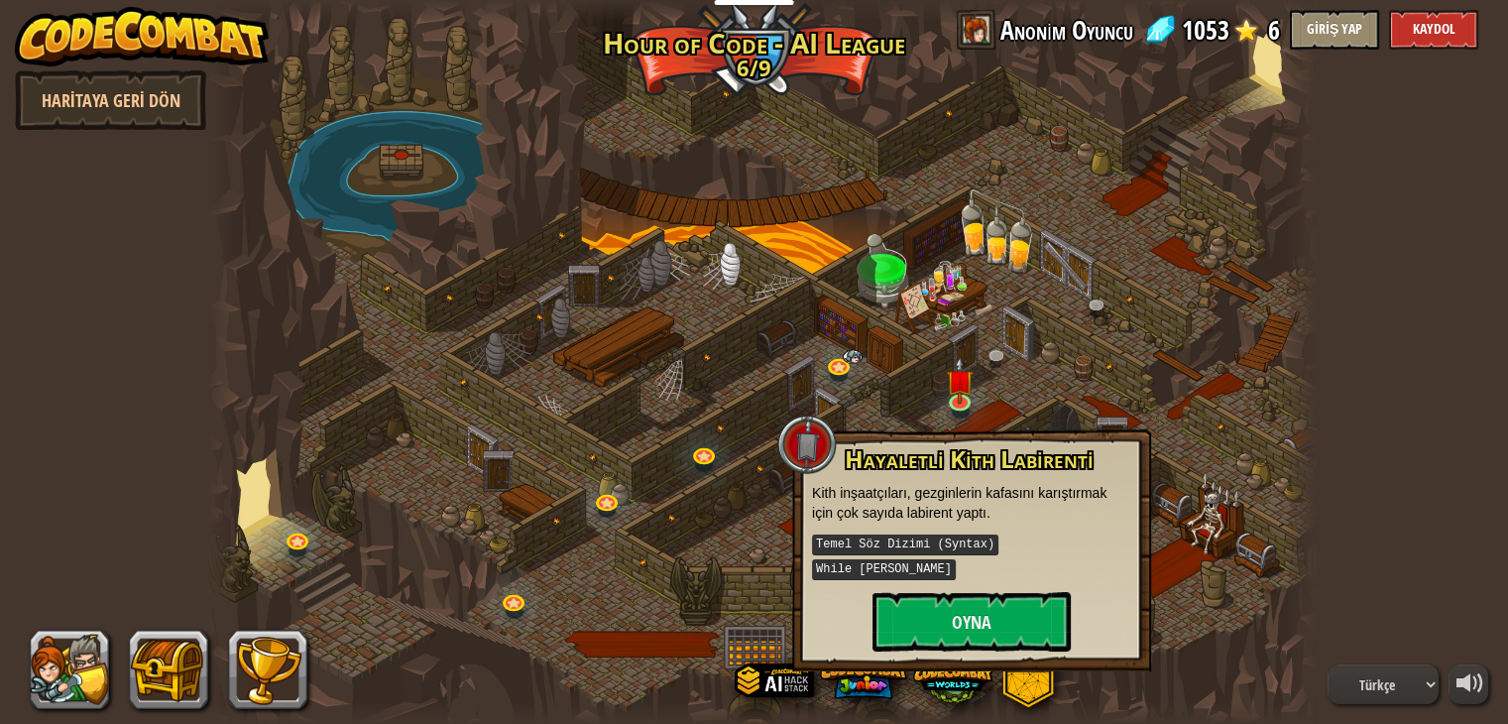
click at [1064, 338] on div at bounding box center [762, 362] width 1108 height 724
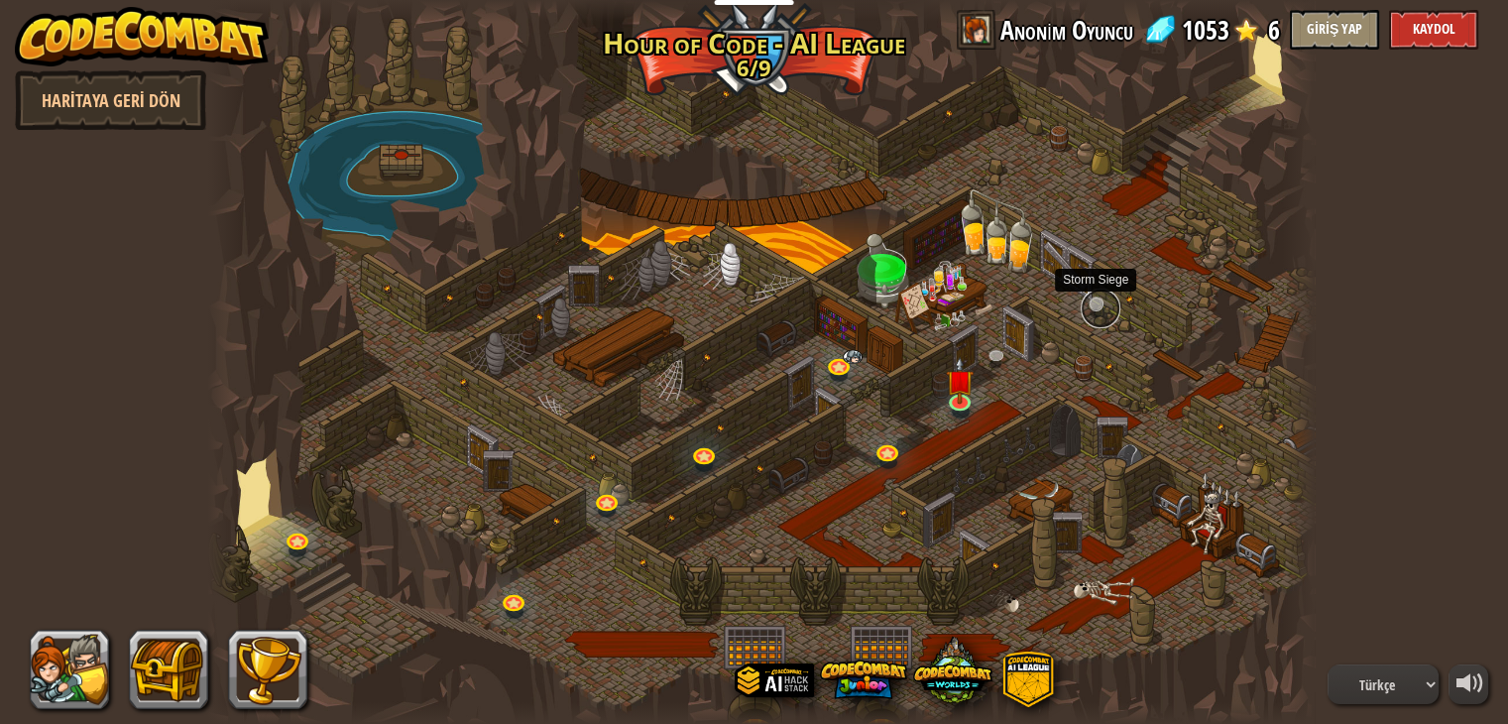
click at [1094, 312] on link at bounding box center [1101, 309] width 40 height 40
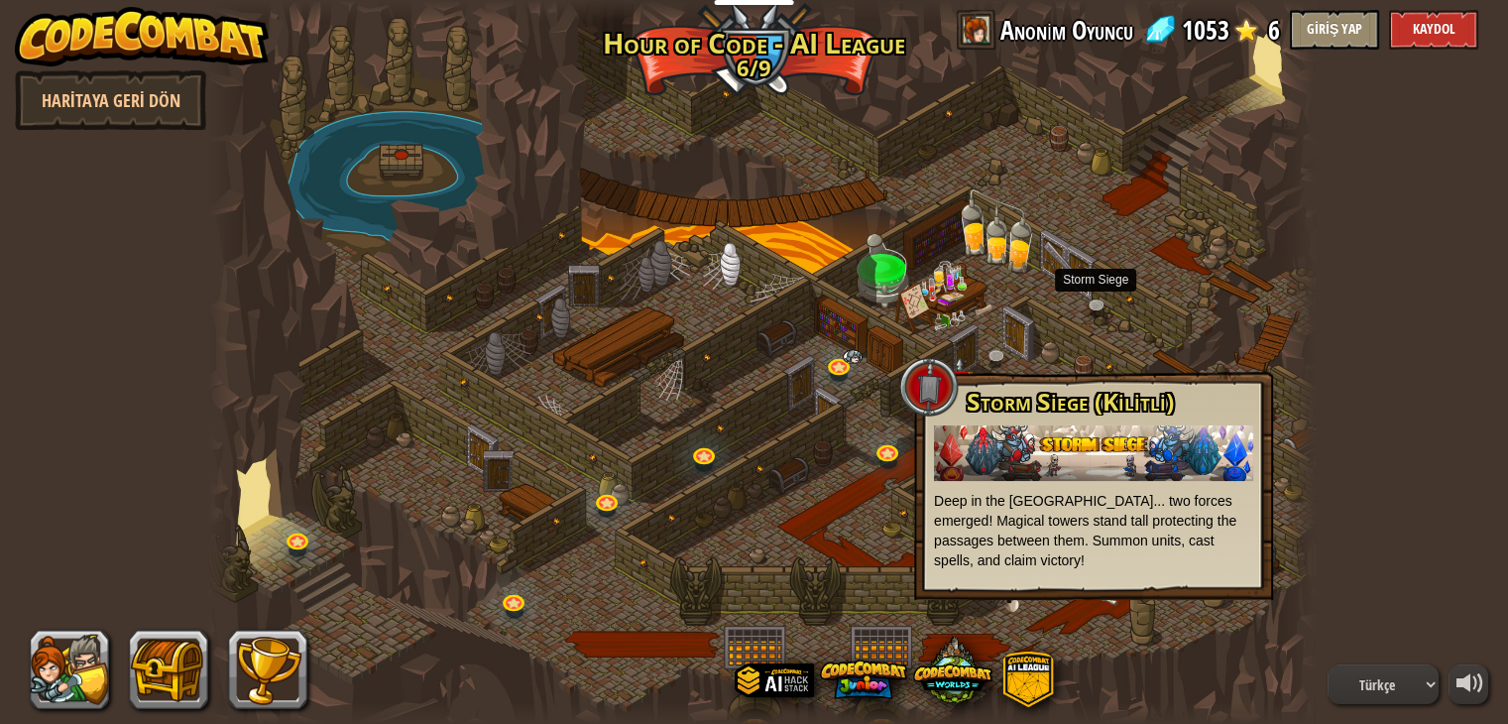
click at [1137, 172] on div at bounding box center [762, 362] width 1108 height 724
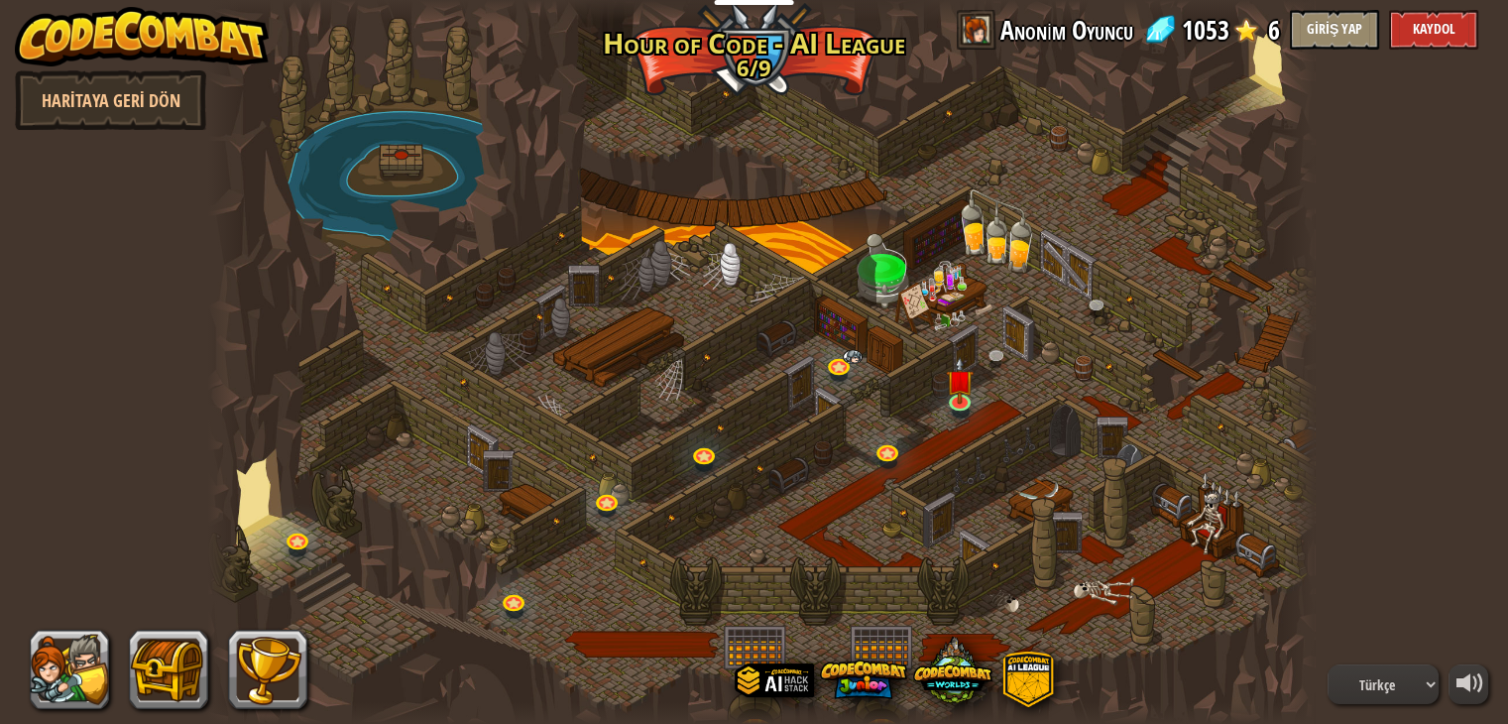
drag, startPoint x: 1159, startPoint y: 419, endPoint x: 1051, endPoint y: 303, distance: 158.6
click at [603, 362] on div at bounding box center [762, 362] width 1108 height 724
click at [970, 388] on img at bounding box center [961, 369] width 28 height 63
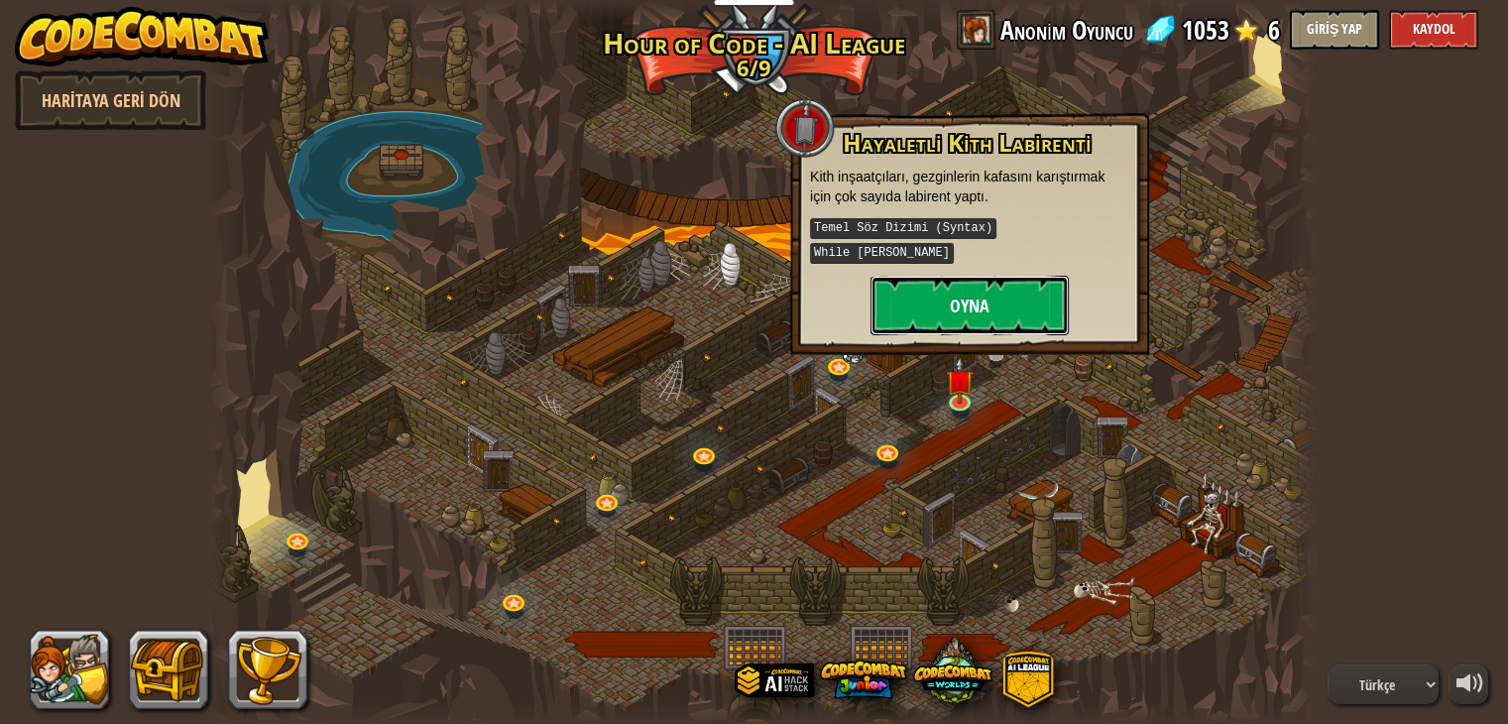
click at [992, 276] on button "Oyna" at bounding box center [970, 306] width 198 height 60
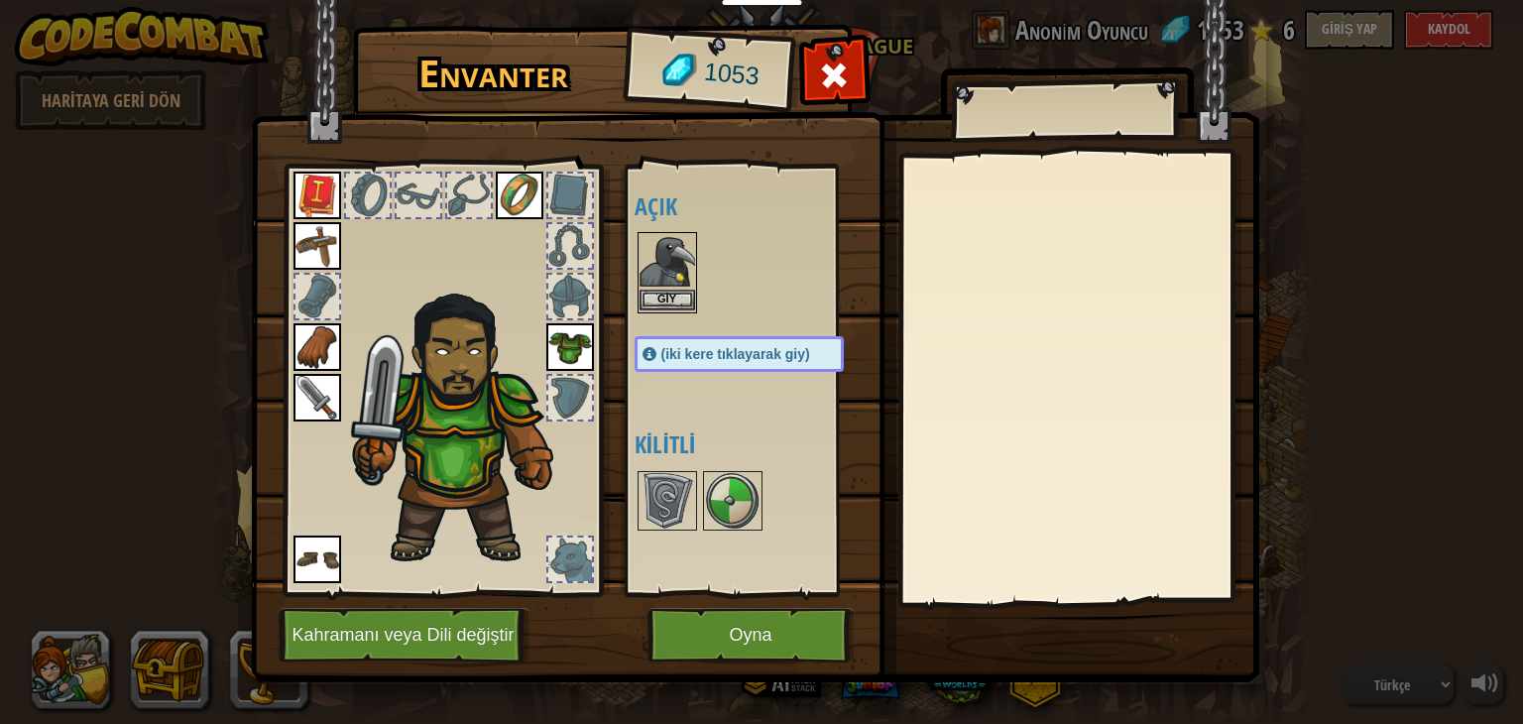
click at [673, 242] on img at bounding box center [668, 262] width 56 height 56
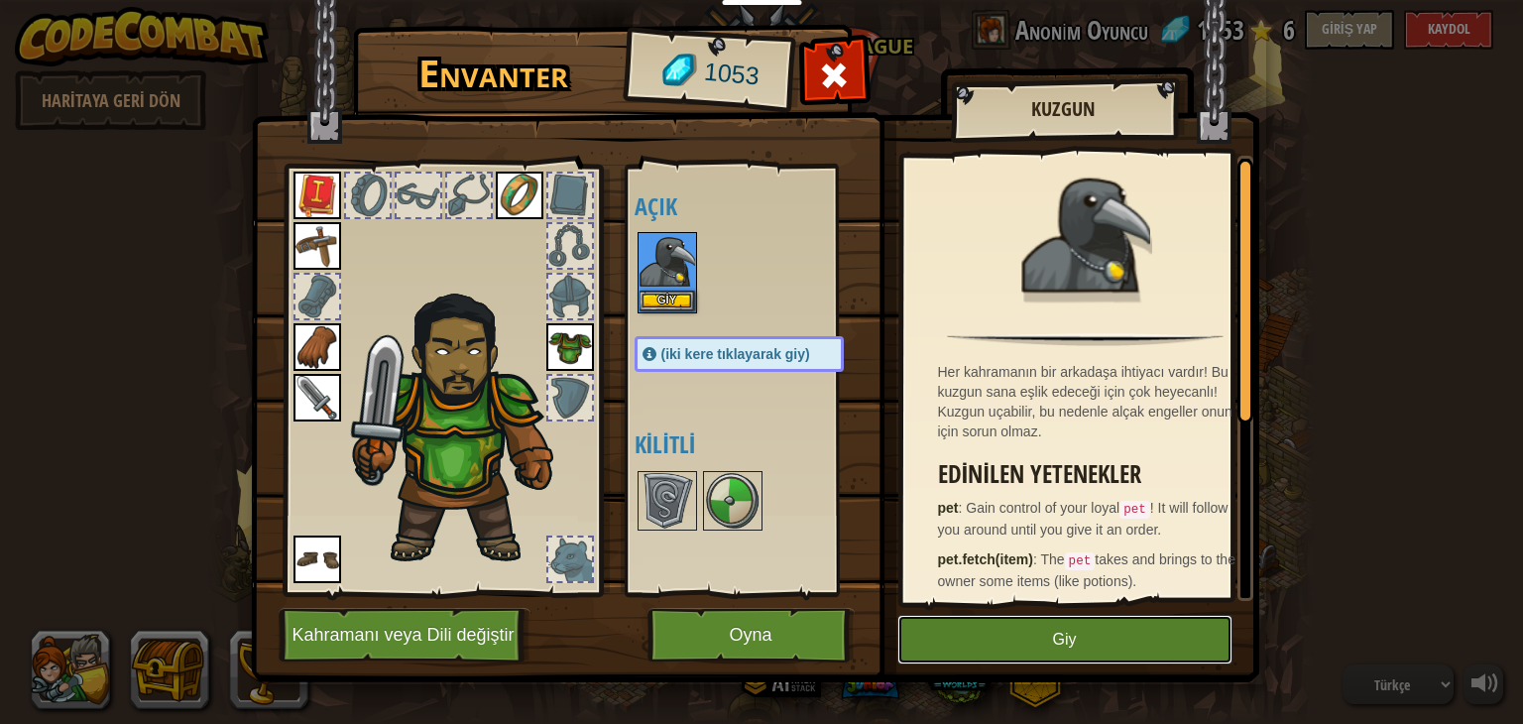
click at [1020, 619] on button "Giy" at bounding box center [1065, 640] width 335 height 50
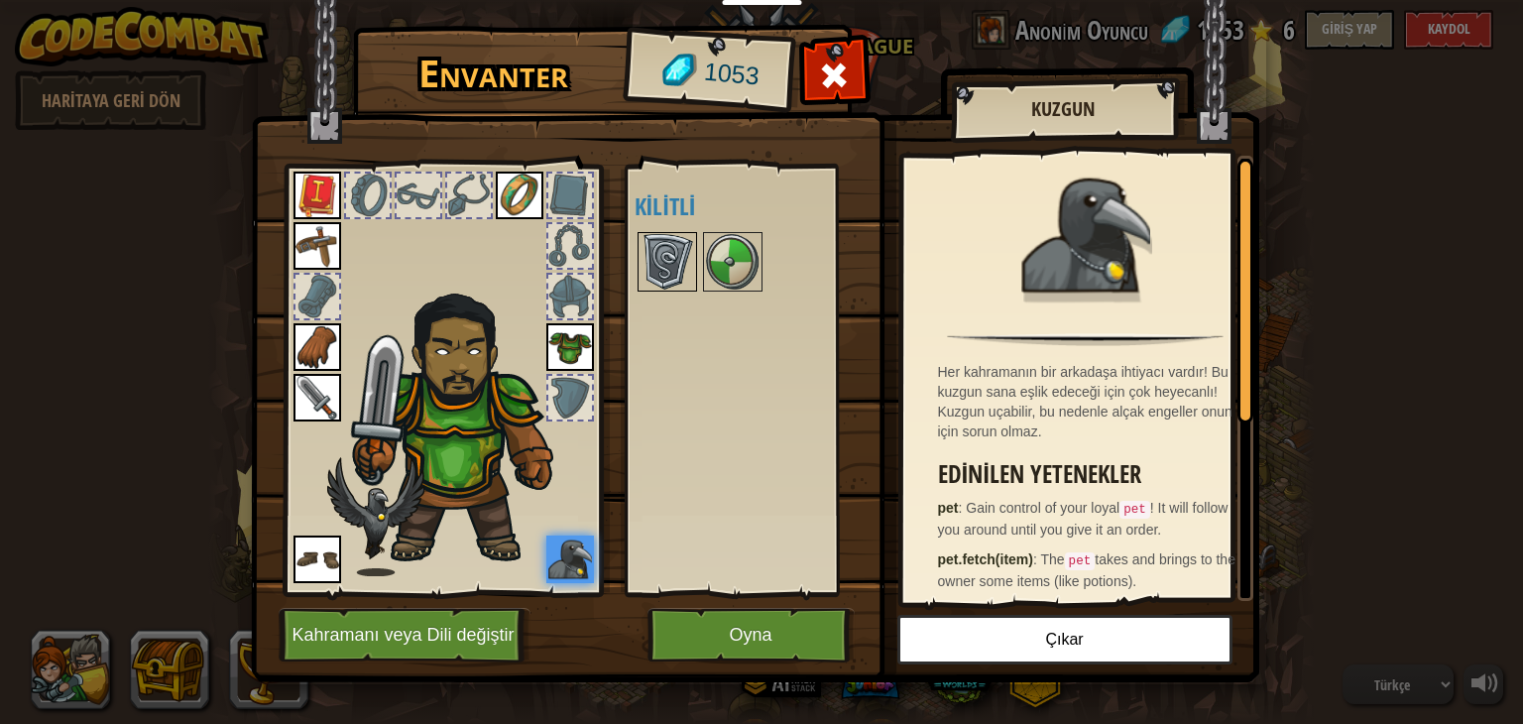
click at [666, 286] on img at bounding box center [668, 262] width 56 height 56
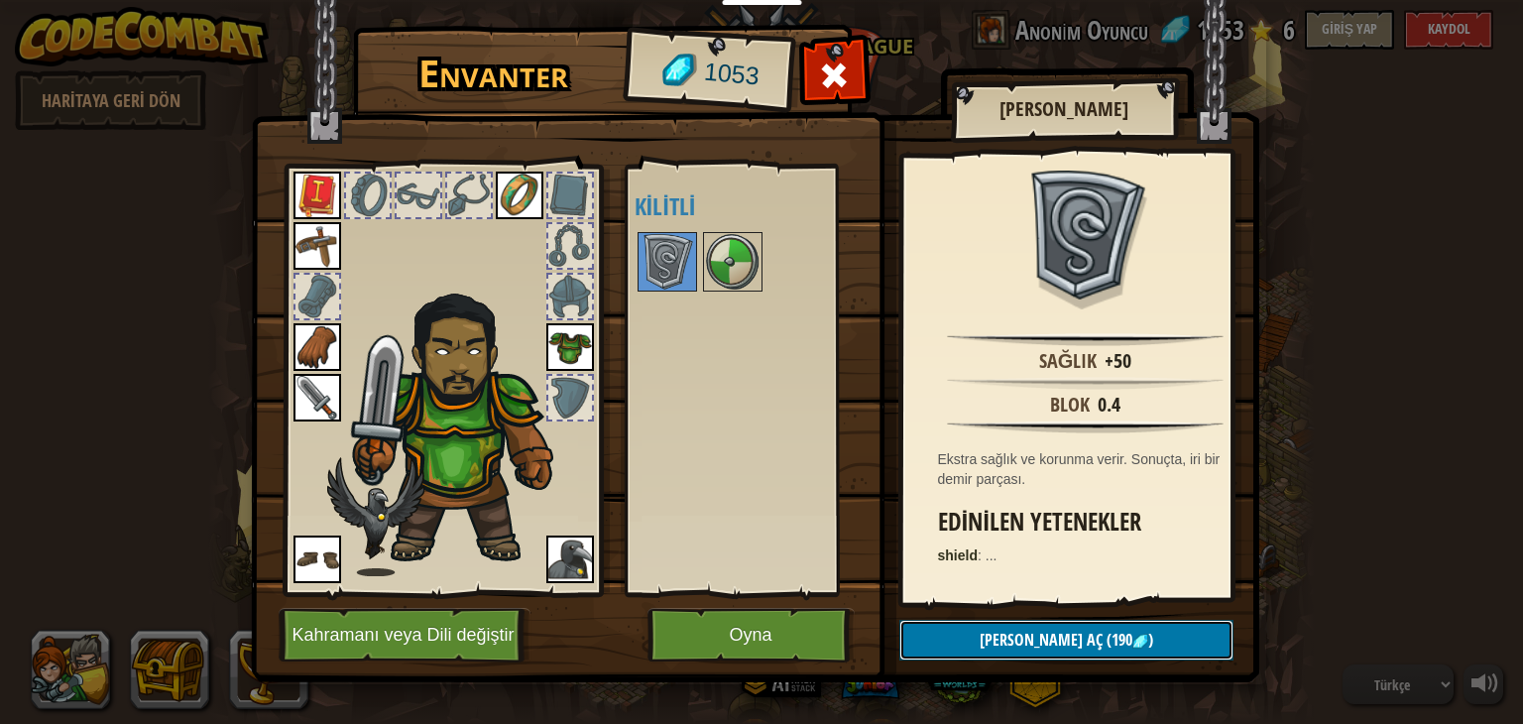
click at [1024, 632] on span "[PERSON_NAME] aç" at bounding box center [1041, 640] width 123 height 22
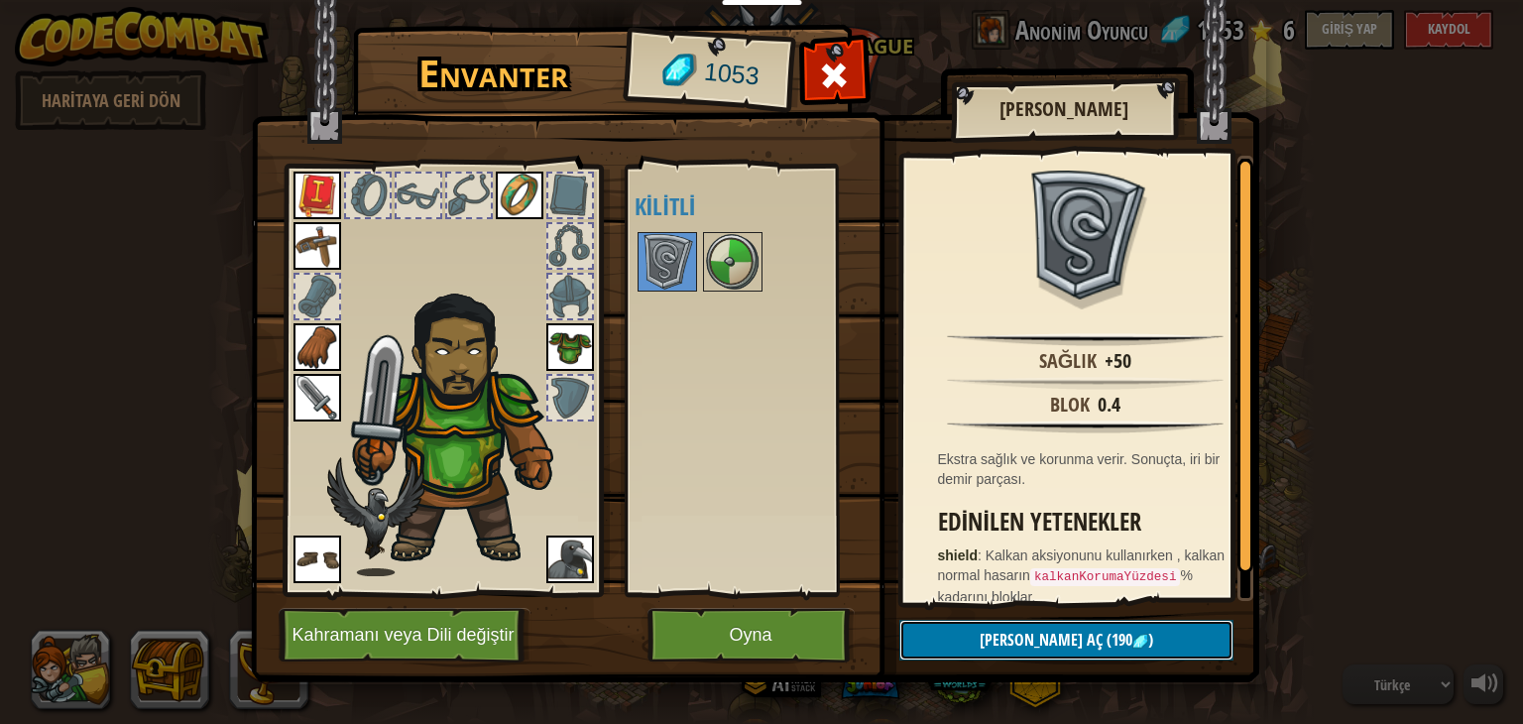
click at [992, 652] on button "Kilidi aç (190 )" at bounding box center [1066, 640] width 334 height 41
click at [1023, 624] on button "Devam et" at bounding box center [1066, 640] width 334 height 41
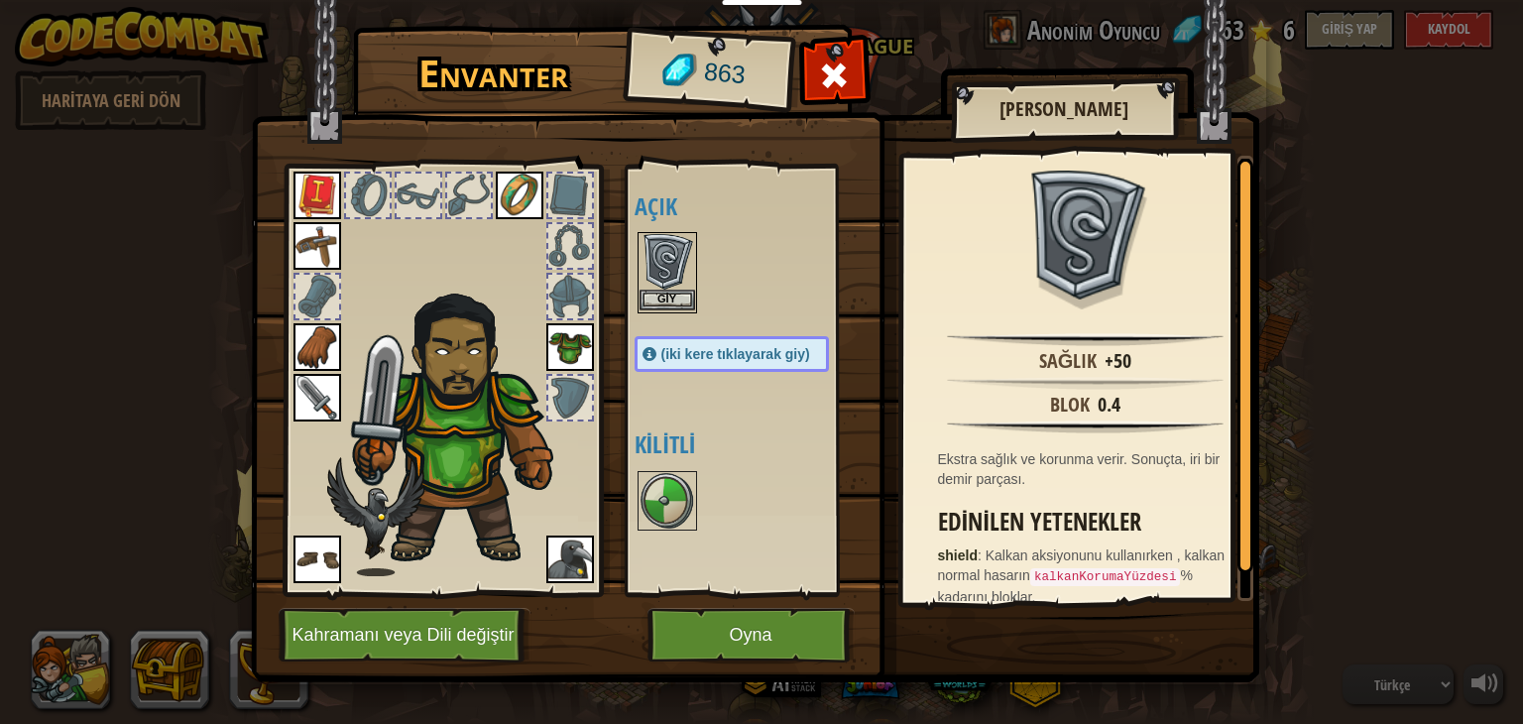
click at [681, 247] on img at bounding box center [668, 262] width 56 height 56
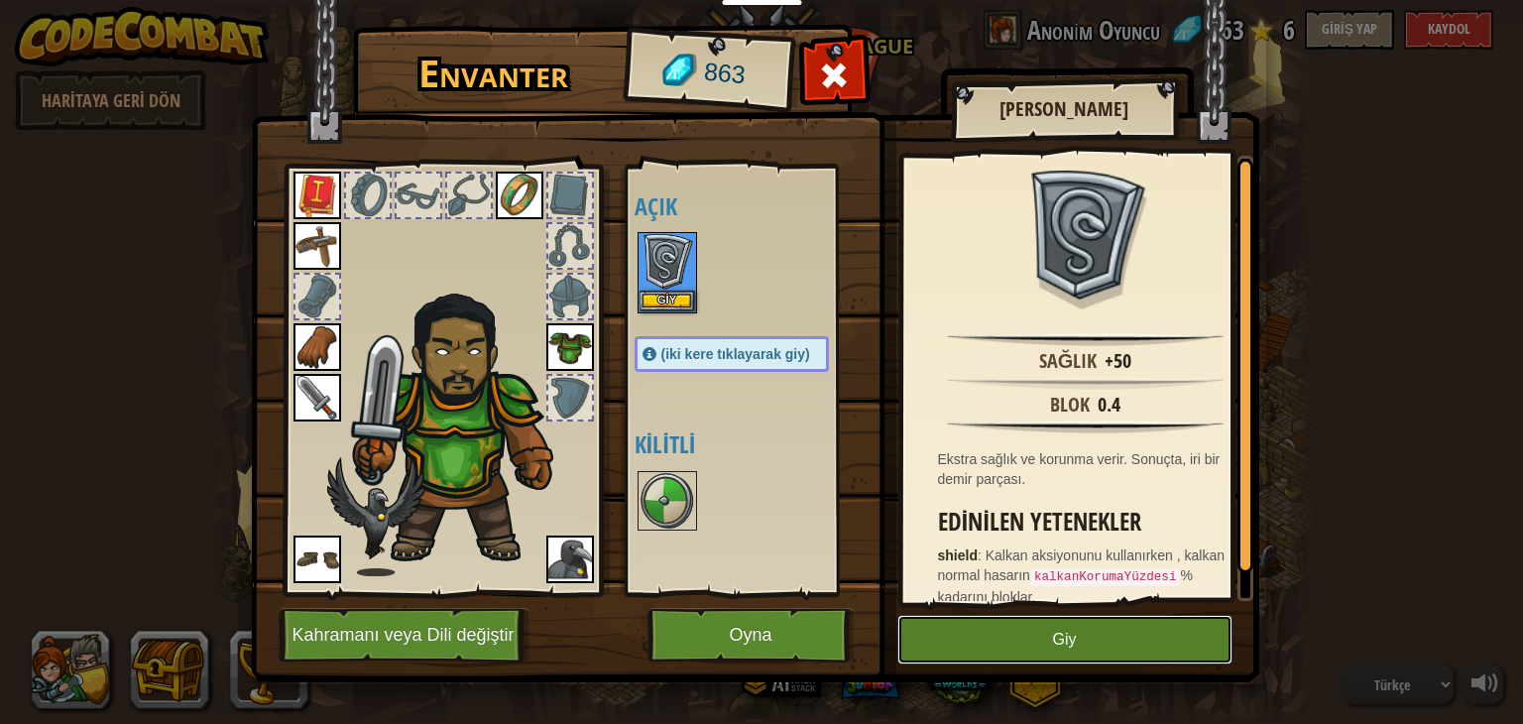
click at [1093, 652] on button "Giy" at bounding box center [1065, 640] width 335 height 50
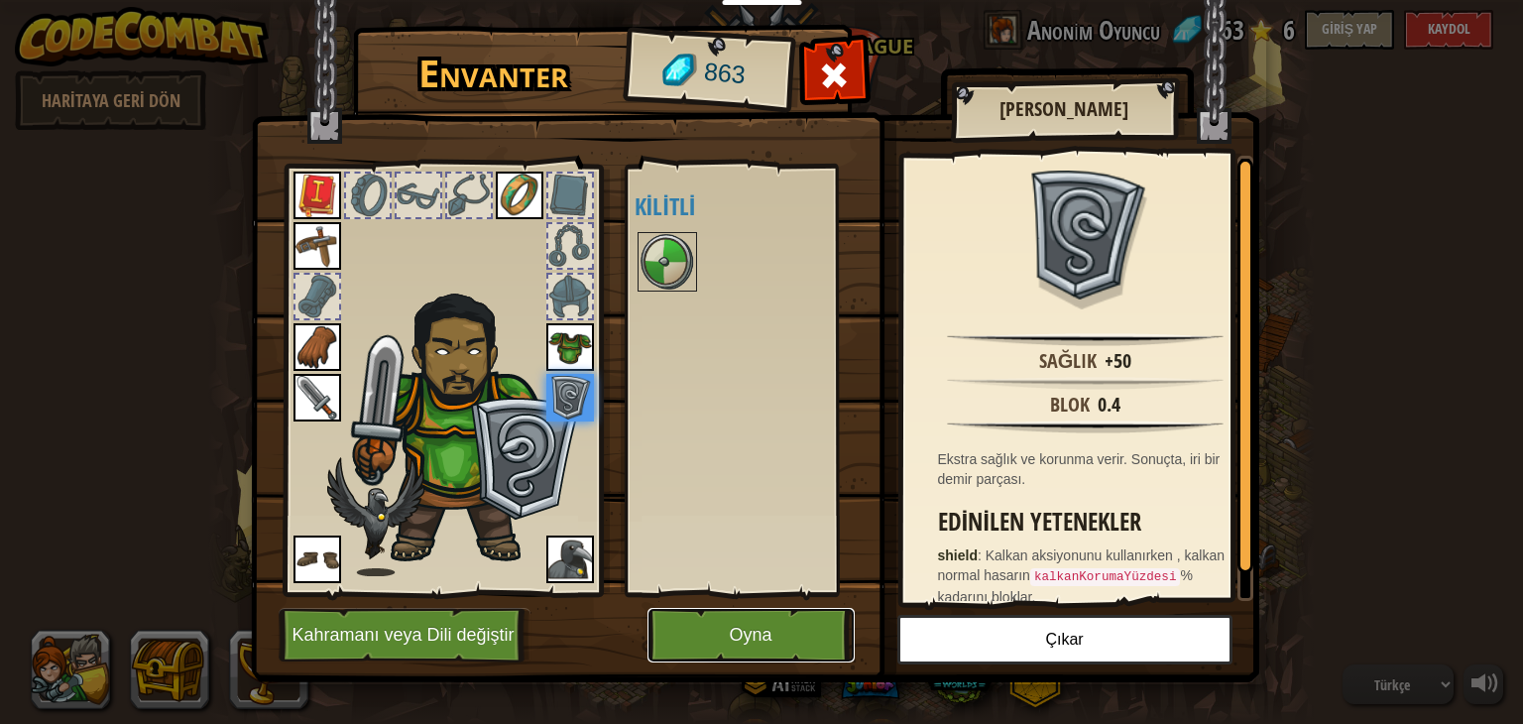
click at [777, 621] on button "Oyna" at bounding box center [751, 635] width 207 height 55
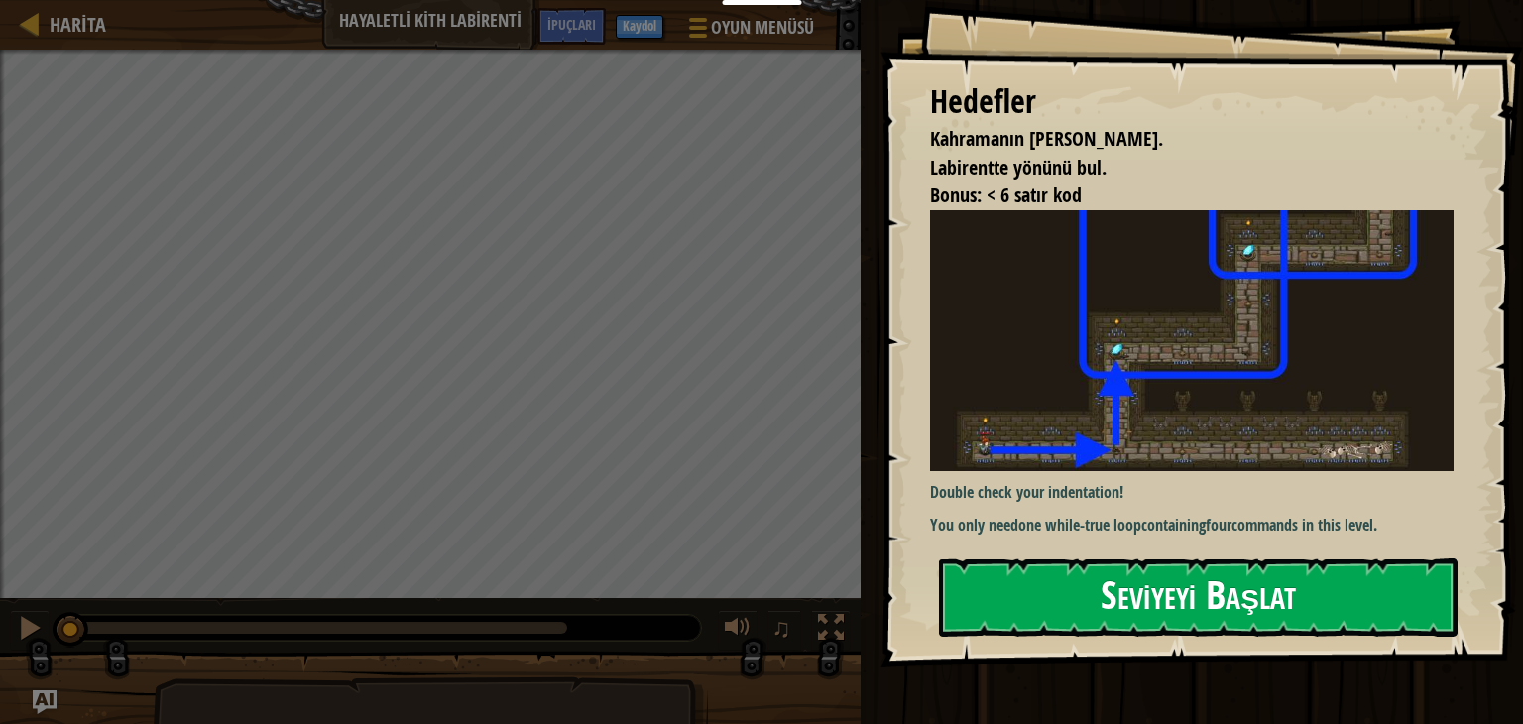
click at [995, 531] on div "Double check your indentation! You only need one while-true loop containing fou…" at bounding box center [1199, 374] width 539 height 329
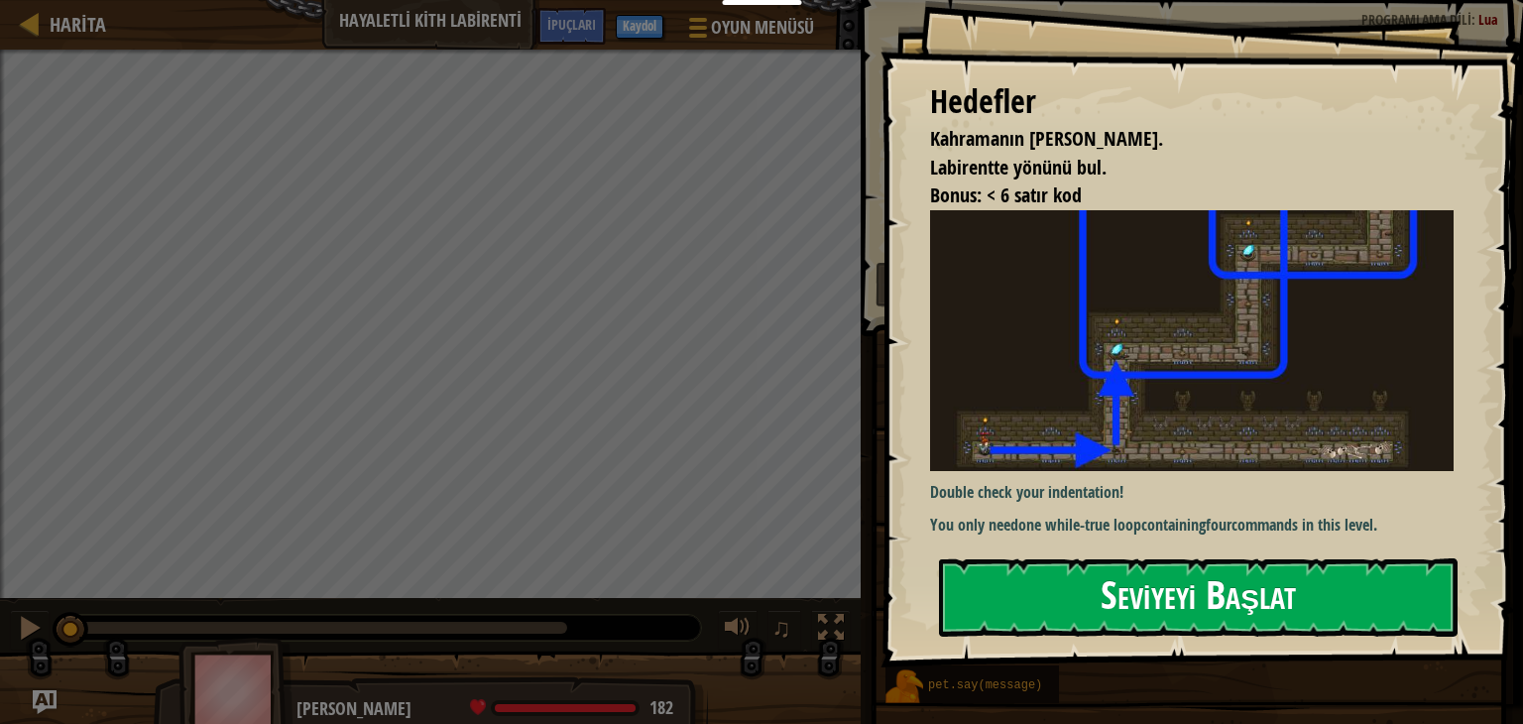
drag, startPoint x: 948, startPoint y: 599, endPoint x: 941, endPoint y: 591, distance: 10.5
click at [941, 591] on button "Seviyeyi Başlat" at bounding box center [1198, 597] width 519 height 78
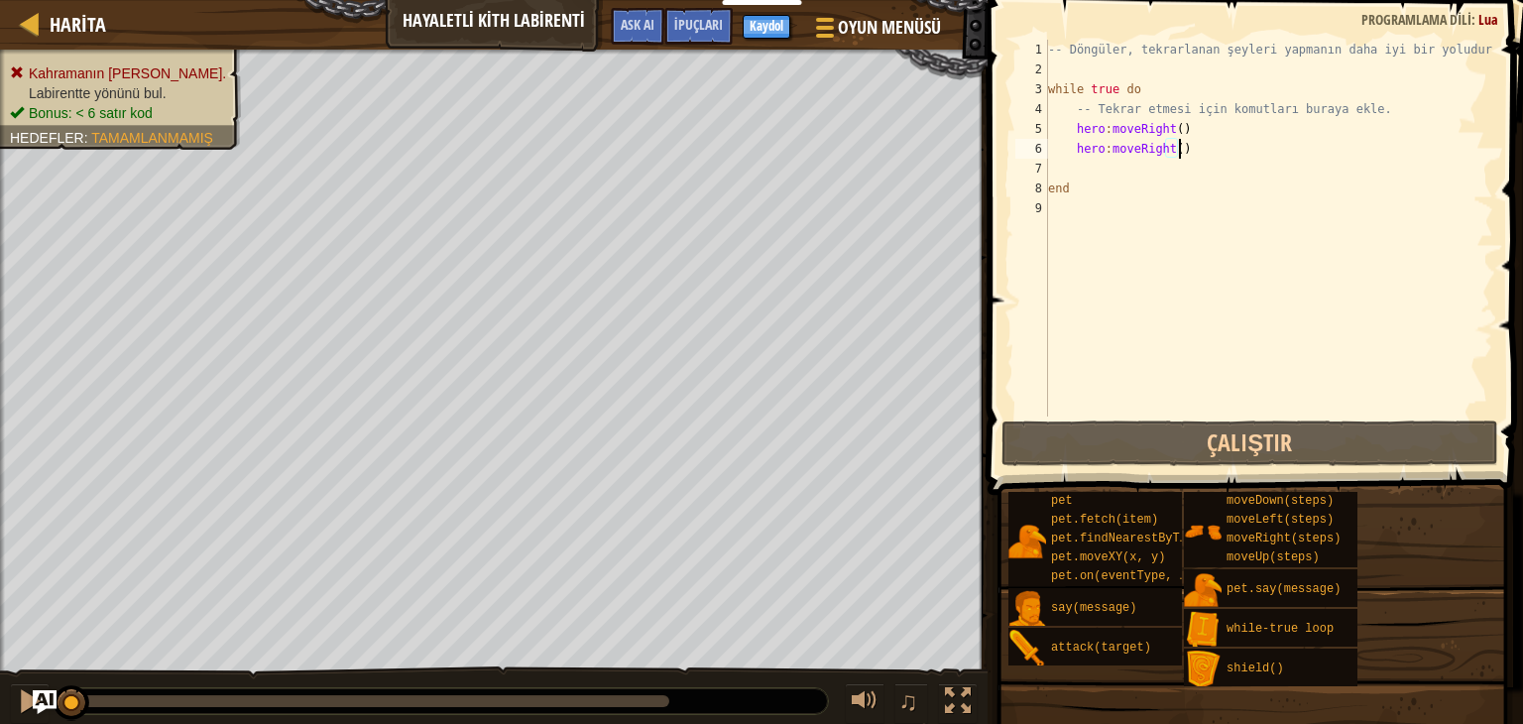
click at [1180, 153] on div "-- Döngüler, tekrarlanan şeyleri yapmanın daha iyi bir yoludur. while true do -…" at bounding box center [1268, 248] width 449 height 417
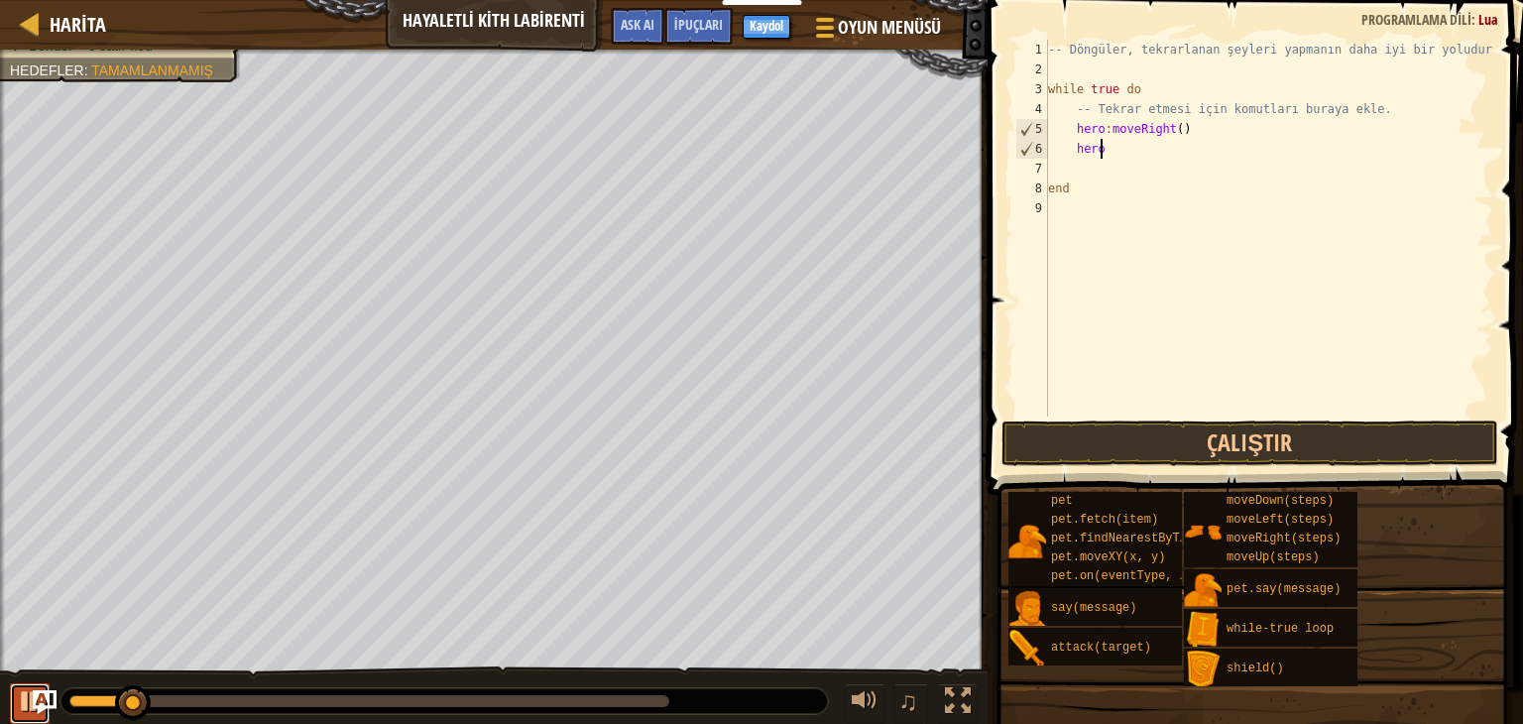
click at [17, 703] on div at bounding box center [30, 701] width 26 height 26
type textarea "h"
drag, startPoint x: 1069, startPoint y: 138, endPoint x: 1079, endPoint y: 141, distance: 10.4
click at [1070, 138] on div "-- Döngüler, tekrarlanan şeyleri yapmanın daha iyi bir yoludur. while true do -…" at bounding box center [1268, 248] width 449 height 417
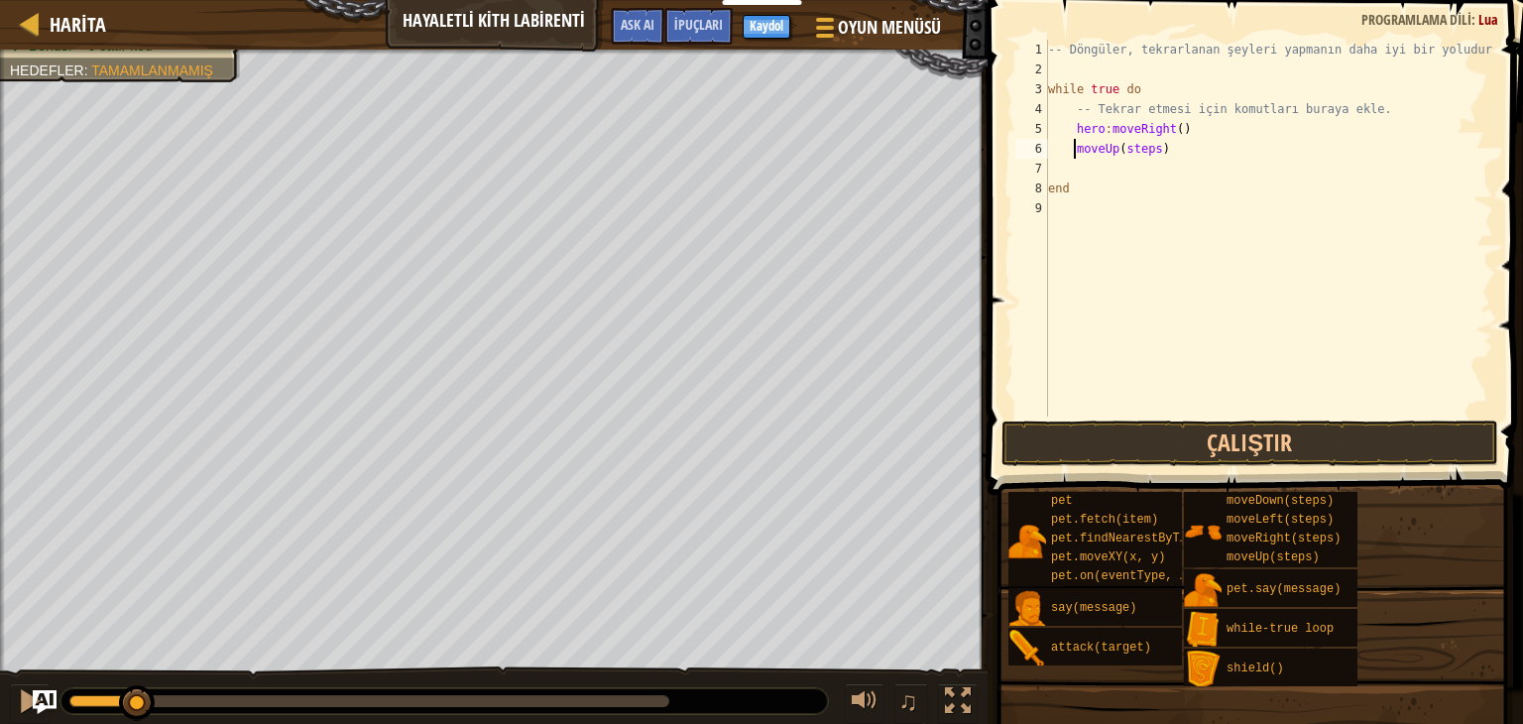
click at [1075, 143] on div "-- Döngüler, tekrarlanan şeyleri yapmanın daha iyi bir yoludur. while true do -…" at bounding box center [1268, 248] width 449 height 417
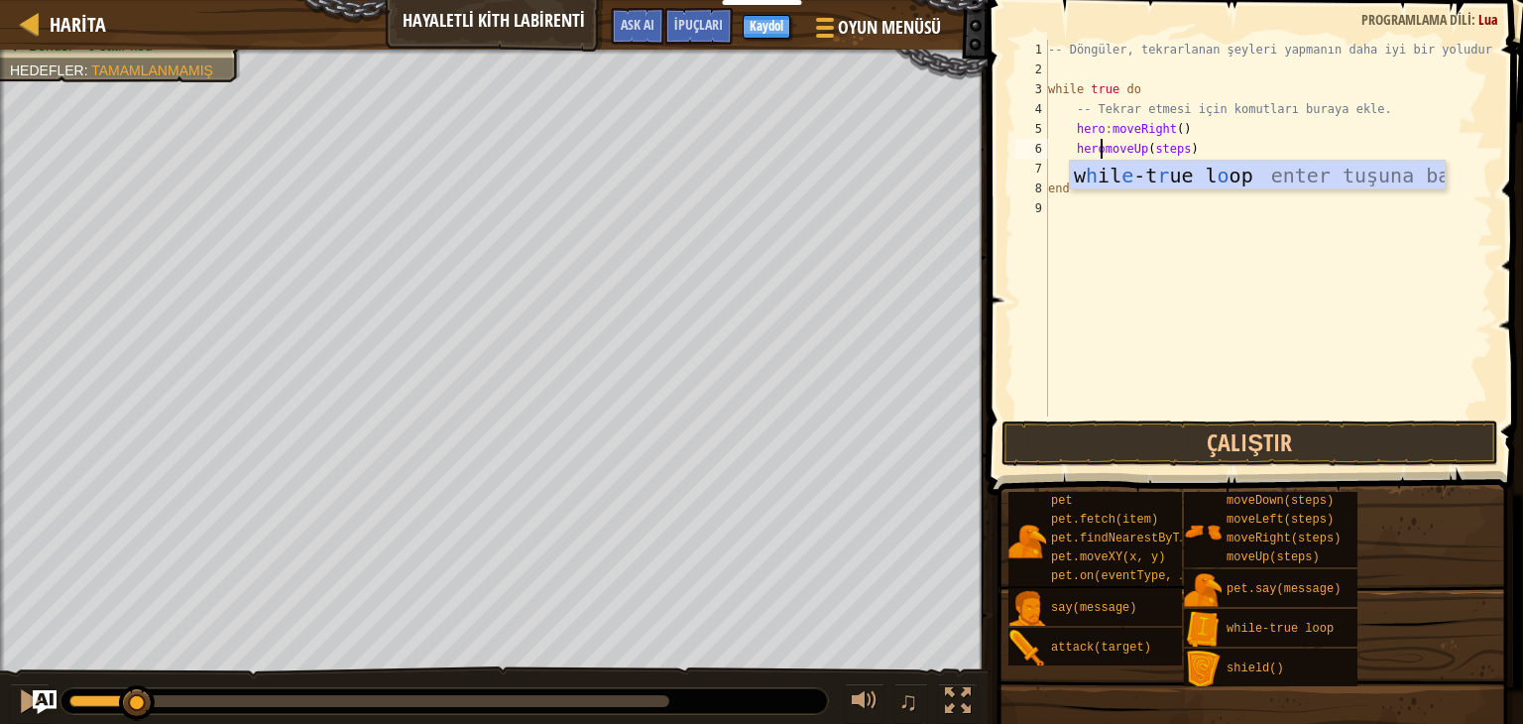
scroll to position [9, 5]
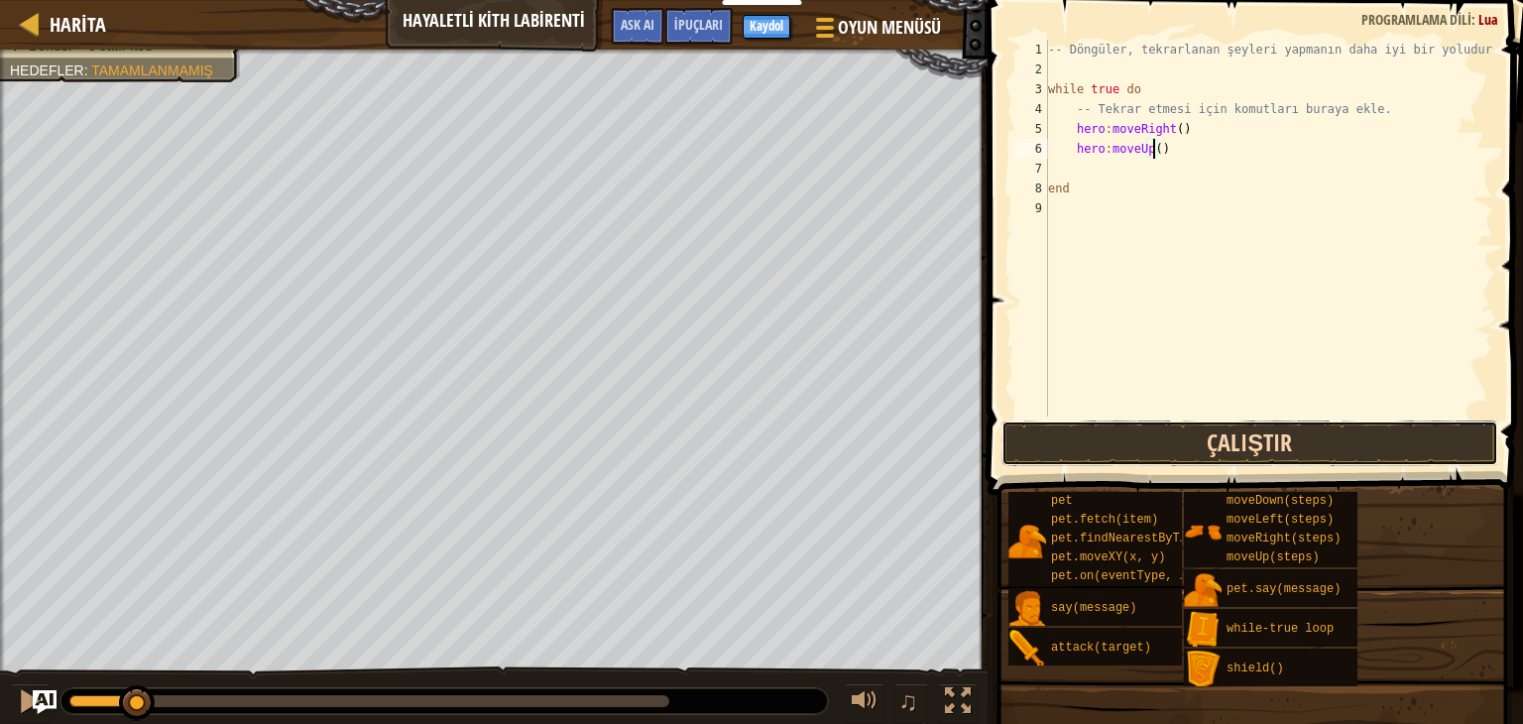
click at [1171, 437] on button "Çalıştır" at bounding box center [1250, 443] width 497 height 46
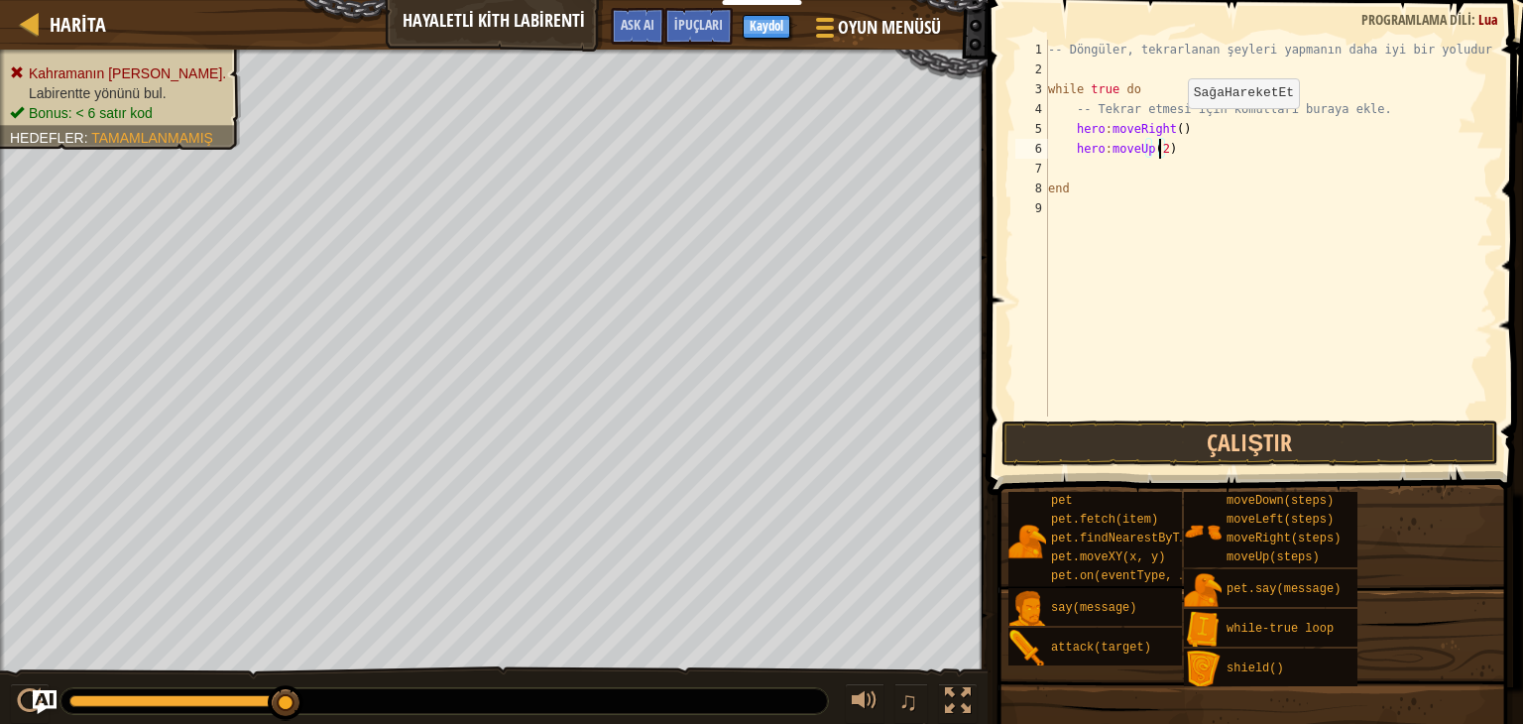
click at [1170, 128] on div "-- Döngüler, tekrarlanan şeyleri yapmanın daha iyi bir yoludur. while true do -…" at bounding box center [1268, 248] width 449 height 417
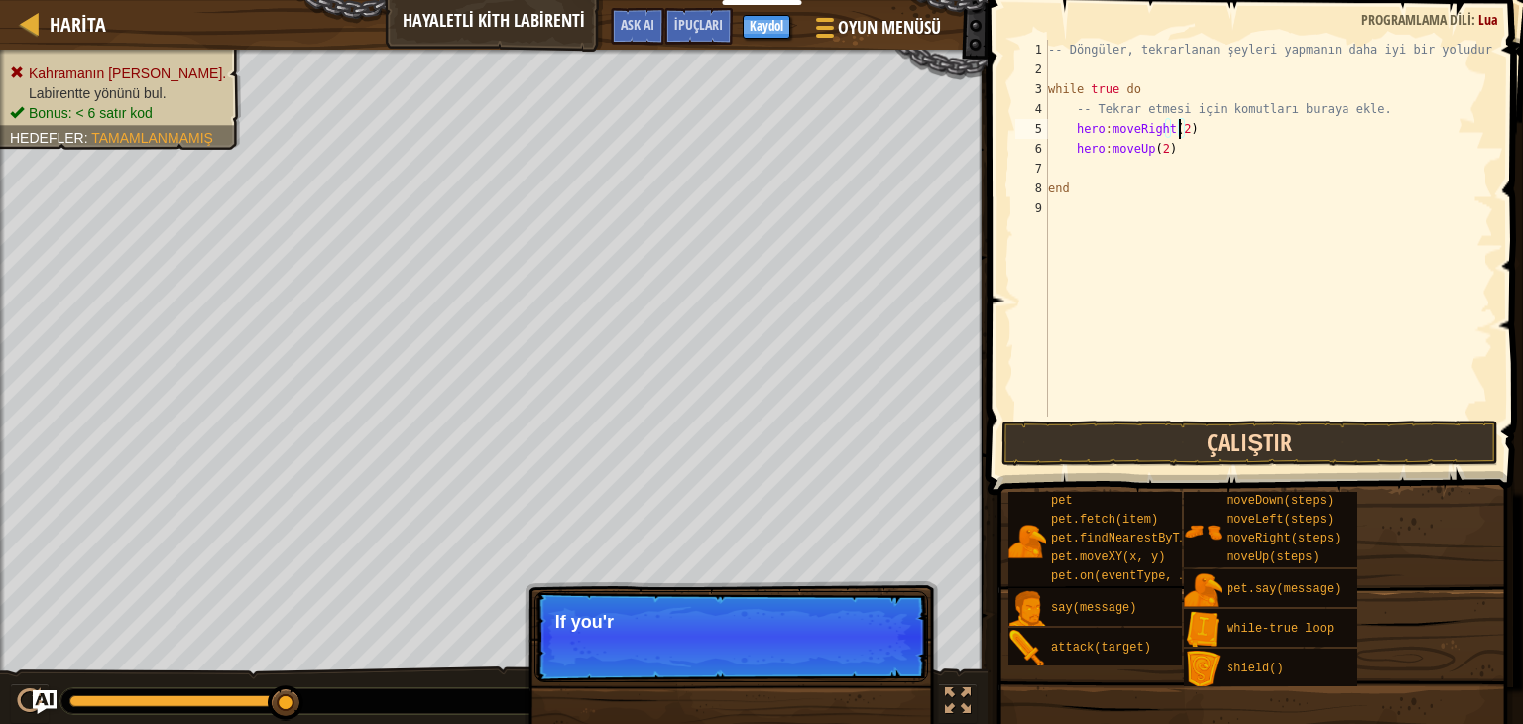
type textarea "hero:moveRight(2)"
click at [1261, 434] on button "Çalıştır" at bounding box center [1250, 443] width 497 height 46
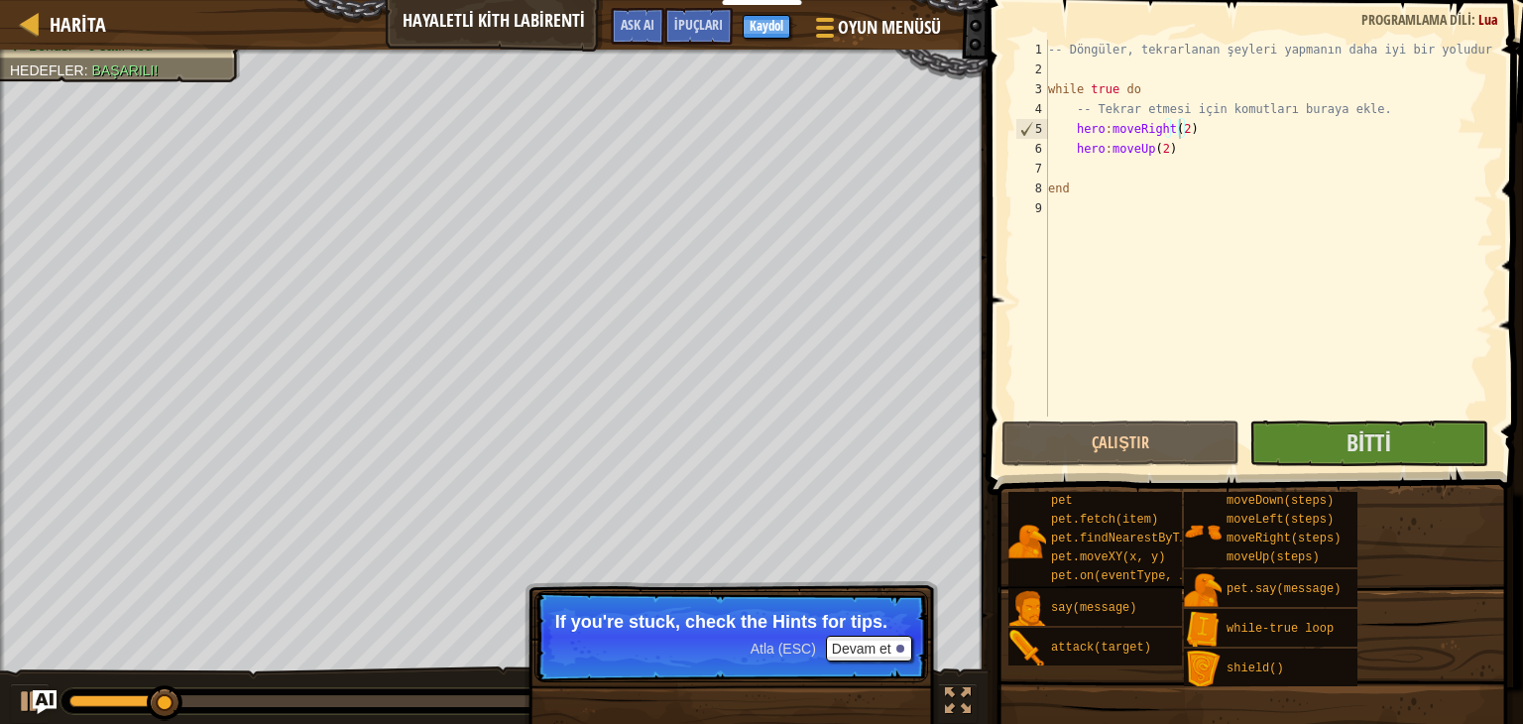
click at [805, 645] on span "Atla (ESC)" at bounding box center [783, 649] width 65 height 16
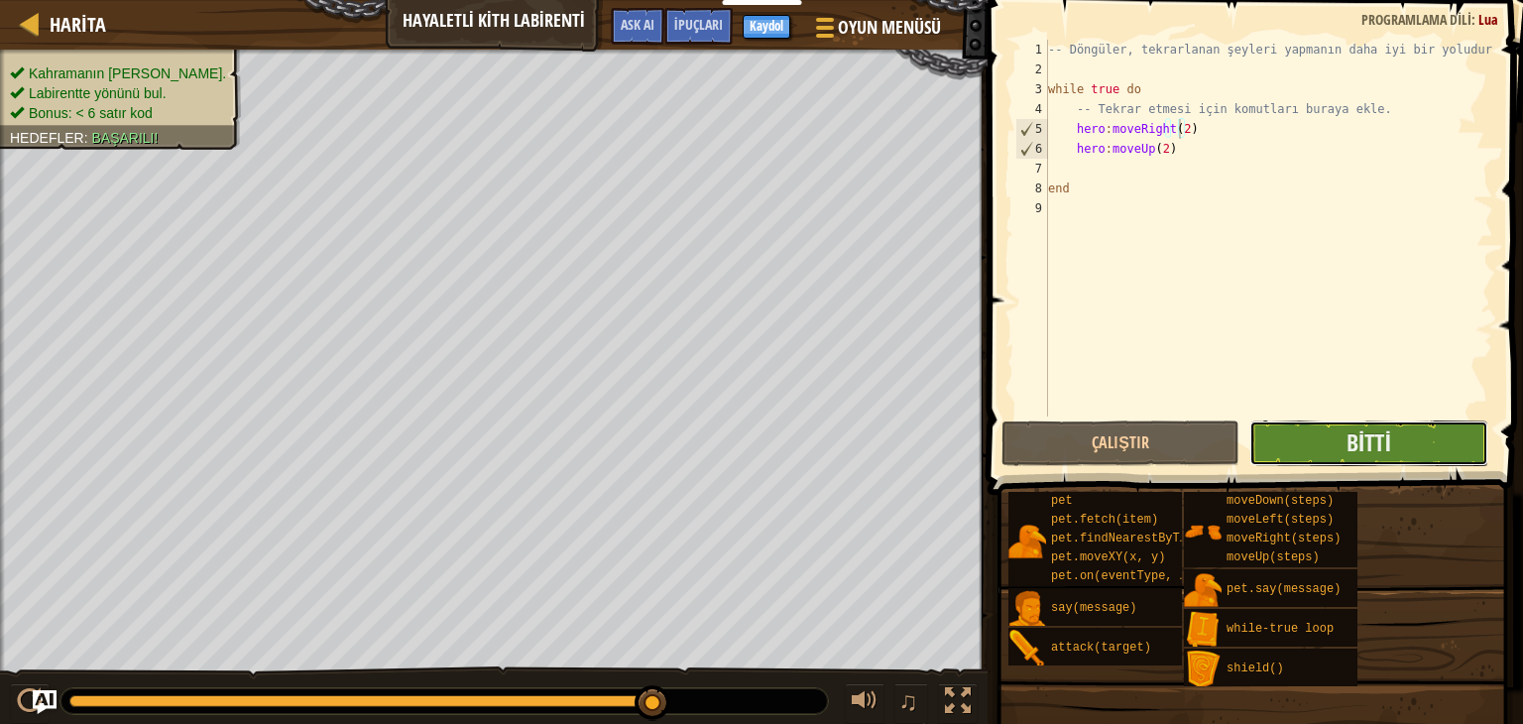
click at [1392, 437] on button "Bitti" at bounding box center [1369, 443] width 238 height 46
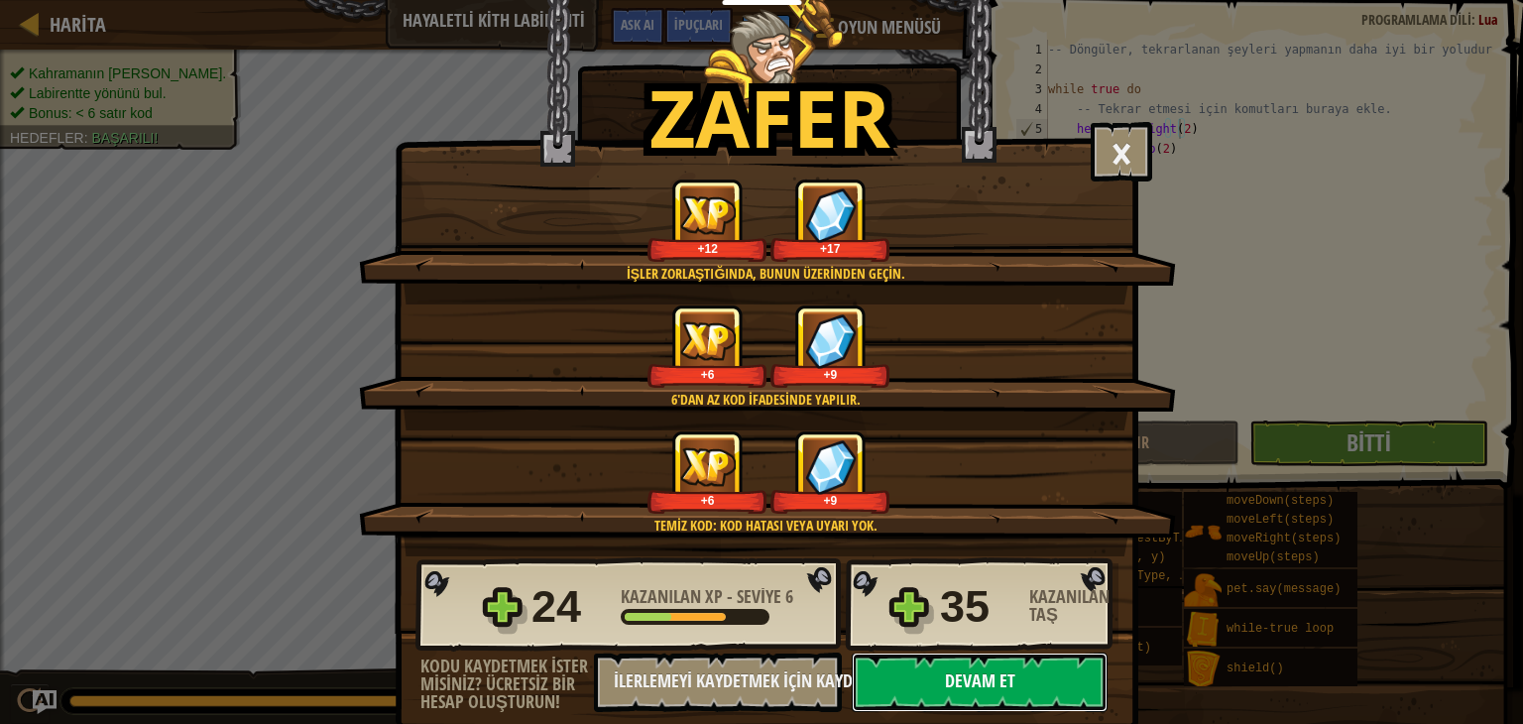
click at [914, 682] on button "Devam et" at bounding box center [980, 683] width 256 height 60
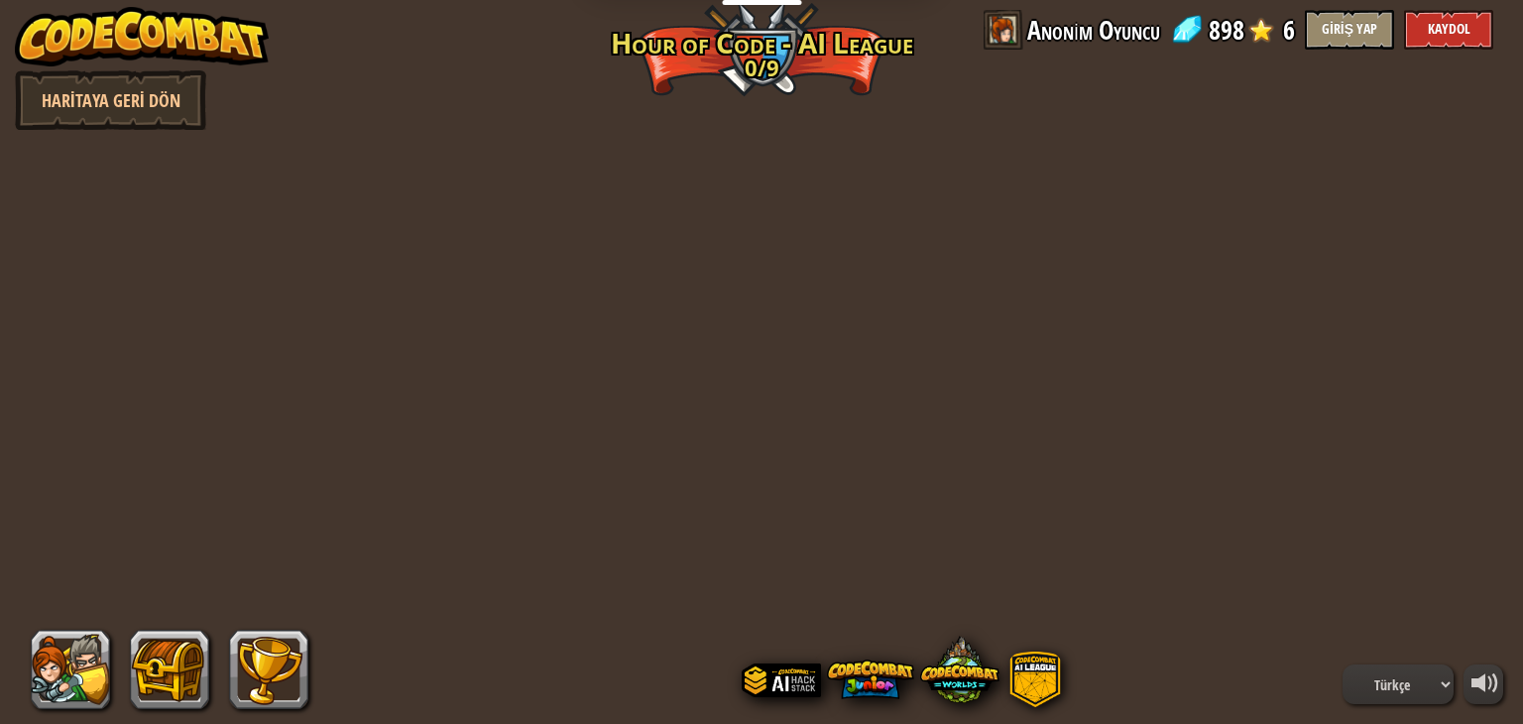
select select "tr"
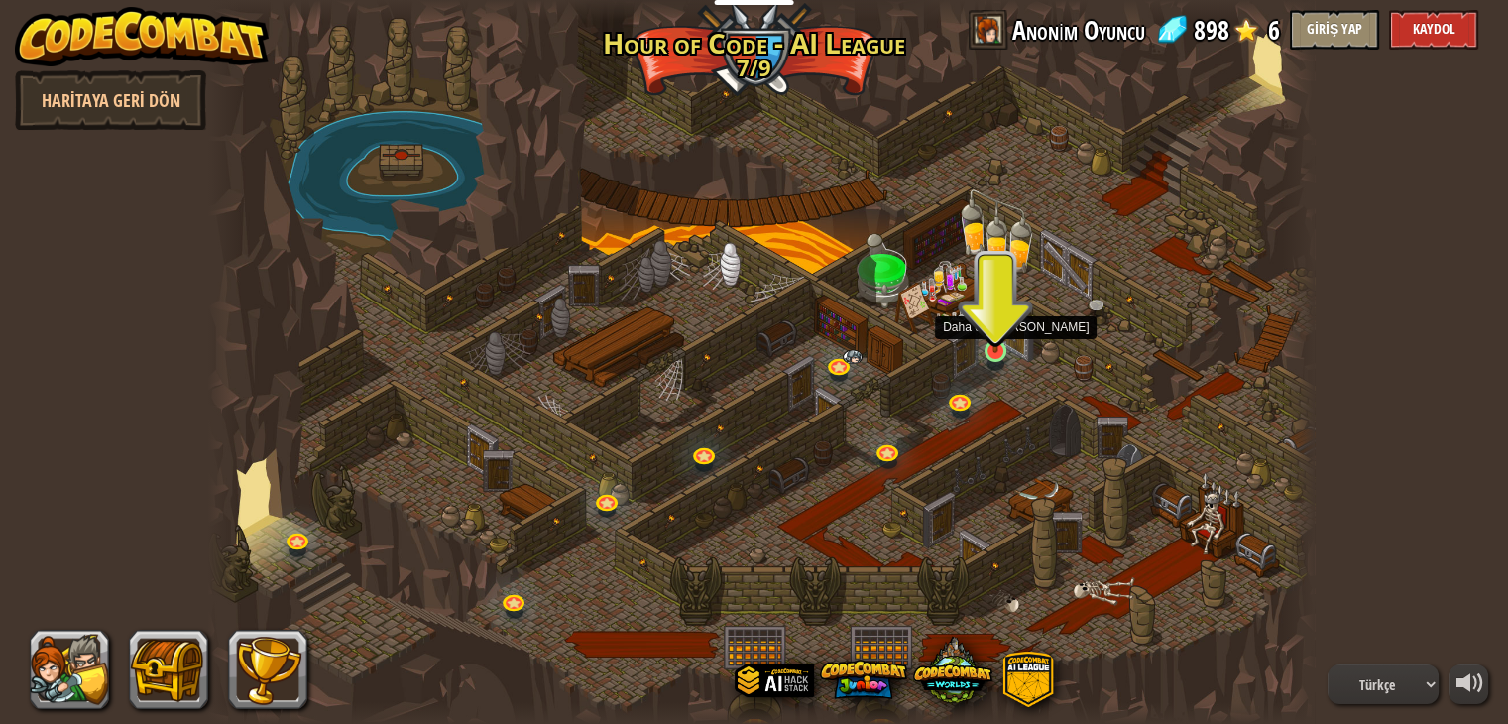
click at [983, 337] on img at bounding box center [996, 322] width 28 height 63
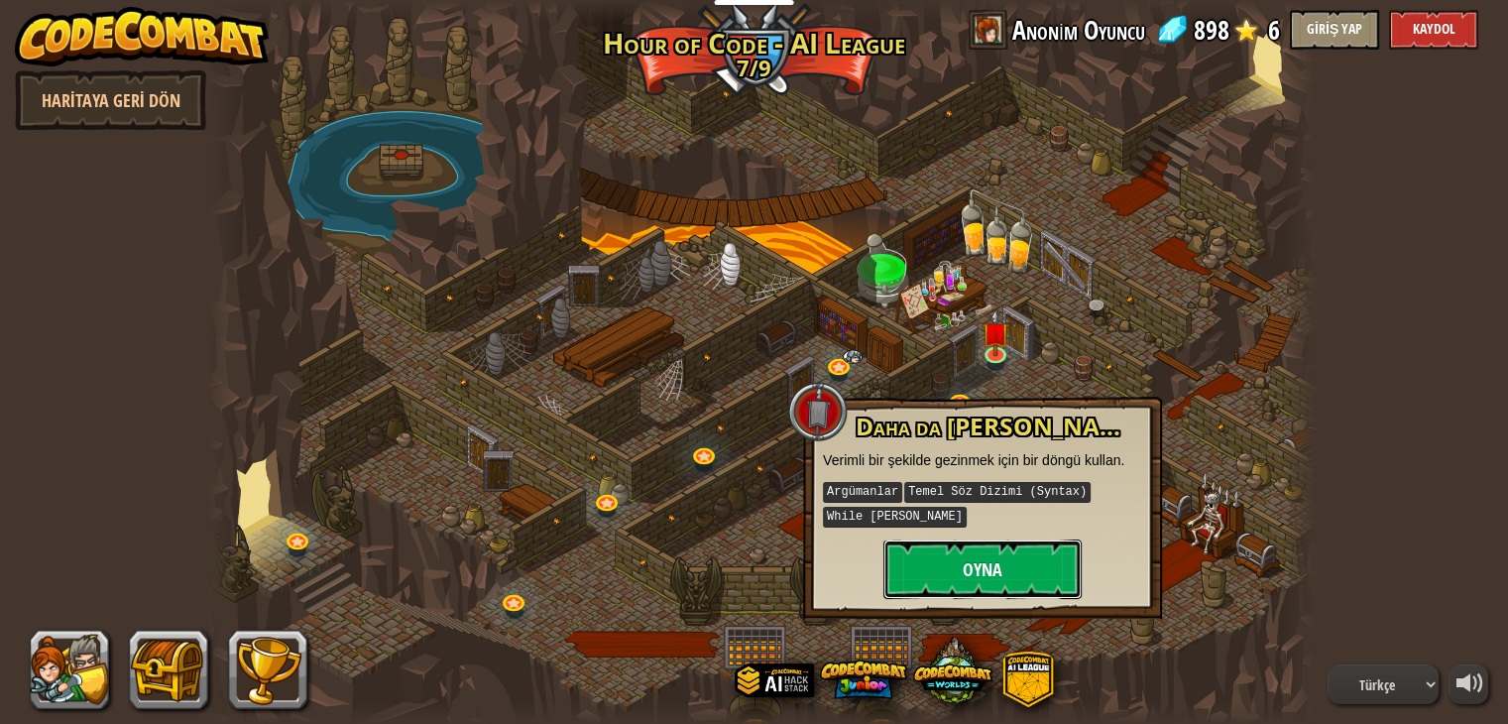
click at [974, 573] on button "Oyna" at bounding box center [983, 569] width 198 height 60
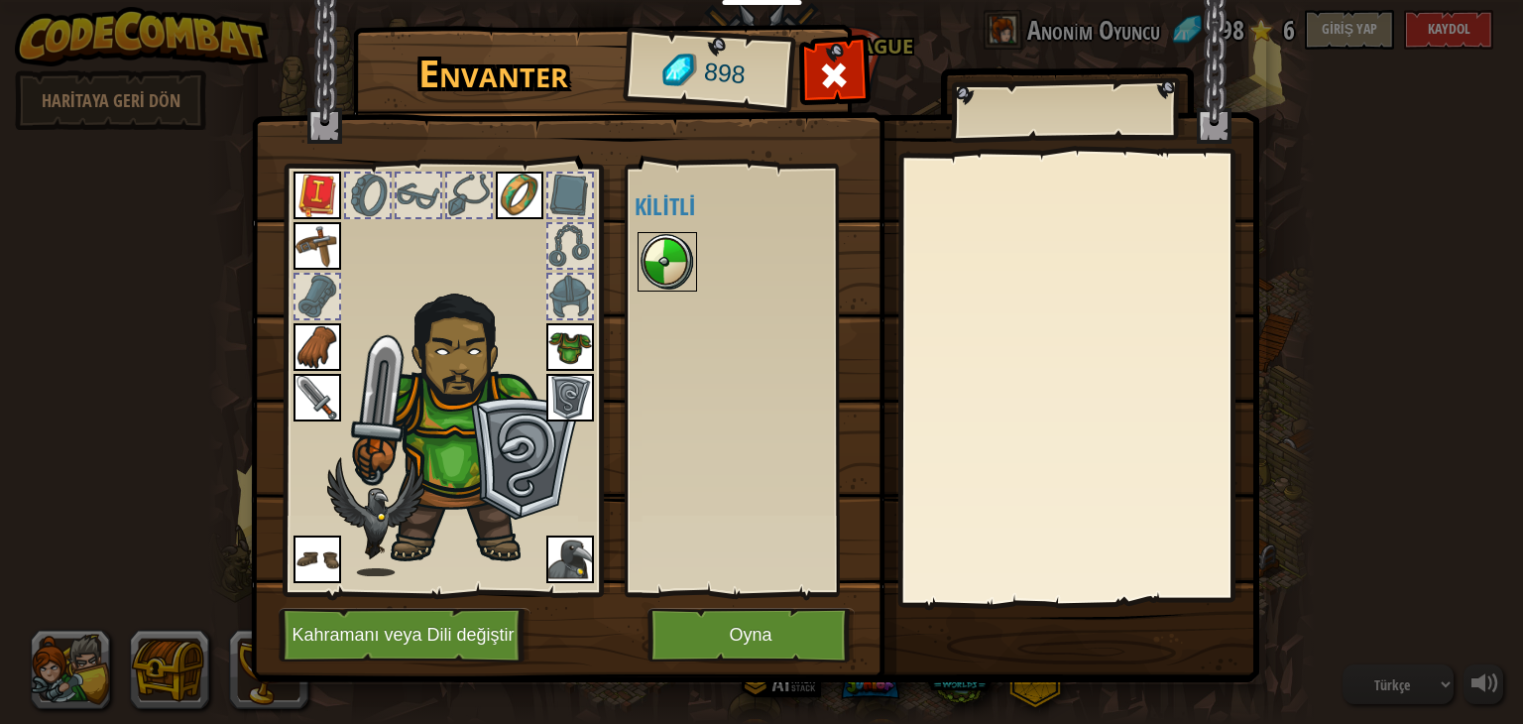
click at [674, 260] on img at bounding box center [668, 262] width 56 height 56
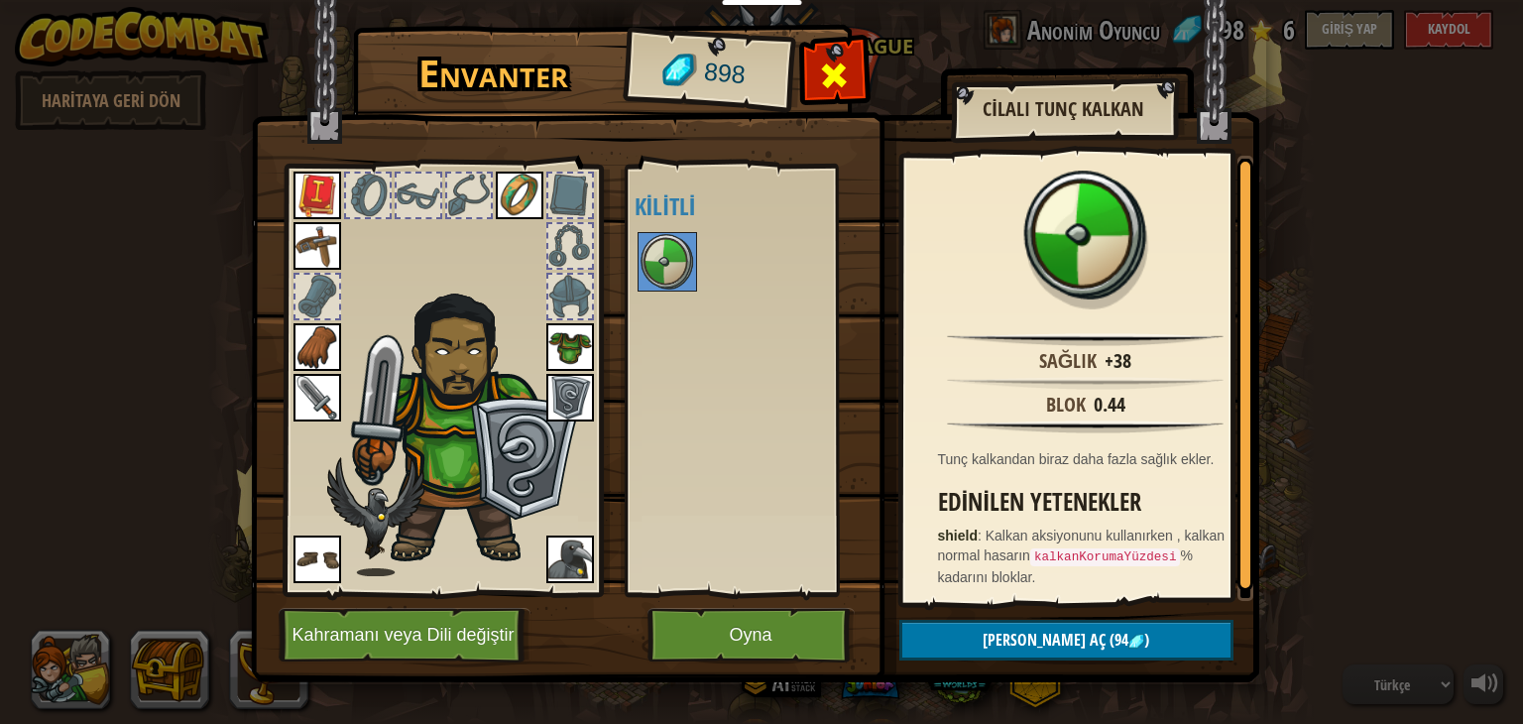
click at [811, 68] on div at bounding box center [834, 81] width 62 height 62
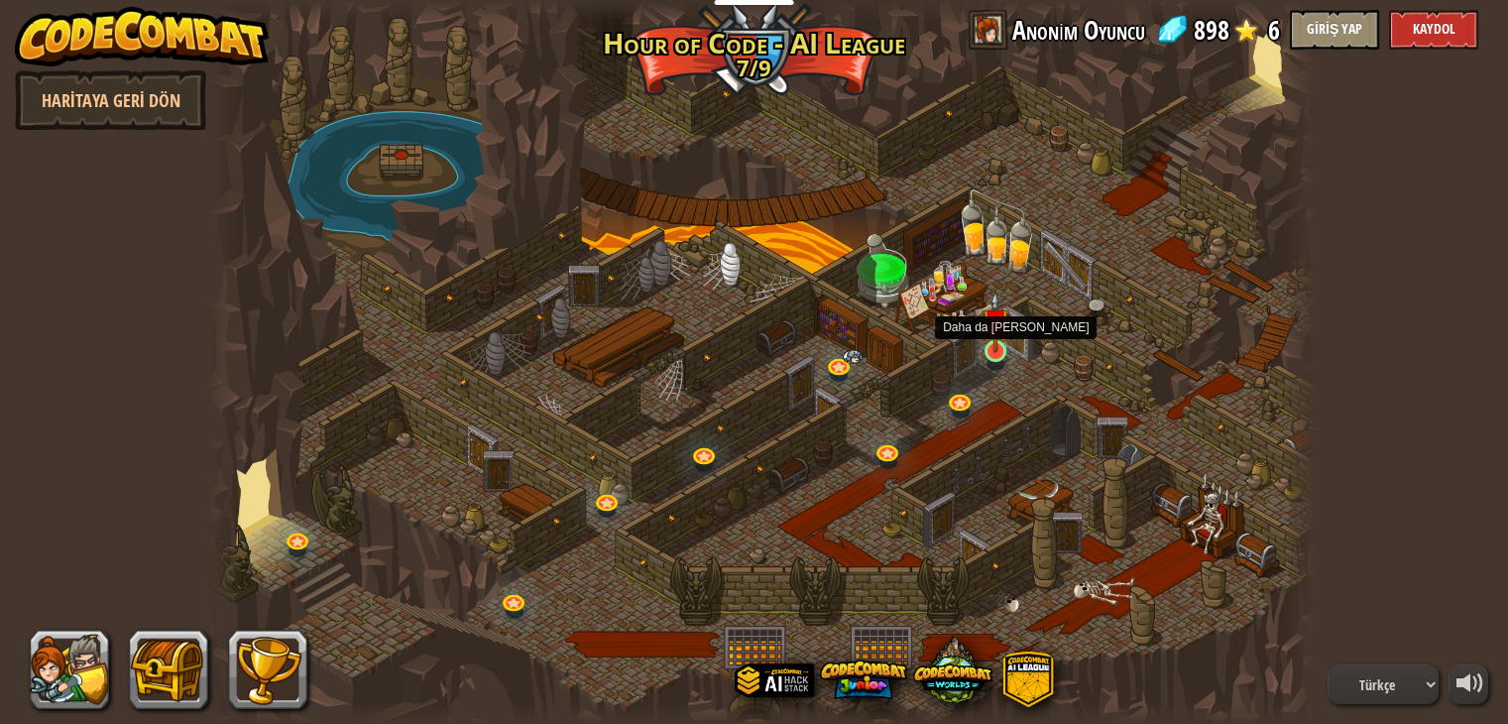
click at [996, 329] on img at bounding box center [996, 322] width 28 height 63
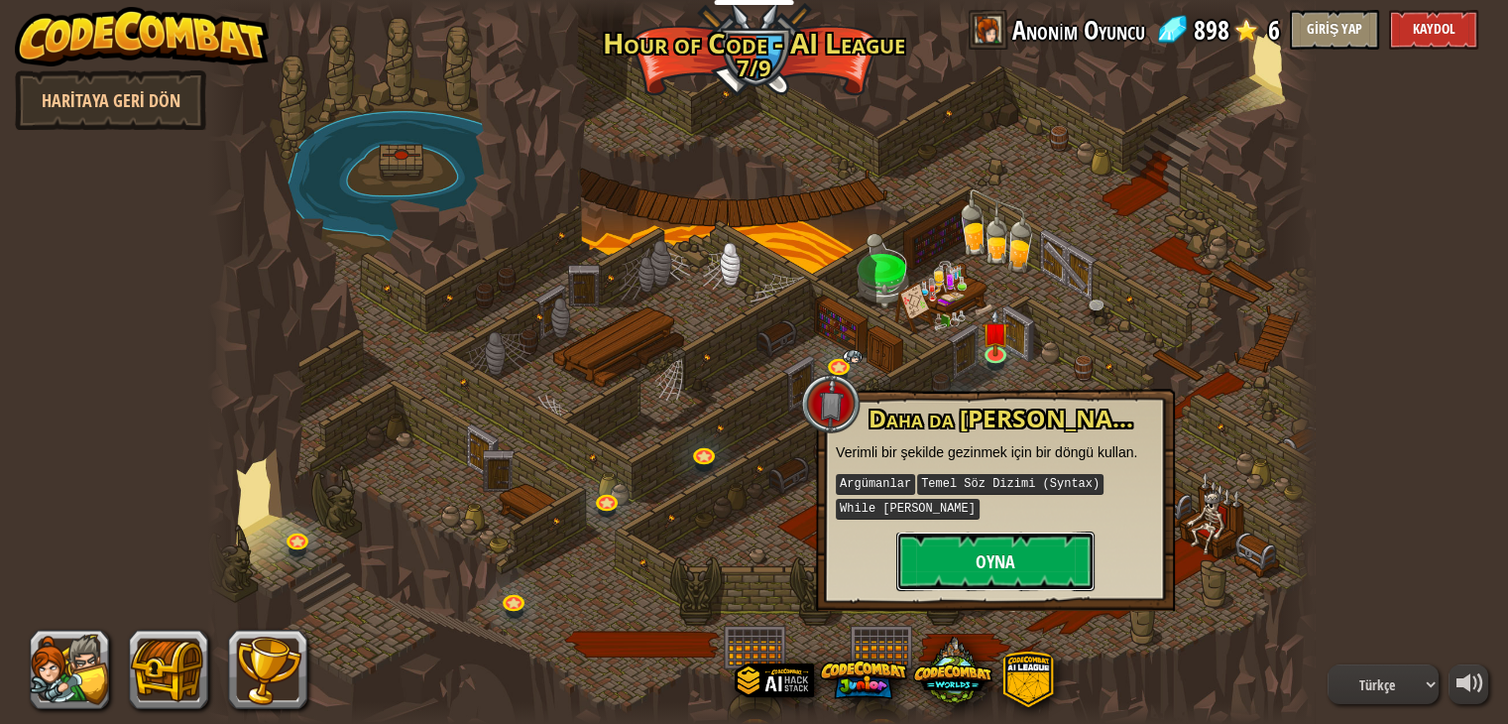
click at [944, 549] on button "Oyna" at bounding box center [996, 562] width 198 height 60
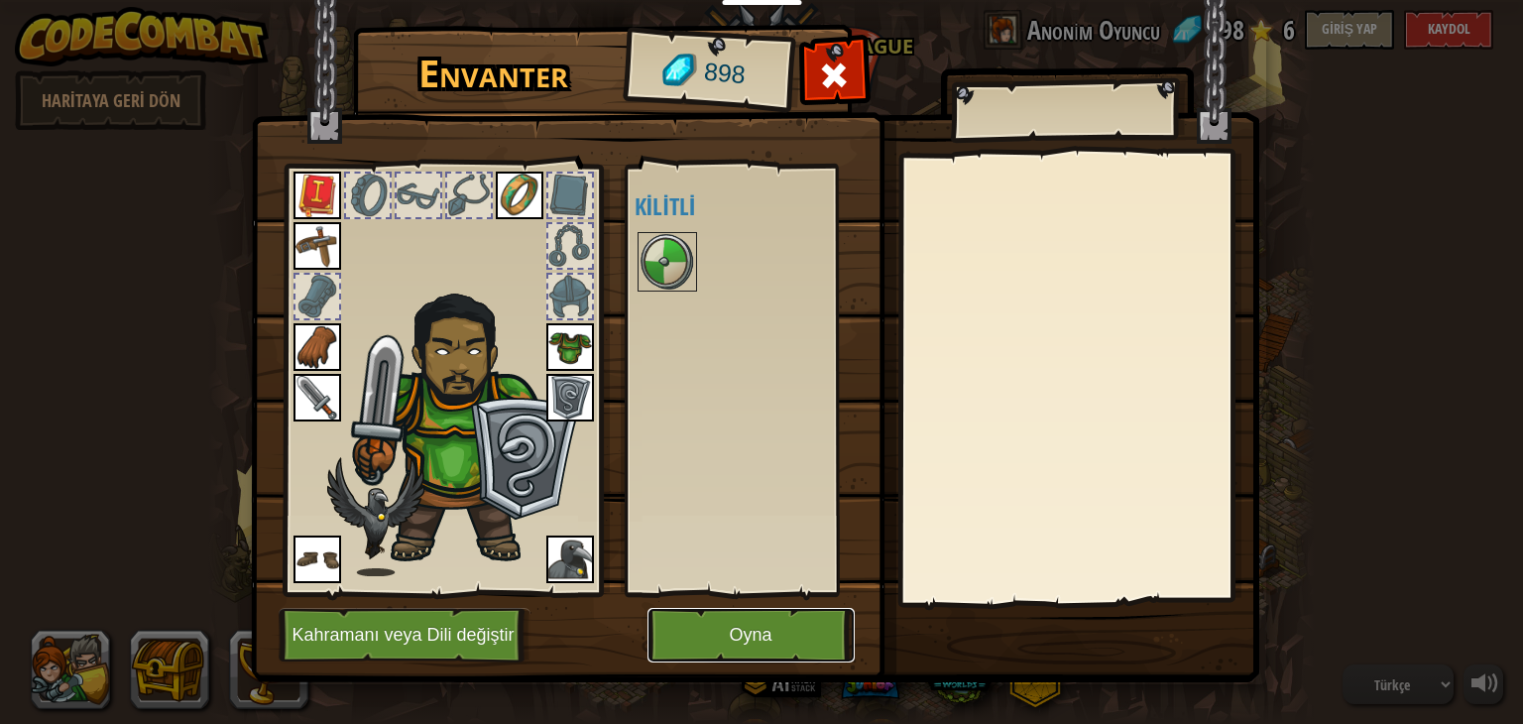
click at [803, 632] on button "Oyna" at bounding box center [751, 635] width 207 height 55
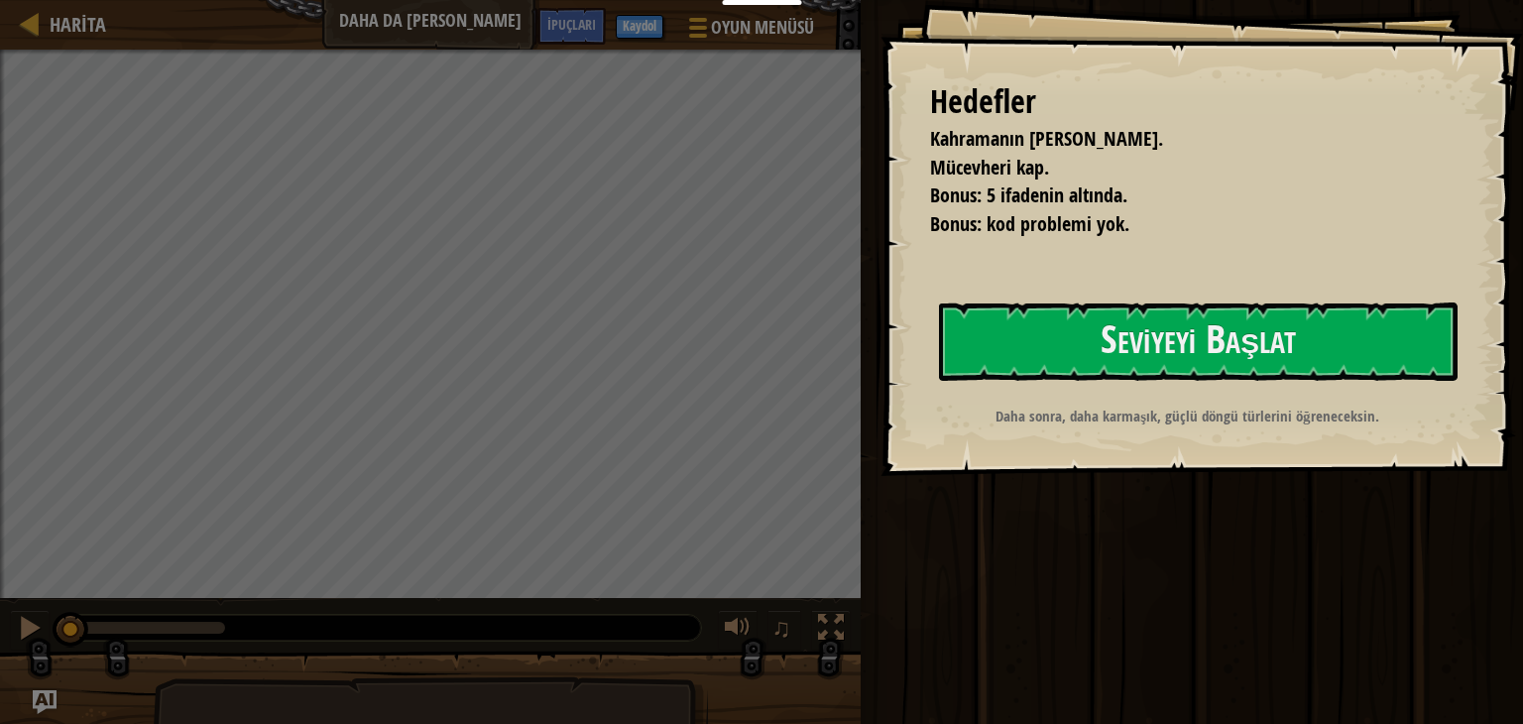
click at [1164, 314] on div "[PERSON_NAME] hayatta kalmalı. Mücevheri kap. Bonus: 5 ifadenin altında. Bonus:…" at bounding box center [1202, 238] width 643 height 476
click at [1164, 314] on button "Seviyeyi Başlat" at bounding box center [1198, 341] width 519 height 78
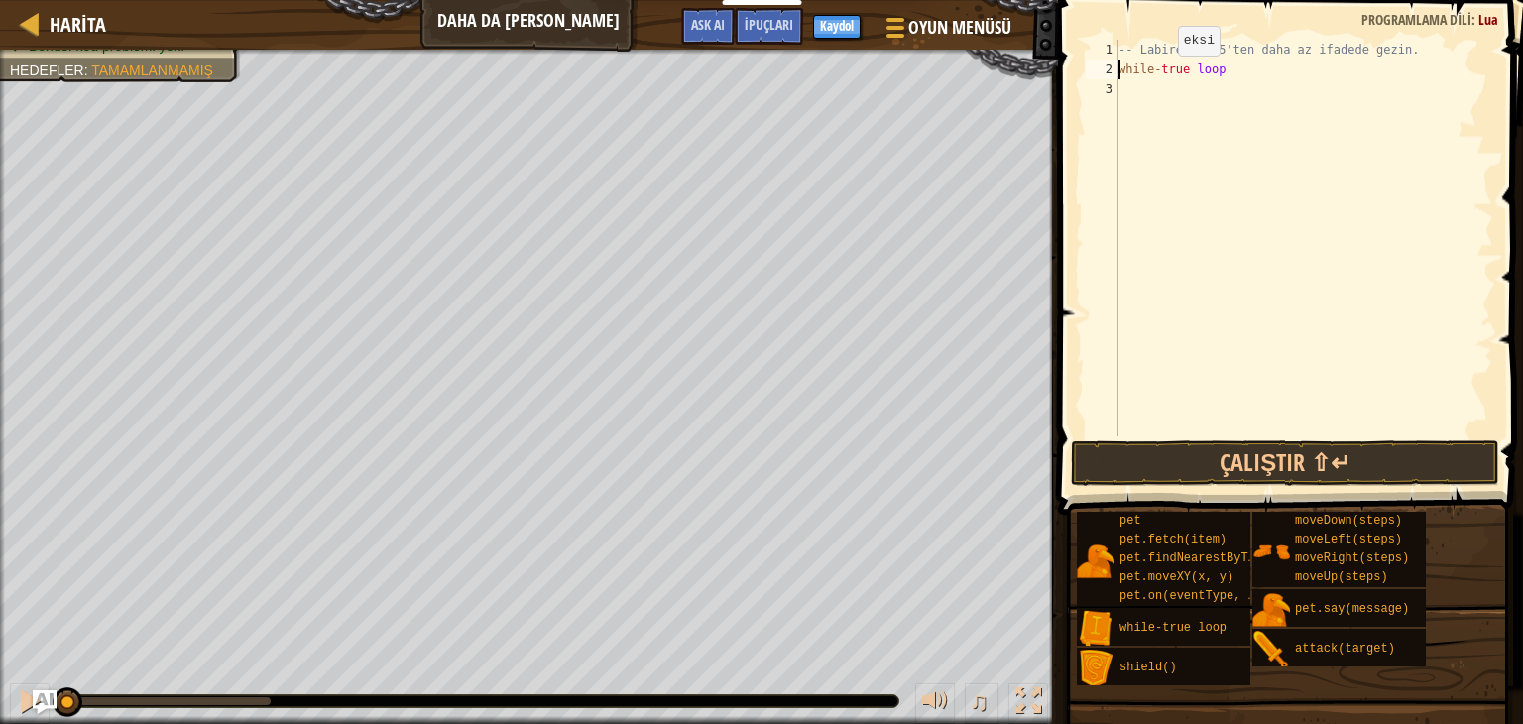
click at [1160, 75] on div "-- Labirentte 5'ten daha az ifadede gezin. while - true loop" at bounding box center [1304, 258] width 379 height 436
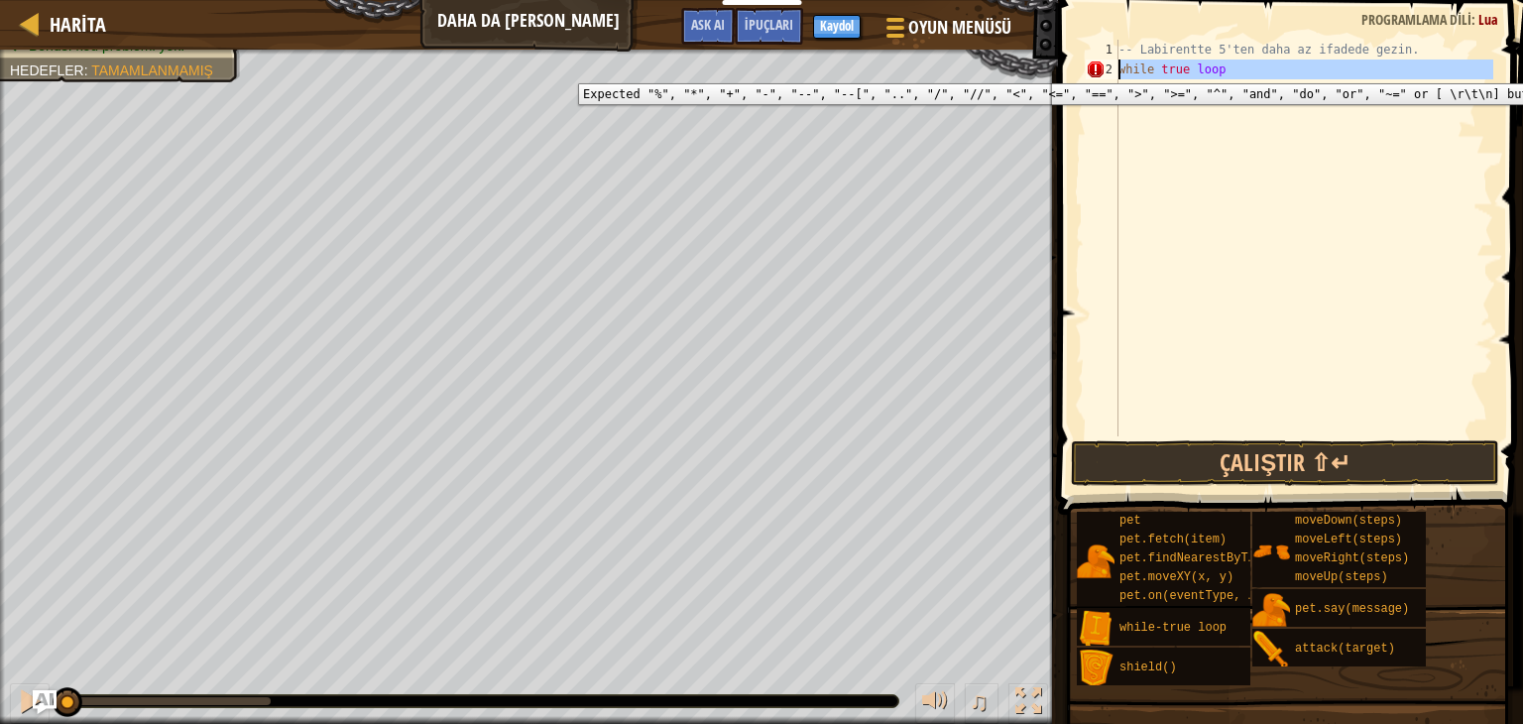
click at [1098, 68] on div "2" at bounding box center [1102, 70] width 33 height 20
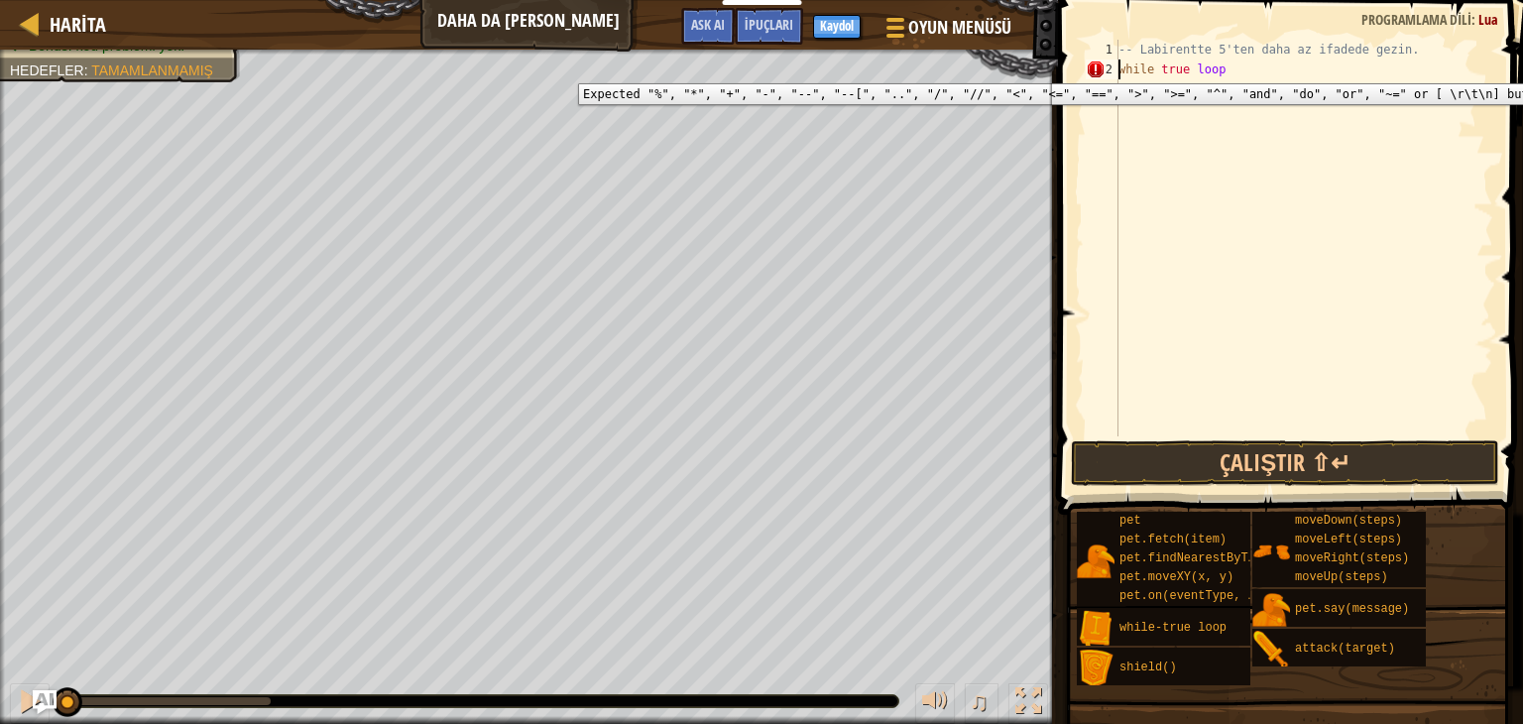
click at [1098, 68] on div "2" at bounding box center [1102, 70] width 33 height 20
type textarea "while true loop"
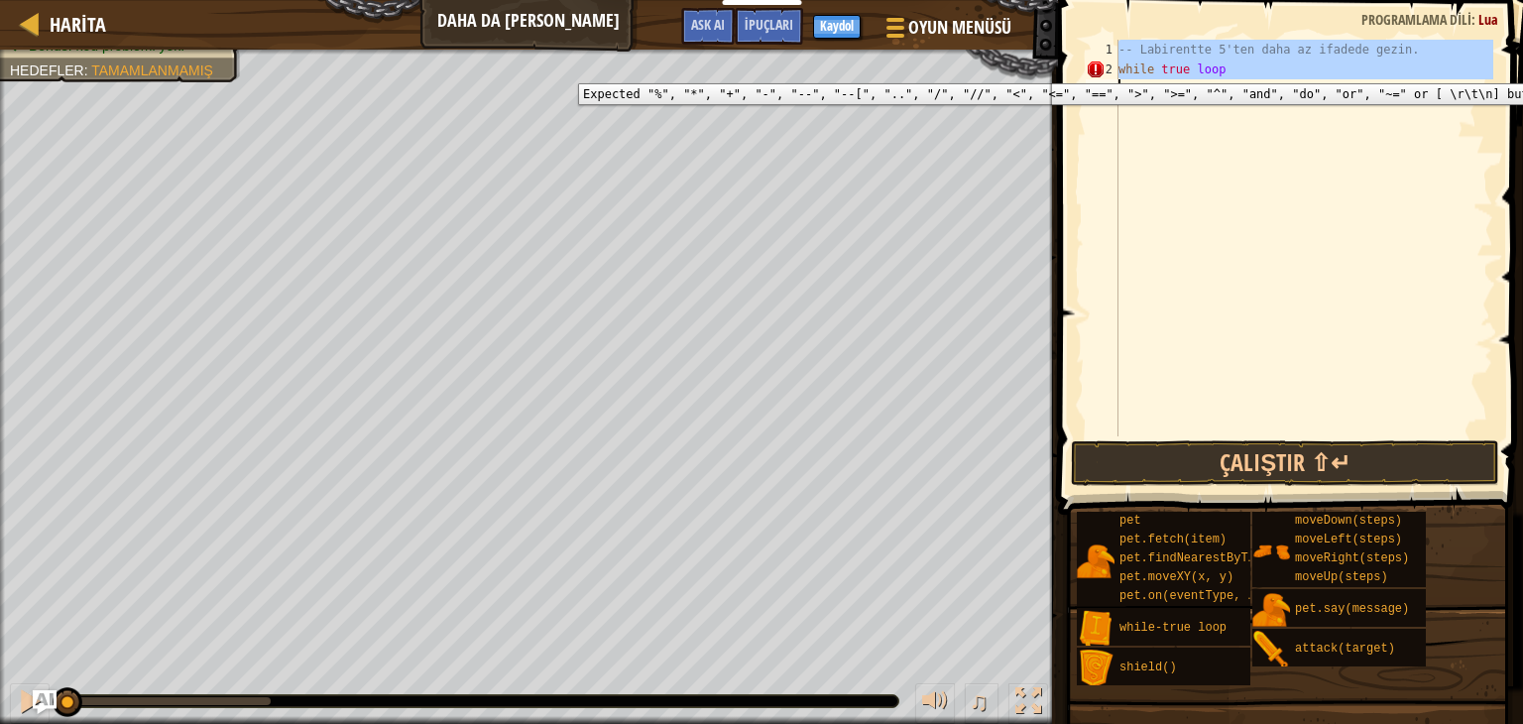
click at [1098, 68] on div "2" at bounding box center [1102, 70] width 33 height 20
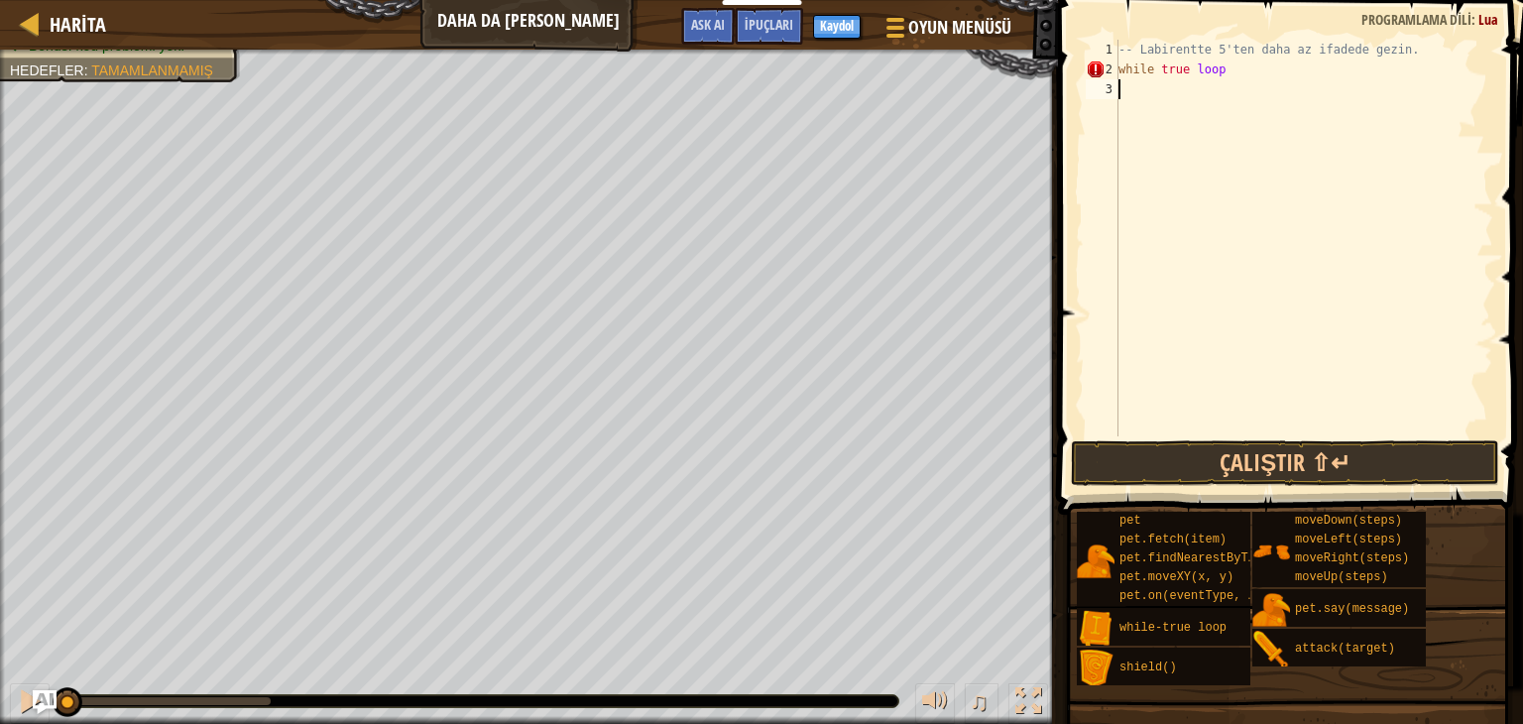
click at [1146, 128] on div "-- Labirentte 5'ten daha az ifadede gezin. while true loop" at bounding box center [1304, 258] width 379 height 436
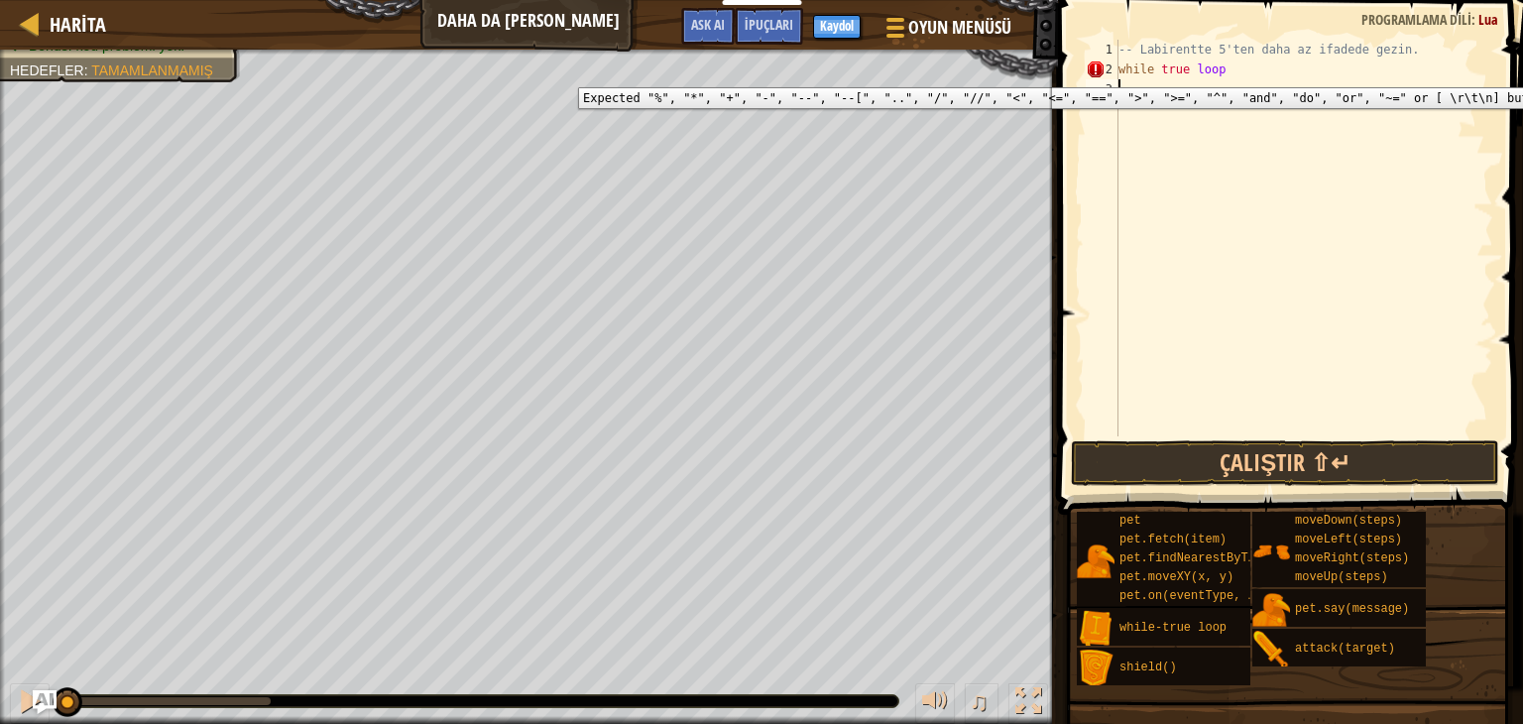
click at [1088, 72] on div "2" at bounding box center [1102, 70] width 33 height 20
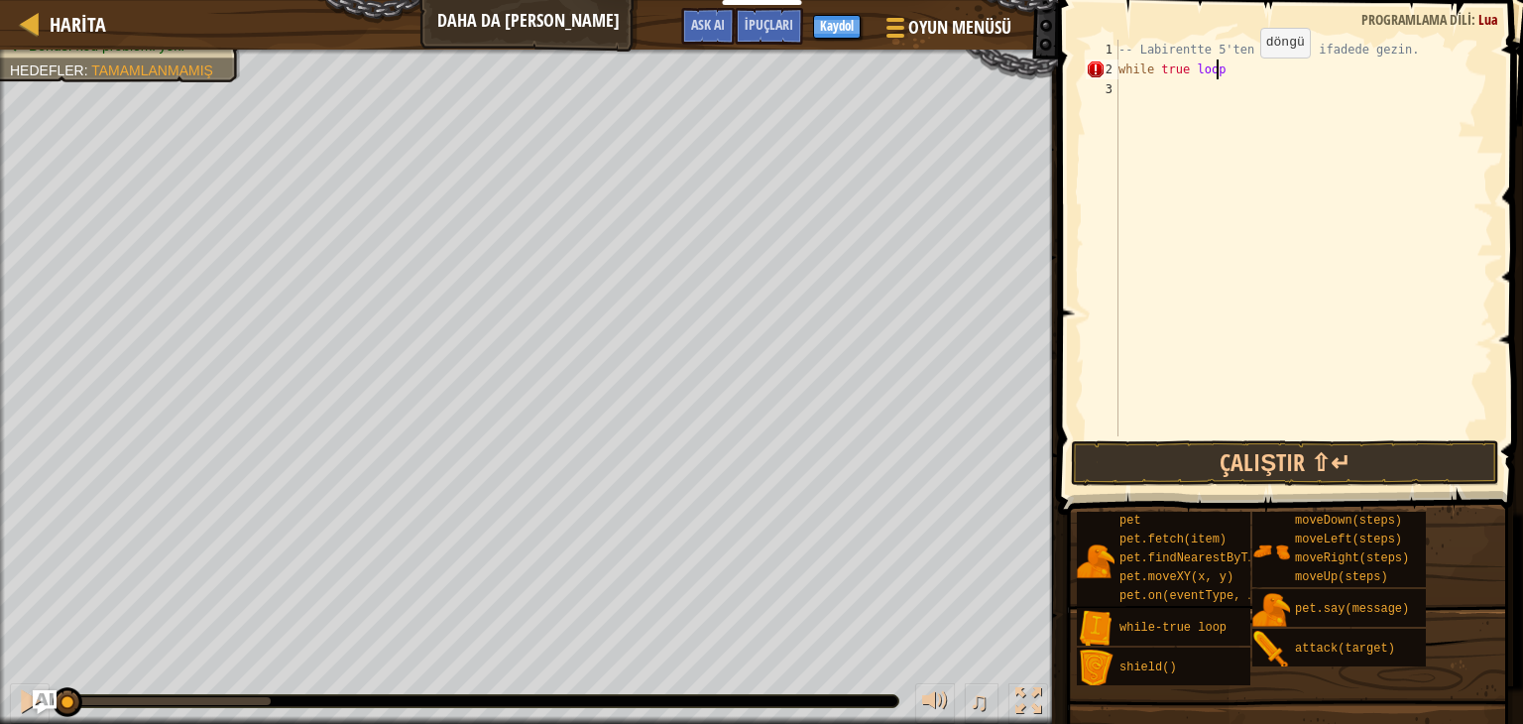
click at [1243, 76] on div "-- Labirentte 5'ten daha az ifadede gezin. while true loop" at bounding box center [1304, 258] width 379 height 436
click at [1186, 71] on div "-- Labirentte 5'ten daha az ifadede gezin. while true loop" at bounding box center [1304, 258] width 379 height 436
type textarea "loop"
type textarea "l"
click at [759, 10] on div "İpuçları" at bounding box center [769, 26] width 68 height 37
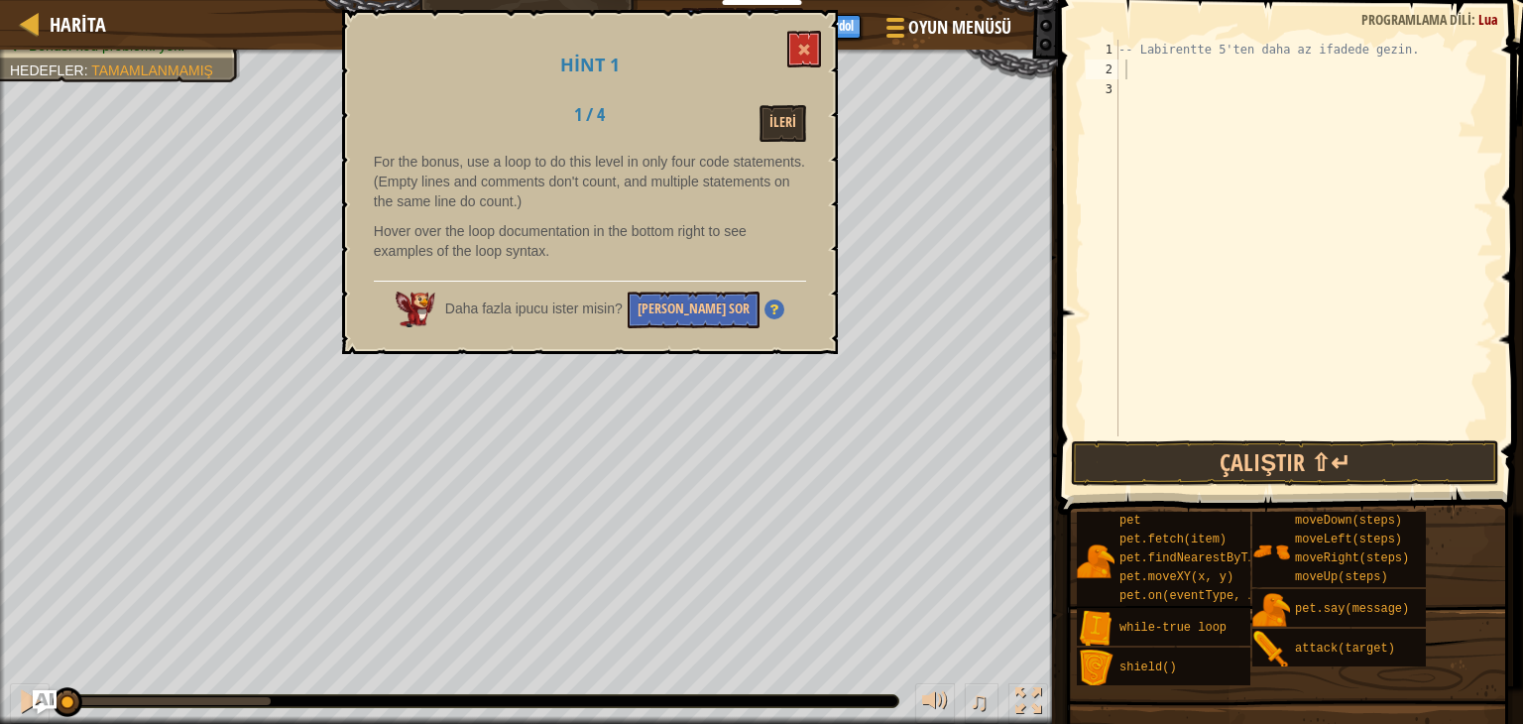
click at [787, 140] on div "Hint 1 1 / 4 İleri For the bonus, use a loop to do this level in only four code…" at bounding box center [590, 182] width 496 height 344
click at [791, 110] on button "İleri" at bounding box center [783, 123] width 47 height 37
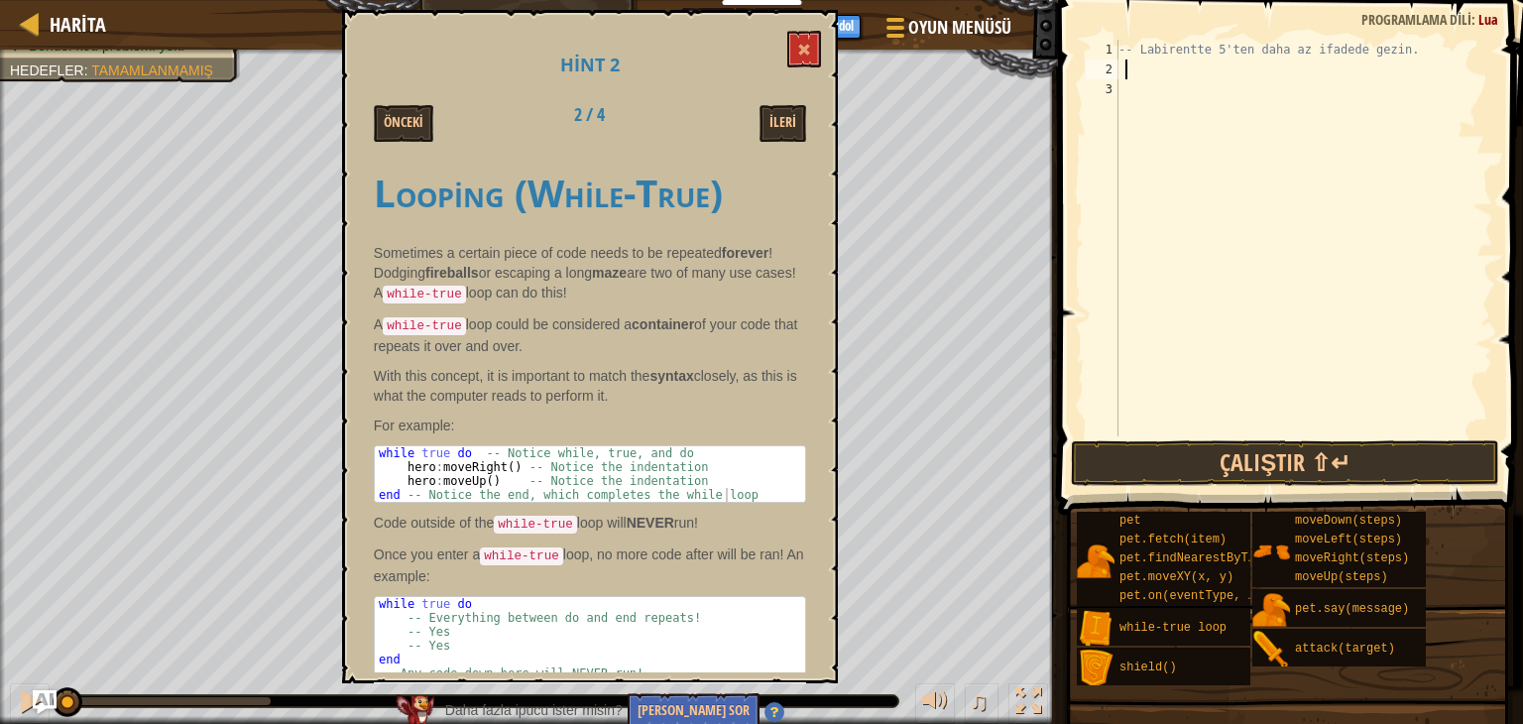
click at [1115, 70] on div "2" at bounding box center [1102, 70] width 33 height 20
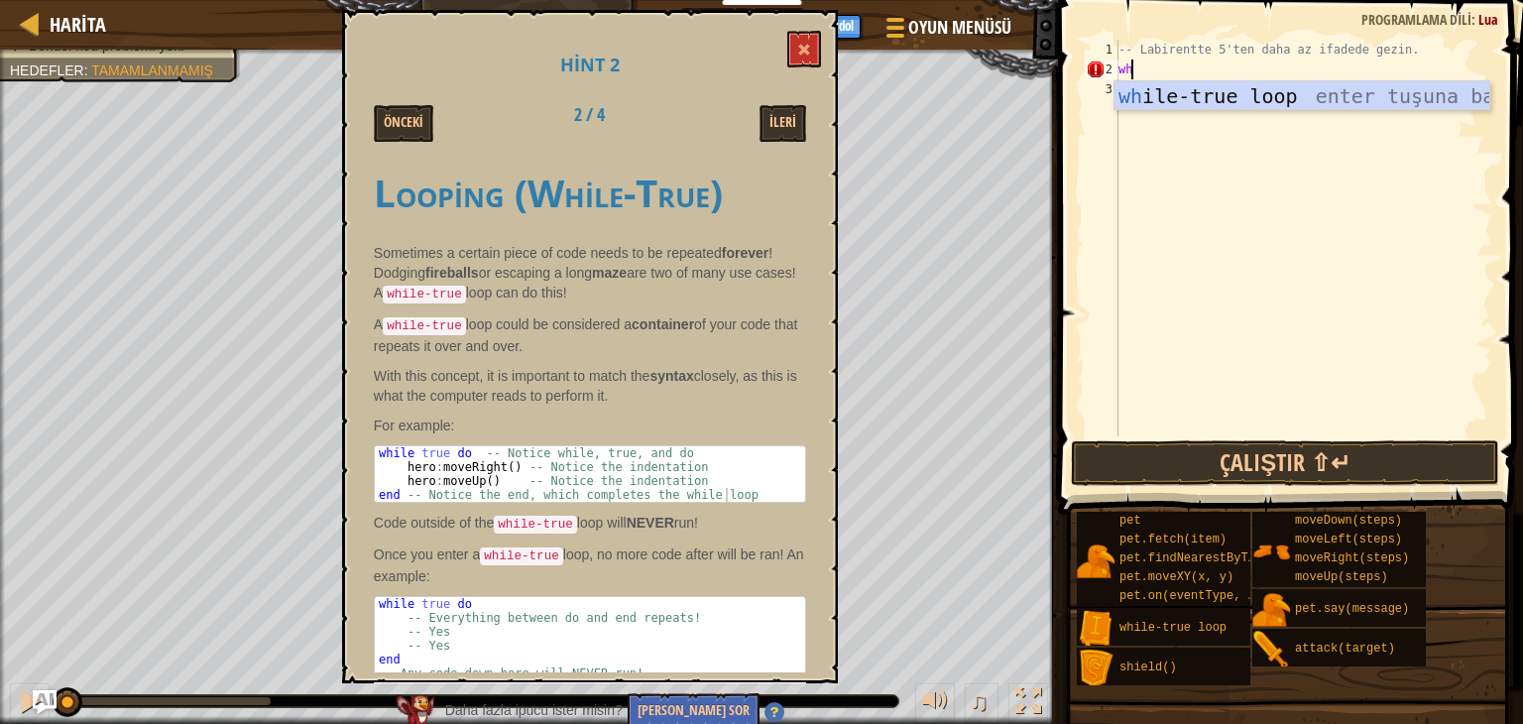
type textarea "w"
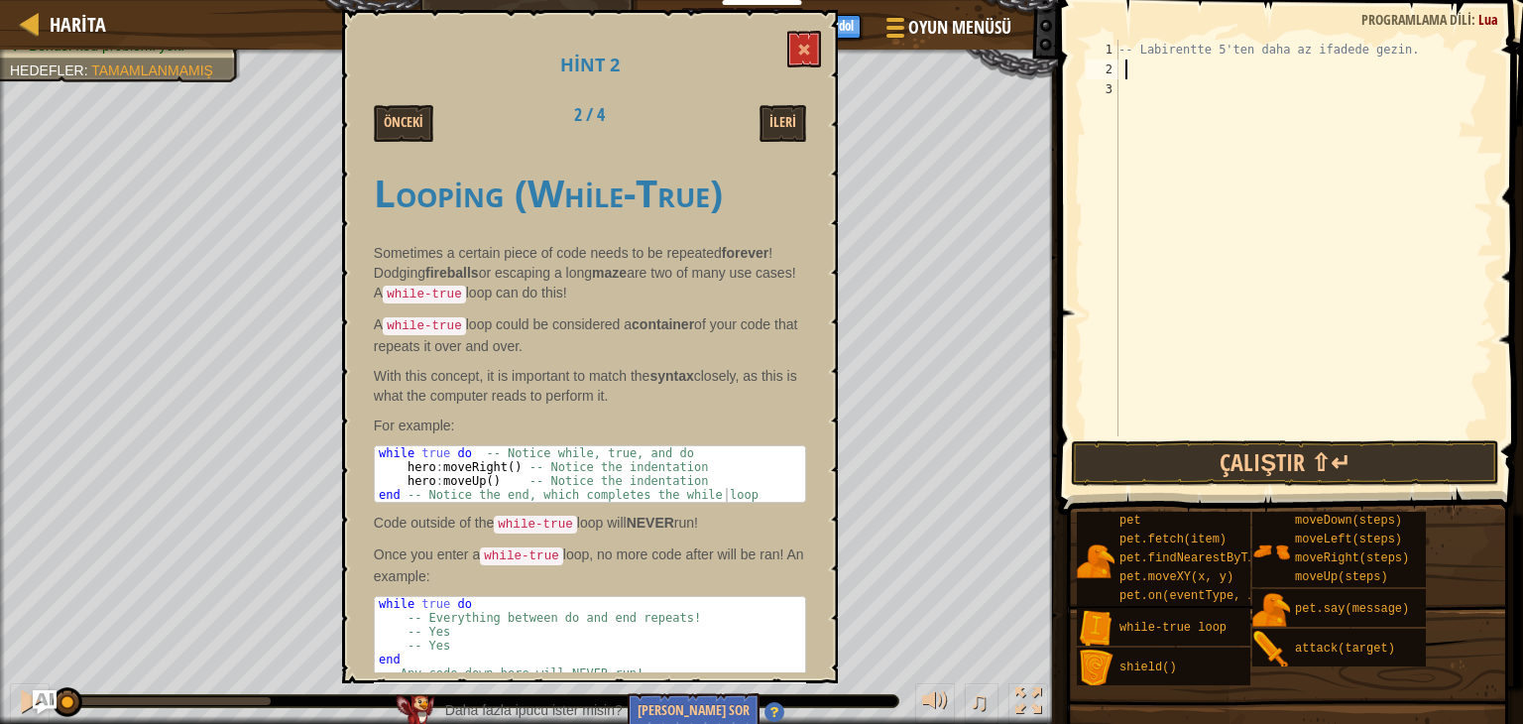
type textarea "w"
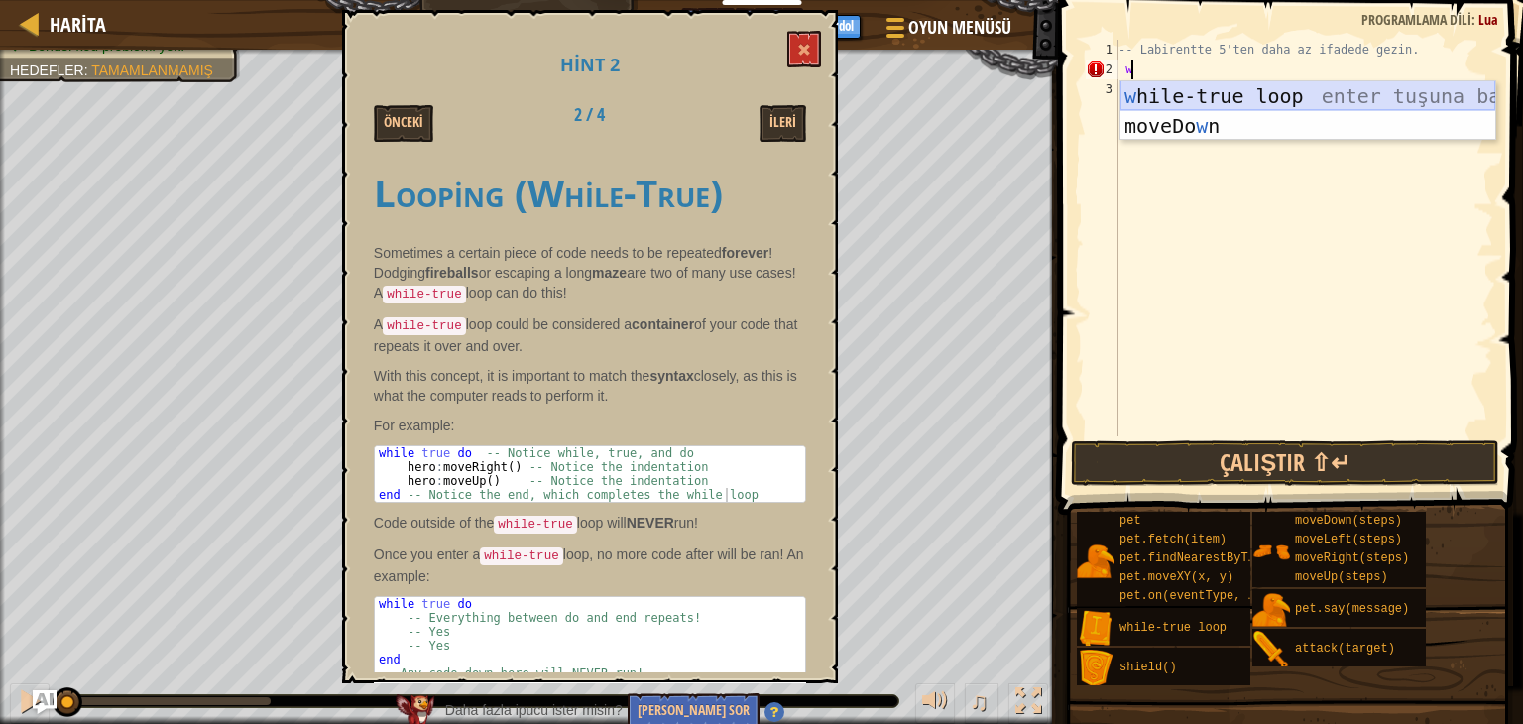
click at [1285, 96] on div "w hile-true loop enter tuşuna bas moveDo w n enter tuşuna bas" at bounding box center [1308, 140] width 375 height 119
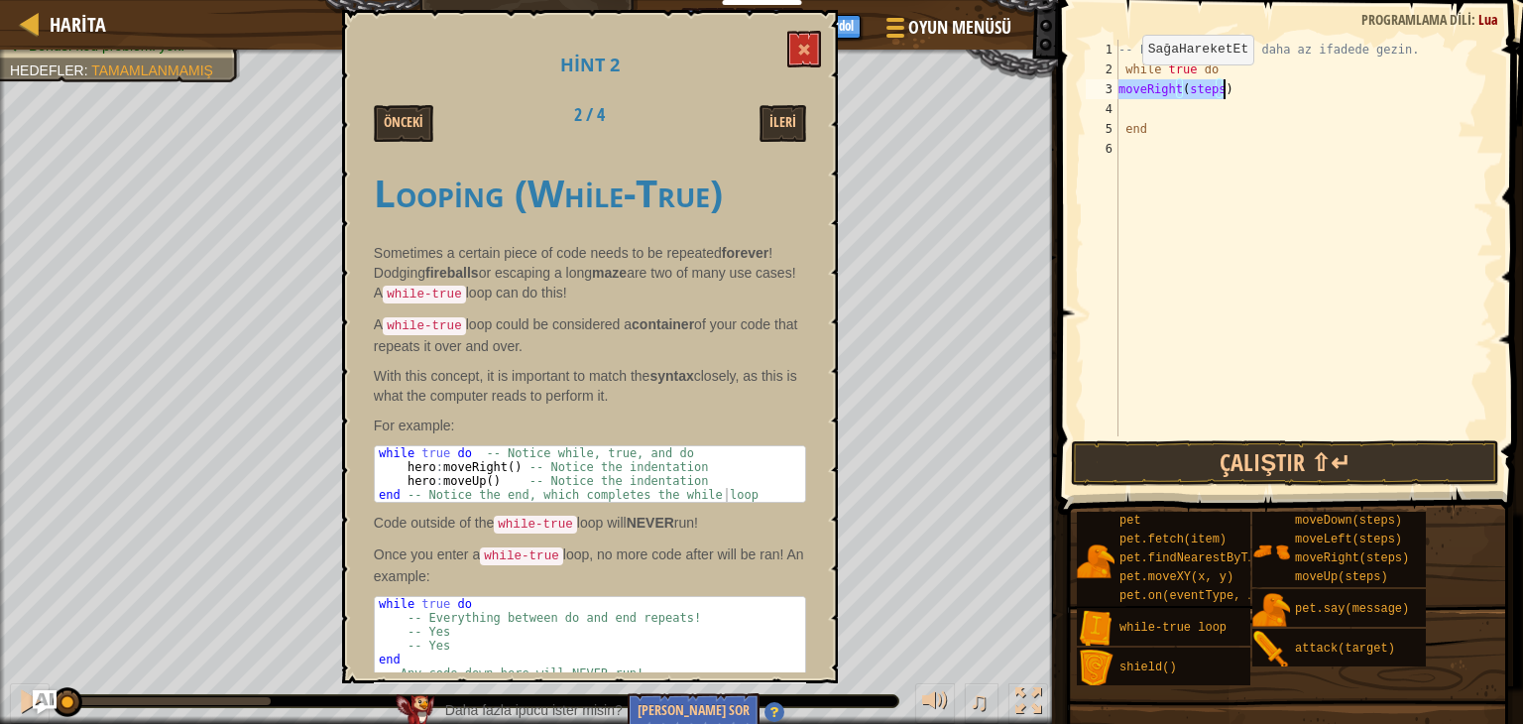
click at [1126, 84] on div "-- Labirentte 5'ten daha az ifadede gezin. while true do moveRight ( steps ) end" at bounding box center [1304, 238] width 379 height 397
click at [1122, 84] on div "-- Labirentte 5'ten daha az ifadede gezin. while true do moveRight ( steps ) end" at bounding box center [1304, 258] width 379 height 436
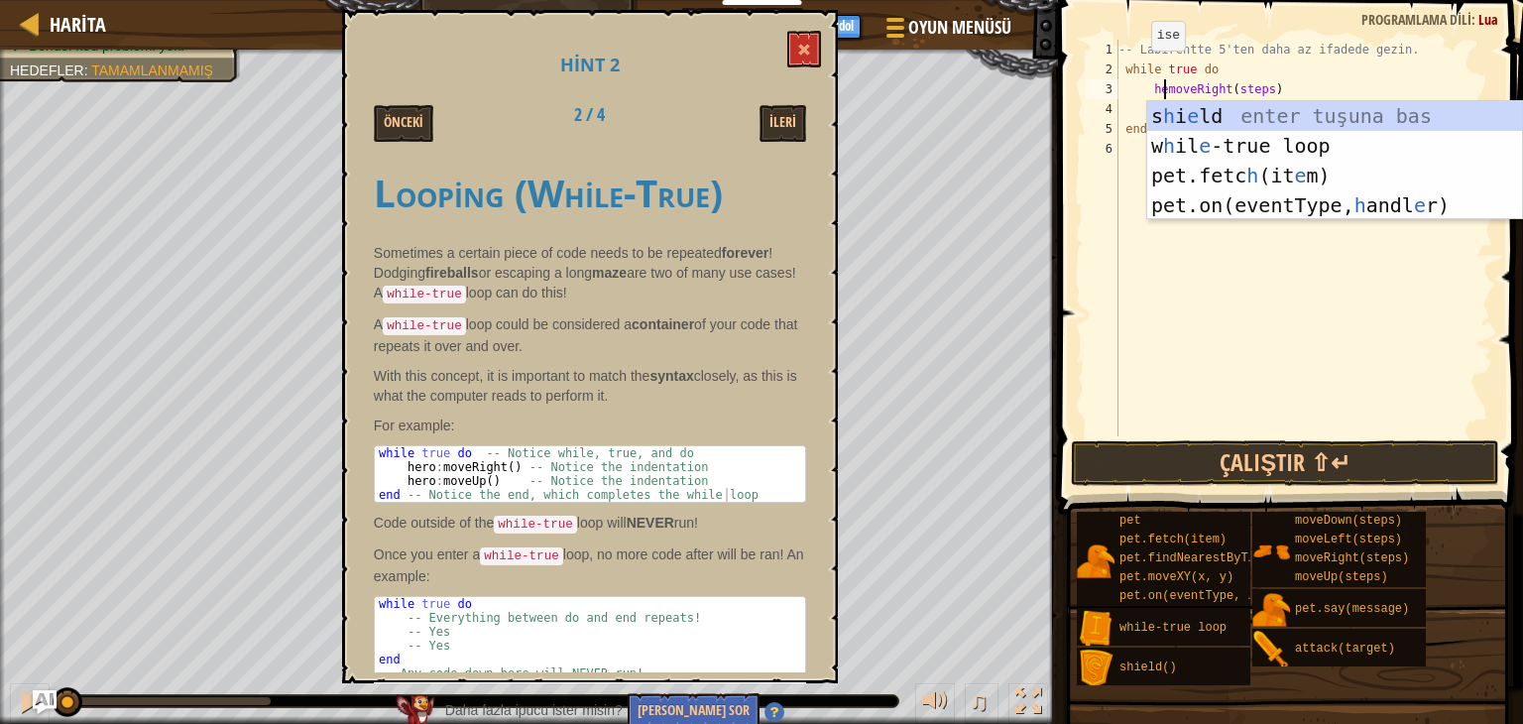
scroll to position [9, 4]
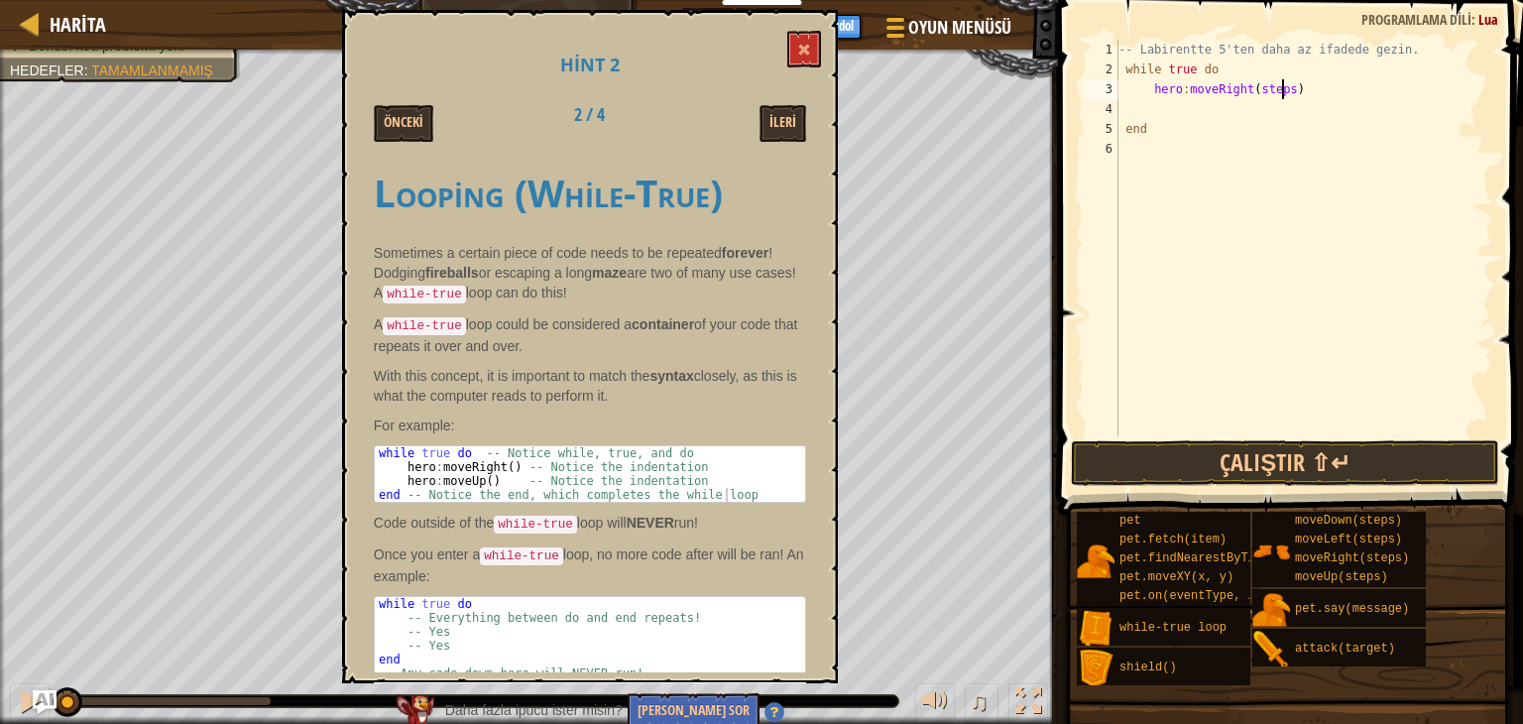
click at [1280, 81] on div "-- Labirentte 5'ten daha az ifadede gezin. while true do hero : moveRight ( ste…" at bounding box center [1304, 258] width 379 height 436
click at [815, 39] on button at bounding box center [804, 49] width 34 height 37
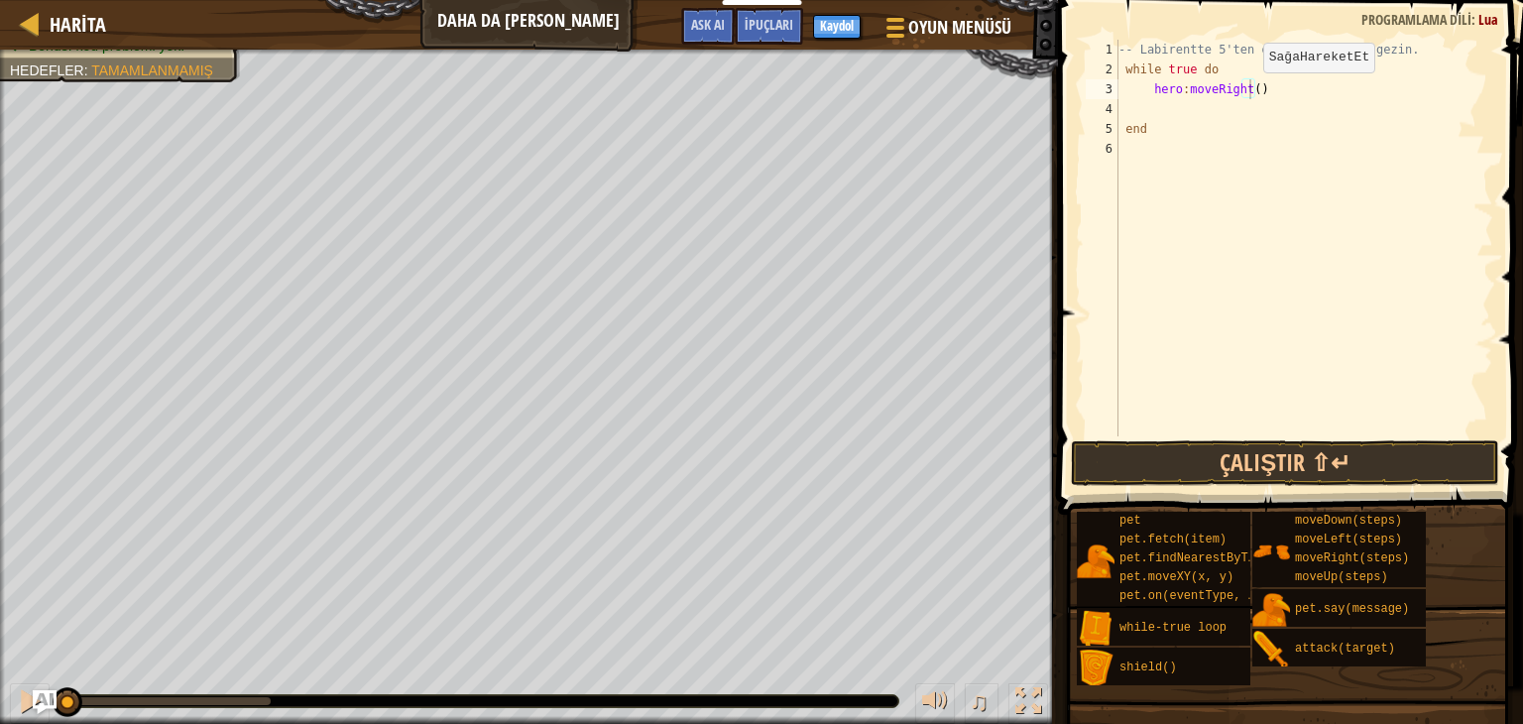
click at [1246, 92] on div "-- Labirentte 5'ten daha az ifadede gezin. while true do hero : moveRight ( ) e…" at bounding box center [1304, 258] width 379 height 436
click at [1246, 93] on div "-- Labirentte 5'ten daha az ifadede gezin. while true do hero : moveRight ( ) e…" at bounding box center [1304, 258] width 379 height 436
click at [1250, 93] on div "-- Labirentte 5'ten daha az ifadede gezin. while true do hero : moveRight ( ) e…" at bounding box center [1304, 238] width 379 height 397
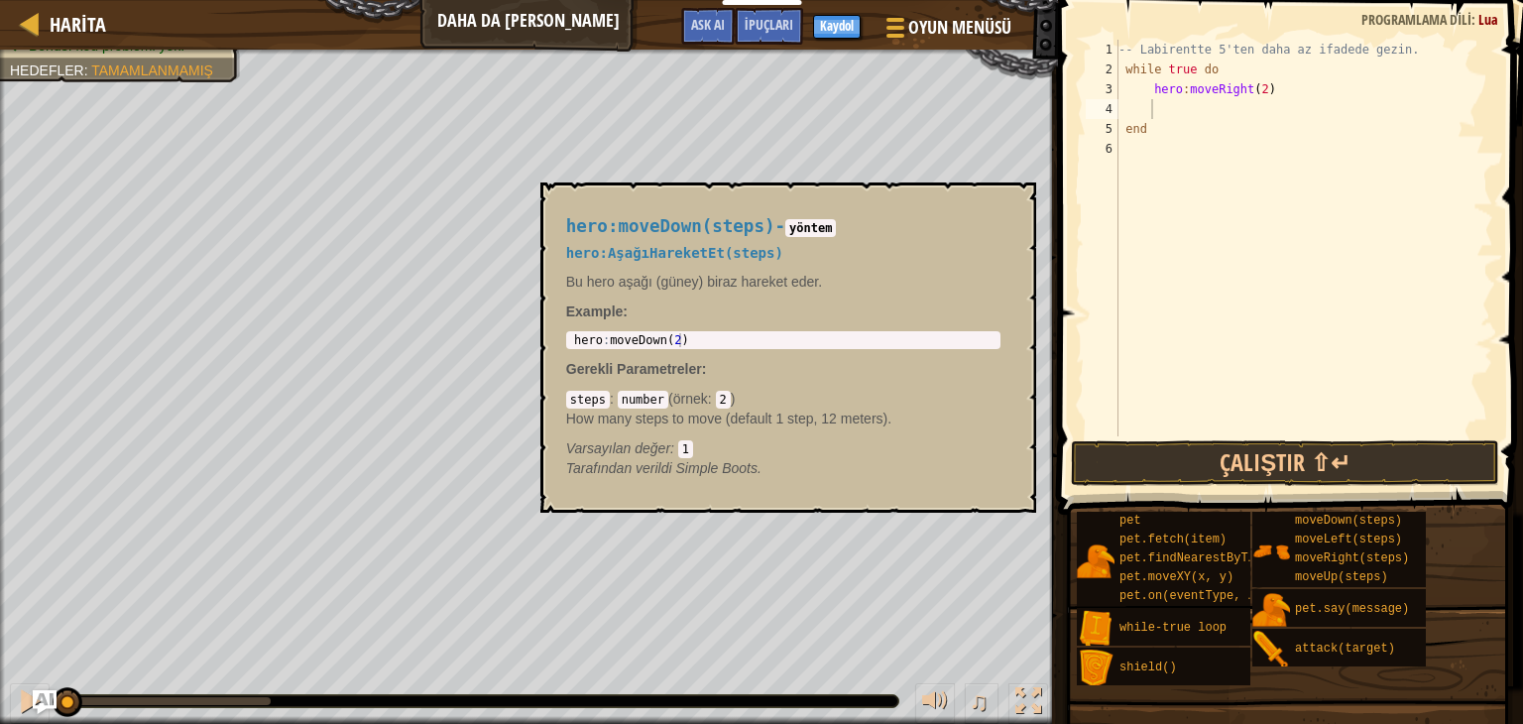
scroll to position [9, 9]
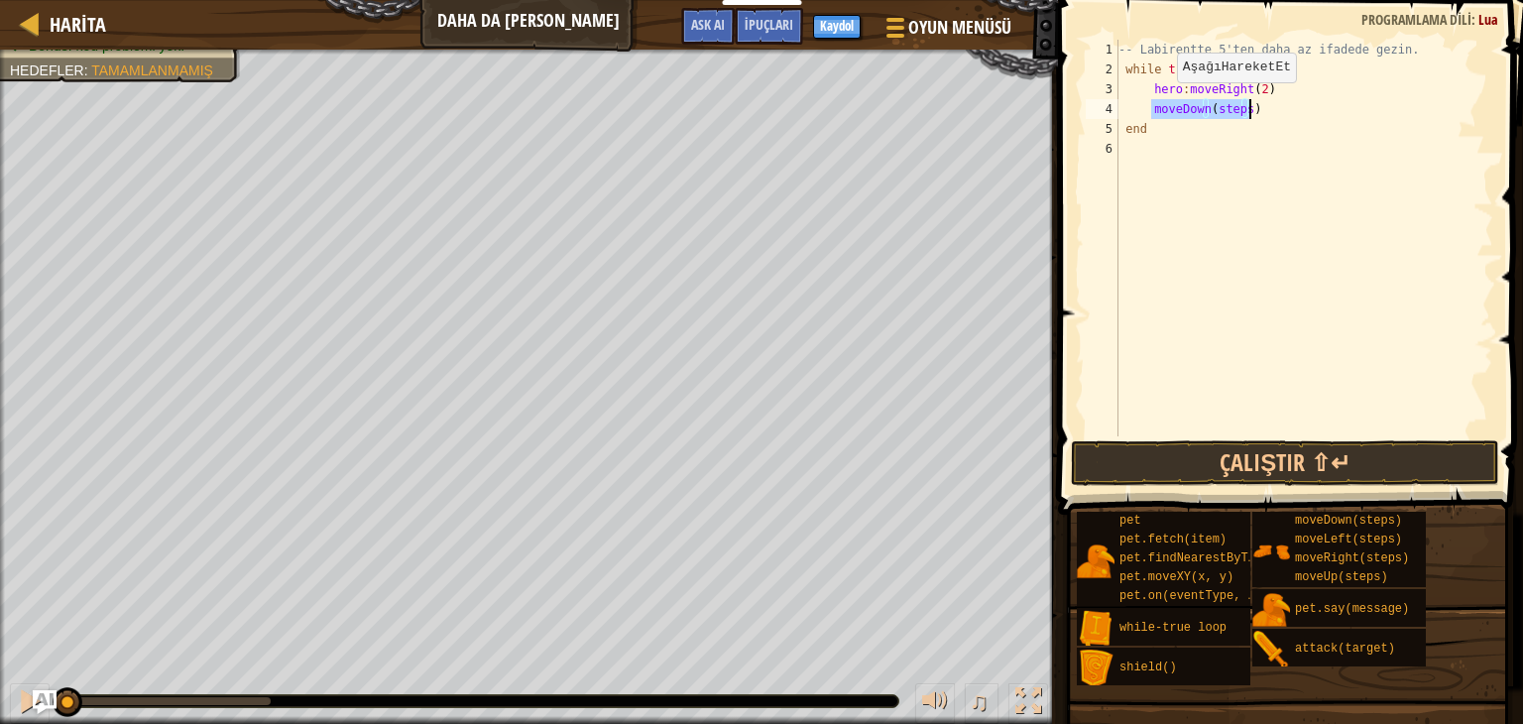
click at [1159, 102] on div "-- Labirentte 5'ten daha az ifadede gezin. while true do hero : moveRight ( 2 )…" at bounding box center [1304, 238] width 379 height 397
click at [1153, 105] on div "-- Labirentte 5'ten daha az ifadede gezin. while true do hero : moveRight ( 2 )…" at bounding box center [1304, 258] width 379 height 436
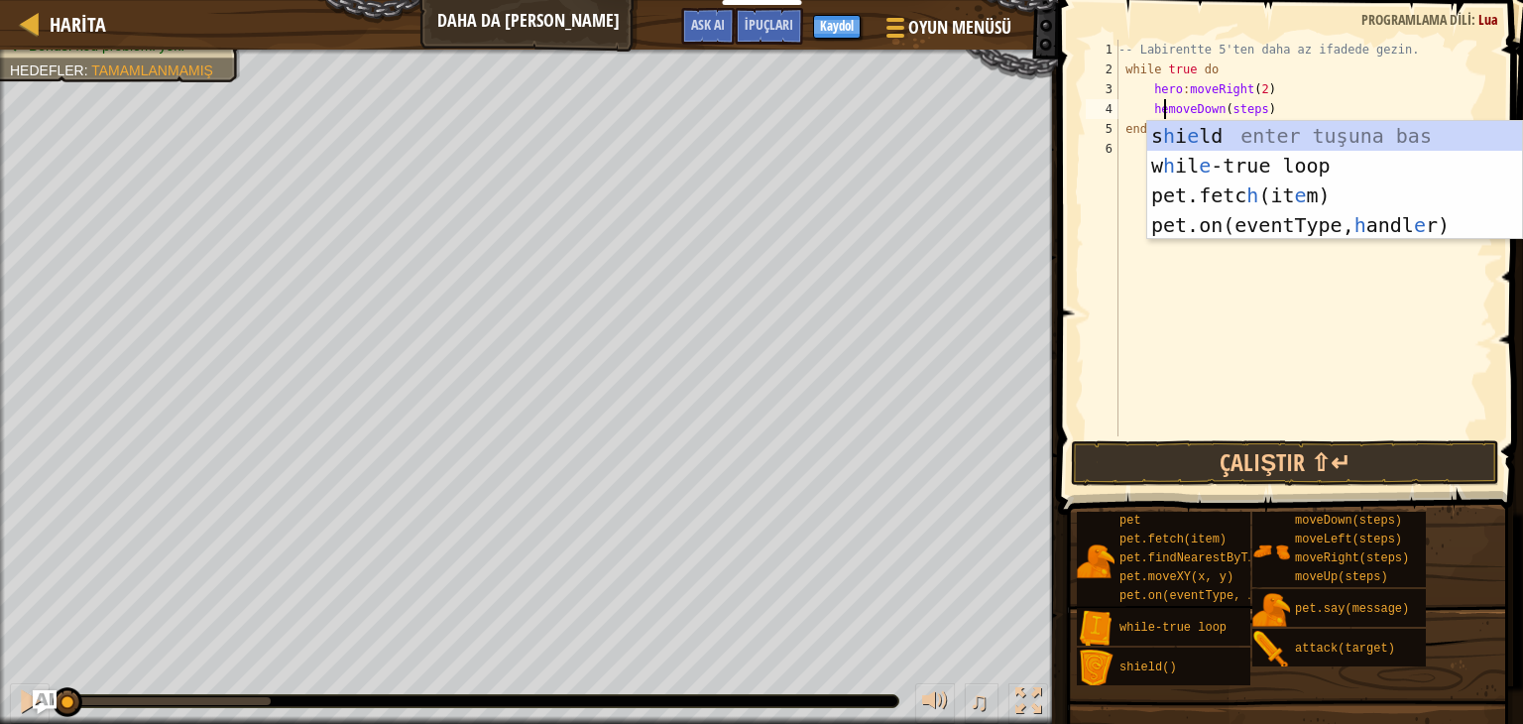
scroll to position [9, 4]
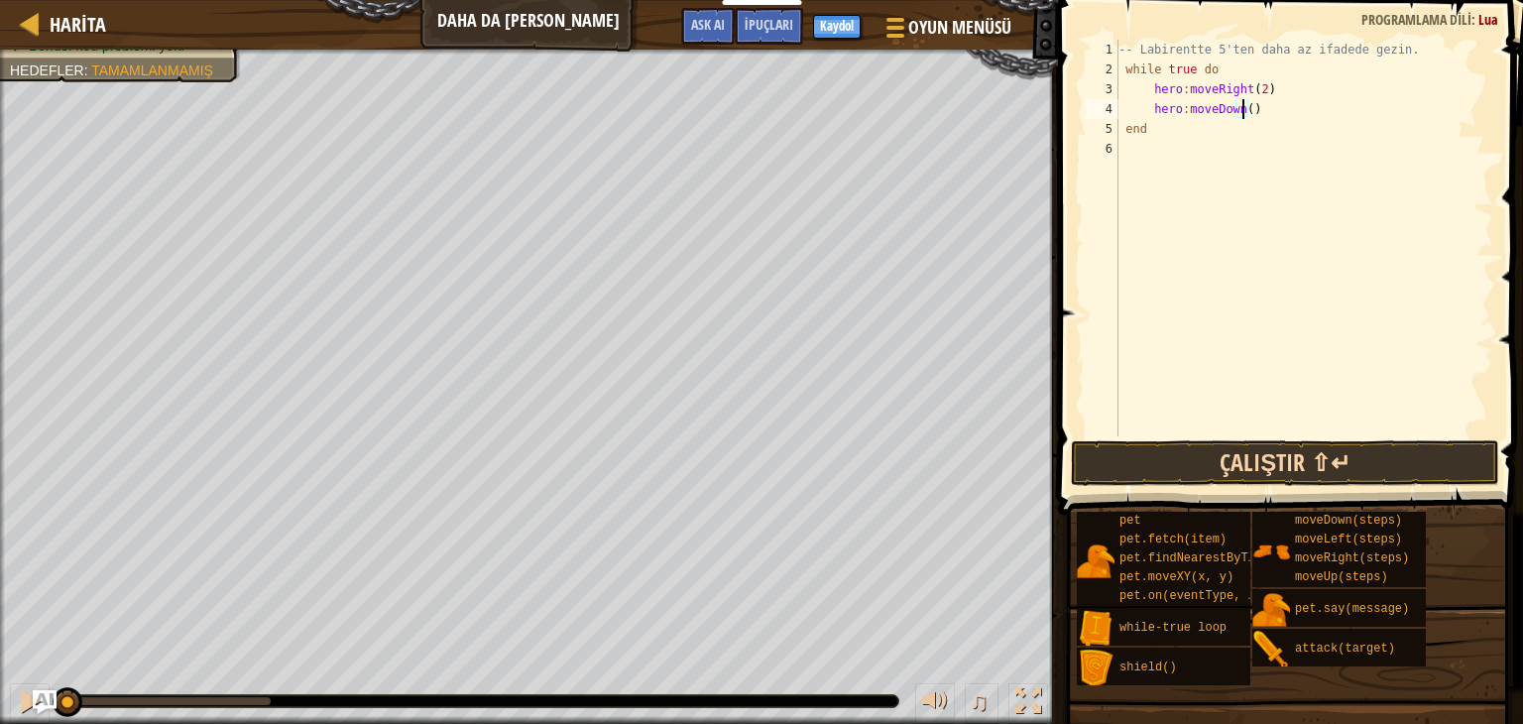
type textarea "hero:moveDown()"
click at [1382, 455] on button "Çalıştır ⇧↵" at bounding box center [1285, 463] width 428 height 46
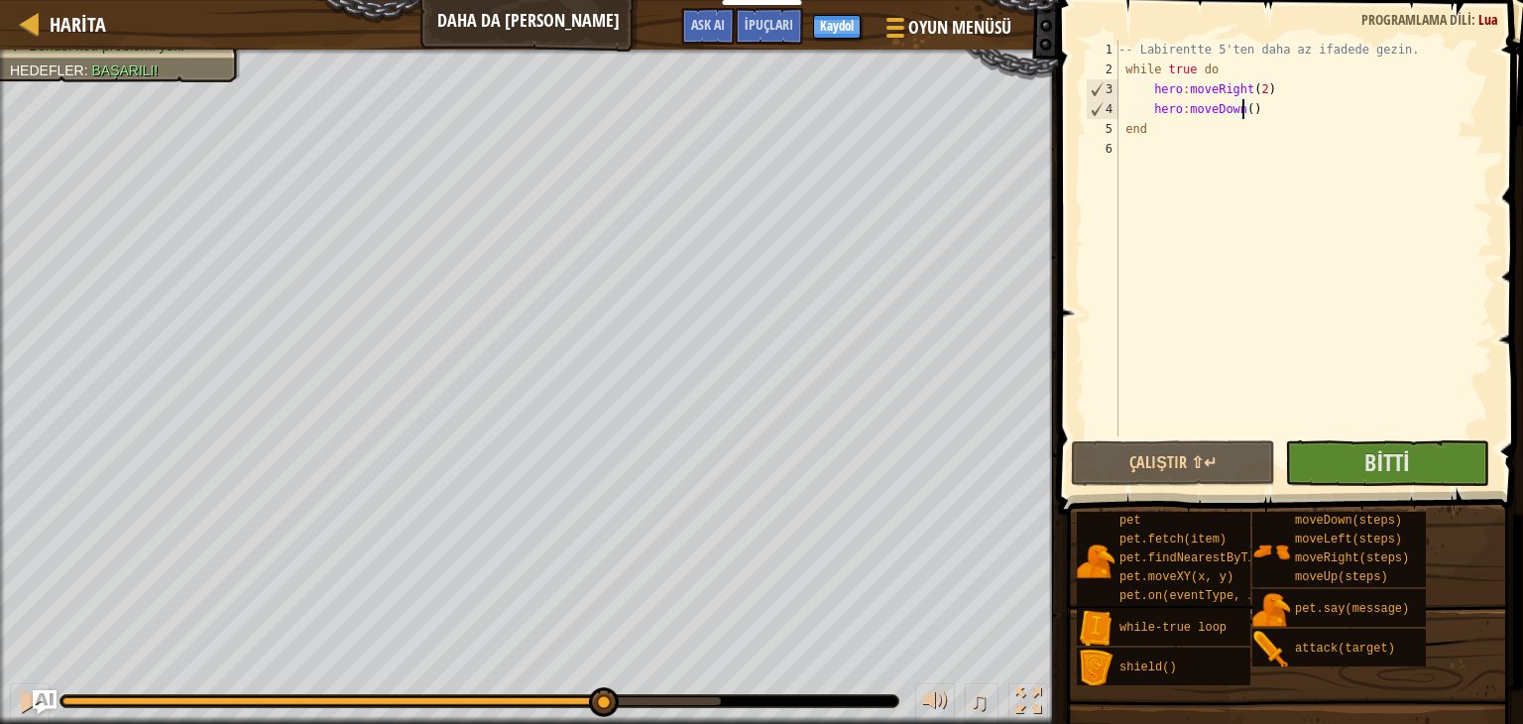
click at [602, 697] on div at bounding box center [391, 701] width 658 height 8
click at [20, 709] on div at bounding box center [30, 701] width 26 height 26
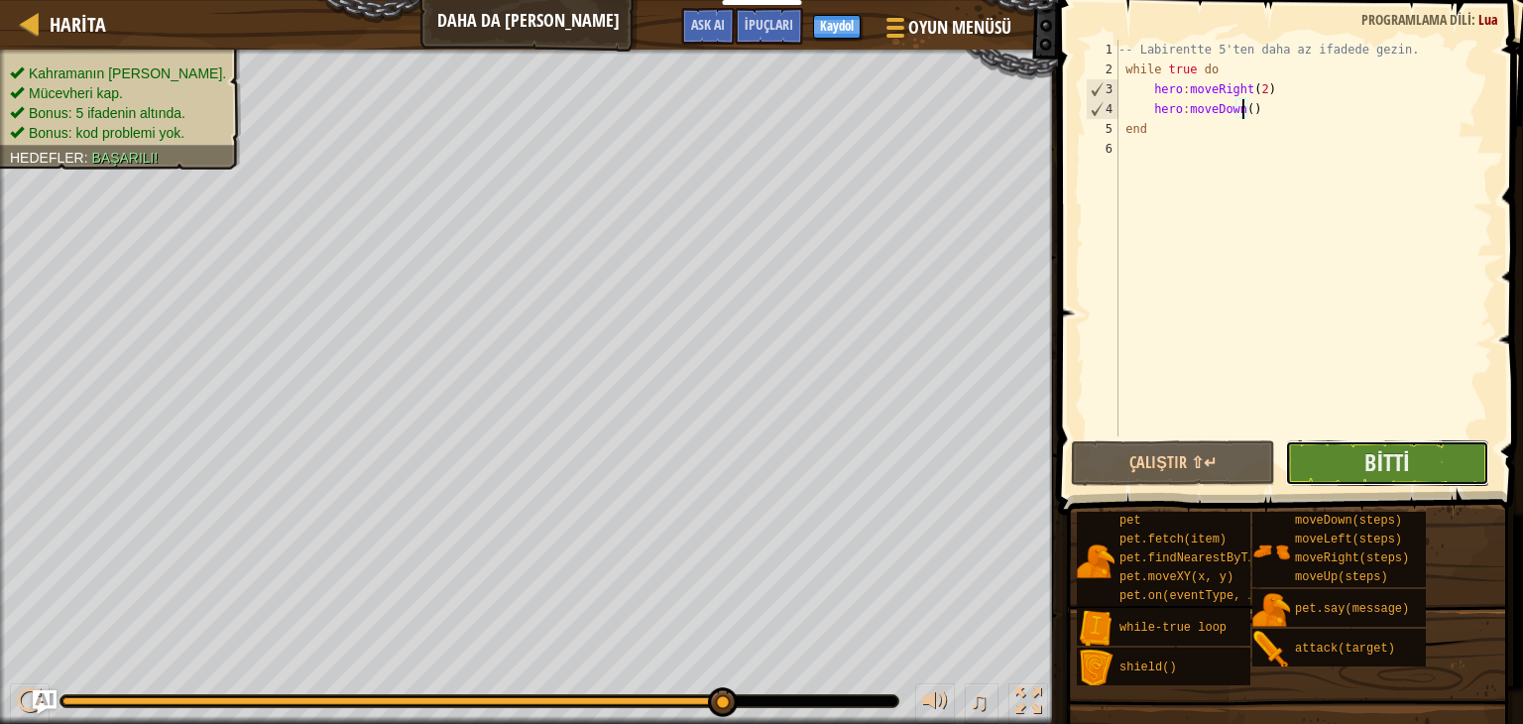
click at [1412, 469] on button "Bitti" at bounding box center [1387, 463] width 204 height 46
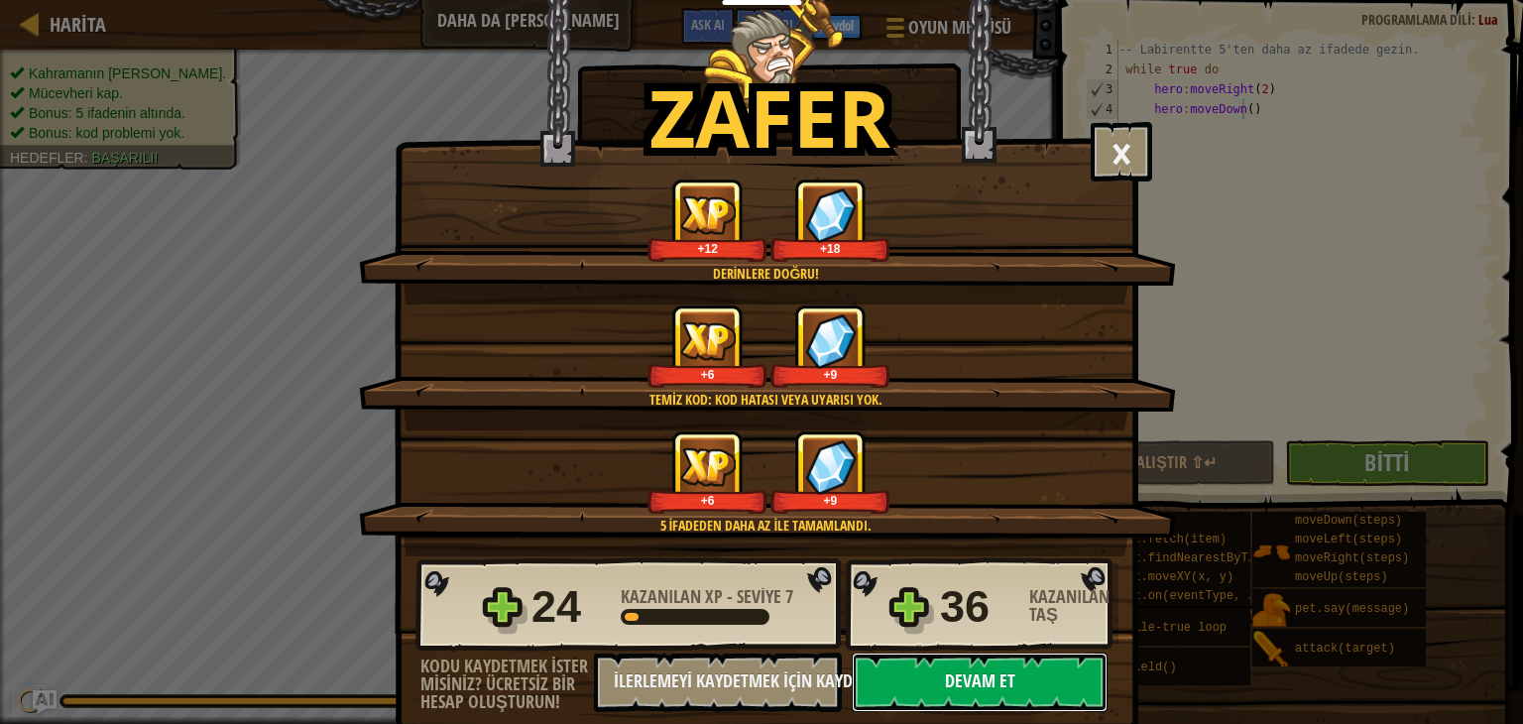
click at [918, 665] on button "Devam et" at bounding box center [980, 683] width 256 height 60
select select "tr"
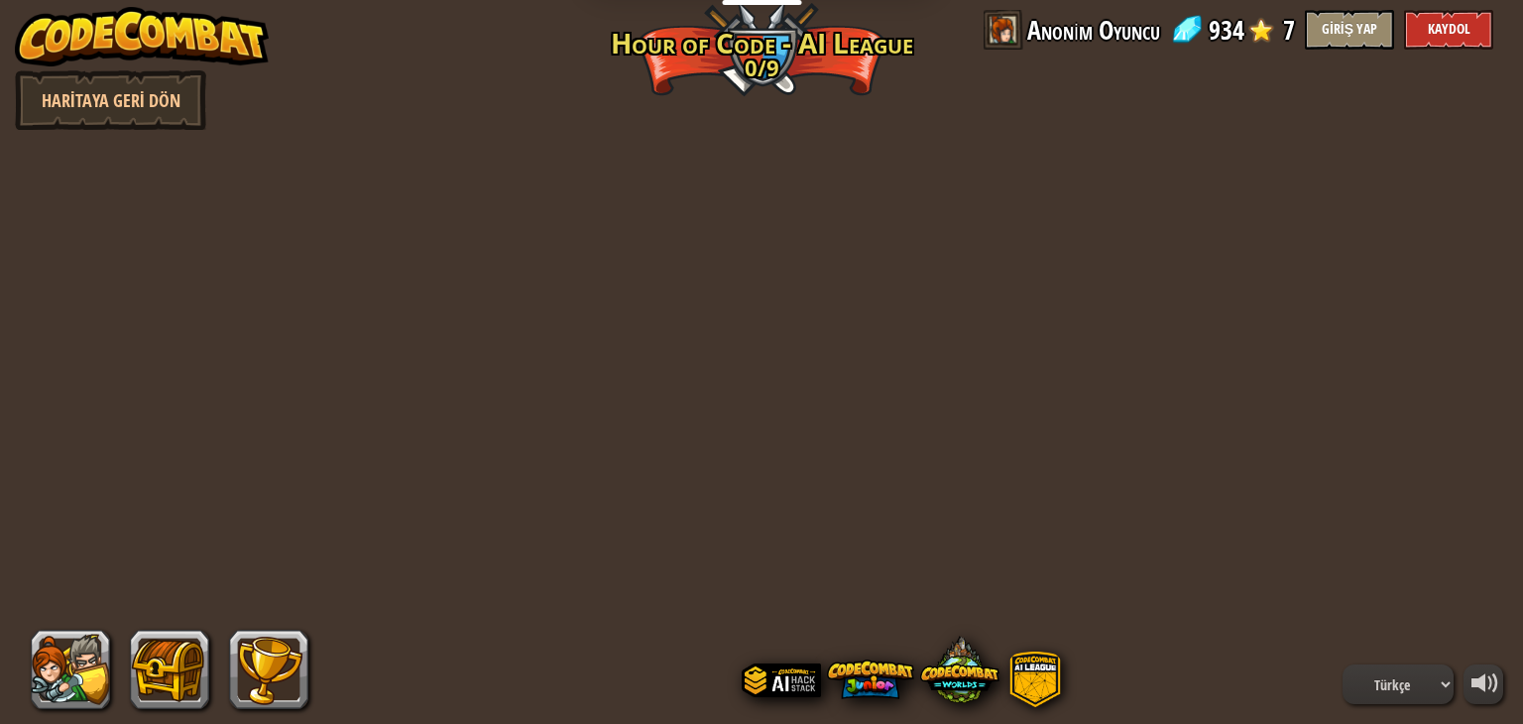
select select "tr"
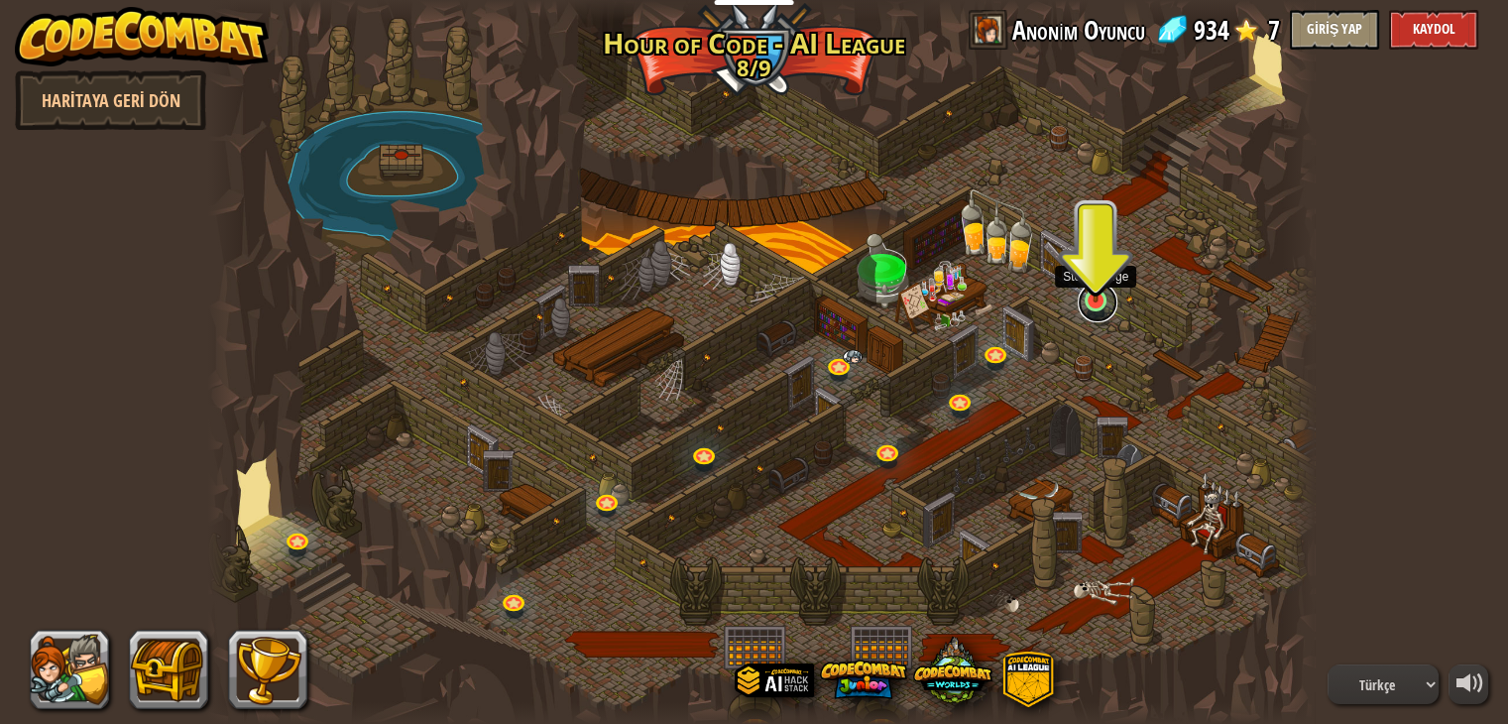
click at [1099, 305] on link at bounding box center [1098, 303] width 40 height 40
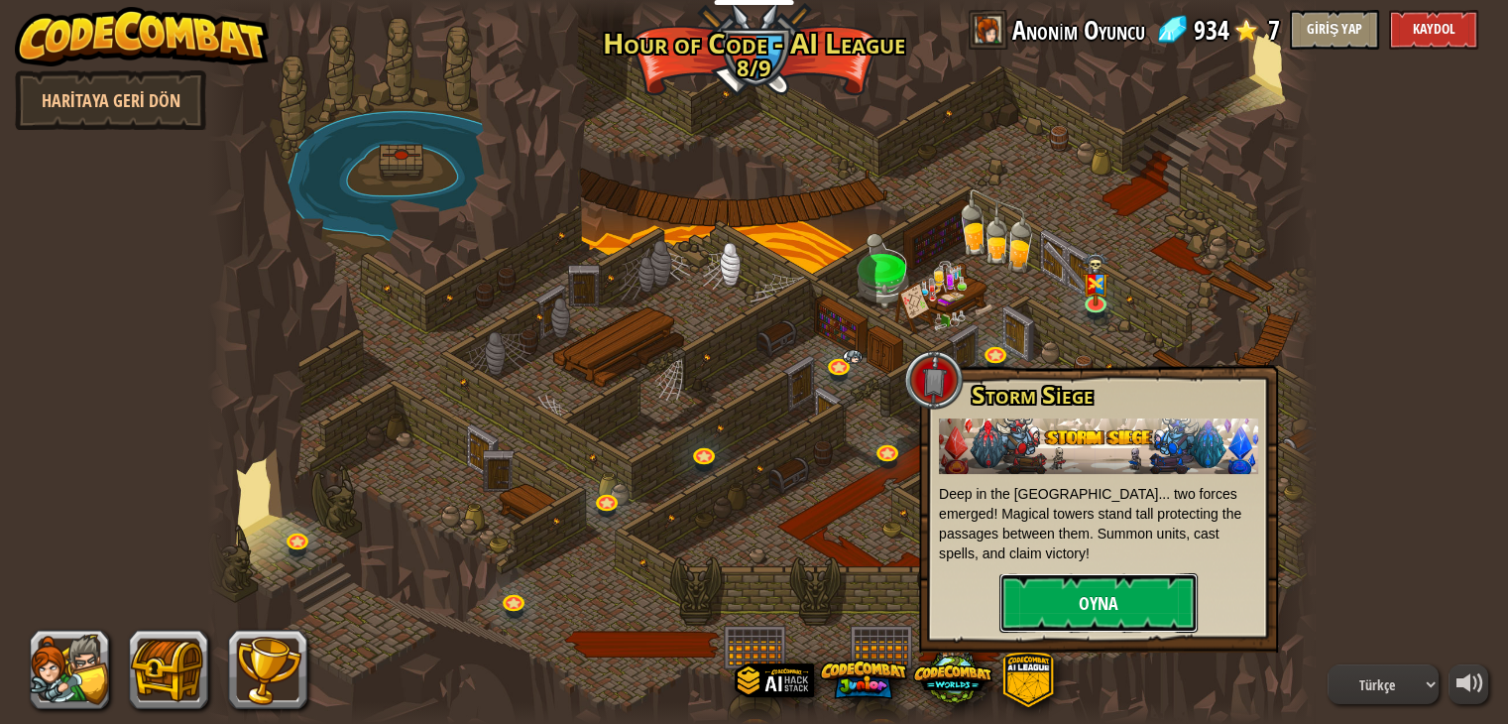
click at [1040, 626] on button "Oyna" at bounding box center [1099, 603] width 198 height 60
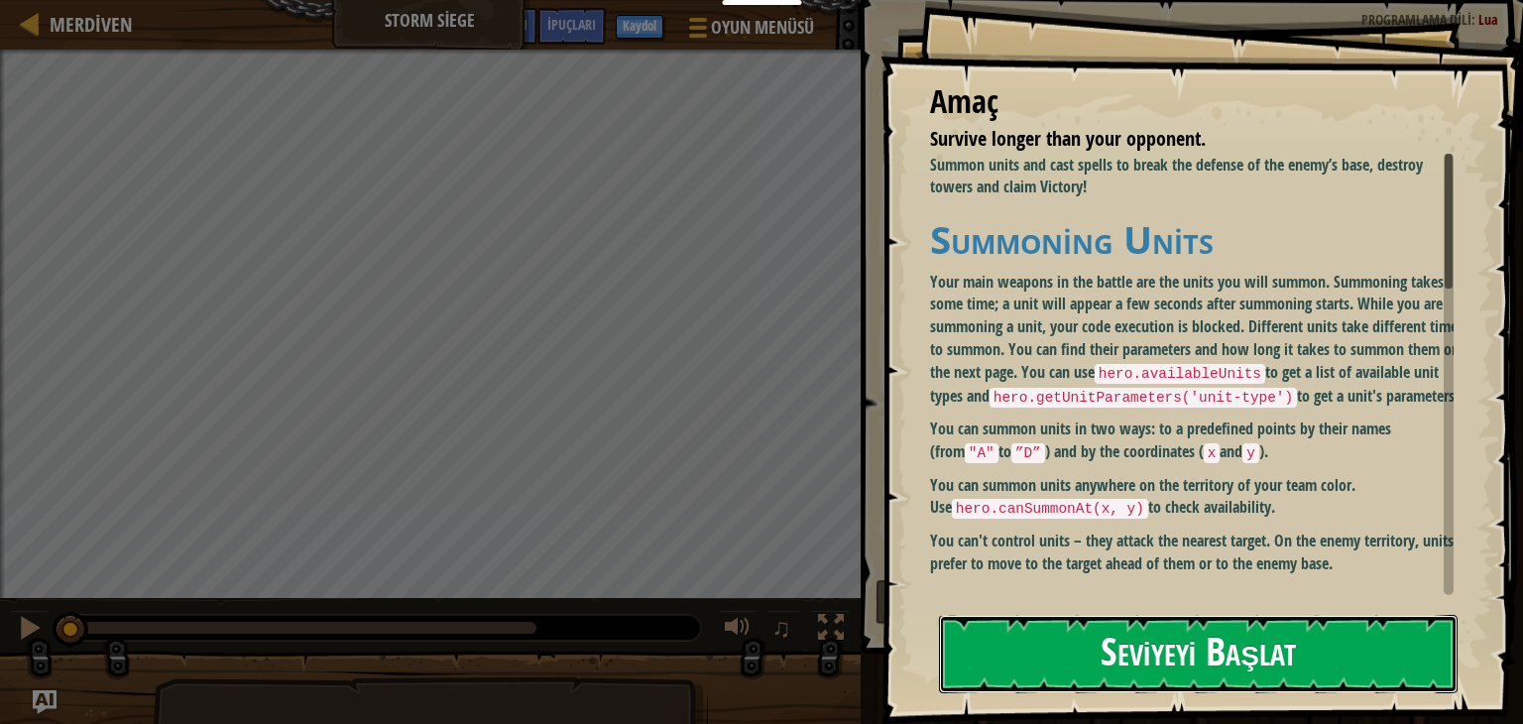
click at [1048, 629] on button "Seviyeyi Başlat" at bounding box center [1198, 654] width 519 height 78
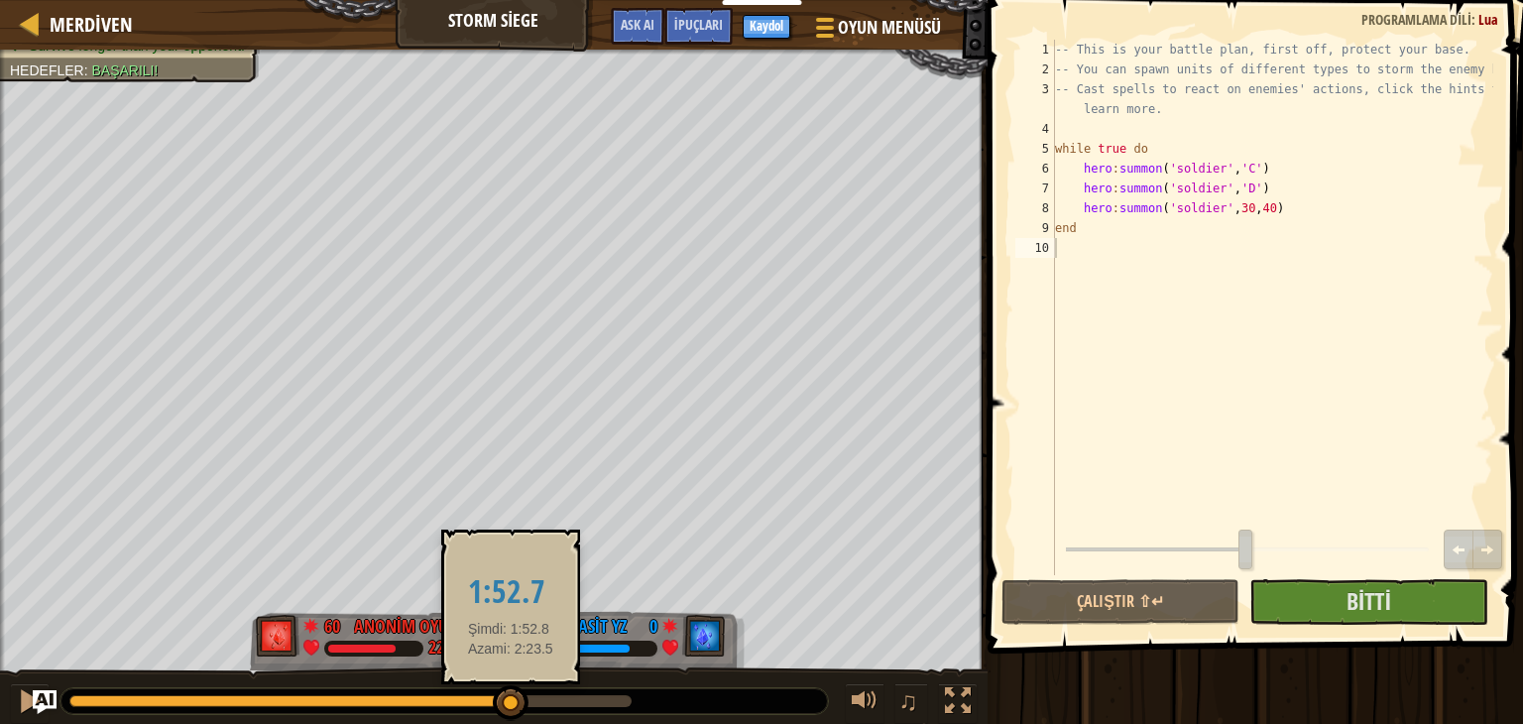
click at [511, 703] on div at bounding box center [350, 701] width 562 height 12
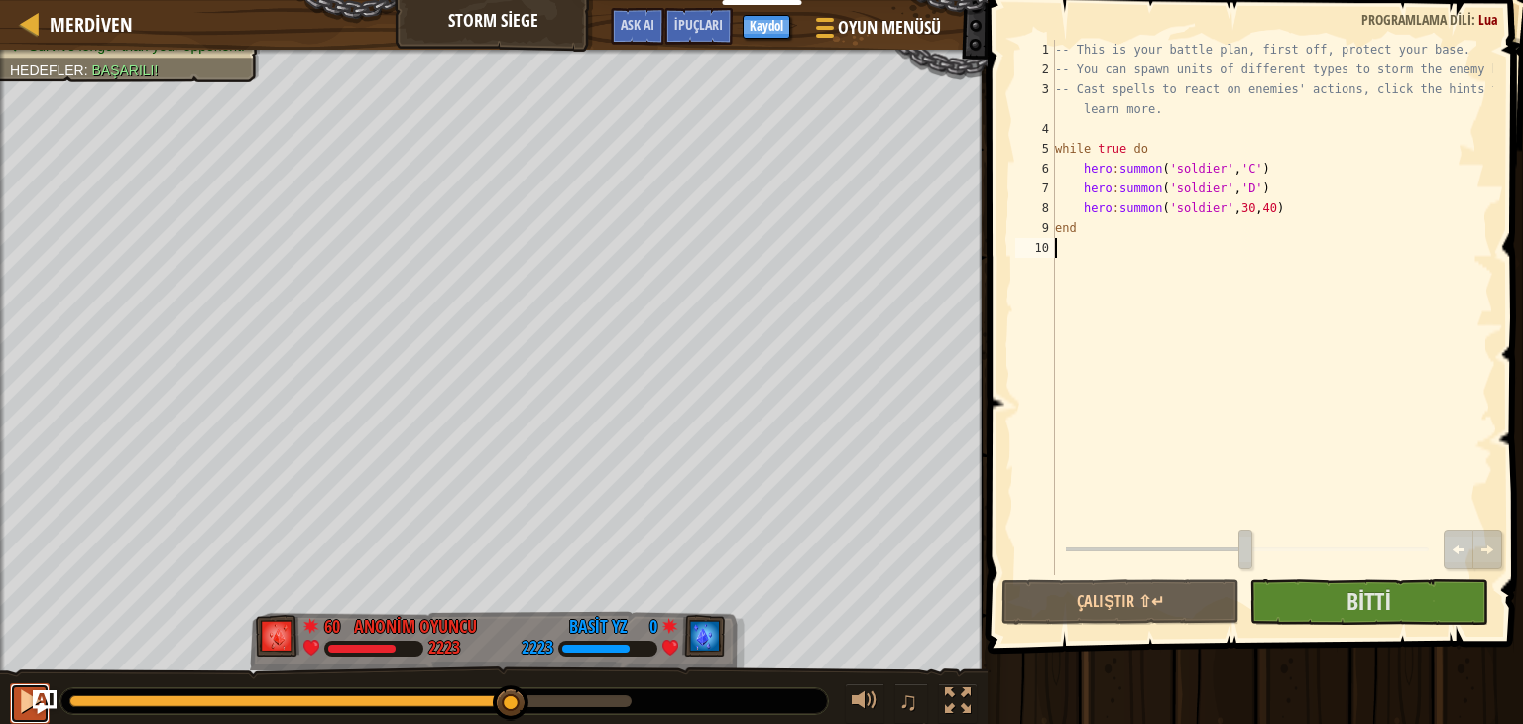
click at [20, 703] on div at bounding box center [30, 701] width 26 height 26
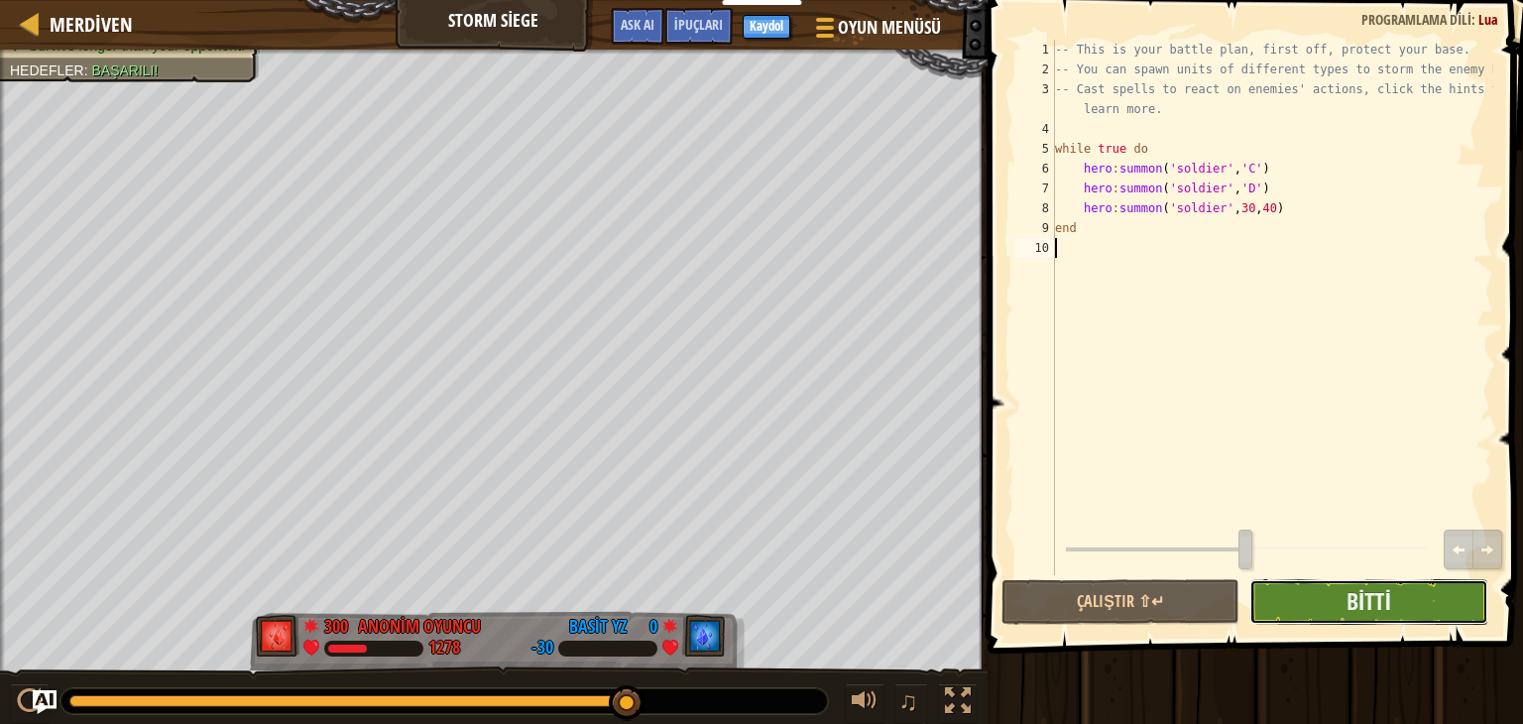
click at [1337, 601] on button "Bitti" at bounding box center [1369, 602] width 238 height 46
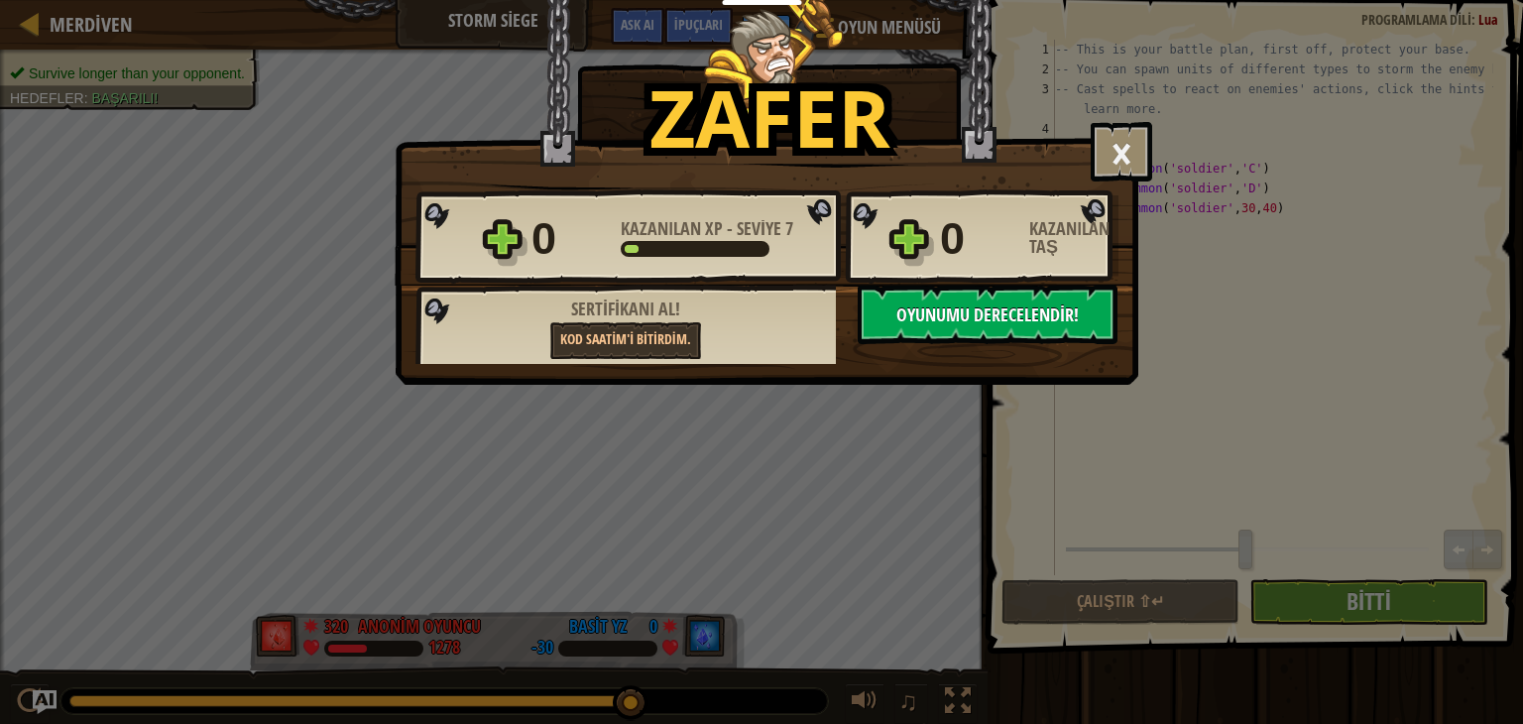
click at [988, 313] on span "Oyunumu Derecelendir!" at bounding box center [988, 314] width 182 height 25
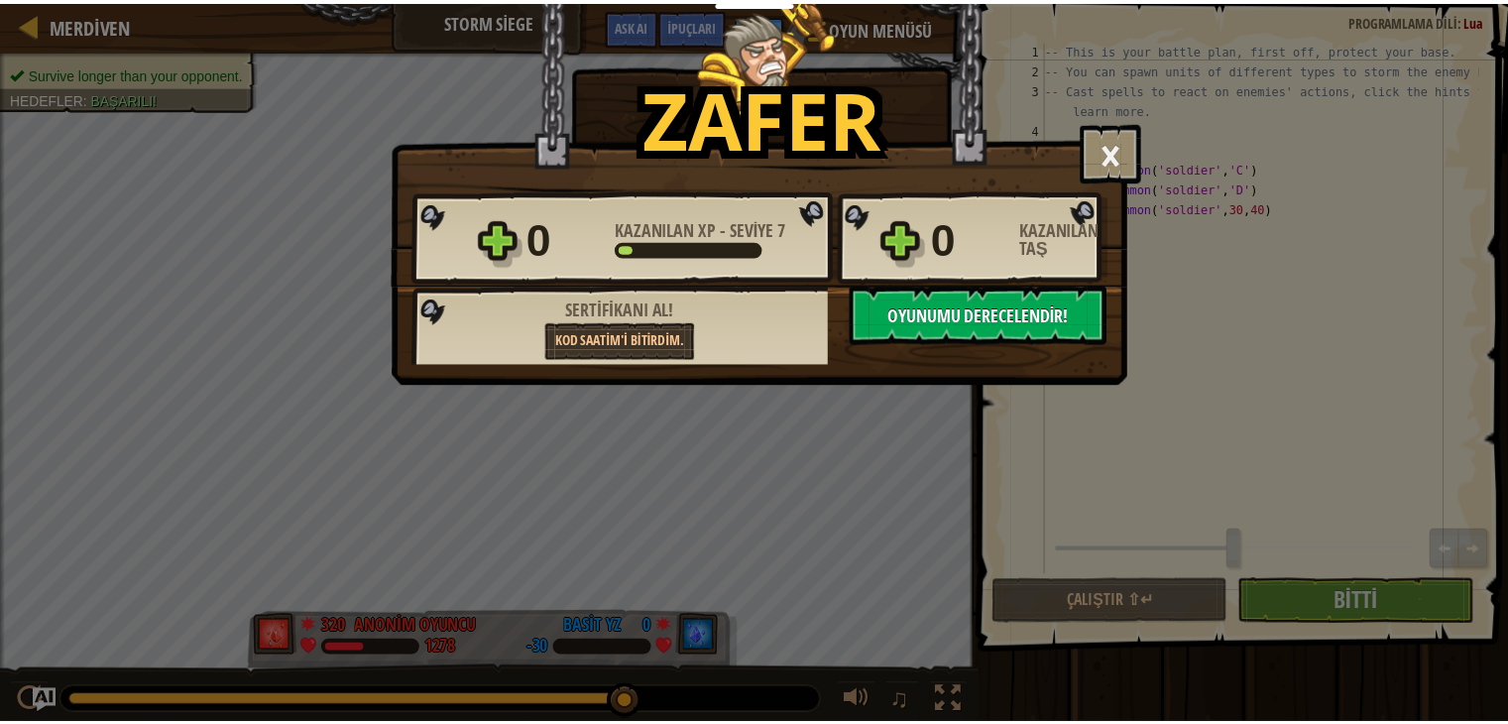
scroll to position [9, 0]
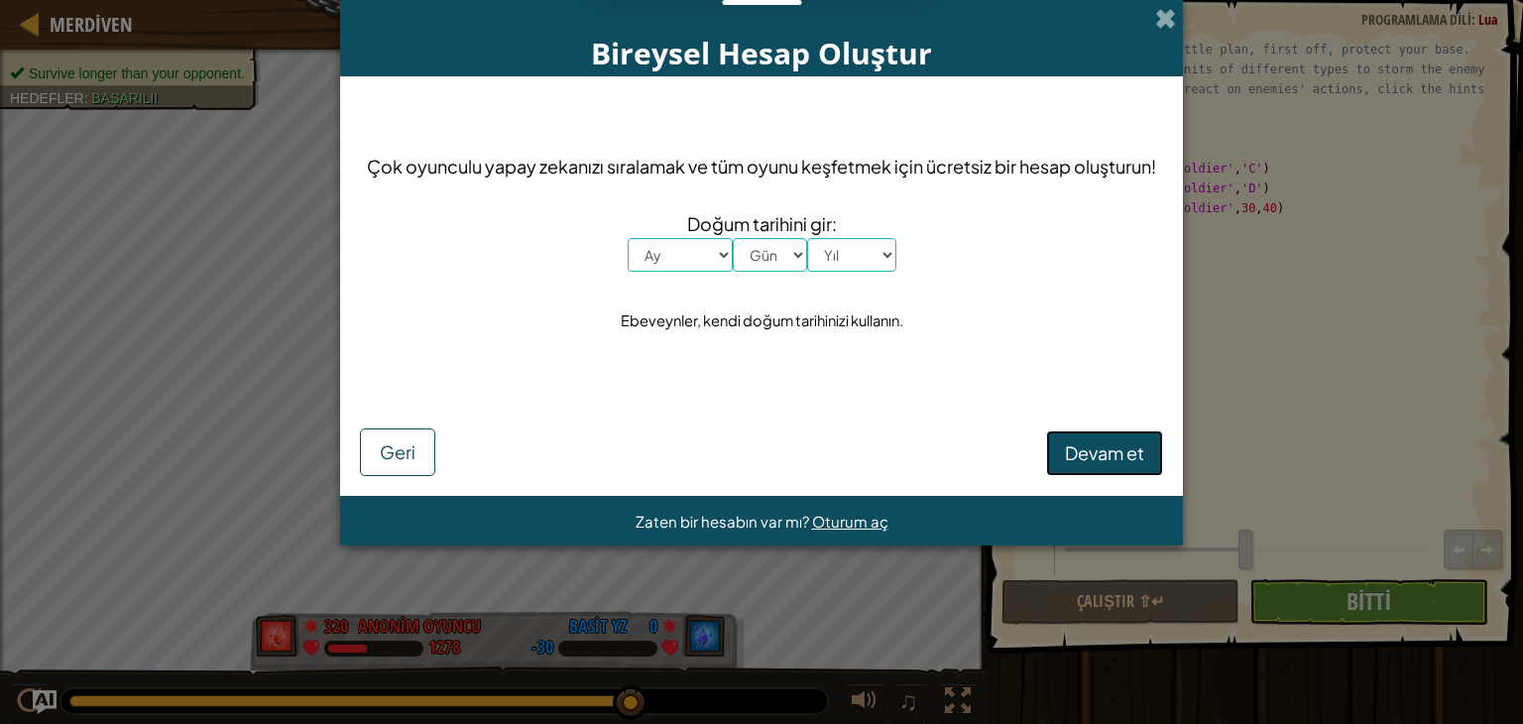
drag, startPoint x: 1079, startPoint y: 442, endPoint x: 1075, endPoint y: 452, distance: 10.7
click at [1075, 452] on span "Devam et" at bounding box center [1104, 452] width 79 height 23
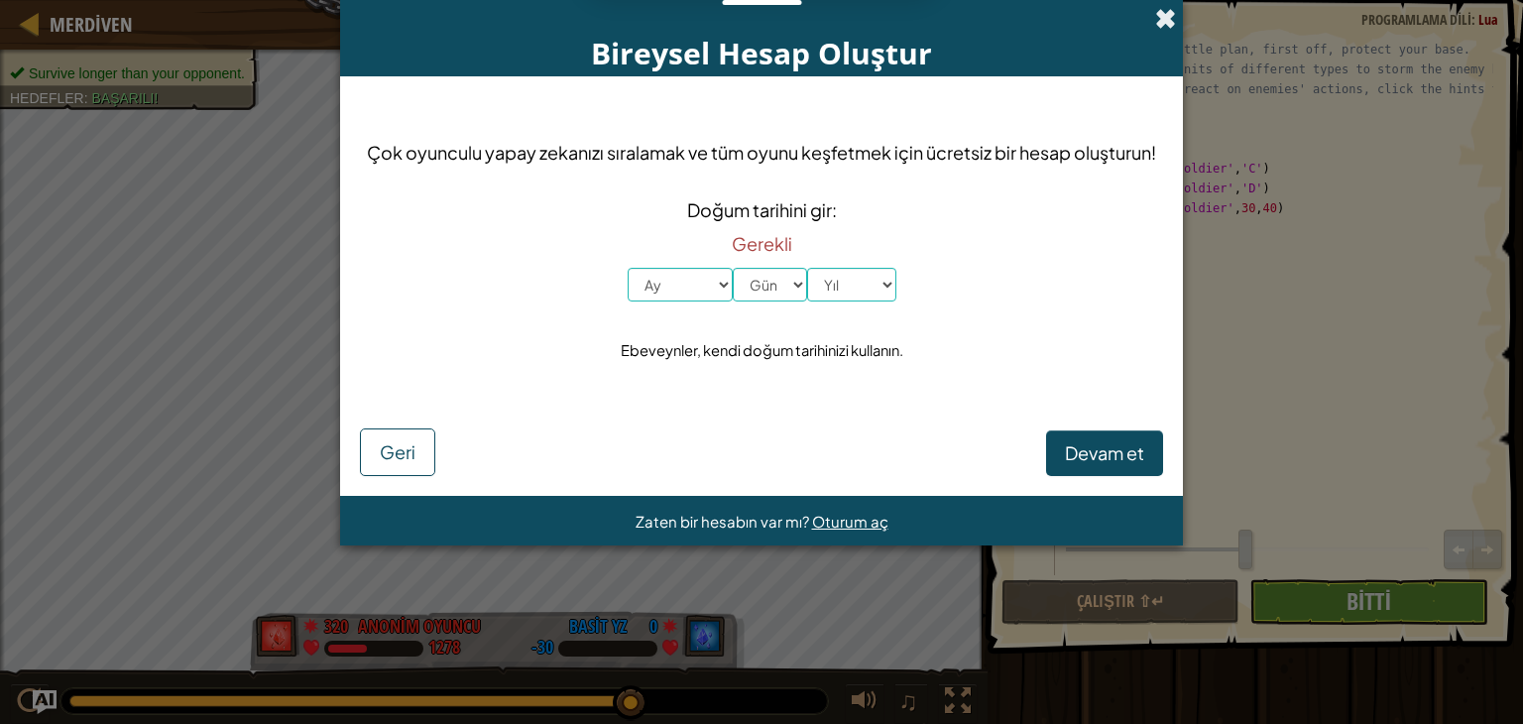
drag, startPoint x: 1181, startPoint y: 29, endPoint x: 1158, endPoint y: 25, distance: 23.2
click at [1173, 28] on div "Bireysel Hesap Oluştur" at bounding box center [761, 38] width 843 height 76
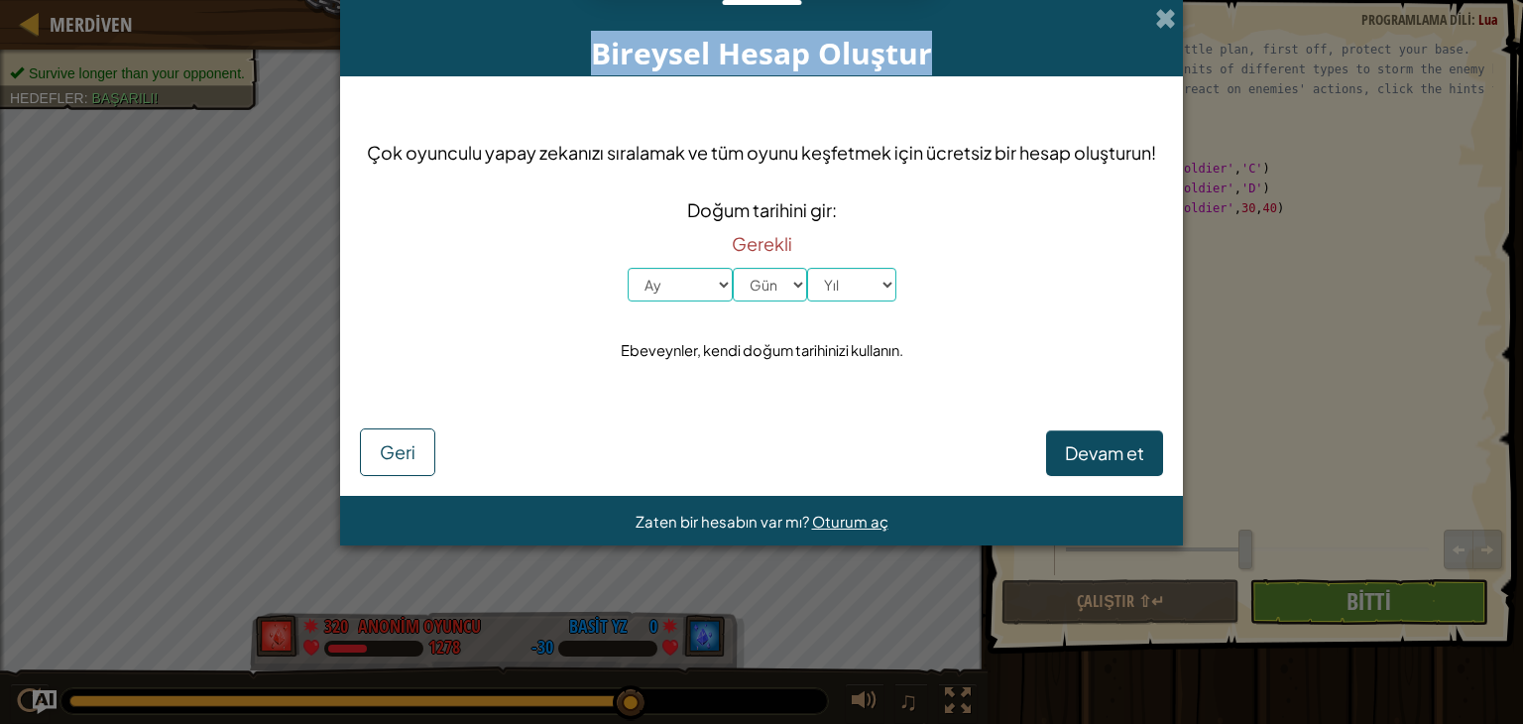
click at [1150, 21] on div "Bireysel Hesap Oluştur" at bounding box center [761, 38] width 843 height 76
click at [1166, 19] on span at bounding box center [1165, 18] width 21 height 21
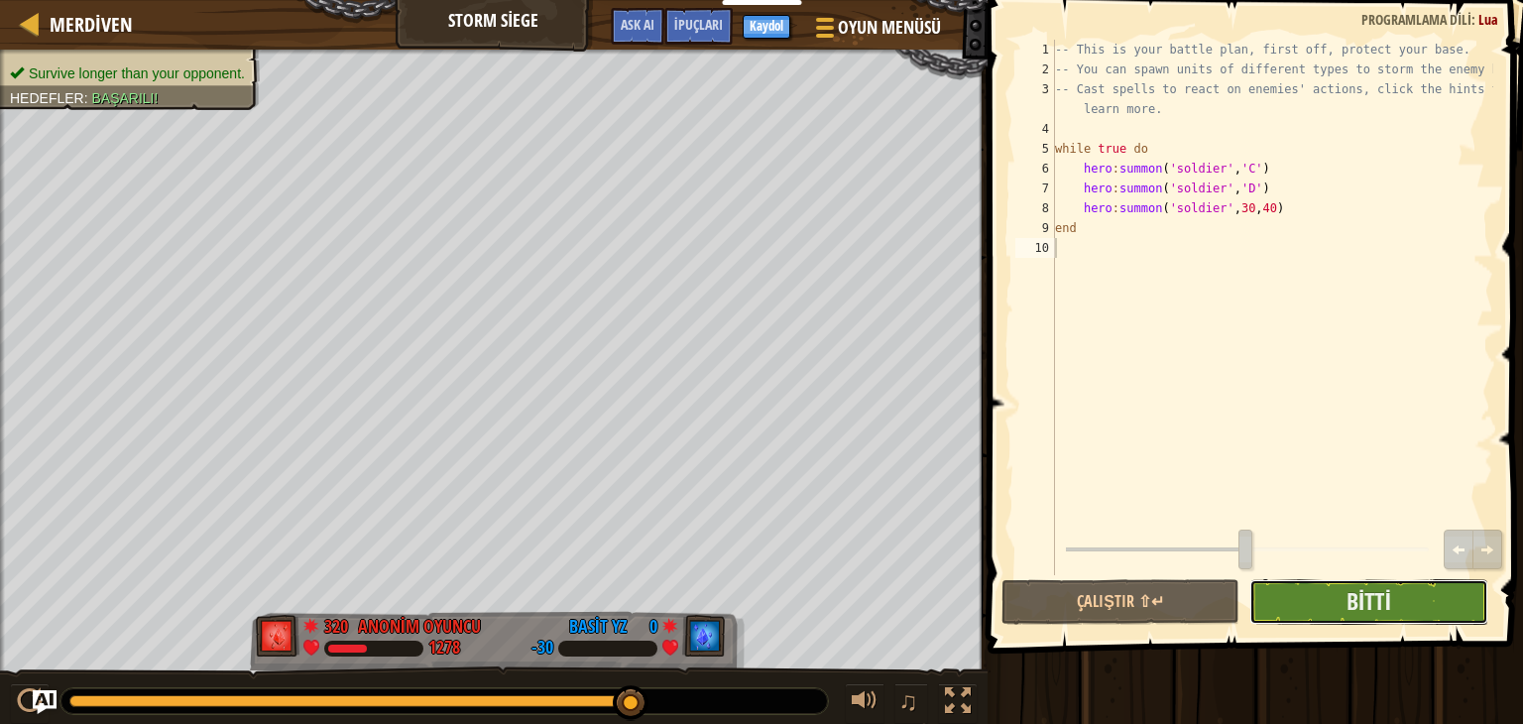
click at [1334, 595] on button "Bitti" at bounding box center [1369, 602] width 238 height 46
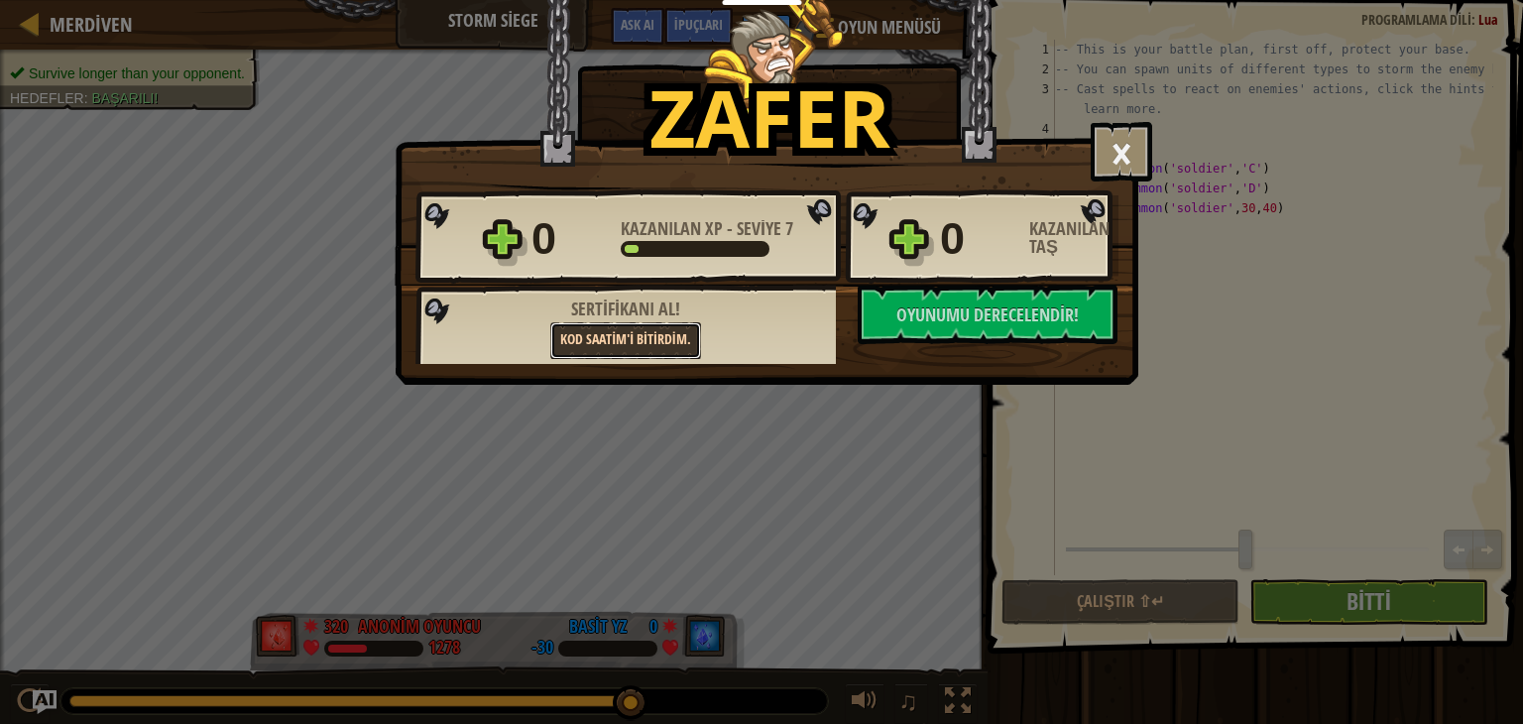
click at [584, 343] on link "Kod Saatim'i bitirdim." at bounding box center [625, 340] width 150 height 37
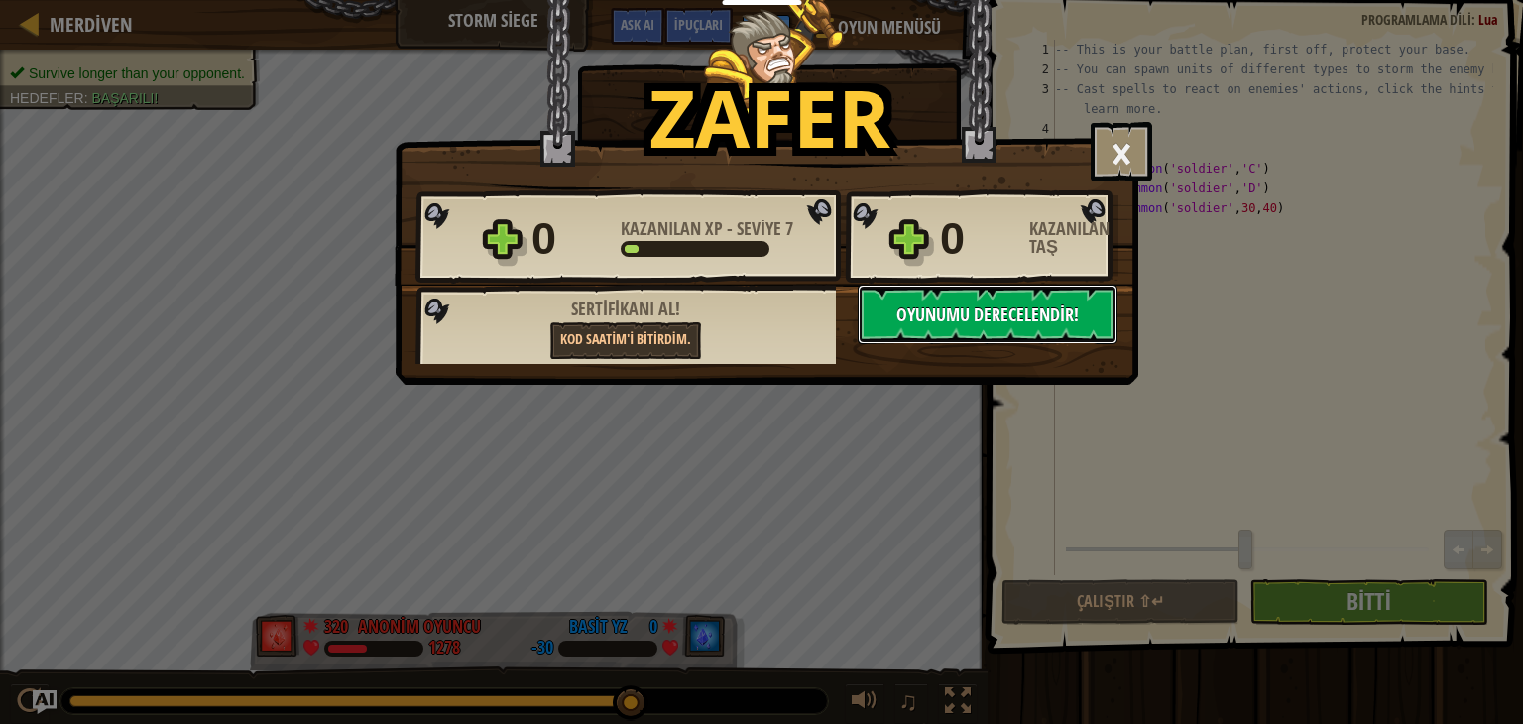
click at [1001, 302] on span "Oyunumu Derecelendir!" at bounding box center [988, 314] width 182 height 25
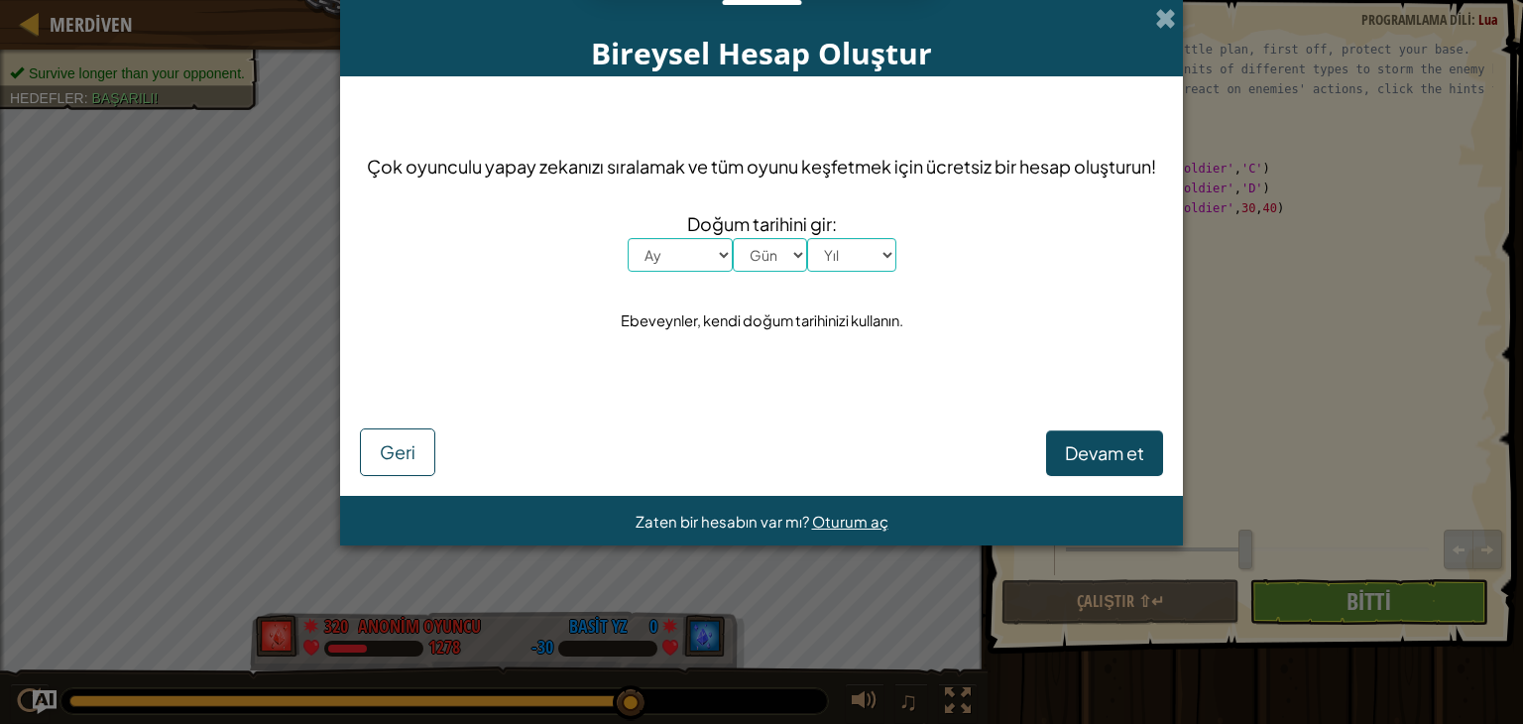
click at [690, 276] on div "Çok oyunculu yapay zekanızı sıralamak ve tüm oyunu keşfetmek için ücretsiz bir …" at bounding box center [761, 244] width 803 height 297
click at [722, 251] on select "Ay [PERSON_NAME] Şubat Mart Nisan Mayıs Haziran Temmuz Ağustos Eylül [PERSON_NA…" at bounding box center [680, 255] width 105 height 34
select select "7"
click at [628, 238] on select "Ay [PERSON_NAME] Şubat Mart Nisan Mayıs Haziran Temmuz Ağustos Eylül [PERSON_NA…" at bounding box center [680, 255] width 105 height 34
drag, startPoint x: 773, startPoint y: 253, endPoint x: 766, endPoint y: 271, distance: 19.2
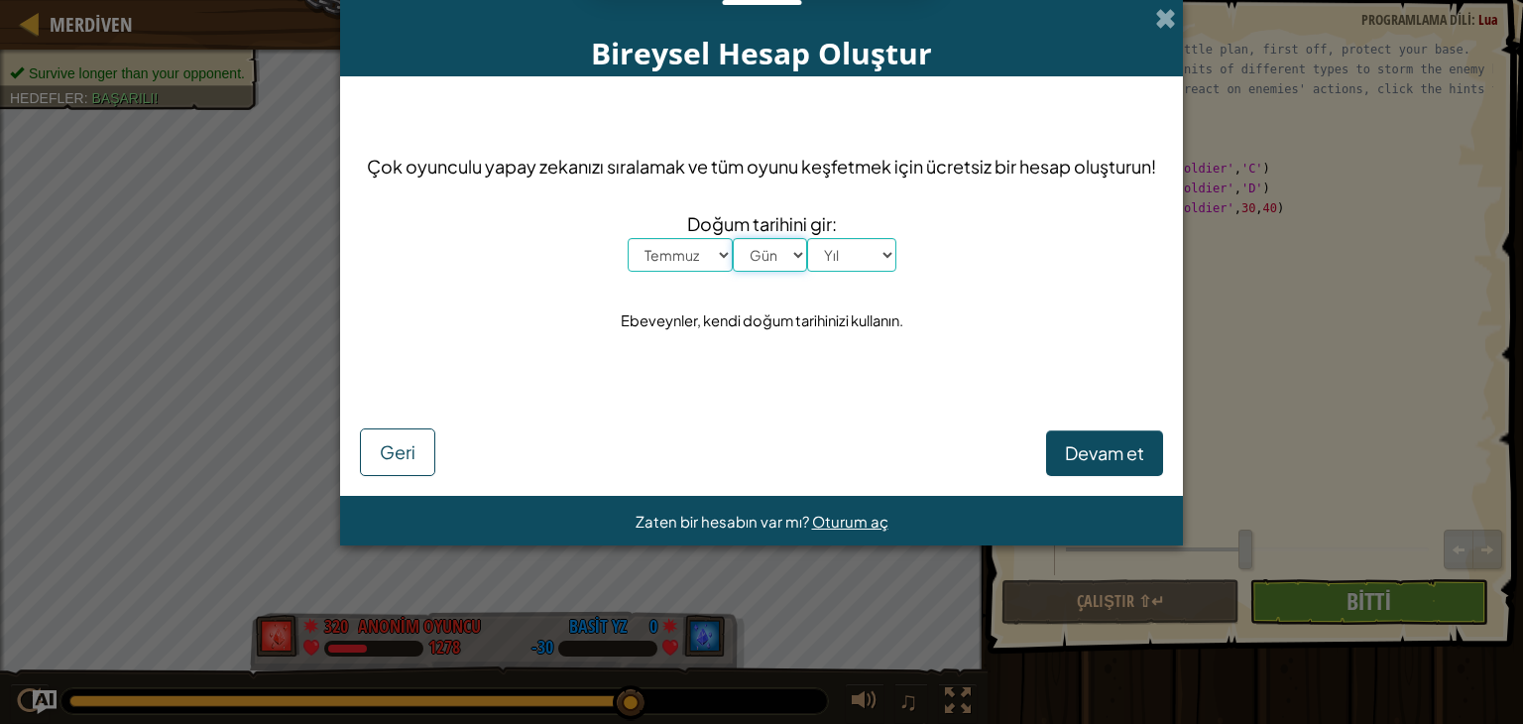
click at [773, 253] on select "Gün 1 2 3 4 5 6 7 8 9 10 11 12 13 14 15 16 17 18 19 20 21 22 23 24 25 26 27 28 …" at bounding box center [770, 255] width 74 height 34
select select "25"
click at [733, 238] on select "Gün 1 2 3 4 5 6 7 8 9 10 11 12 13 14 15 16 17 18 19 20 21 22 23 24 25 26 27 28 …" at bounding box center [770, 255] width 74 height 34
click at [893, 260] on select "Yıl 2025 2024 2023 2022 2021 2020 2019 2018 2017 2016 2015 2014 2013 2012 2011 …" at bounding box center [851, 255] width 89 height 34
select select "2015"
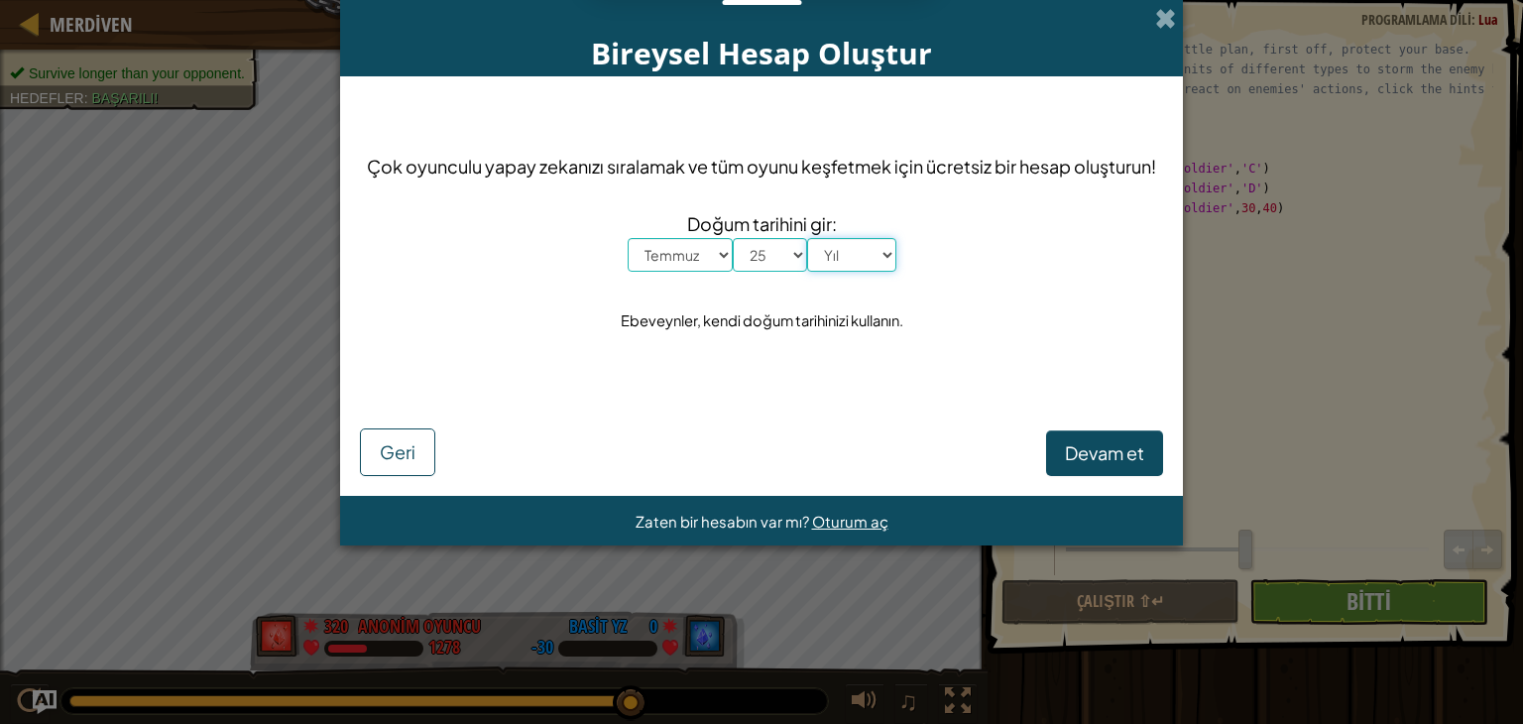
click at [807, 238] on select "Yıl 2025 2024 2023 2022 2021 2020 2019 2018 2017 2016 2015 2014 2013 2012 2011 …" at bounding box center [851, 255] width 89 height 34
click at [1087, 445] on span "Devam et" at bounding box center [1104, 452] width 79 height 23
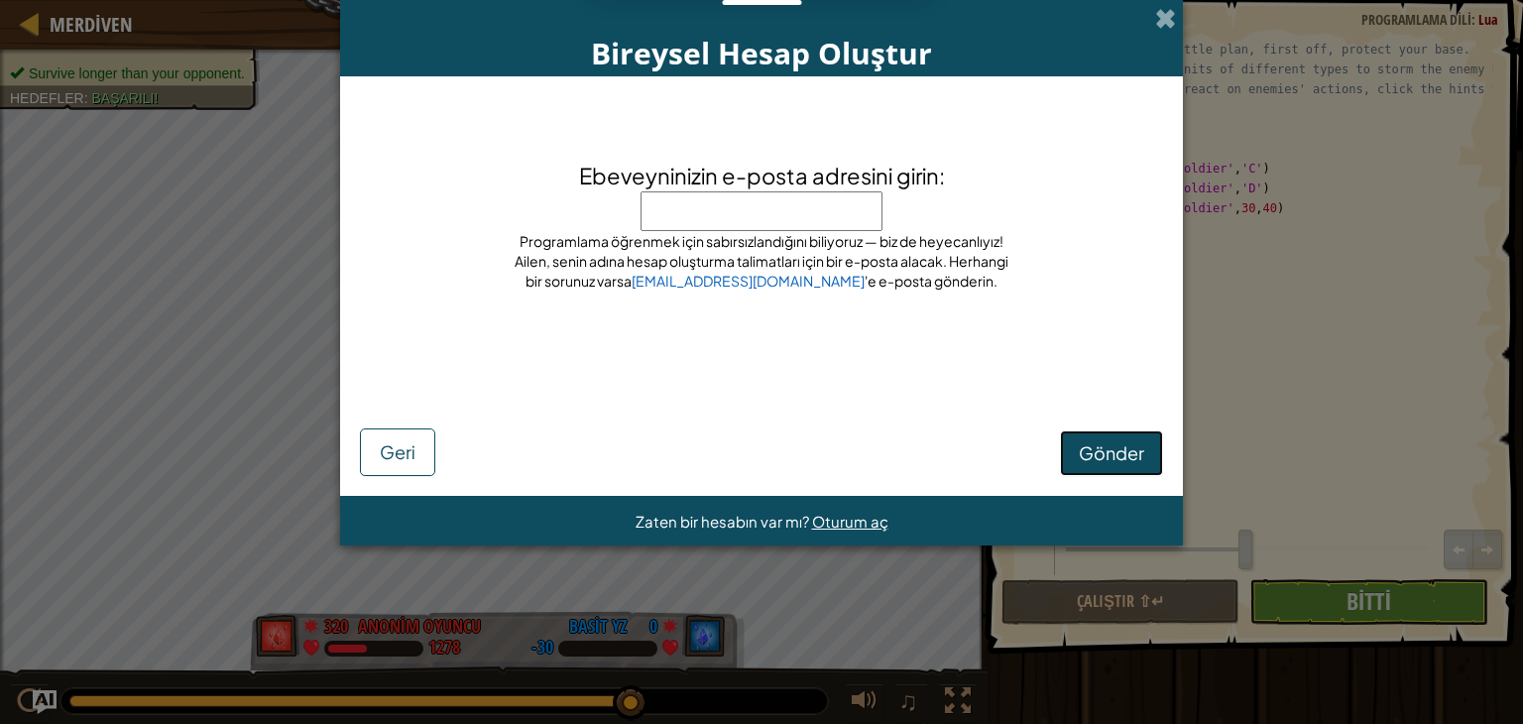
click at [1139, 441] on span "Gönder" at bounding box center [1111, 452] width 65 height 23
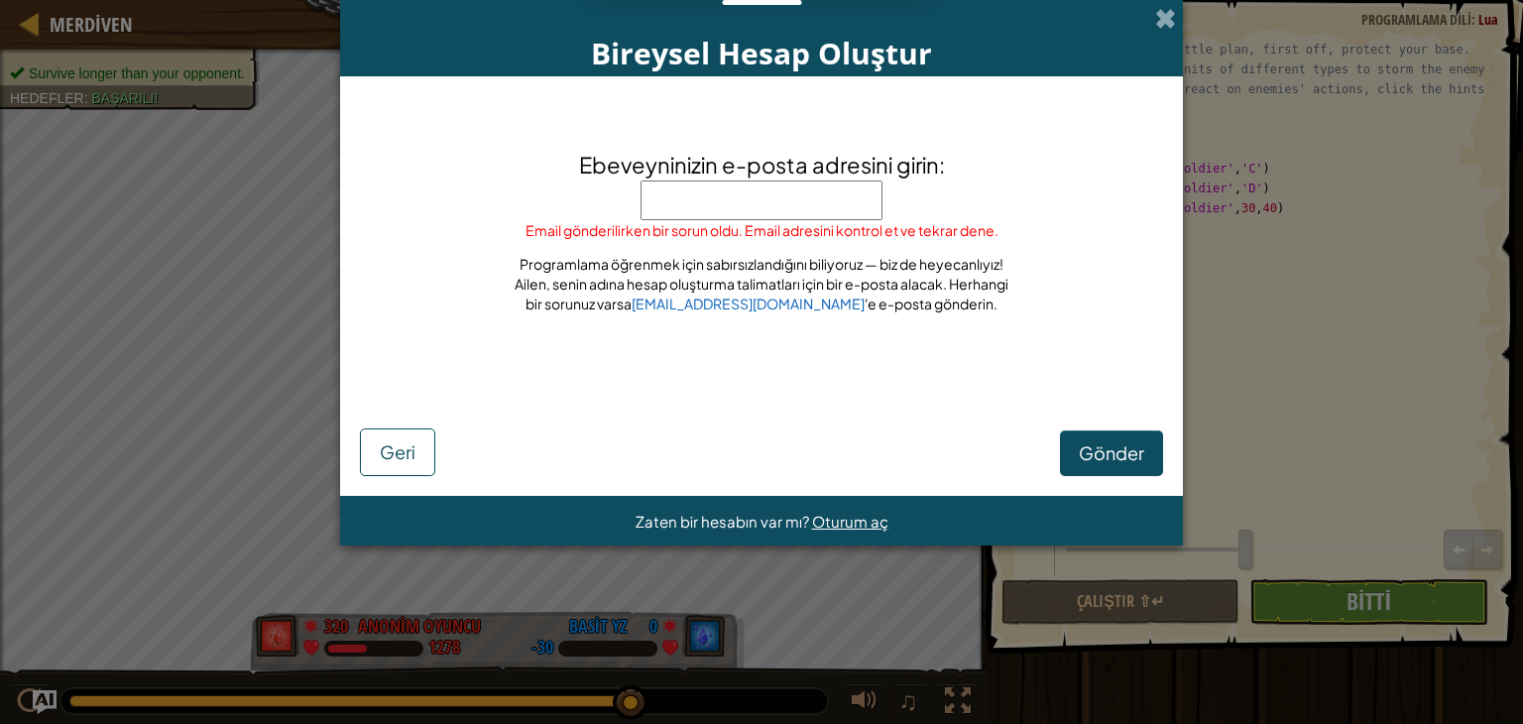
click at [722, 203] on input "Ebeveyninizin e-posta adresini girin:" at bounding box center [762, 200] width 242 height 40
click at [1128, 464] on button "Gönder" at bounding box center [1111, 453] width 103 height 46
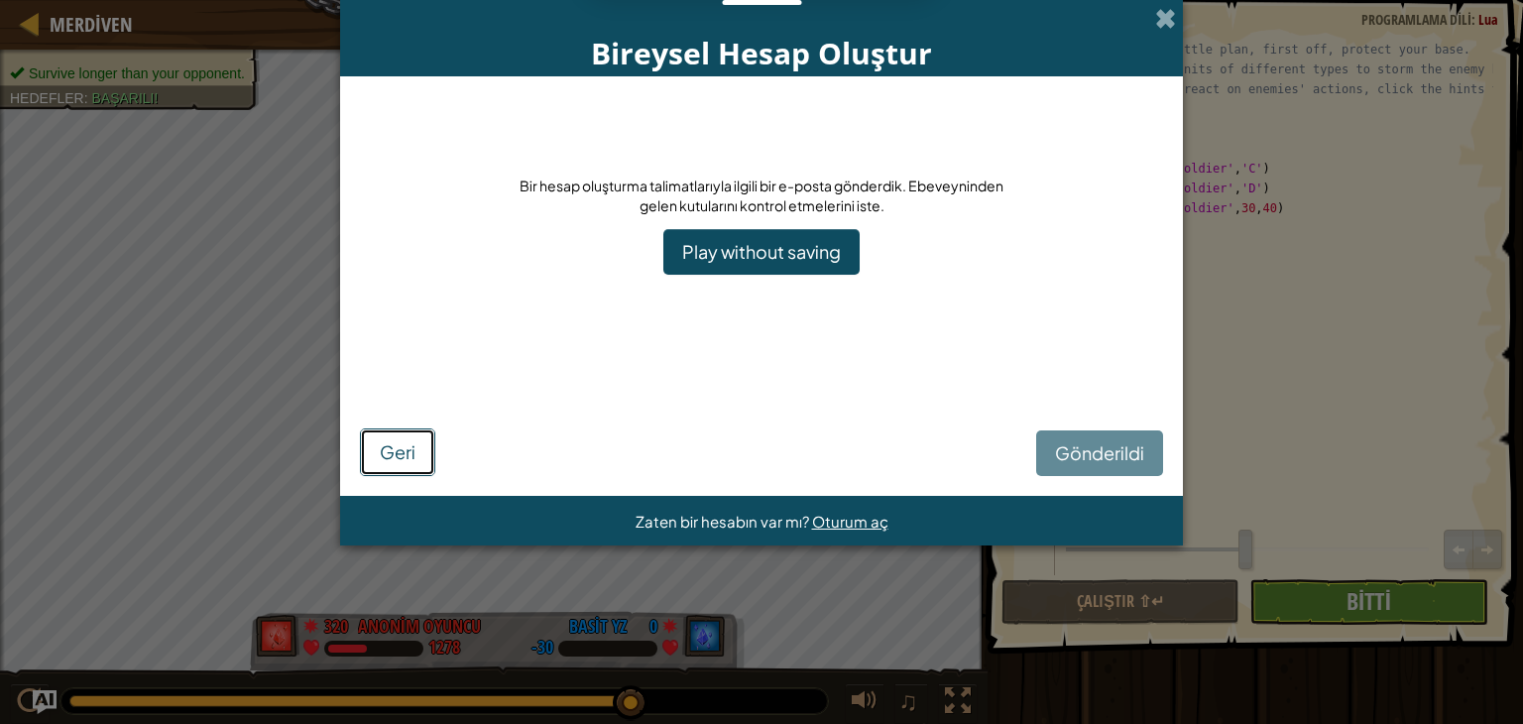
click at [399, 445] on span "Geri" at bounding box center [398, 451] width 36 height 23
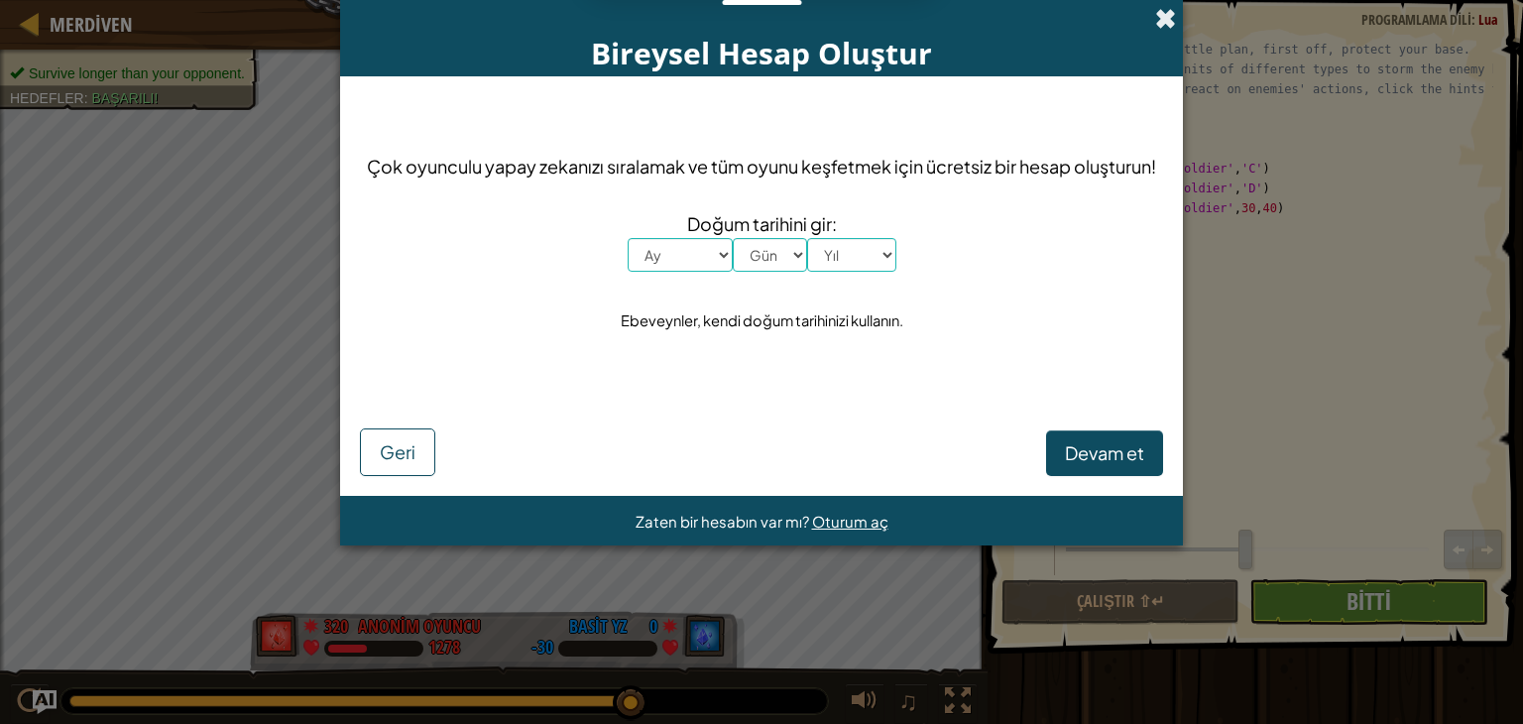
click at [1158, 24] on span at bounding box center [1165, 18] width 21 height 21
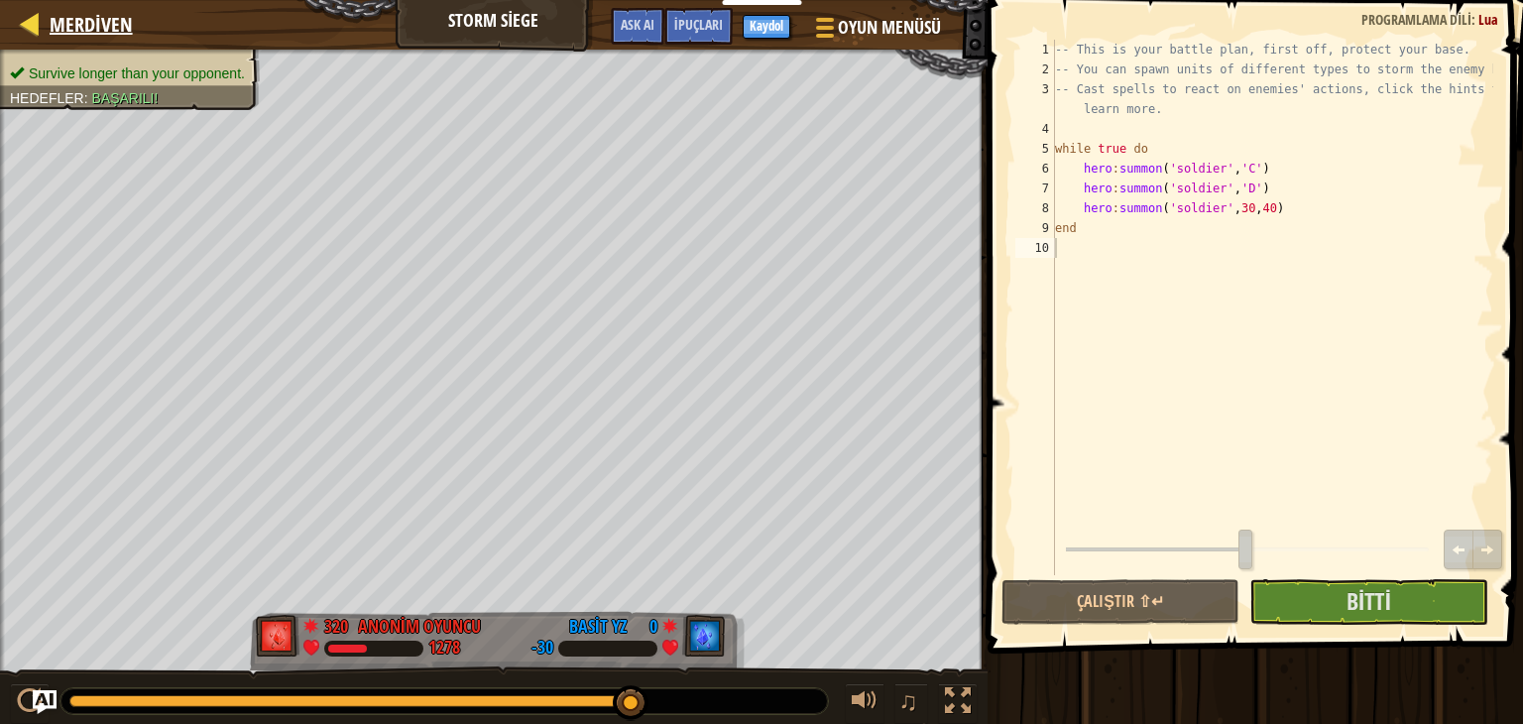
click at [78, 39] on div "Merdiven" at bounding box center [86, 25] width 93 height 50
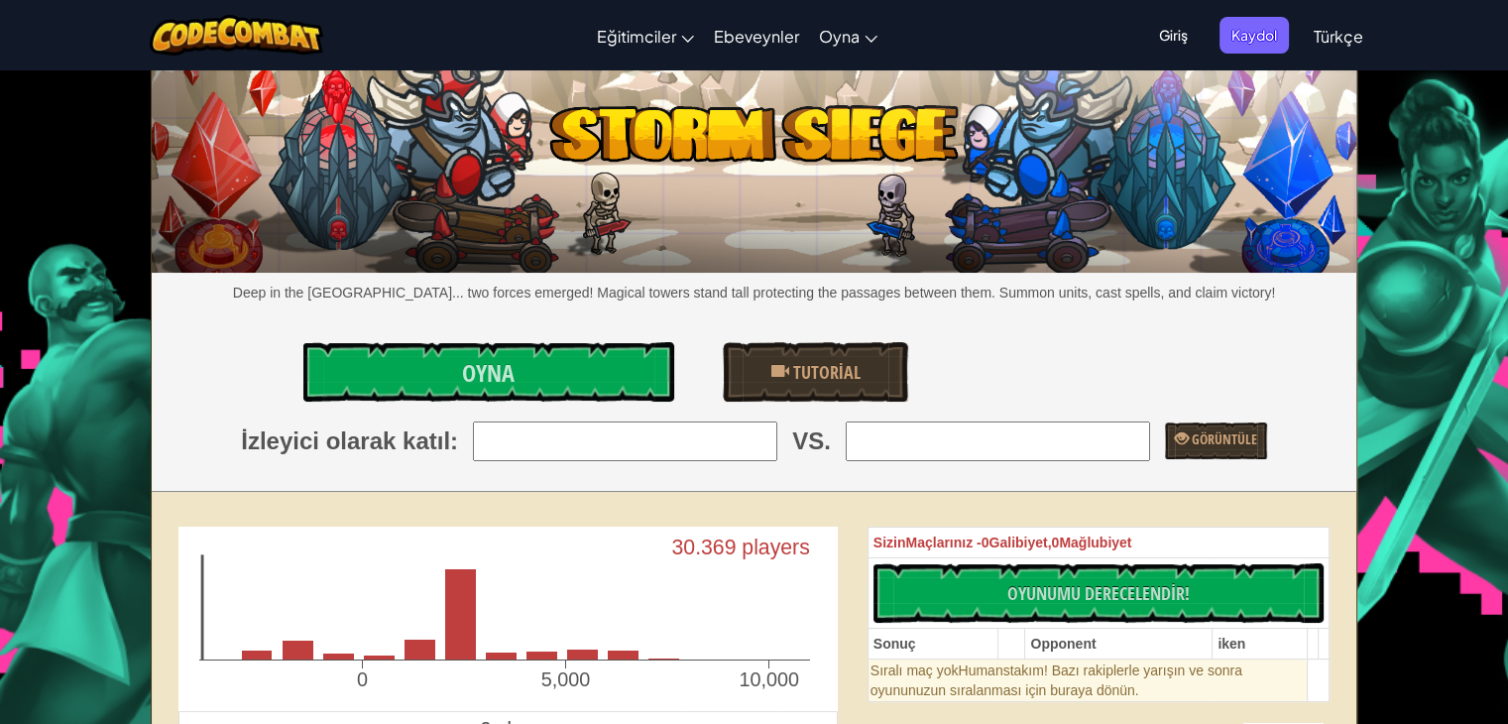
click at [757, 448] on input "search" at bounding box center [625, 441] width 304 height 40
click at [1200, 338] on div "Deep in the [GEOGRAPHIC_DATA]... two forces emerged! Magical towers stand tall …" at bounding box center [754, 281] width 1205 height 420
click at [730, 444] on input "search" at bounding box center [625, 441] width 304 height 40
type input "9: Pyroxenite"
click at [1096, 436] on input "search" at bounding box center [998, 441] width 304 height 40
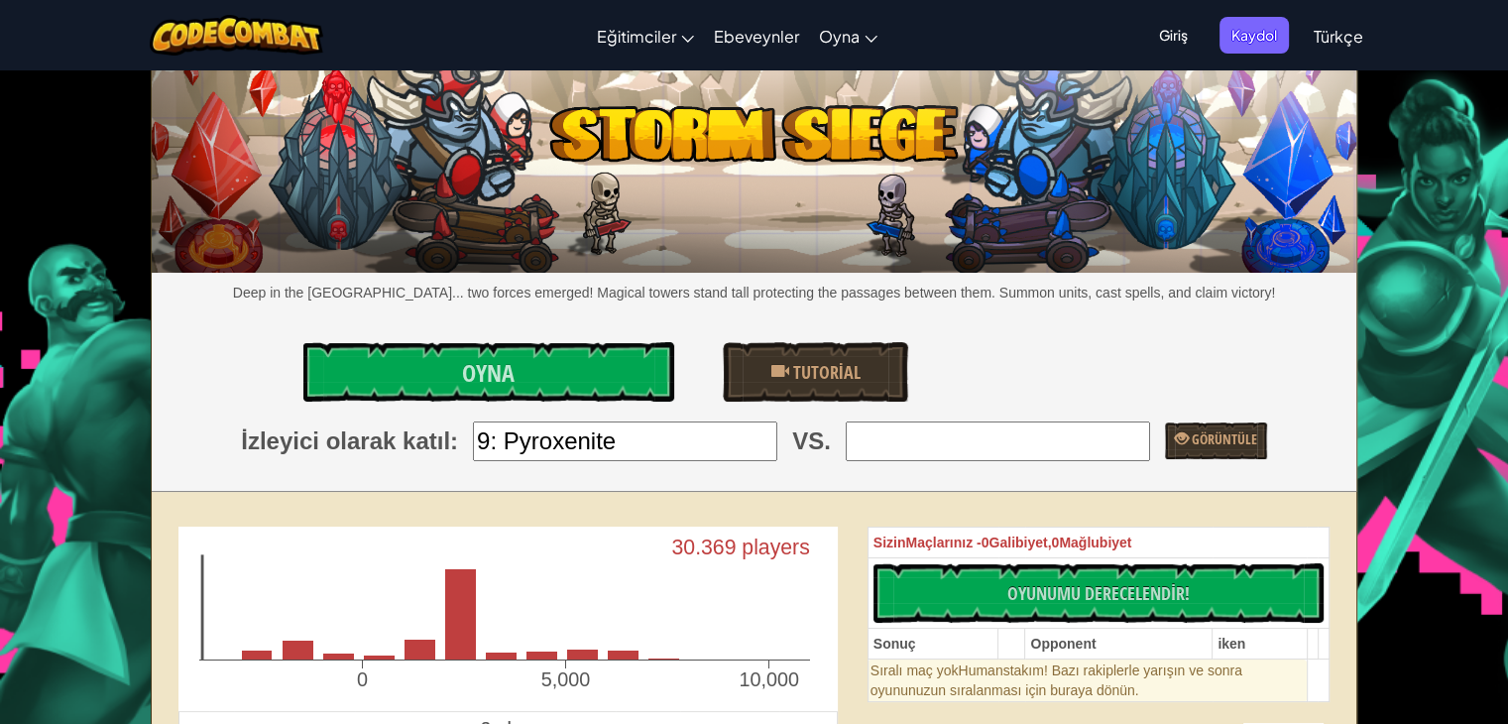
type input "7: 王奕宁12"
click at [530, 383] on link "Oyna" at bounding box center [488, 372] width 370 height 60
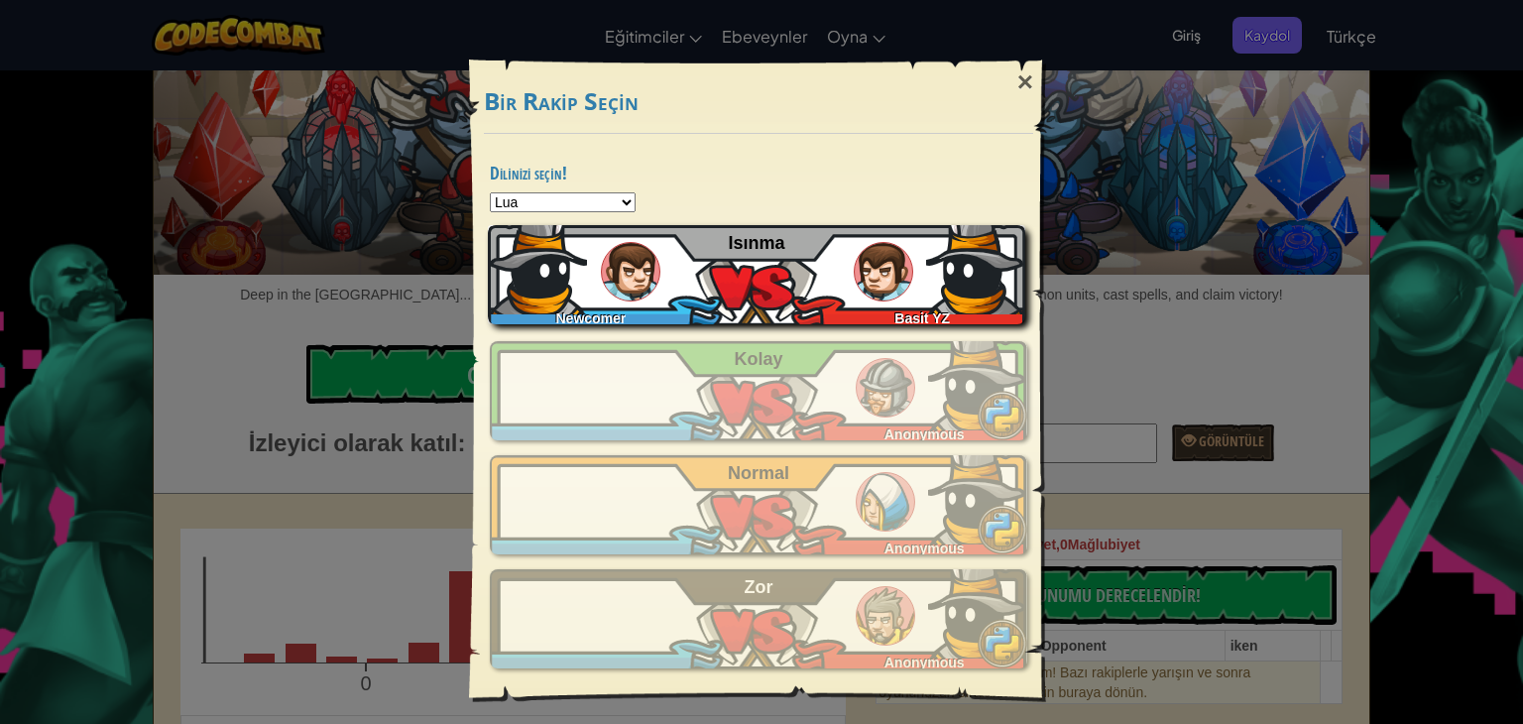
drag, startPoint x: 914, startPoint y: 273, endPoint x: 919, endPoint y: 283, distance: 11.1
click at [915, 274] on div "Newcomer [PERSON_NAME] YZ Isınma" at bounding box center [757, 274] width 538 height 99
